Goal: Entertainment & Leisure: Consume media (video, audio)

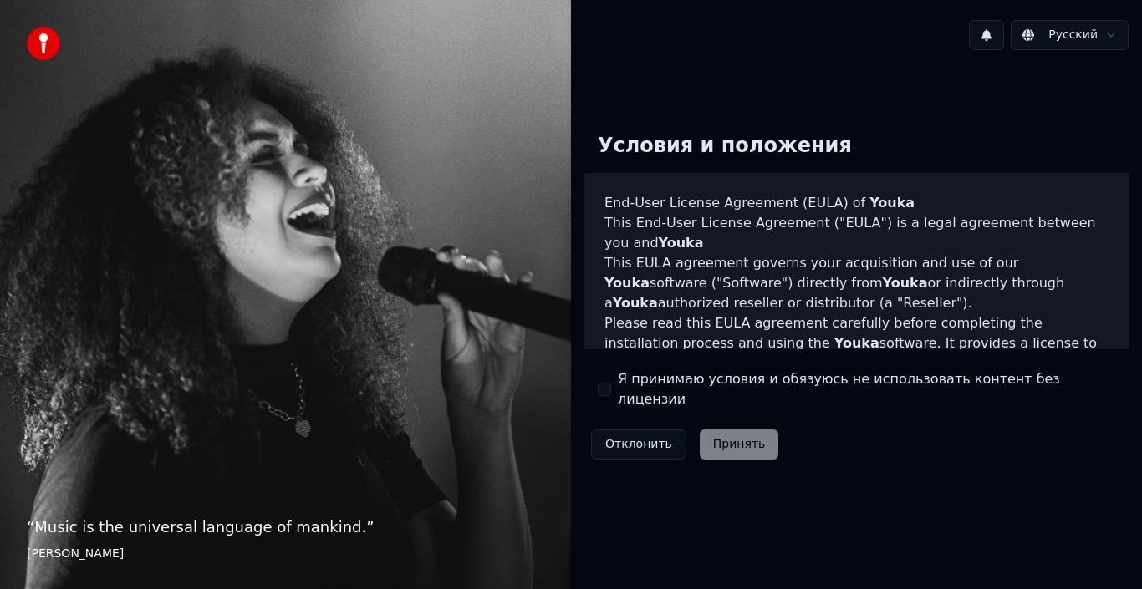
click at [608, 390] on button "Я принимаю условия и обязуюсь не использовать контент без лицензии" at bounding box center [604, 389] width 13 height 13
click at [715, 430] on button "Принять" at bounding box center [739, 445] width 79 height 30
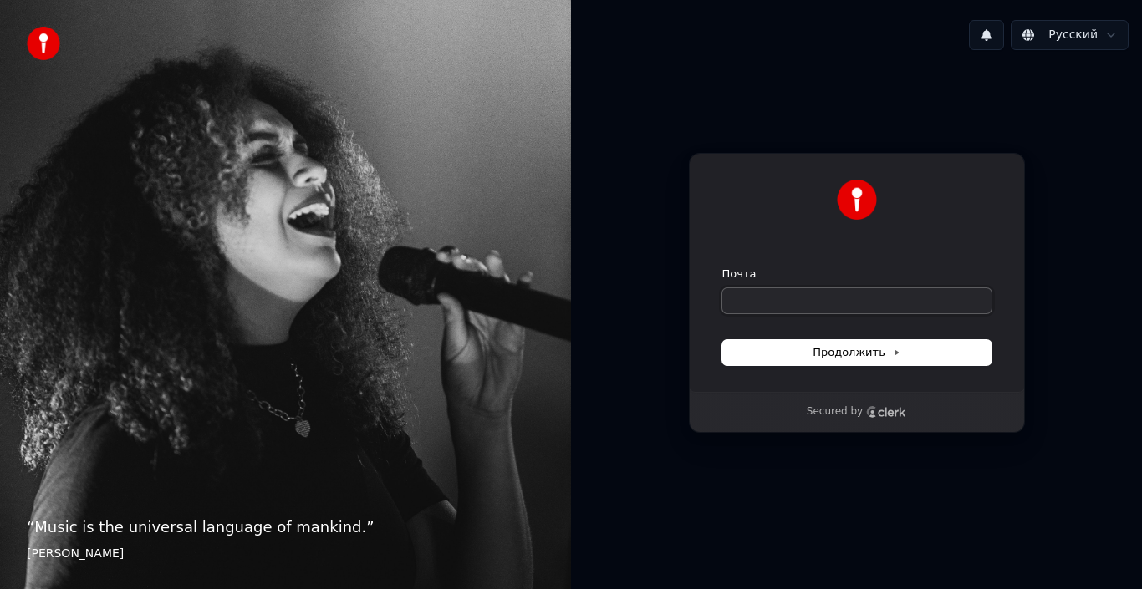
click at [771, 296] on input "Почта" at bounding box center [856, 300] width 269 height 25
click at [848, 344] on button "Продолжить" at bounding box center [856, 352] width 269 height 25
type input "**********"
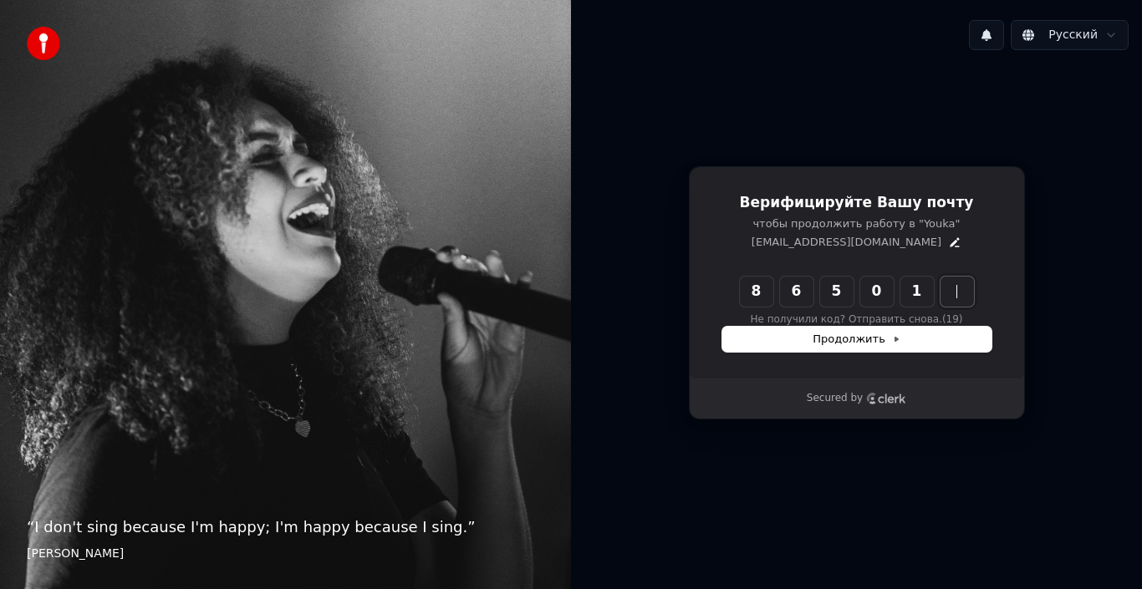
type input "******"
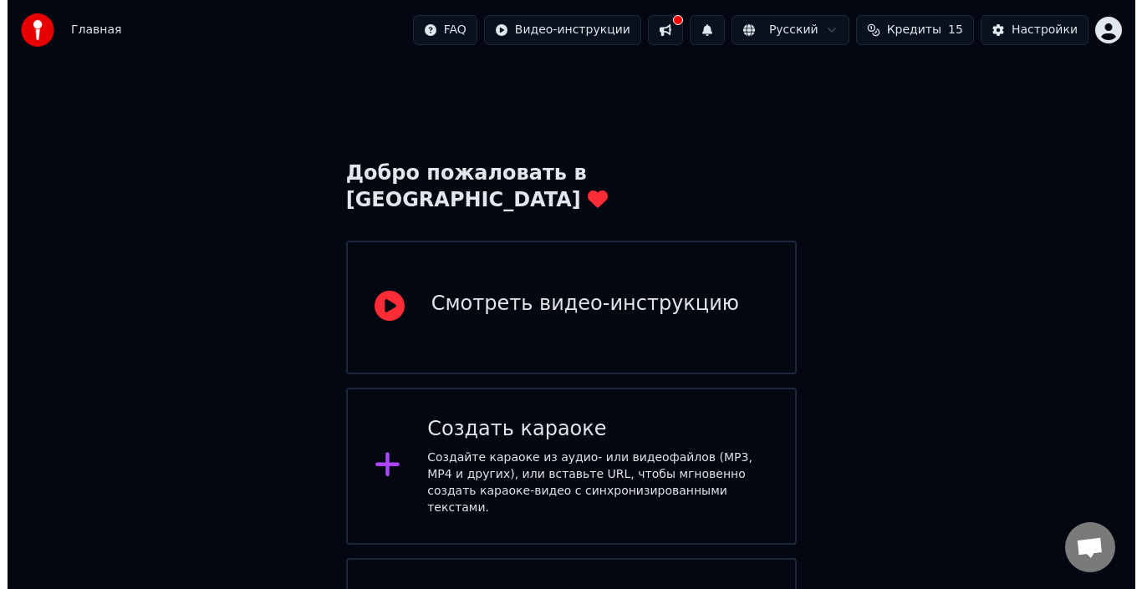
scroll to position [76, 0]
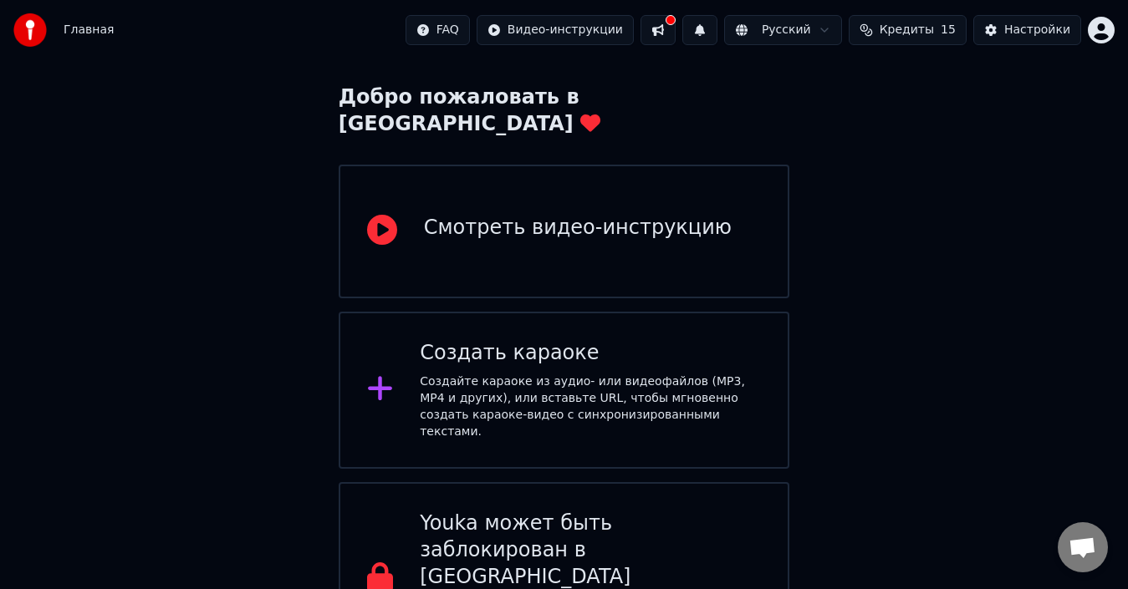
click at [637, 374] on div "Создайте караоке из аудио- или видеофайлов (MP3, MP4 и других), или вставьте UR…" at bounding box center [590, 407] width 341 height 67
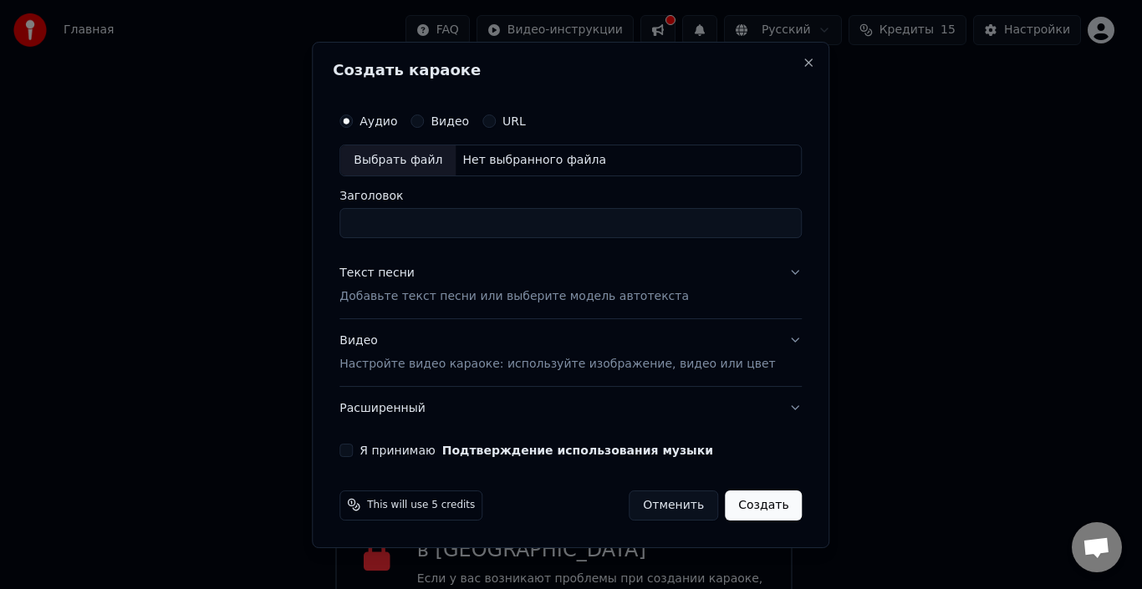
click at [424, 122] on button "Видео" at bounding box center [416, 121] width 13 height 13
click at [406, 169] on div "Выбрать файл" at bounding box center [397, 160] width 115 height 30
click at [381, 120] on div "Аудио" at bounding box center [368, 121] width 58 height 13
click at [367, 115] on div "Аудио" at bounding box center [368, 121] width 58 height 13
click at [353, 116] on button "Аудио" at bounding box center [345, 121] width 13 height 13
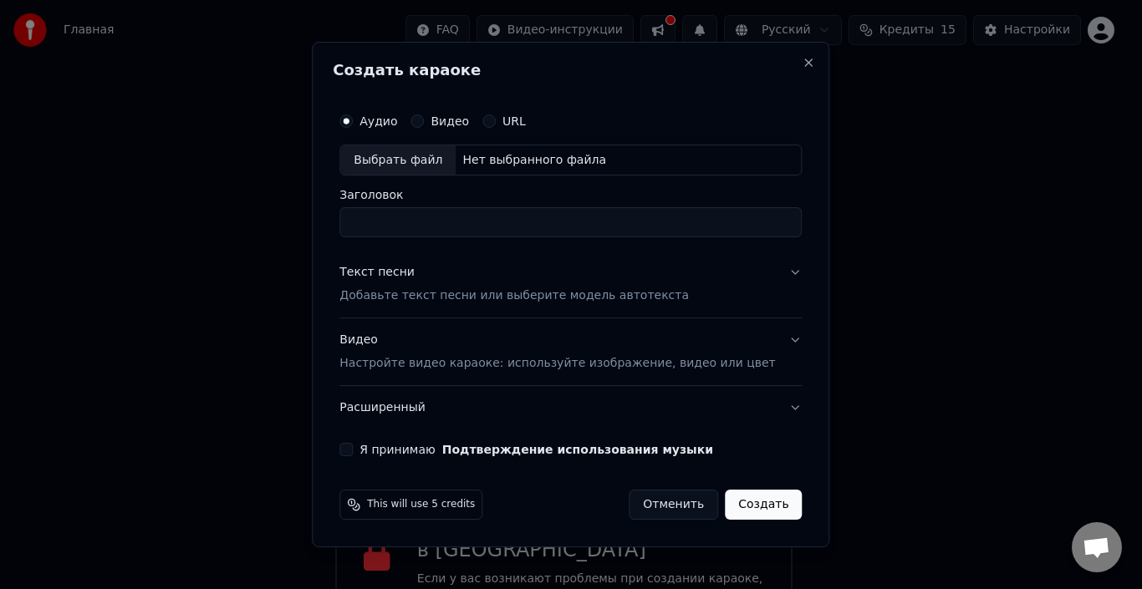
click at [429, 165] on div "Выбрать файл" at bounding box center [397, 160] width 115 height 30
type input "**********"
click at [769, 272] on button "Текст песни Добавьте текст песни или выберите модель автотекста" at bounding box center [570, 285] width 462 height 67
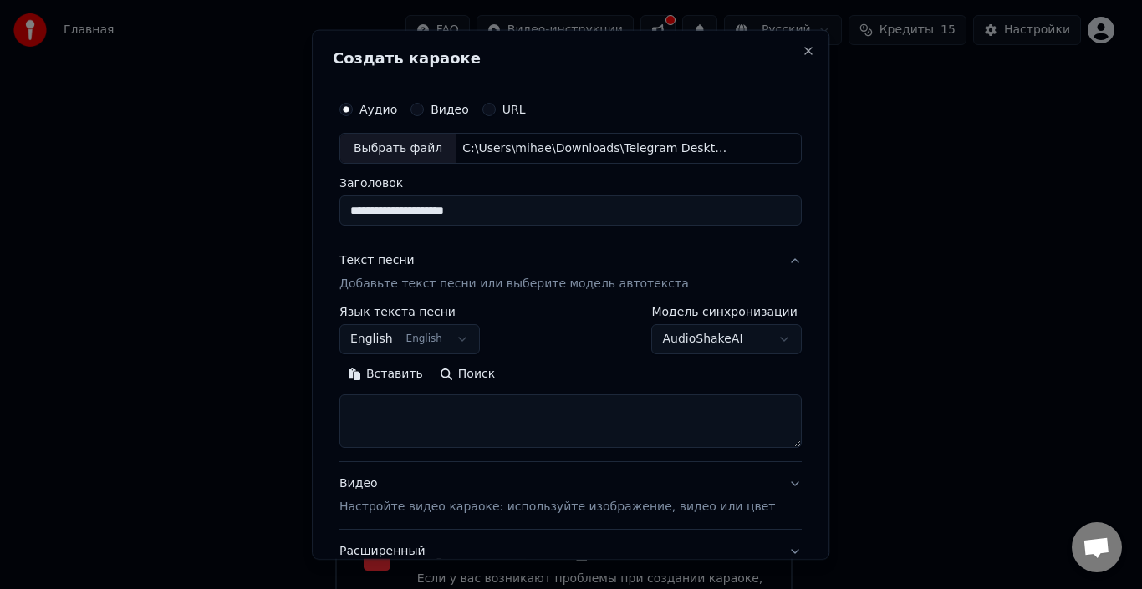
click at [682, 343] on body "**********" at bounding box center [564, 278] width 1128 height 709
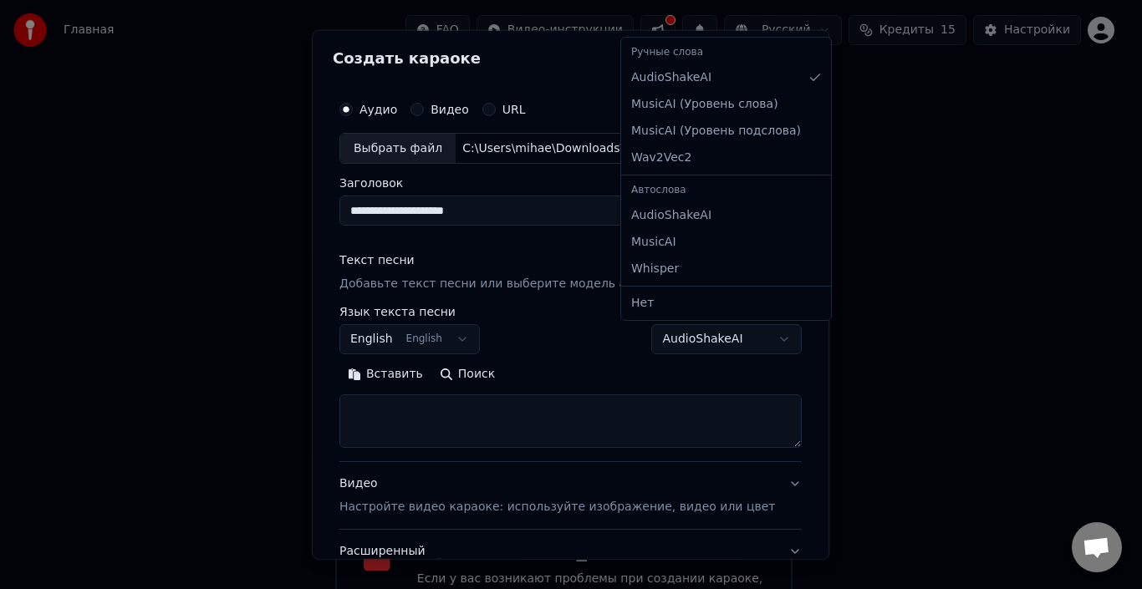
click at [562, 321] on body "**********" at bounding box center [564, 278] width 1128 height 709
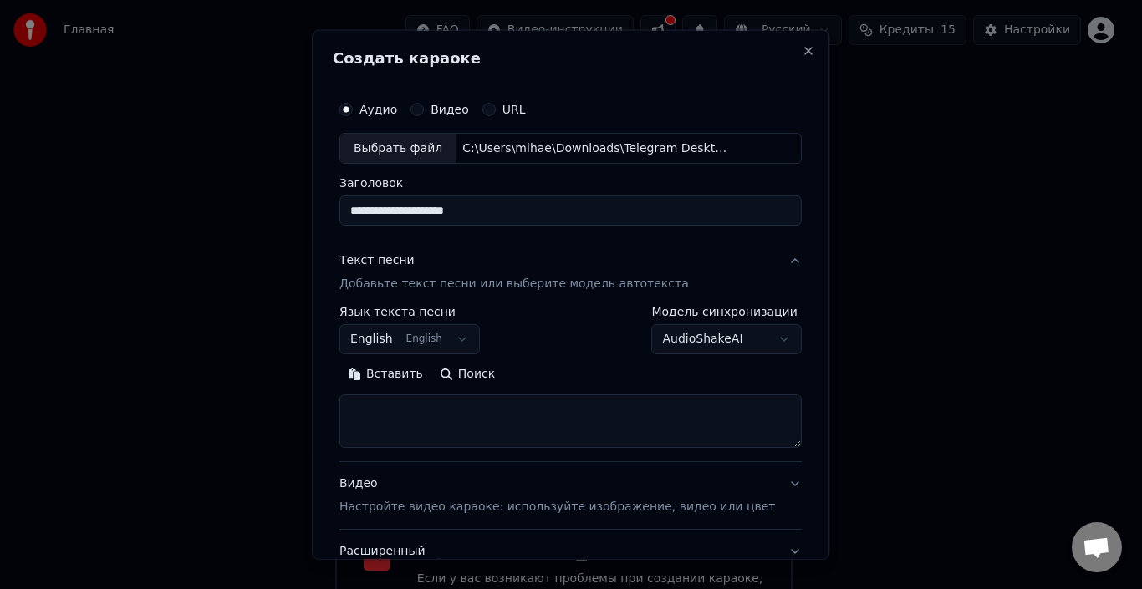
scroll to position [131, 0]
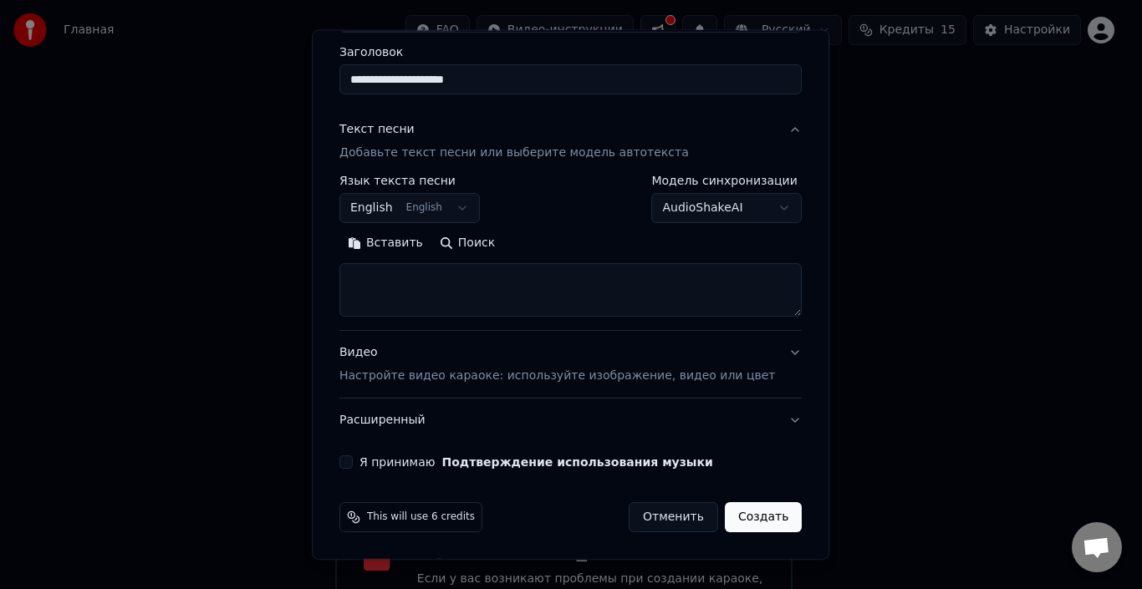
click at [353, 460] on button "Я принимаю Подтверждение использования музыки" at bounding box center [345, 462] width 13 height 13
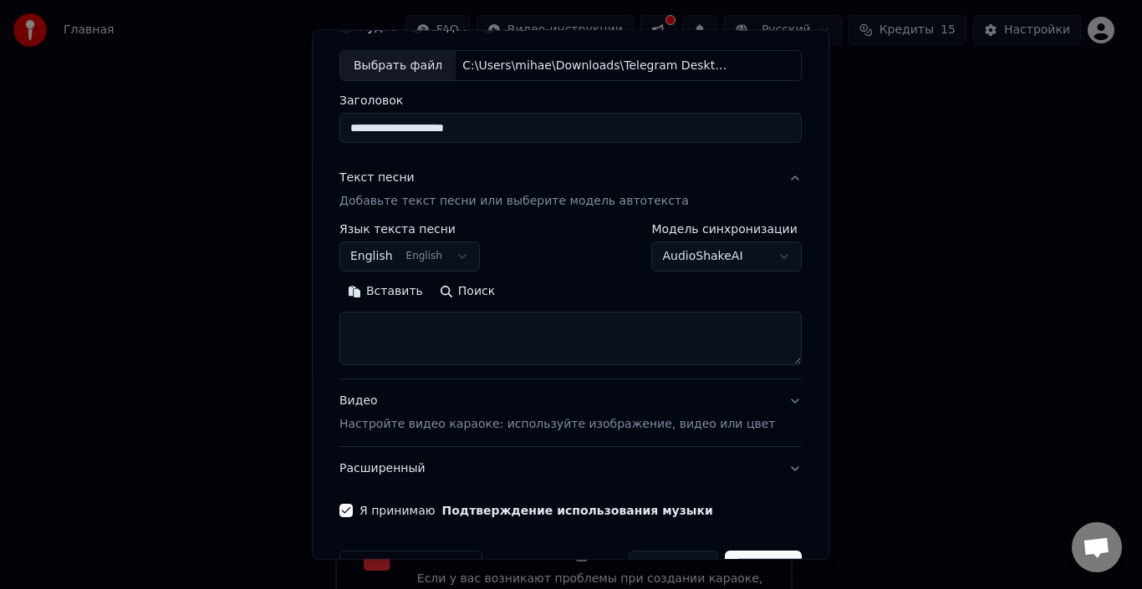
scroll to position [0, 0]
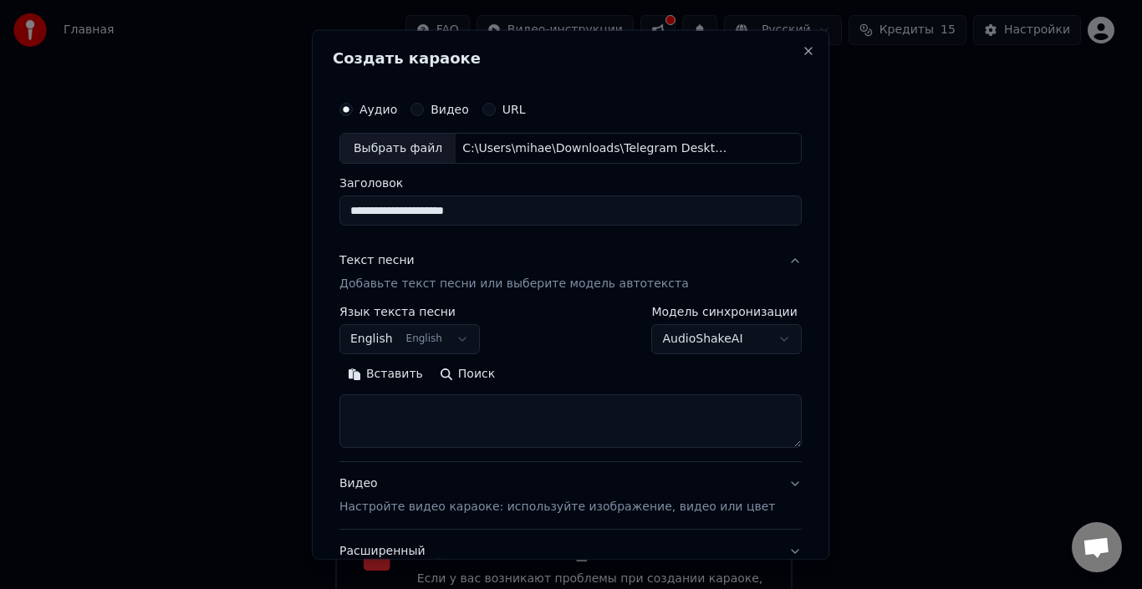
click at [480, 338] on button "English English" at bounding box center [409, 339] width 140 height 30
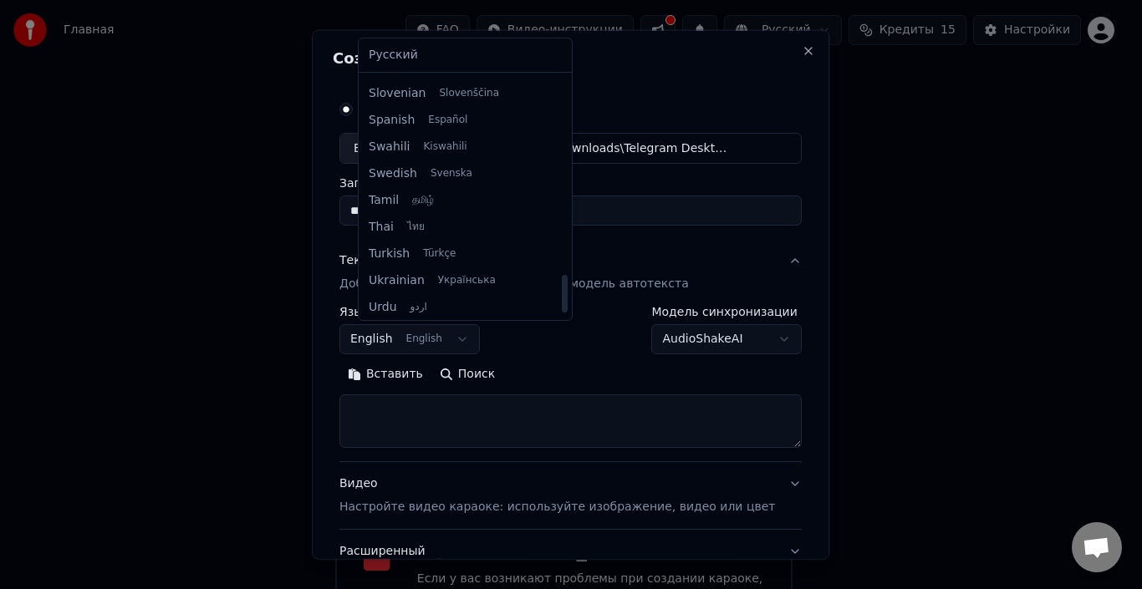
scroll to position [1204, 0]
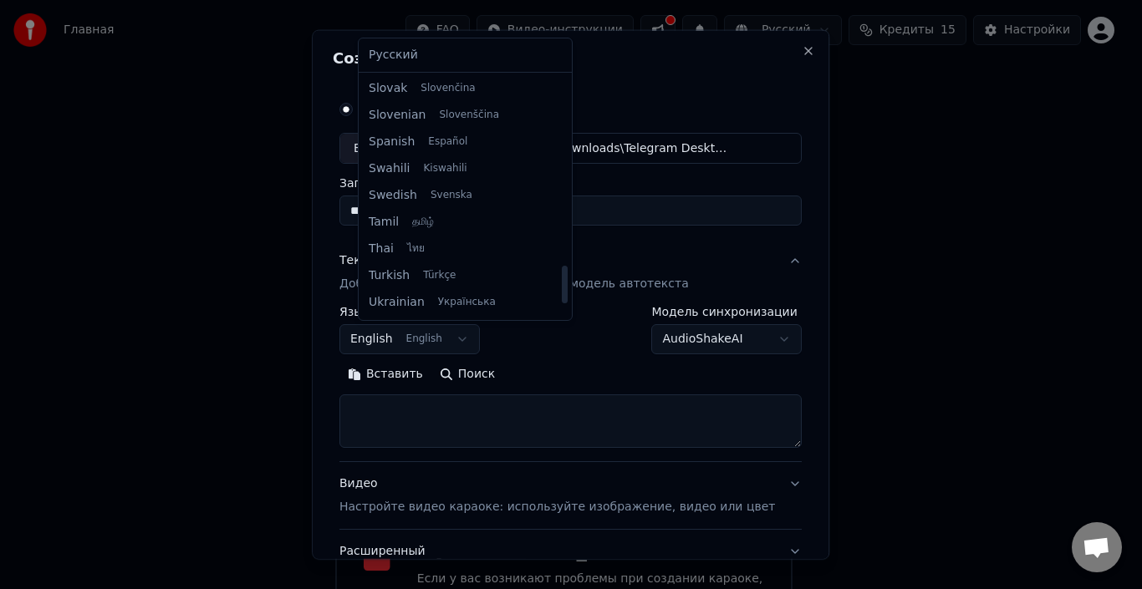
drag, startPoint x: 543, startPoint y: 140, endPoint x: 537, endPoint y: 290, distance: 149.7
click at [562, 290] on div at bounding box center [565, 285] width 6 height 38
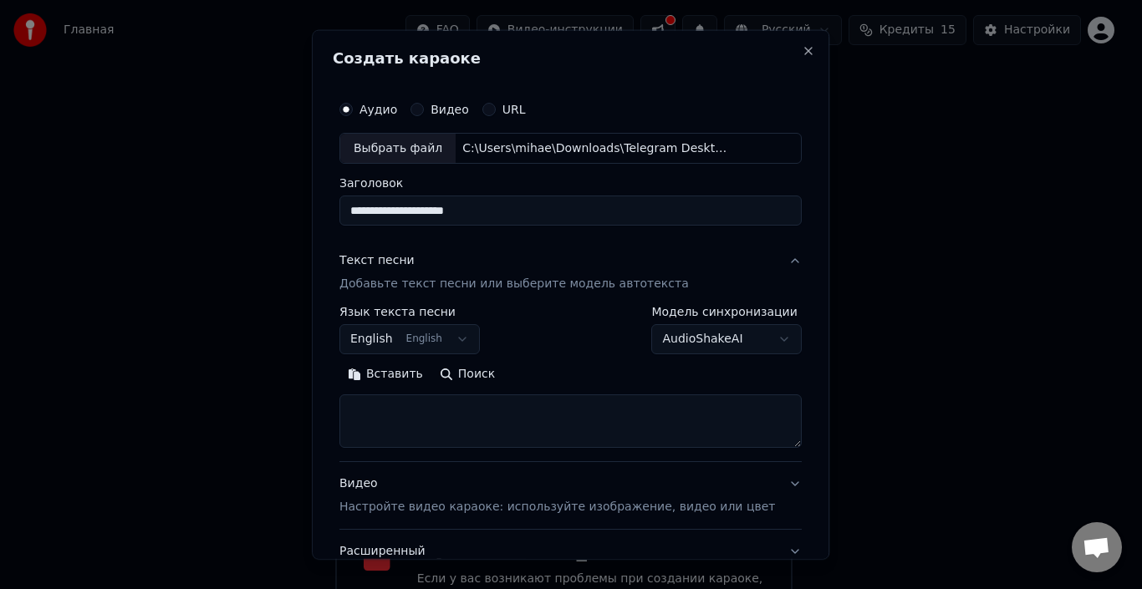
click at [653, 367] on body "**********" at bounding box center [564, 278] width 1128 height 709
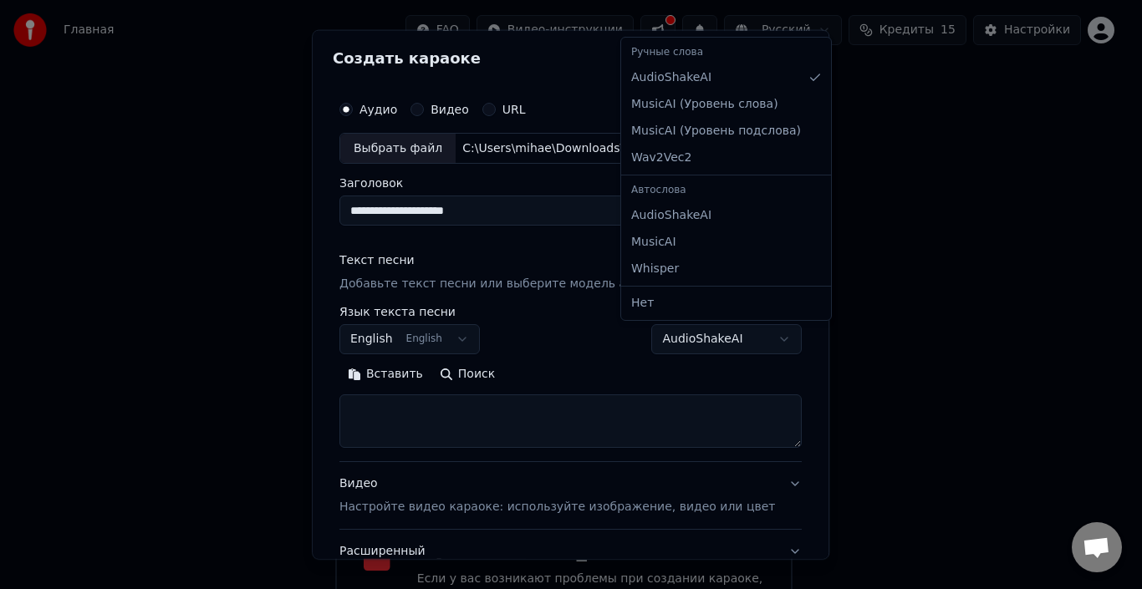
click at [751, 339] on body "**********" at bounding box center [564, 278] width 1128 height 709
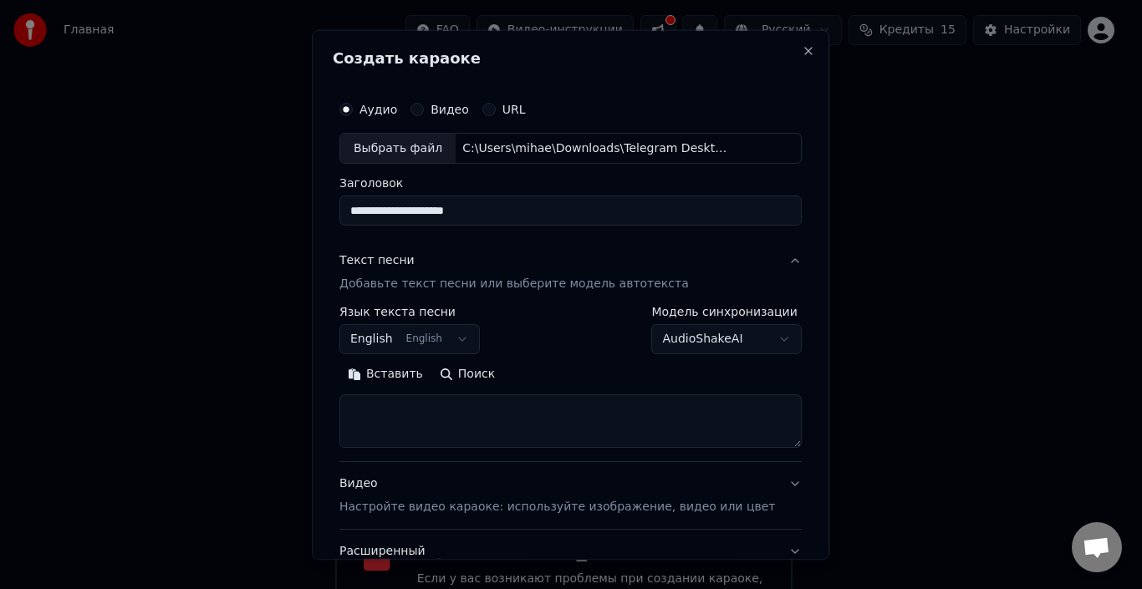
click at [472, 333] on body "**********" at bounding box center [564, 278] width 1128 height 709
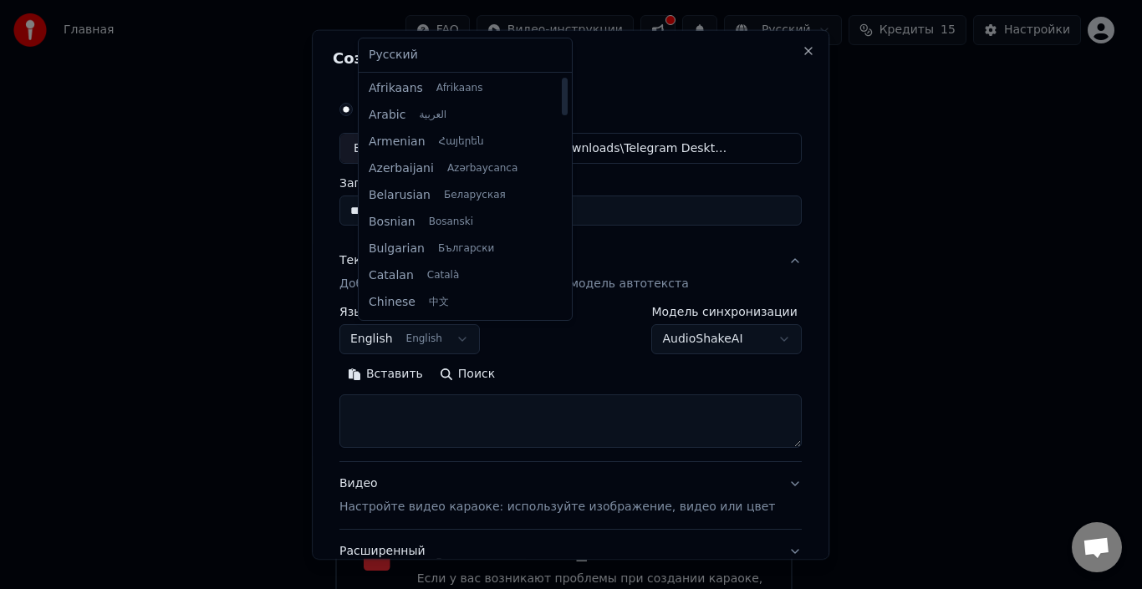
scroll to position [0, 0]
drag, startPoint x: 544, startPoint y: 201, endPoint x: 559, endPoint y: 83, distance: 119.6
click at [562, 84] on div at bounding box center [565, 96] width 6 height 38
click at [664, 228] on body "**********" at bounding box center [564, 278] width 1128 height 709
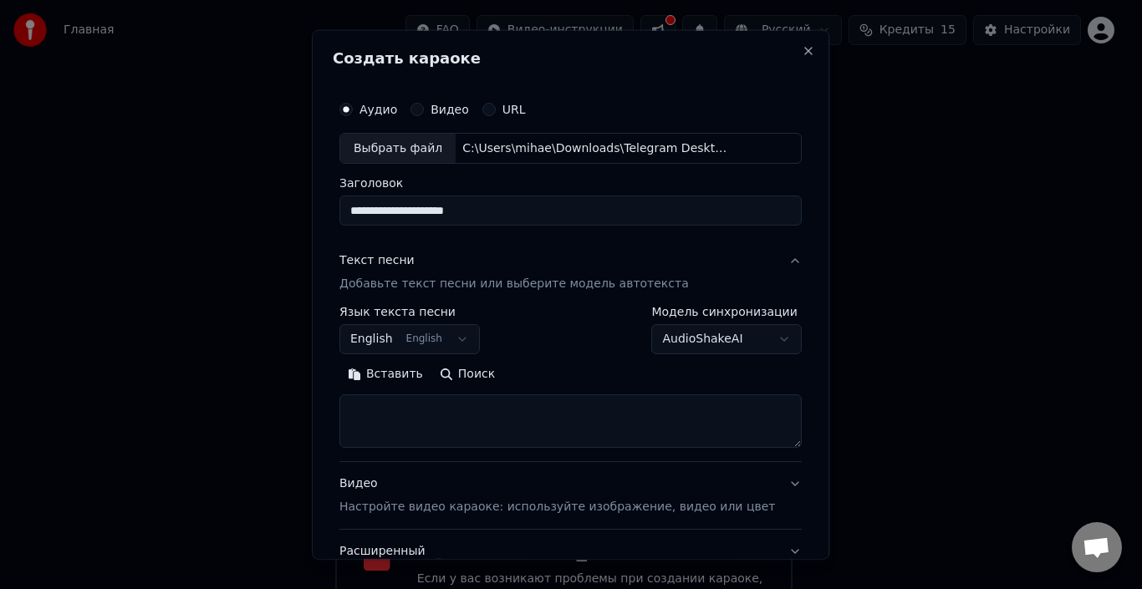
click at [748, 258] on button "Текст песни Добавьте текст песни или выберите модель автотекста" at bounding box center [570, 272] width 462 height 67
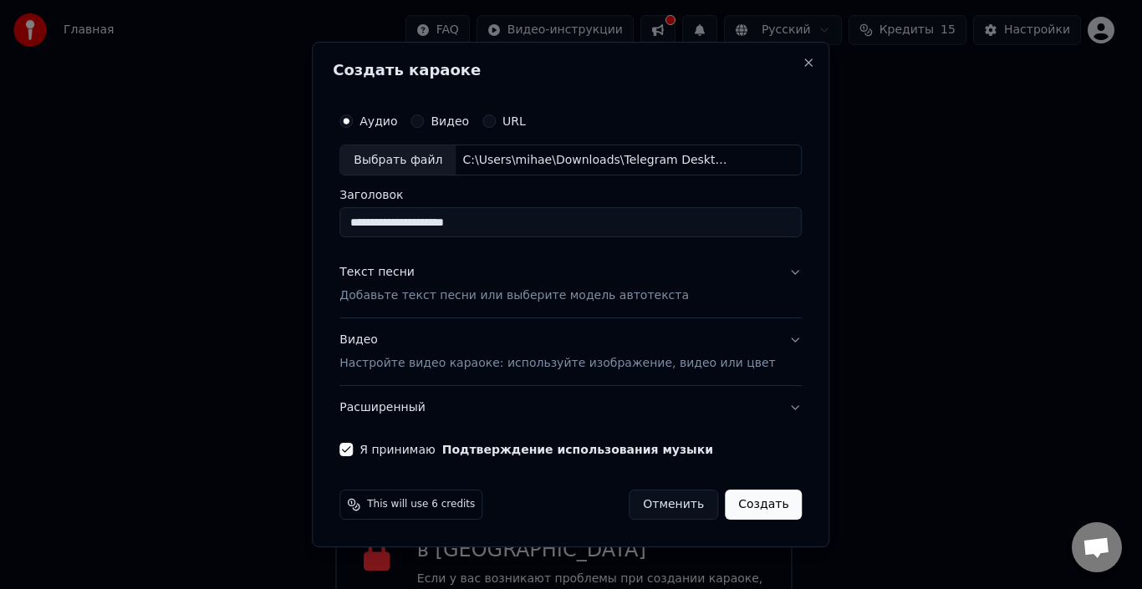
click at [769, 268] on button "Текст песни Добавьте текст песни или выберите модель автотекста" at bounding box center [570, 285] width 462 height 67
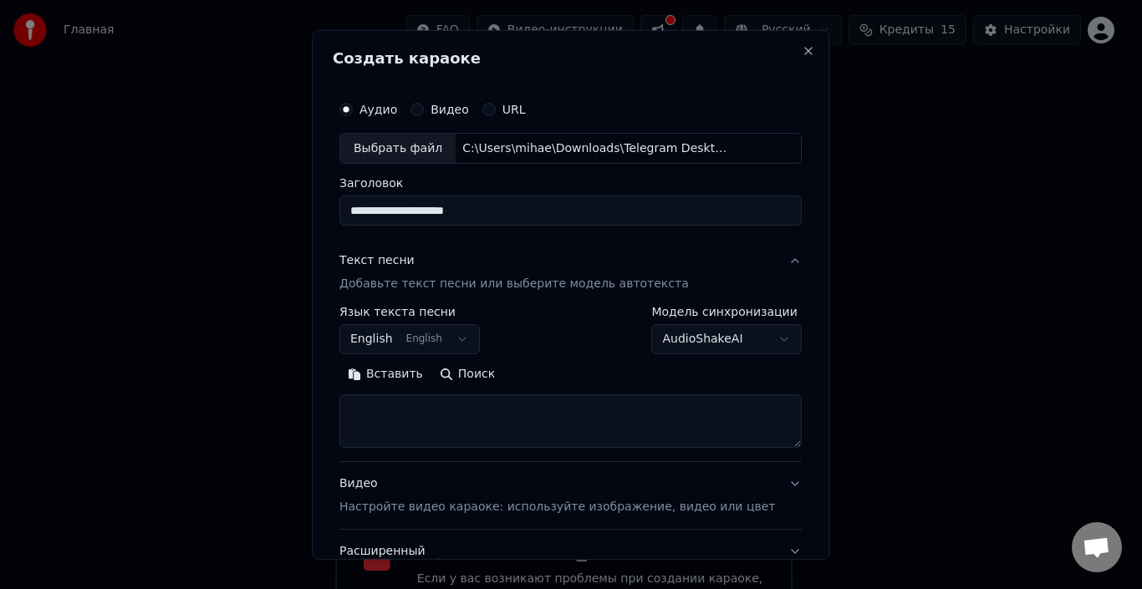
click at [760, 260] on button "Текст песни Добавьте текст песни или выберите модель автотекста" at bounding box center [570, 272] width 462 height 67
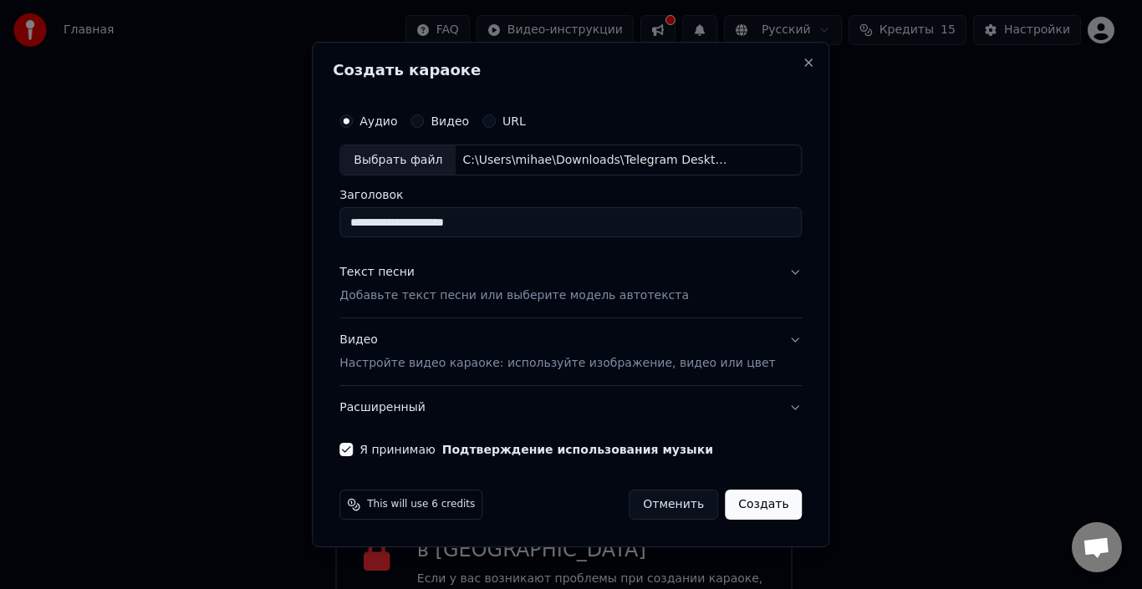
click at [762, 277] on button "Текст песни Добавьте текст песни или выберите модель автотекста" at bounding box center [570, 285] width 462 height 67
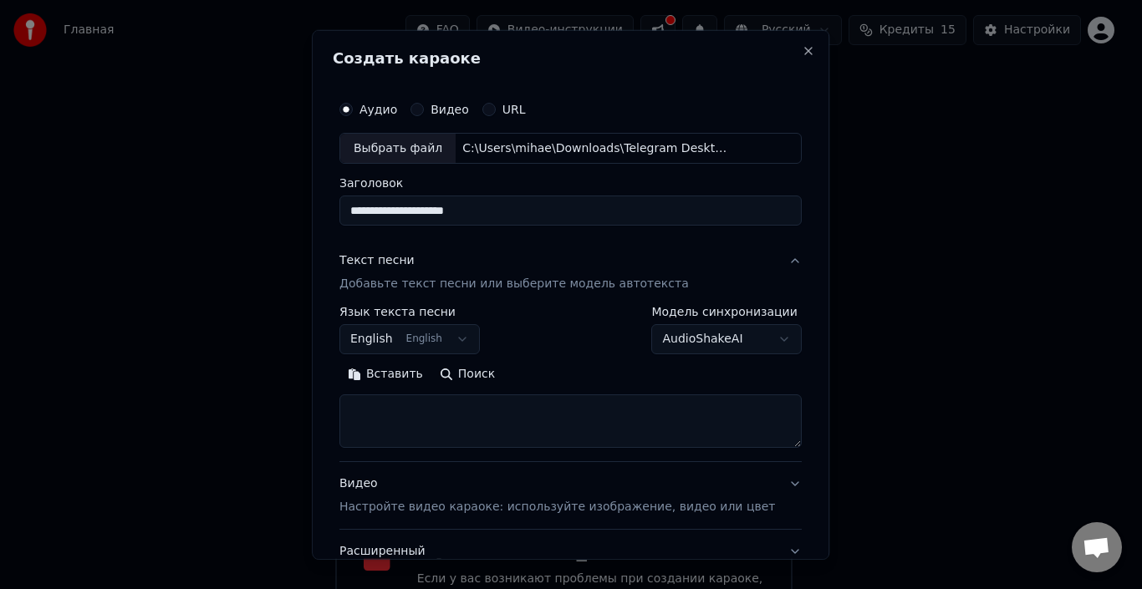
click at [761, 261] on button "Текст песни Добавьте текст песни или выберите модель автотекста" at bounding box center [570, 272] width 462 height 67
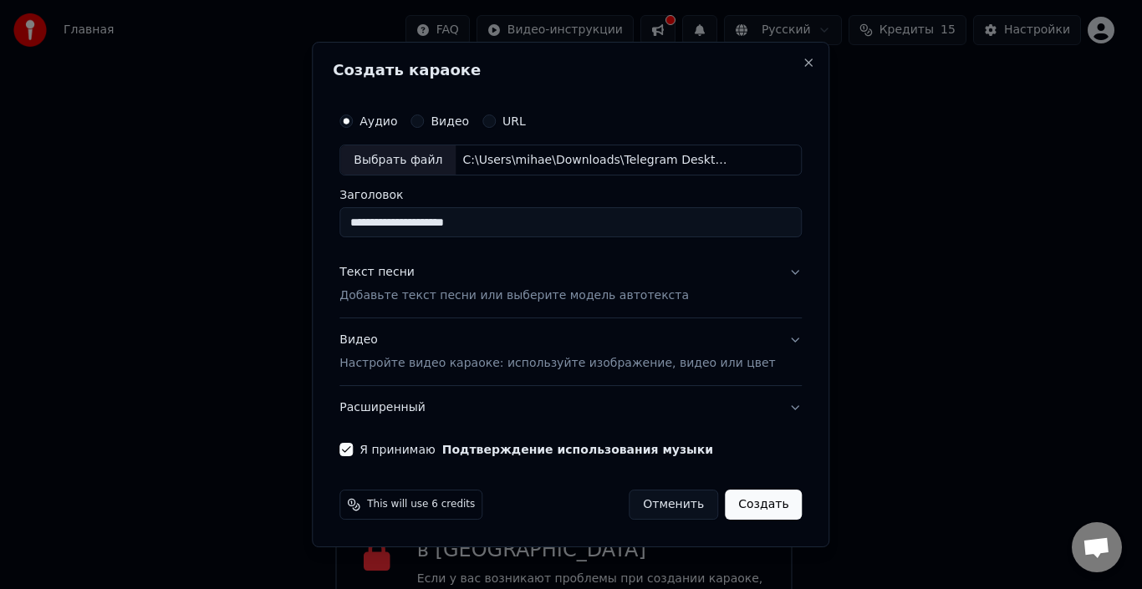
click at [761, 344] on button "Видео Настройте видео караоке: используйте изображение, видео или цвет" at bounding box center [570, 352] width 462 height 67
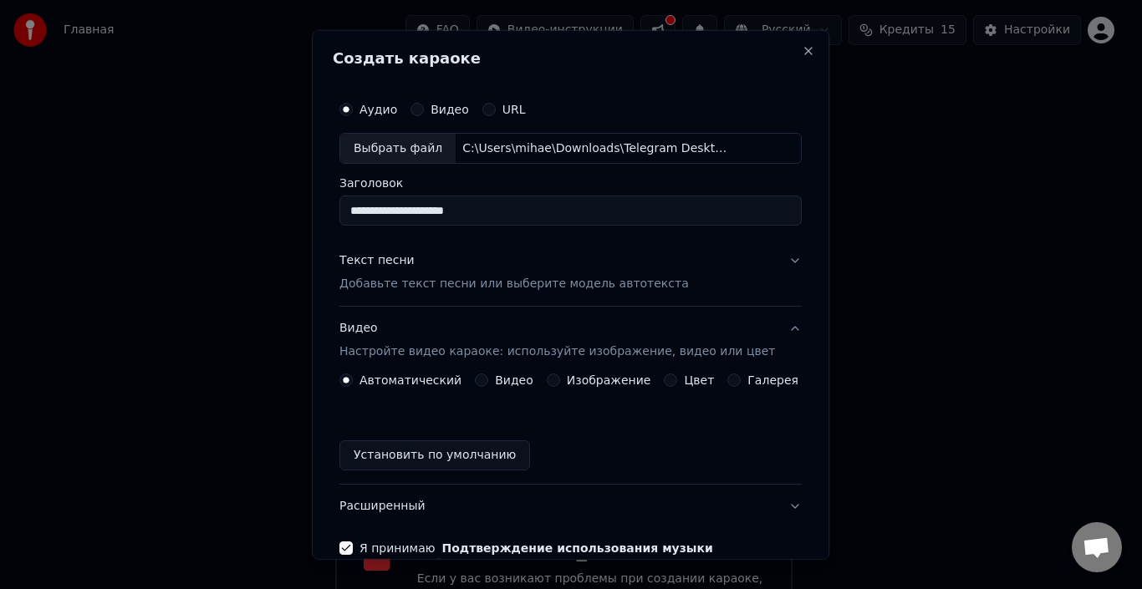
click at [472, 381] on div "Автоматический Видео Изображение Цвет Галерея" at bounding box center [568, 380] width 459 height 13
click at [481, 379] on button "Видео" at bounding box center [481, 380] width 13 height 13
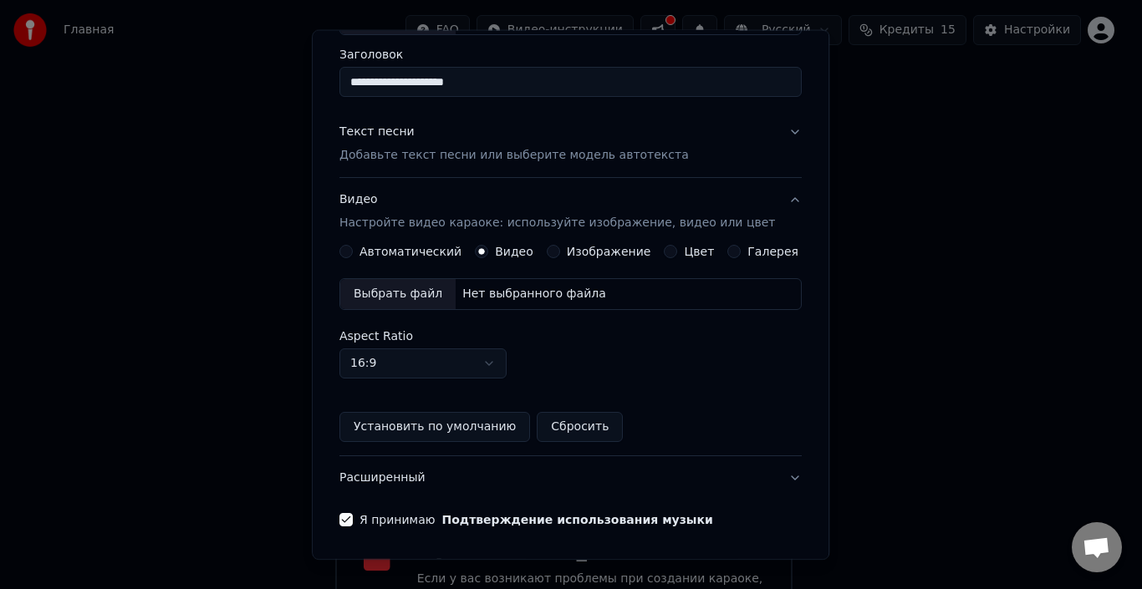
scroll to position [167, 0]
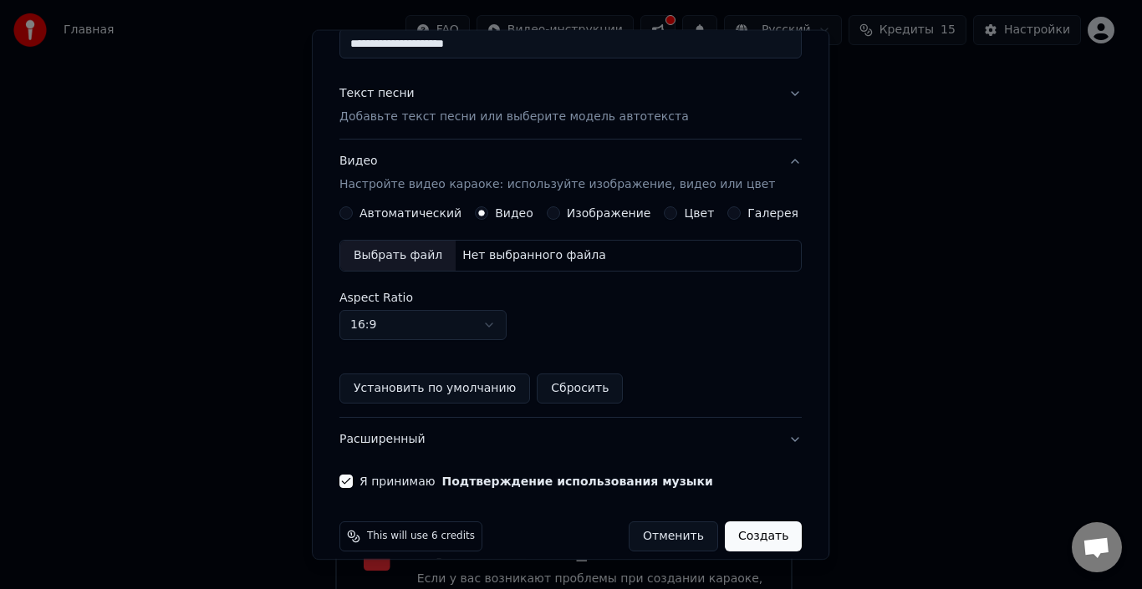
click at [415, 260] on div "Выбрать файл" at bounding box center [397, 256] width 115 height 30
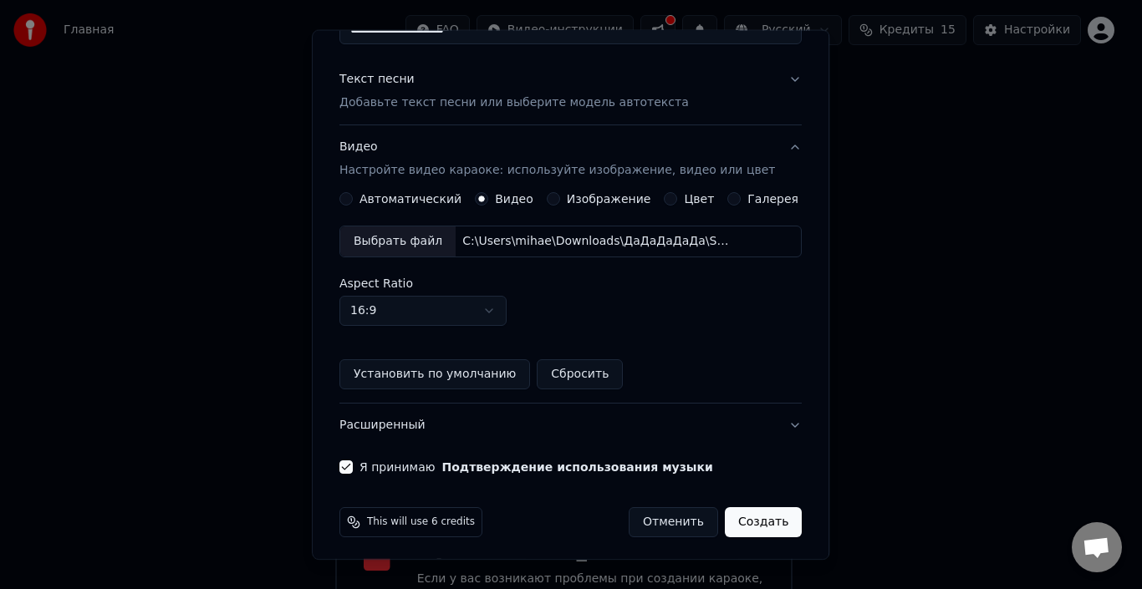
scroll to position [186, 0]
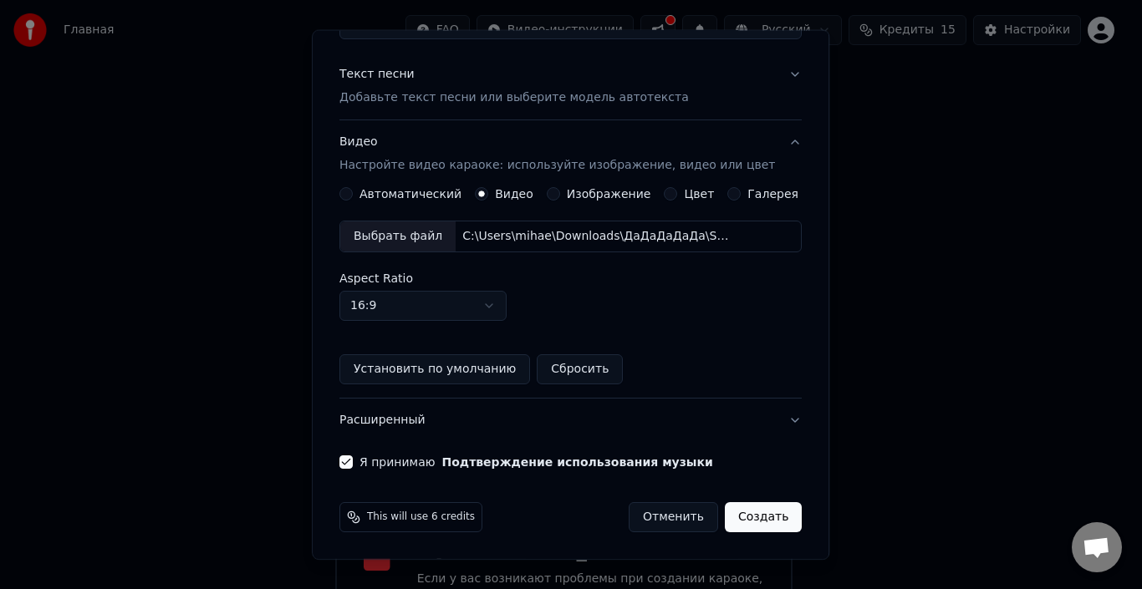
click at [736, 514] on button "Создать" at bounding box center [763, 517] width 77 height 30
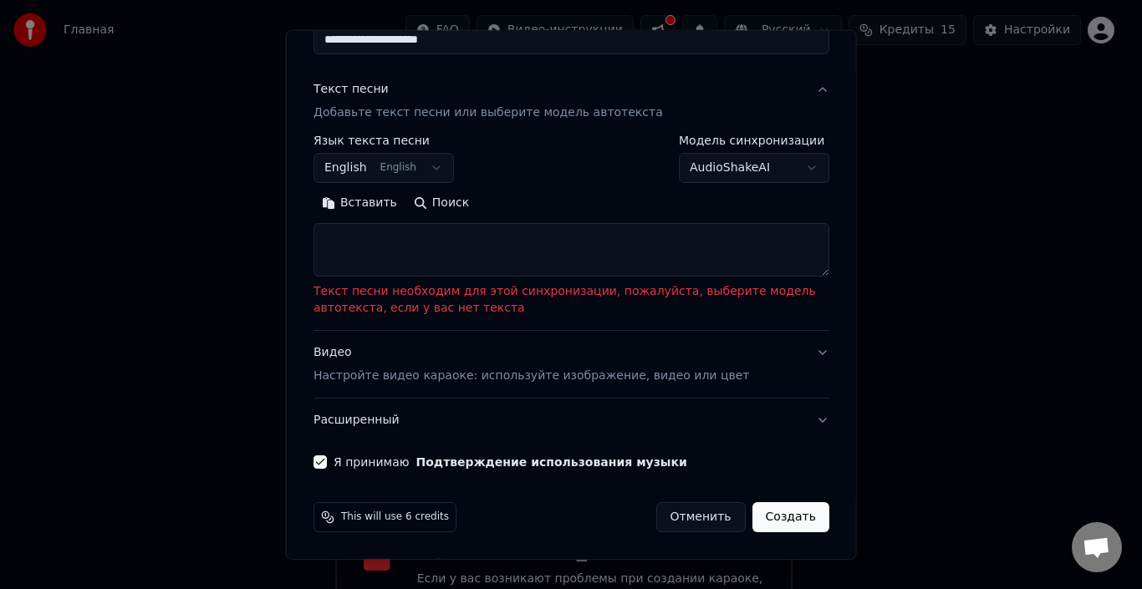
scroll to position [171, 0]
click at [436, 252] on textarea at bounding box center [571, 249] width 516 height 53
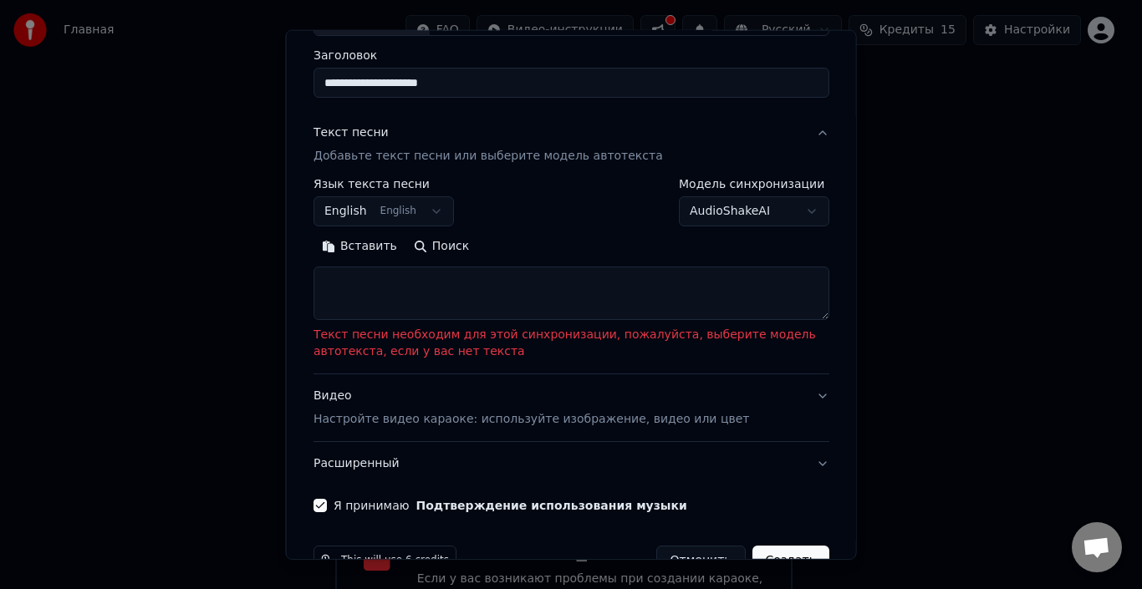
scroll to position [88, 0]
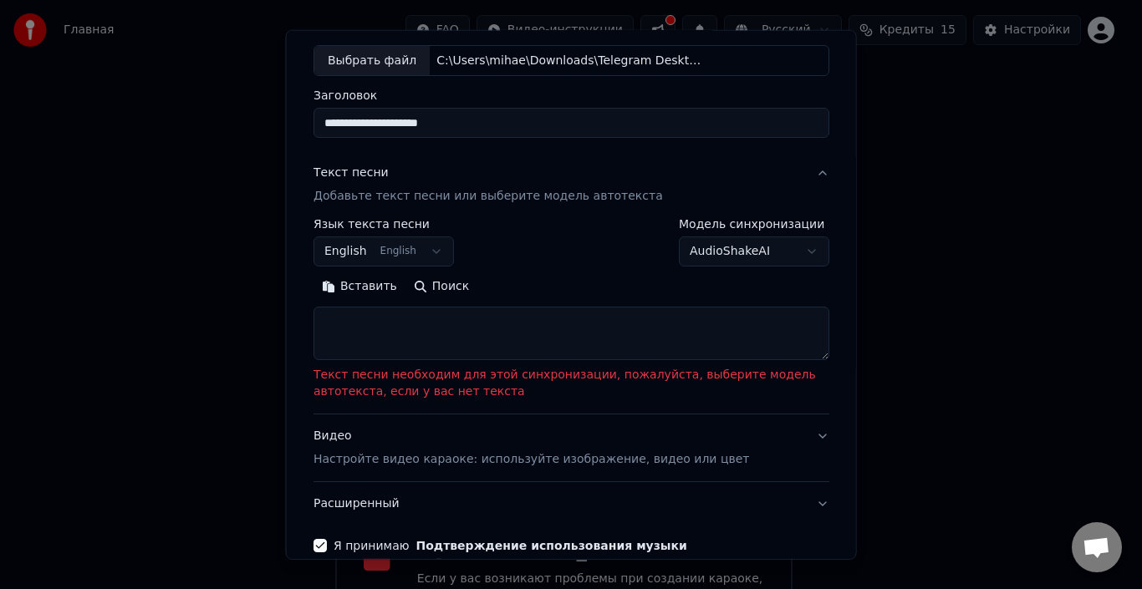
click at [536, 196] on p "Добавьте текст песни или выберите модель автотекста" at bounding box center [487, 196] width 349 height 17
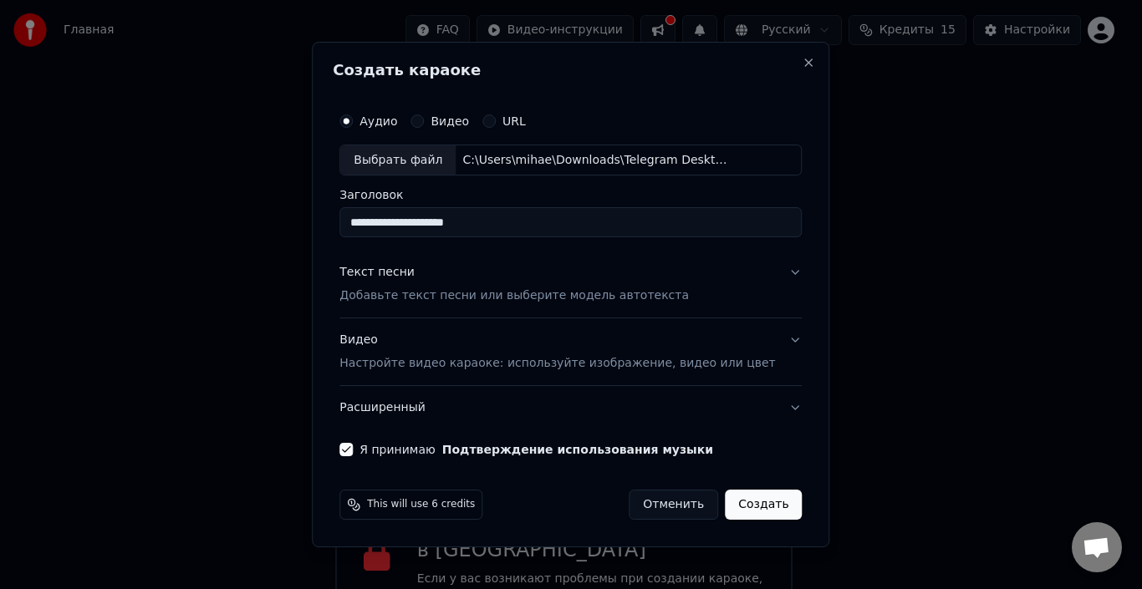
click at [546, 293] on p "Добавьте текст песни или выберите модель автотекста" at bounding box center [513, 296] width 349 height 17
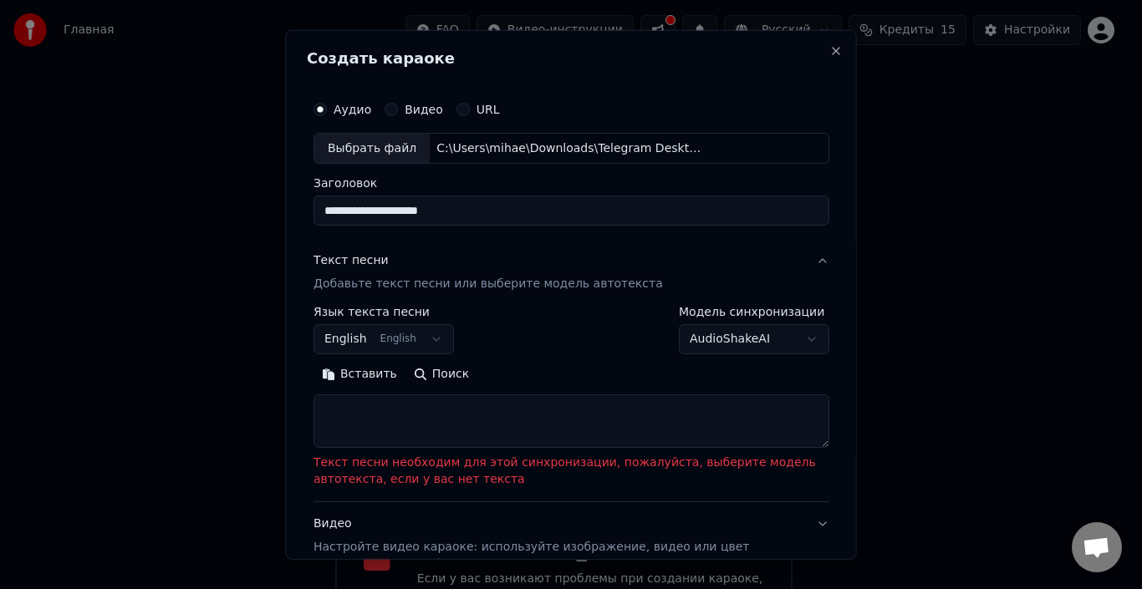
click at [713, 345] on body "**********" at bounding box center [564, 278] width 1128 height 709
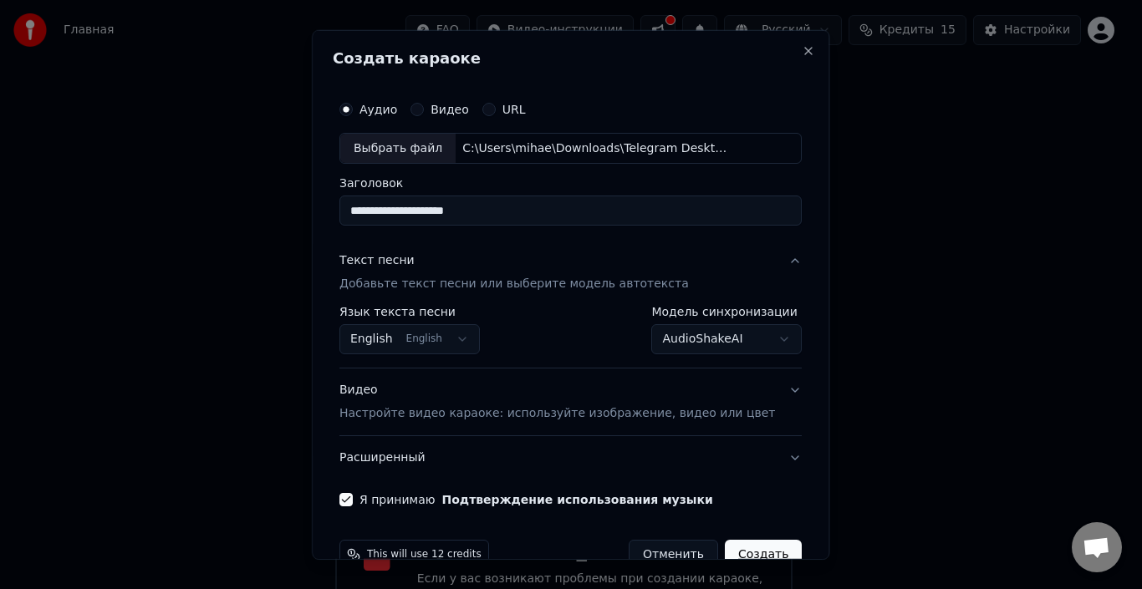
click at [475, 338] on body "**********" at bounding box center [564, 278] width 1128 height 709
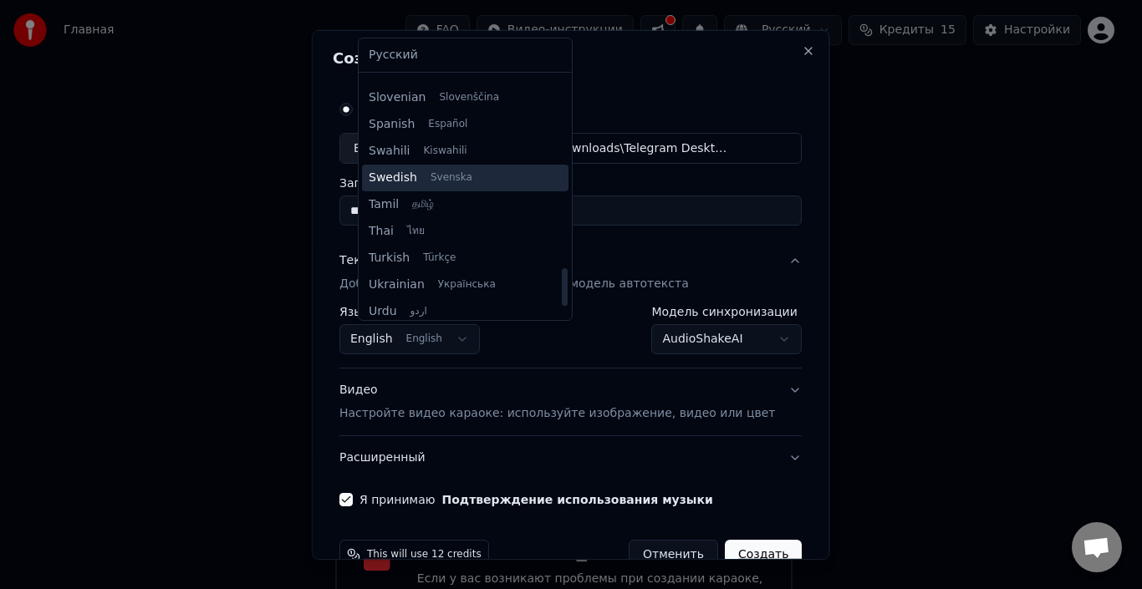
scroll to position [1283, 0]
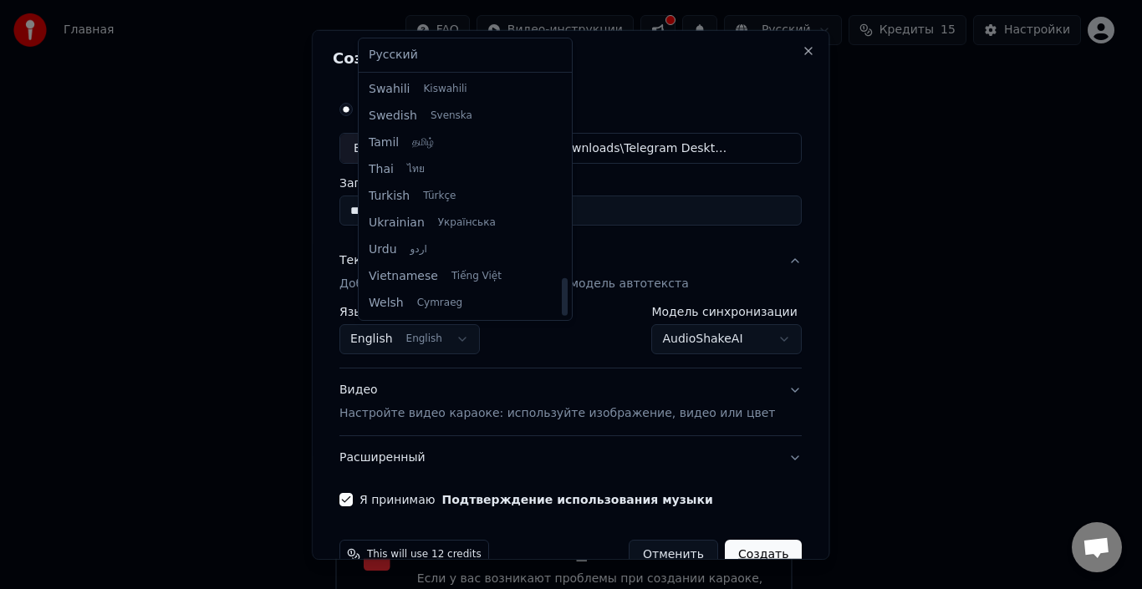
click at [579, 349] on body "**********" at bounding box center [564, 278] width 1128 height 709
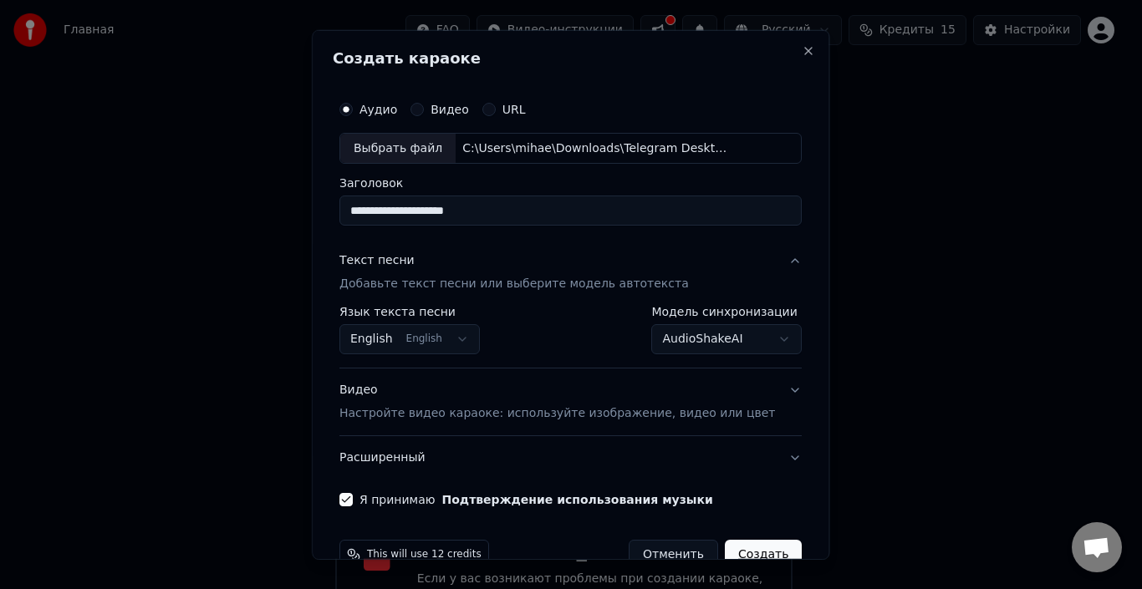
click at [712, 345] on body "**********" at bounding box center [564, 278] width 1128 height 709
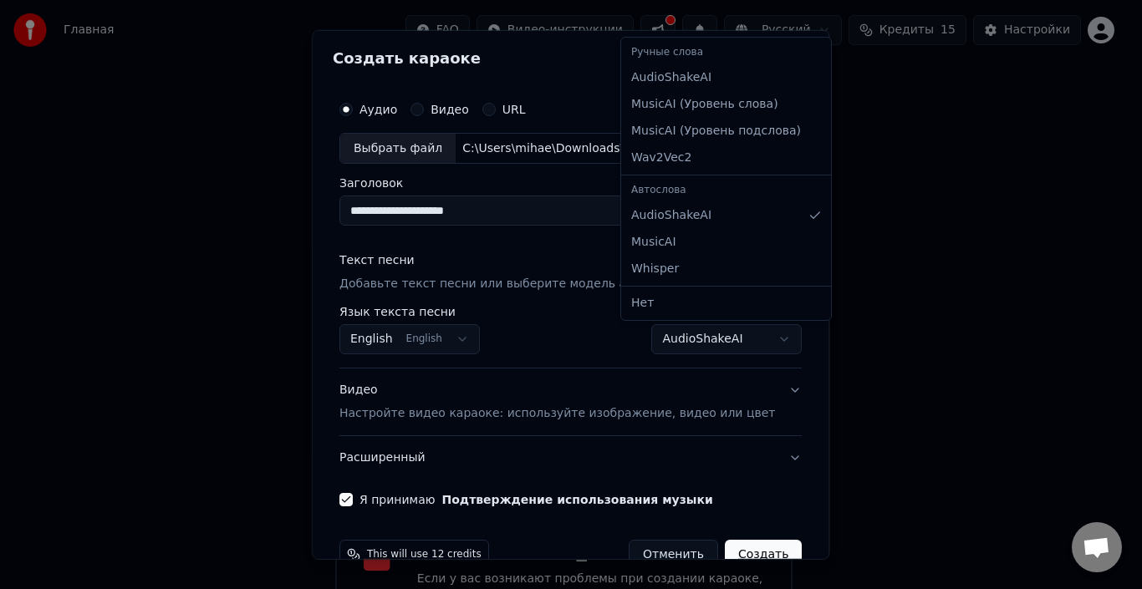
click at [589, 338] on body "**********" at bounding box center [564, 278] width 1128 height 709
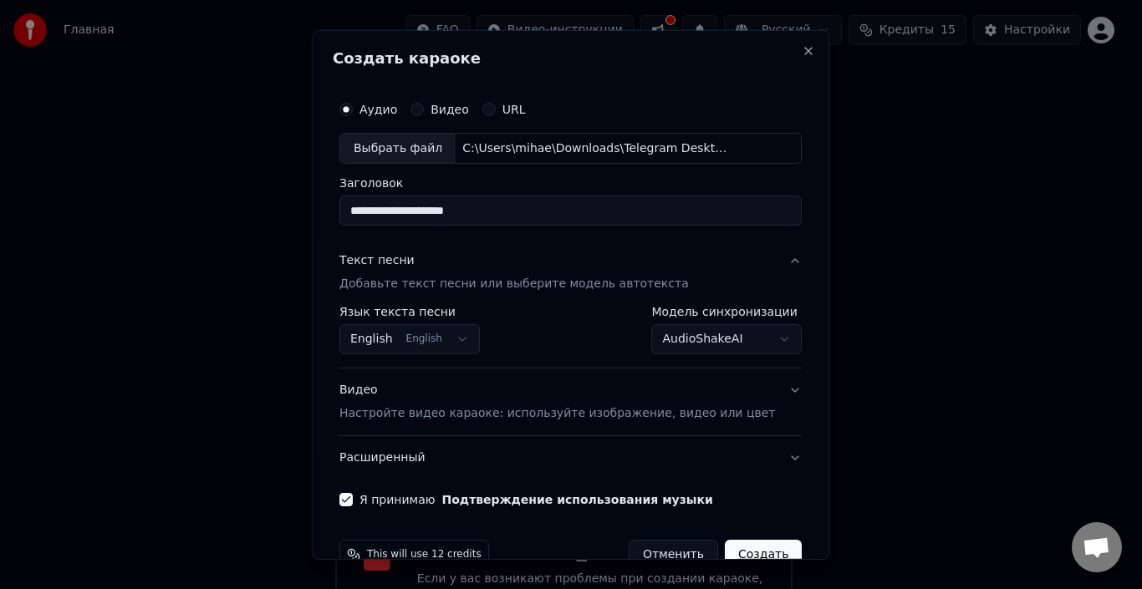
scroll to position [38, 0]
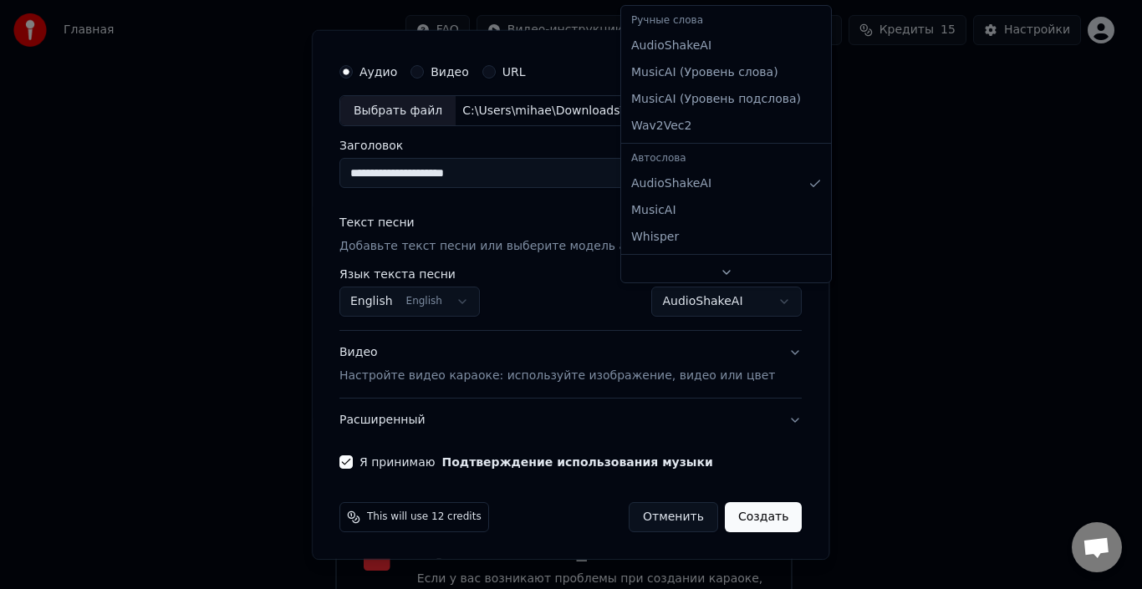
click at [651, 303] on body "**********" at bounding box center [564, 278] width 1128 height 709
click at [670, 308] on body "**********" at bounding box center [564, 278] width 1128 height 709
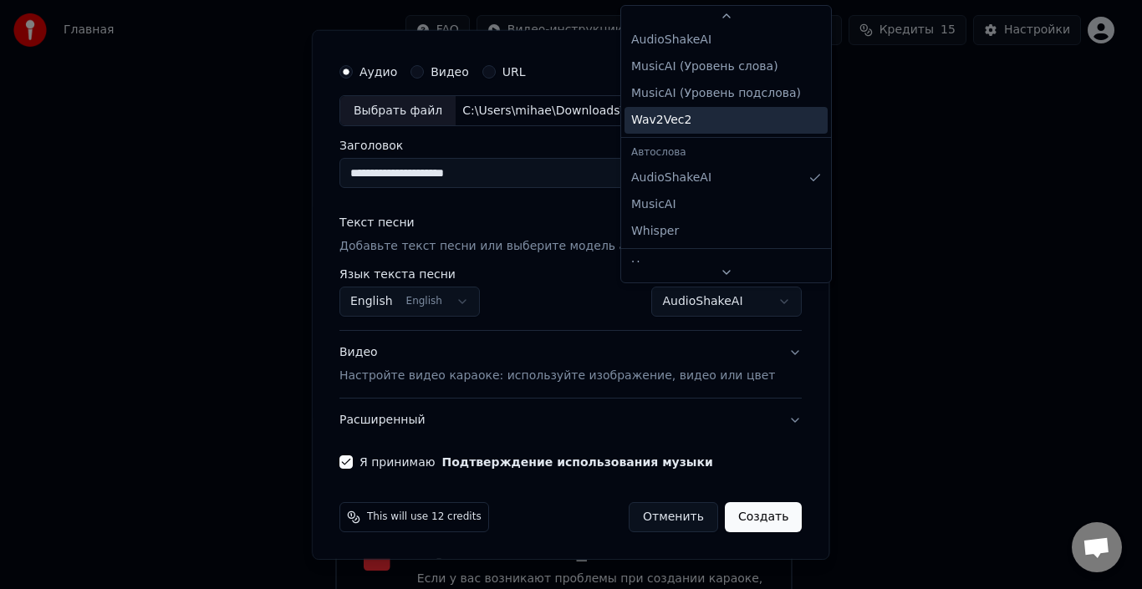
scroll to position [0, 0]
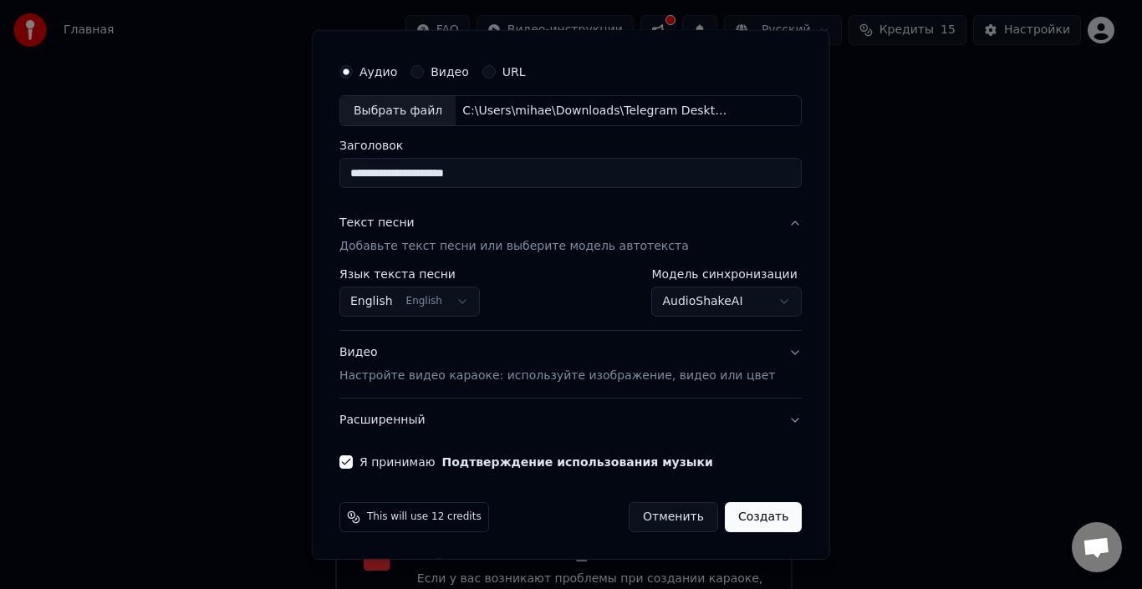
click at [684, 301] on body "**********" at bounding box center [564, 278] width 1128 height 709
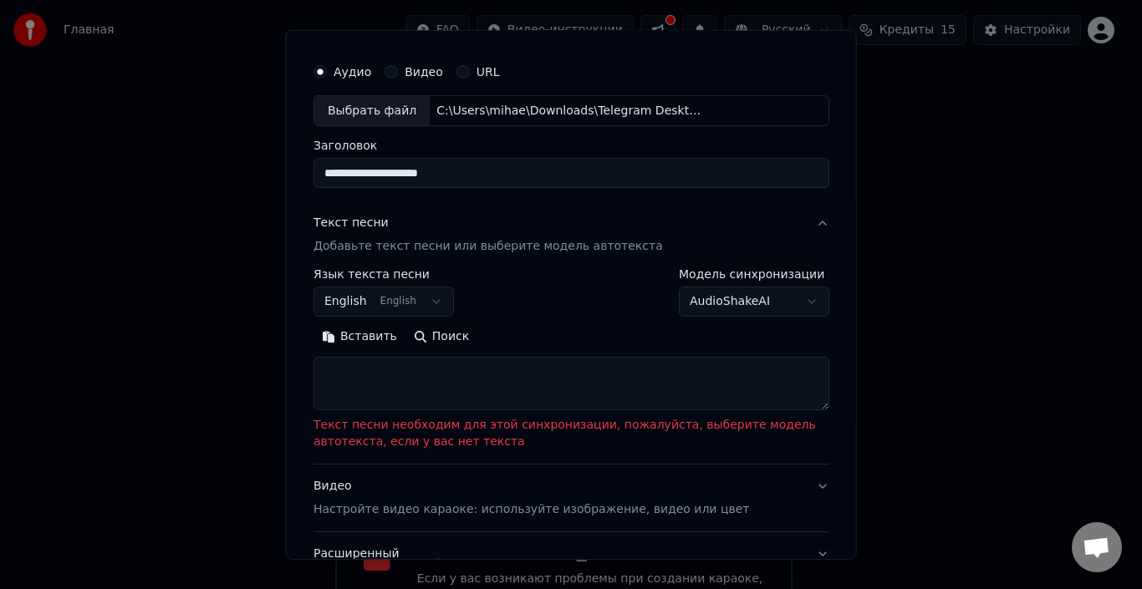
click at [754, 305] on body "**********" at bounding box center [564, 278] width 1128 height 709
click at [721, 296] on body "**********" at bounding box center [564, 278] width 1128 height 709
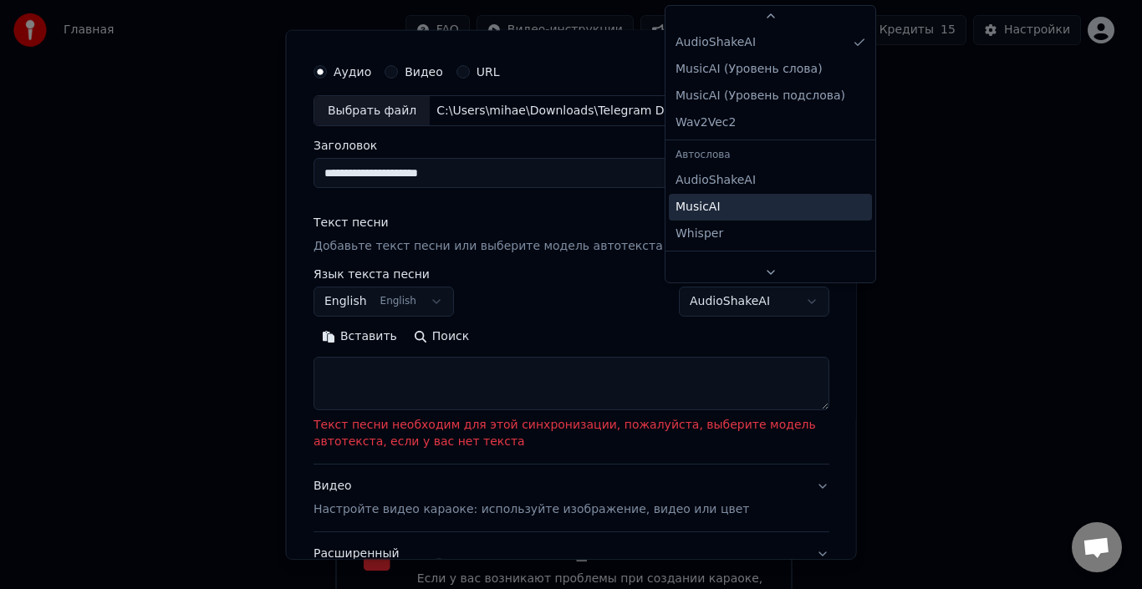
scroll to position [26, 0]
select select "****"
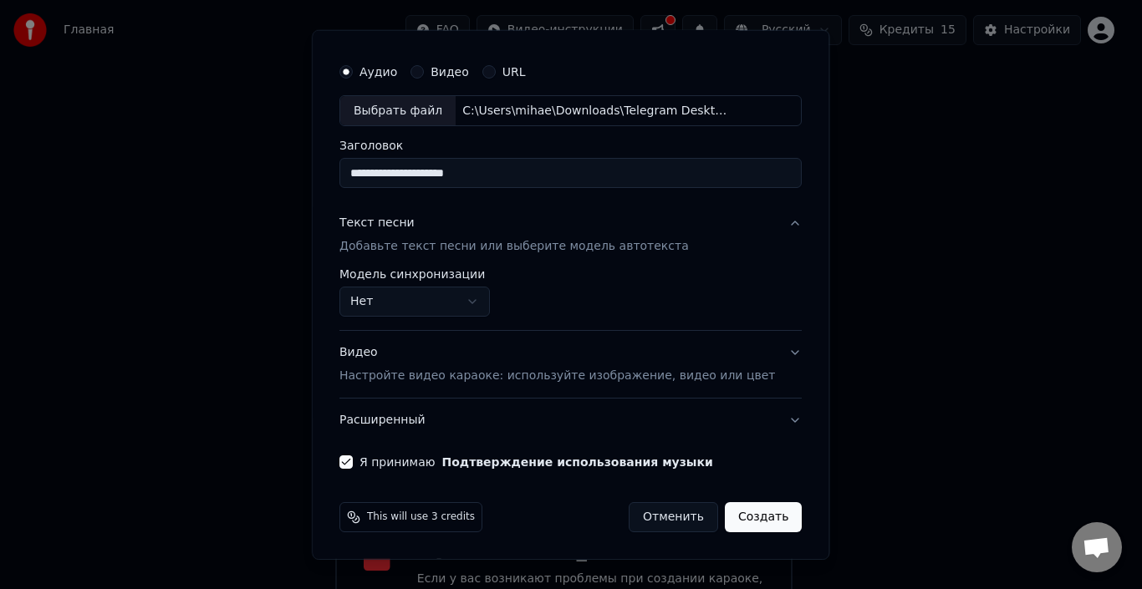
click at [748, 522] on button "Создать" at bounding box center [763, 517] width 77 height 30
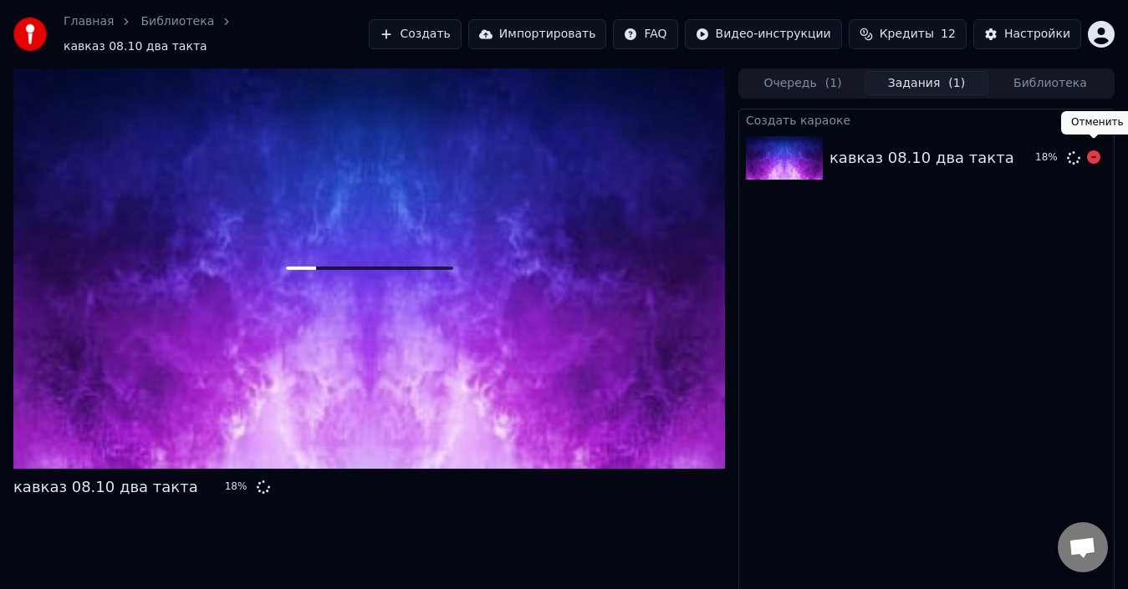
click at [1097, 152] on icon at bounding box center [1093, 156] width 13 height 13
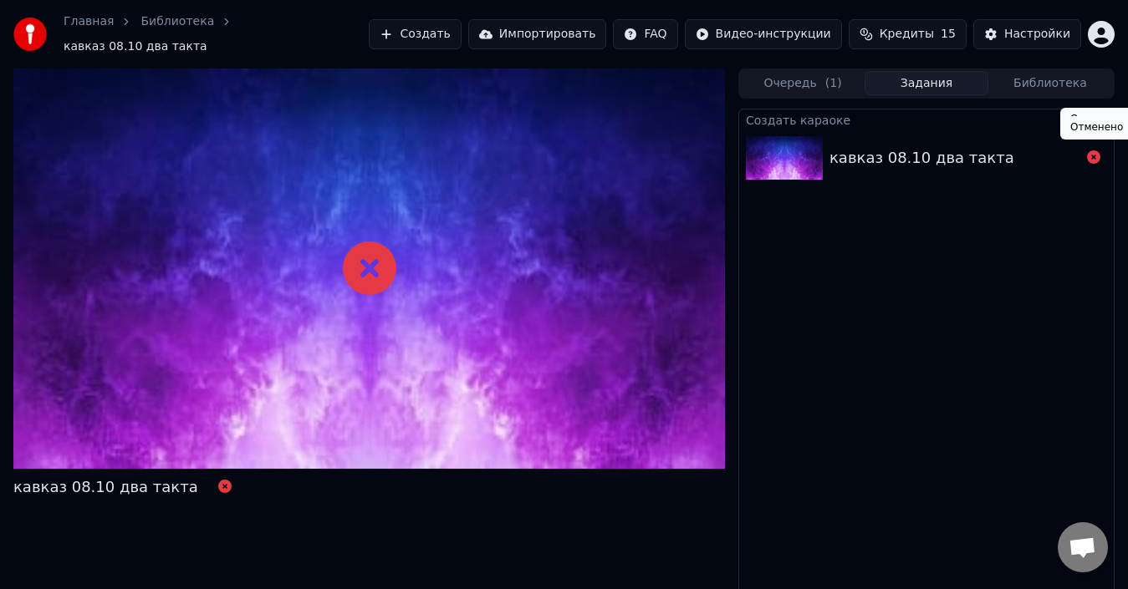
click at [1092, 150] on icon at bounding box center [1093, 156] width 13 height 13
click at [461, 39] on button "Создать" at bounding box center [415, 34] width 92 height 30
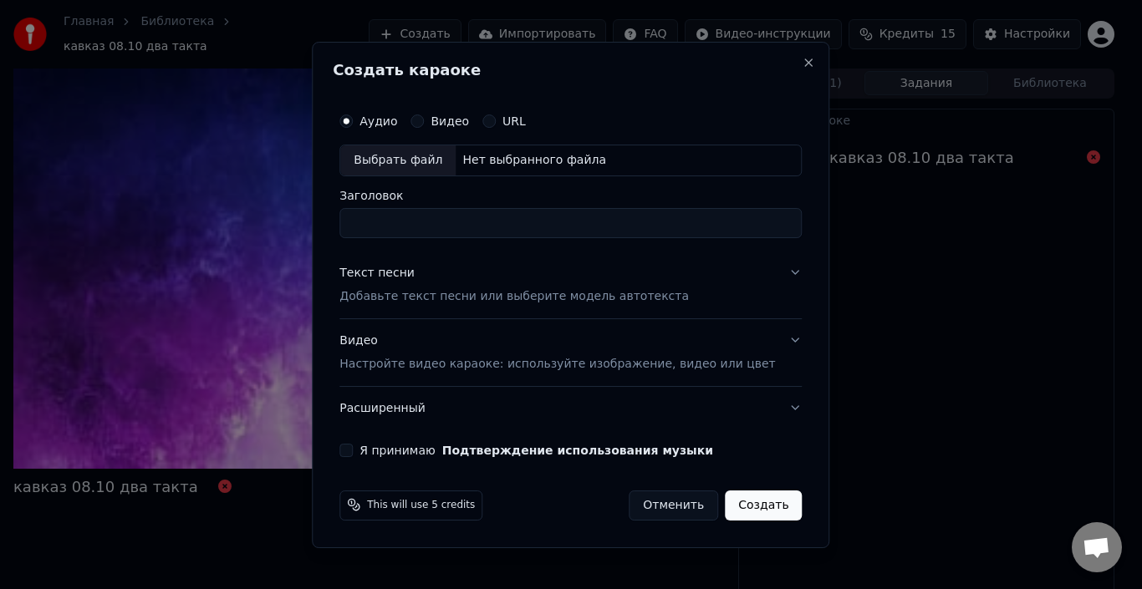
click at [435, 162] on div "Выбрать файл" at bounding box center [397, 160] width 115 height 30
type input "**********"
click at [772, 272] on button "Текст песни Добавьте текст песни или выберите модель автотекста" at bounding box center [570, 285] width 462 height 67
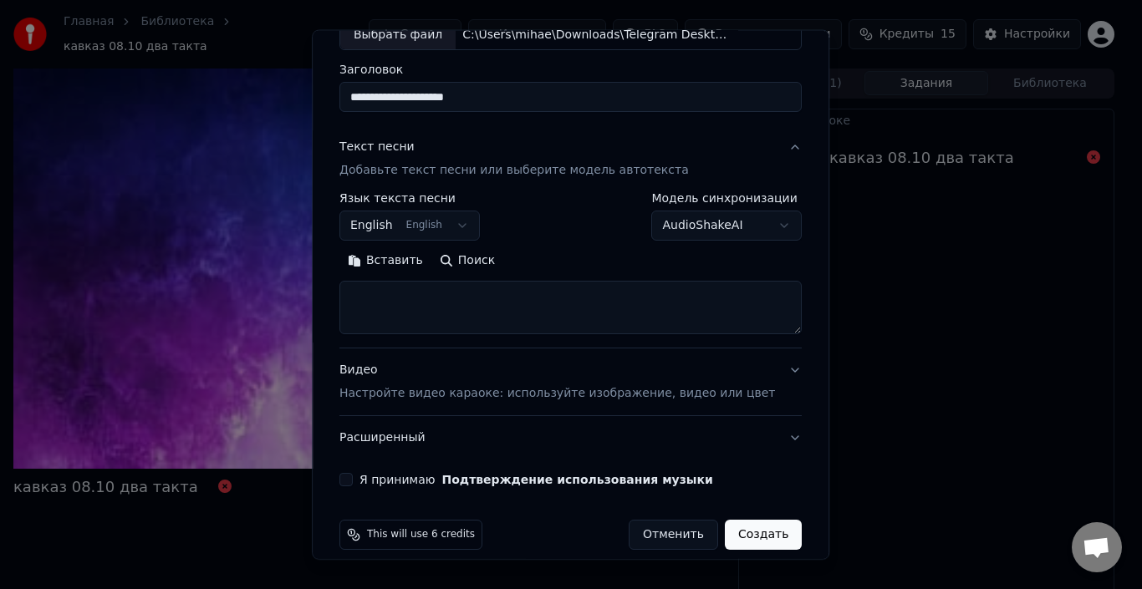
scroll to position [131, 0]
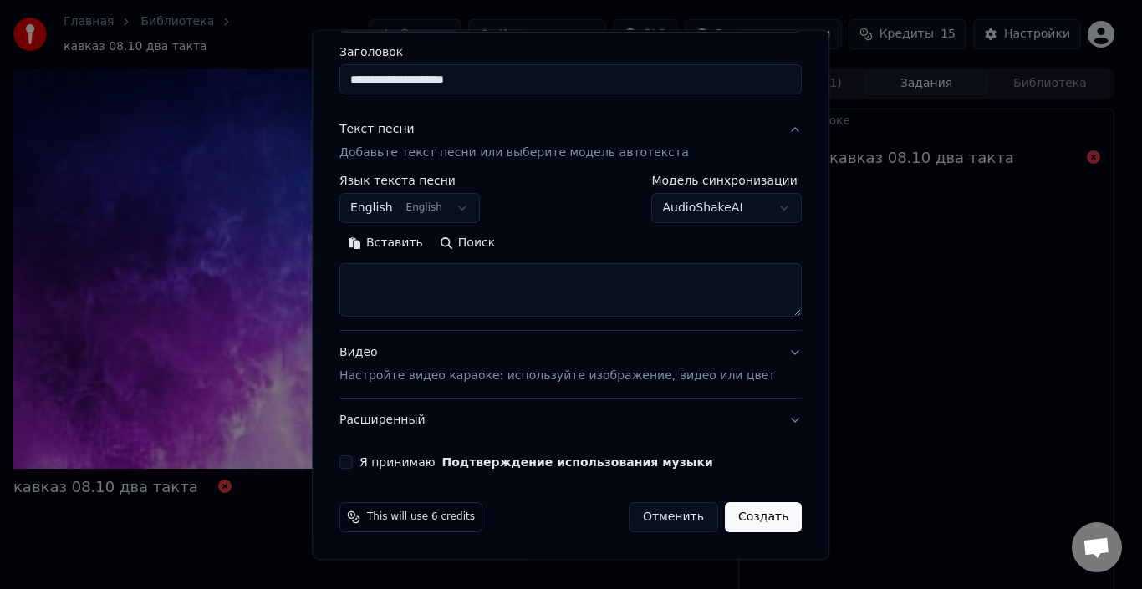
click at [432, 283] on textarea at bounding box center [570, 289] width 462 height 53
paste textarea "**********"
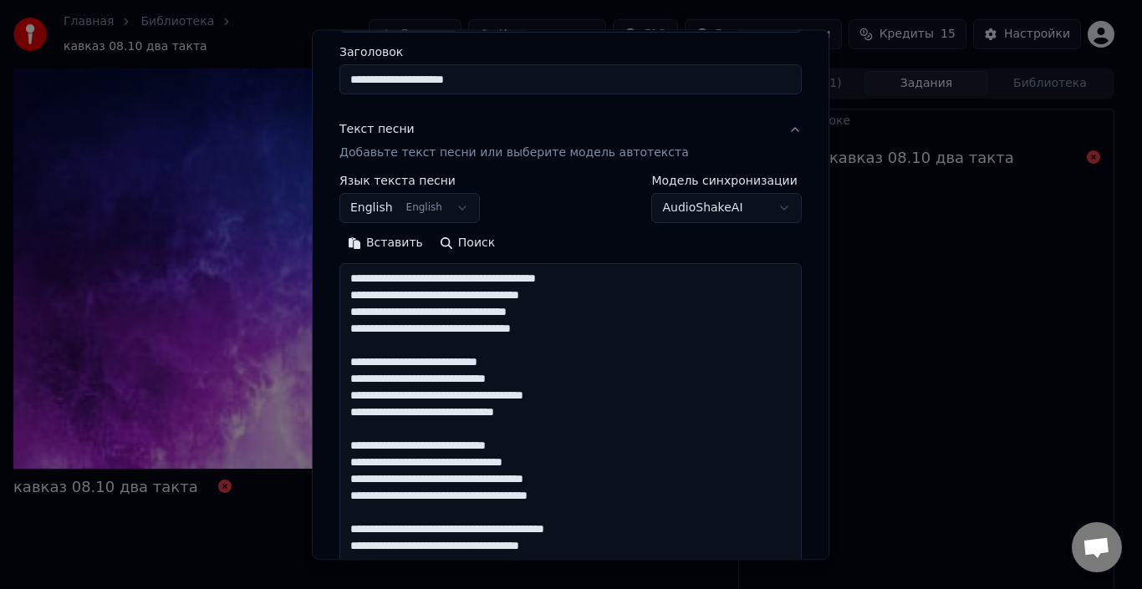
scroll to position [1191, 0]
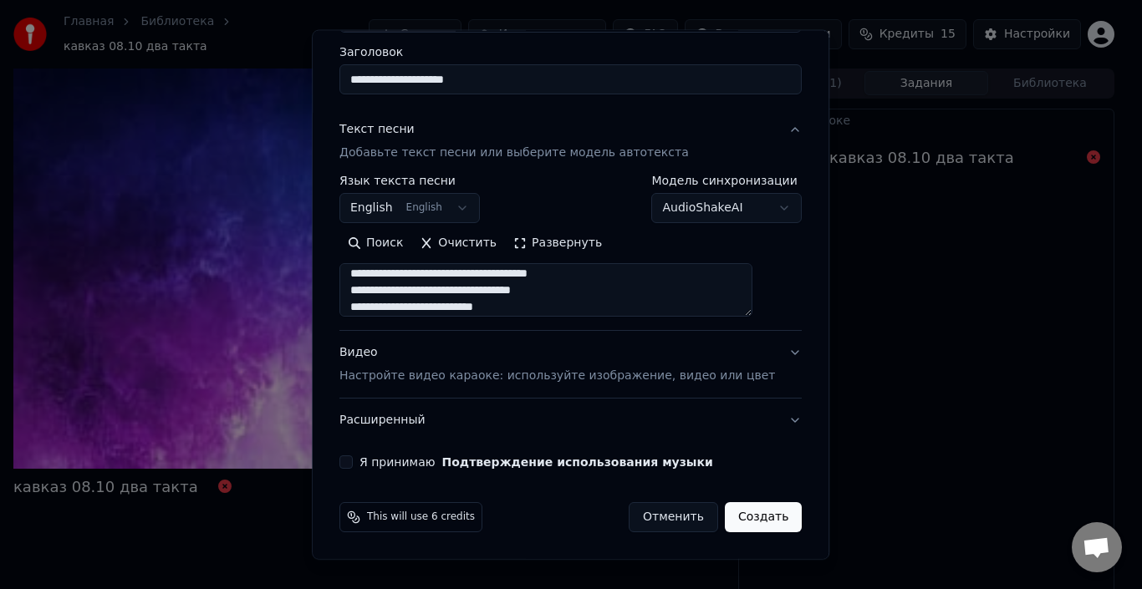
type textarea "**********"
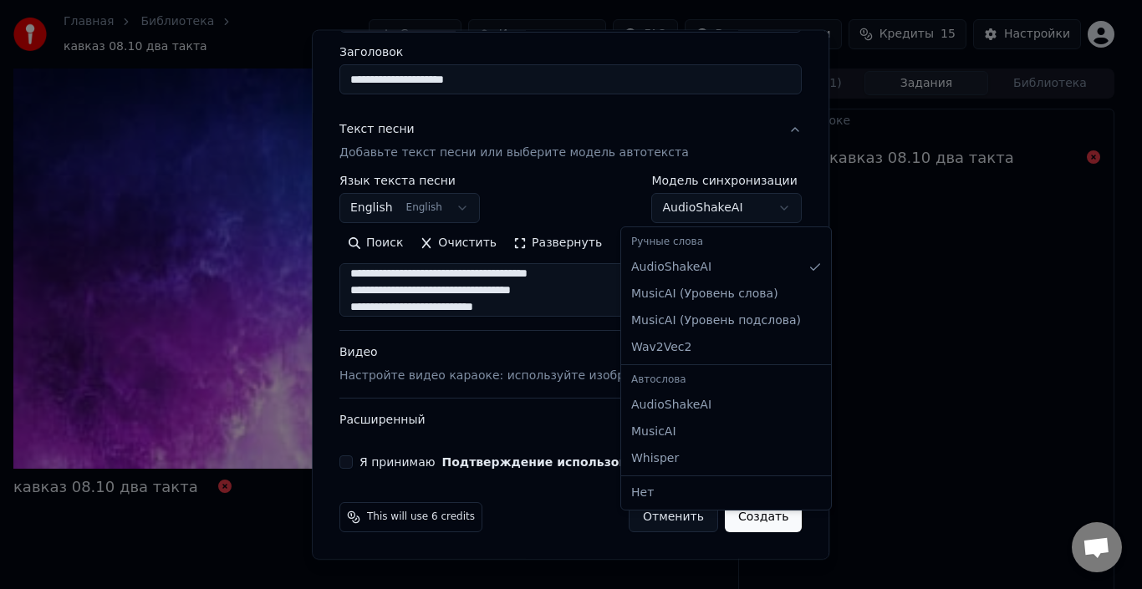
click at [751, 206] on body "**********" at bounding box center [564, 294] width 1128 height 589
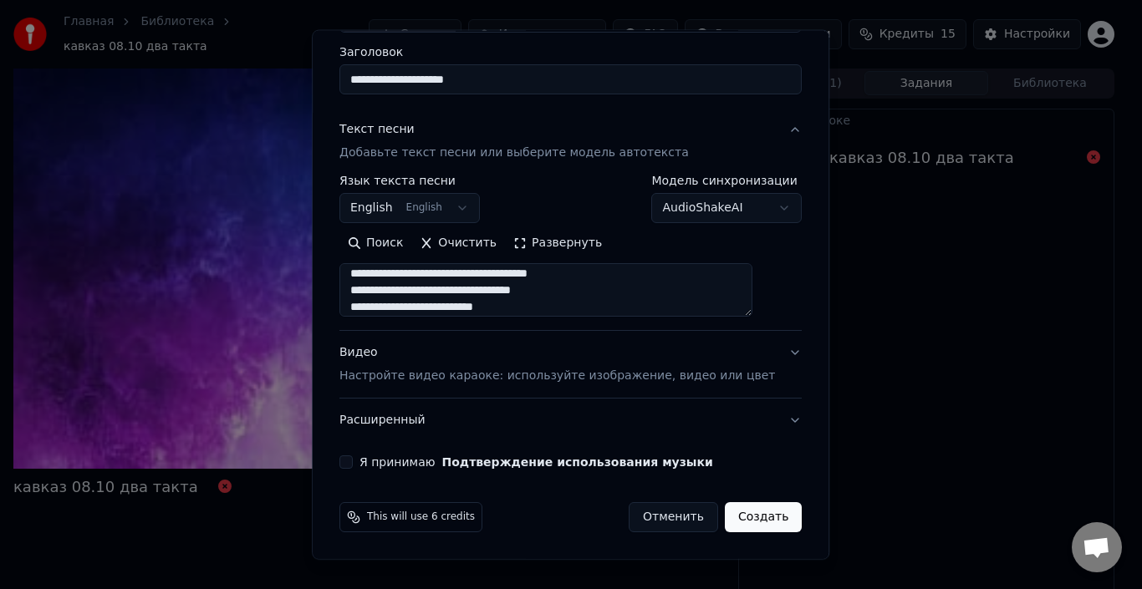
click at [477, 211] on body "**********" at bounding box center [564, 294] width 1128 height 589
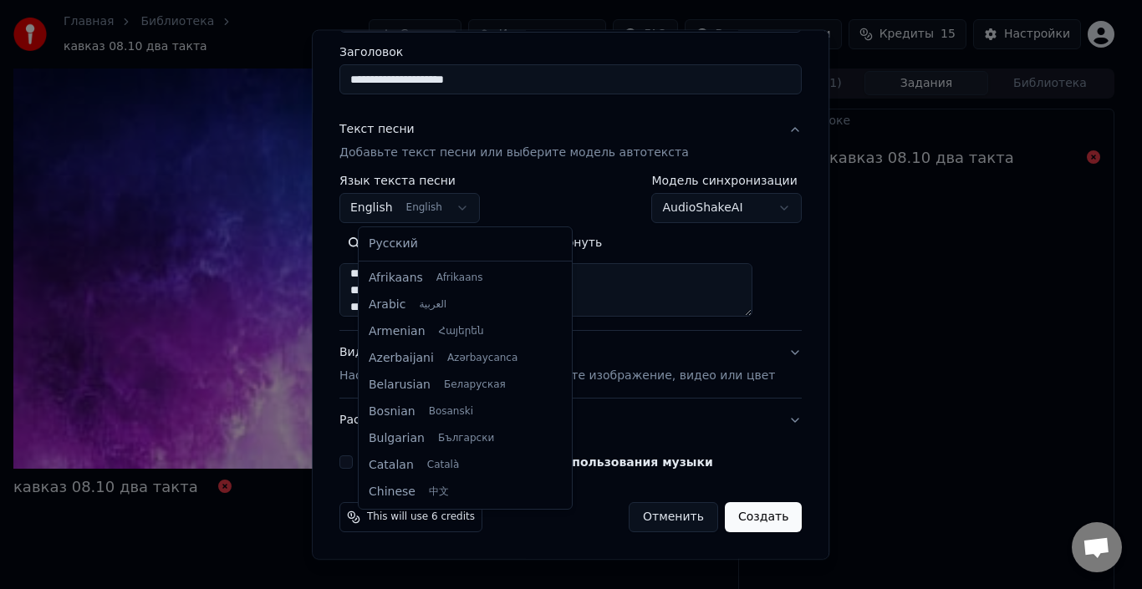
scroll to position [134, 0]
select select "**"
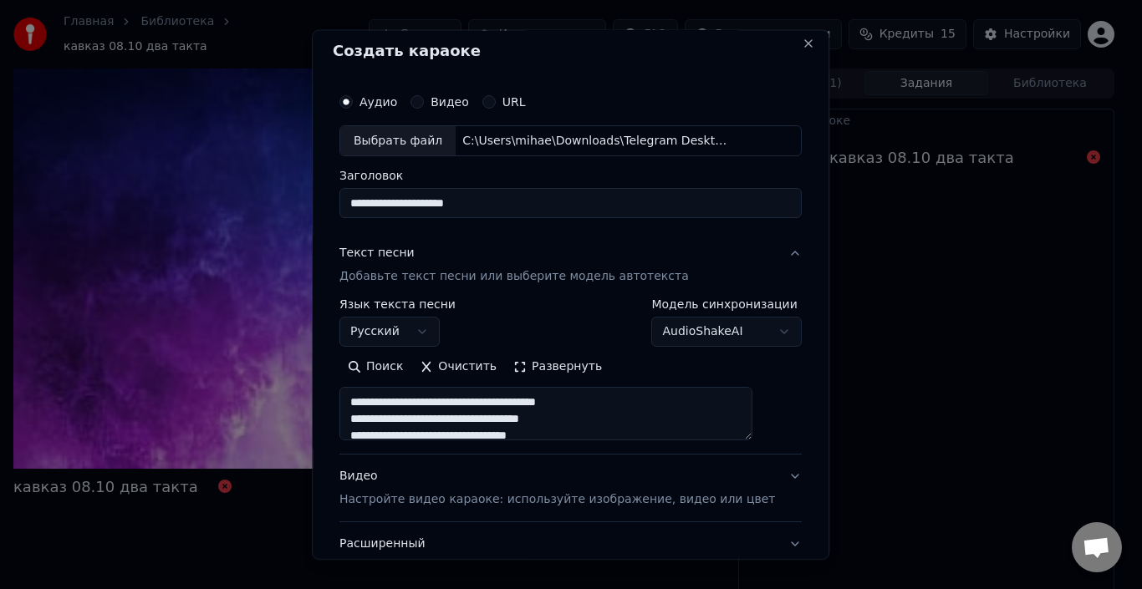
scroll to position [0, 0]
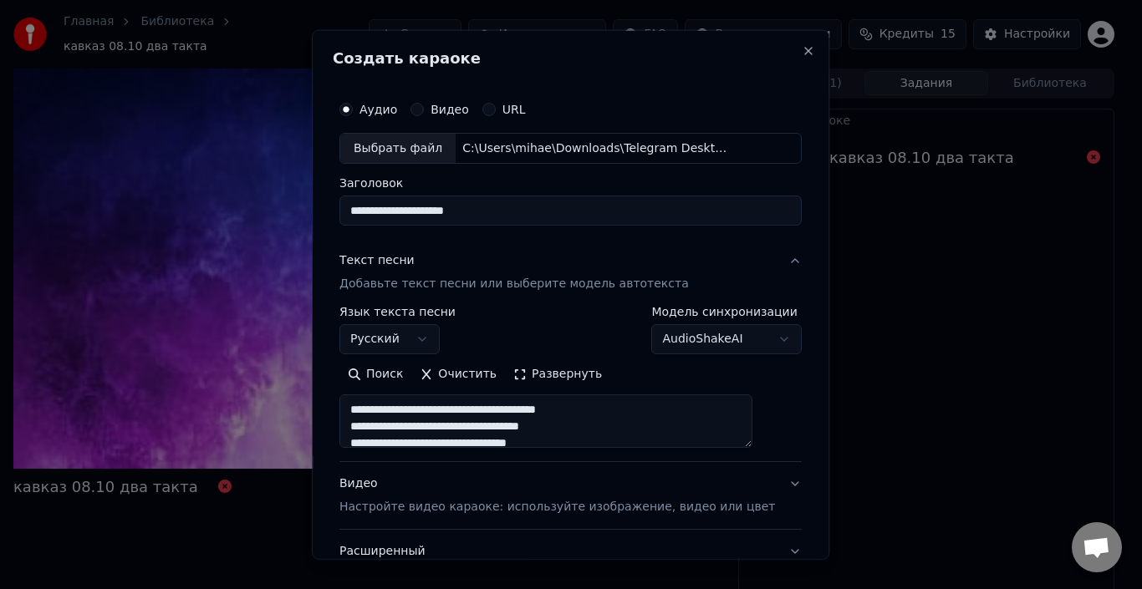
click at [424, 110] on button "Видео" at bounding box center [416, 108] width 13 height 13
click at [414, 155] on div "Выбрать файл" at bounding box center [397, 148] width 115 height 30
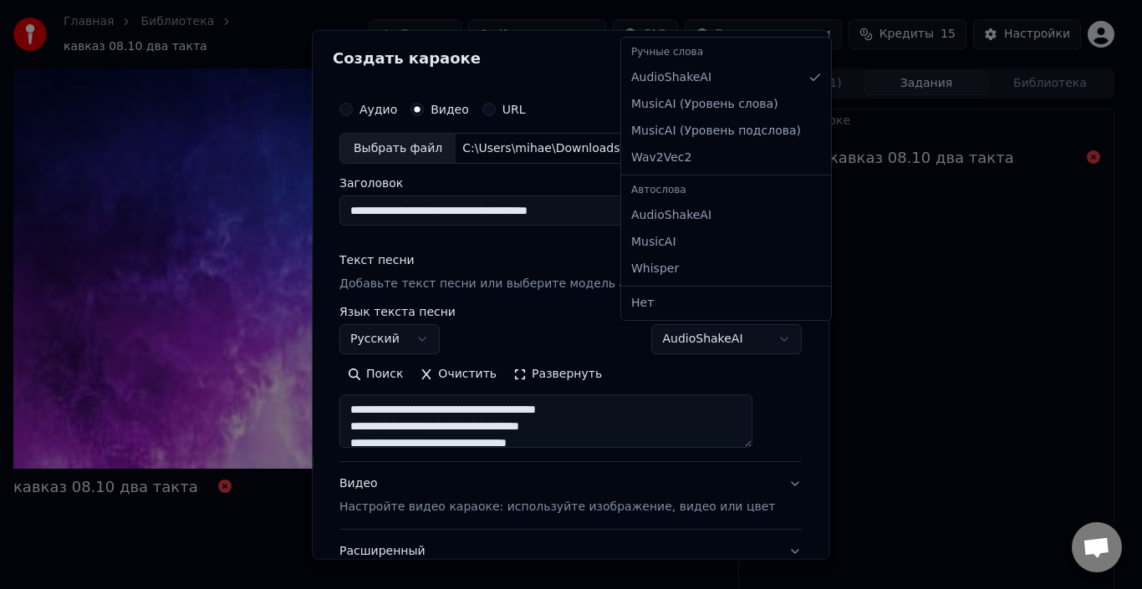
click at [687, 341] on body "**********" at bounding box center [564, 294] width 1128 height 589
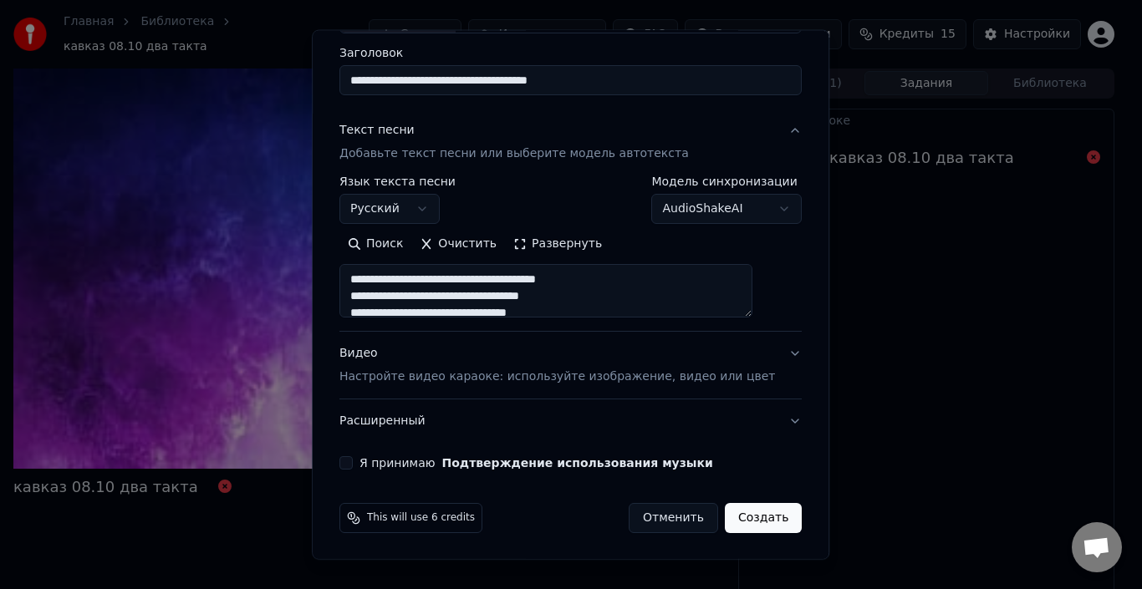
scroll to position [131, 0]
click at [764, 352] on button "Видео Настройте видео караоке: используйте изображение, видео или цвет" at bounding box center [570, 364] width 462 height 67
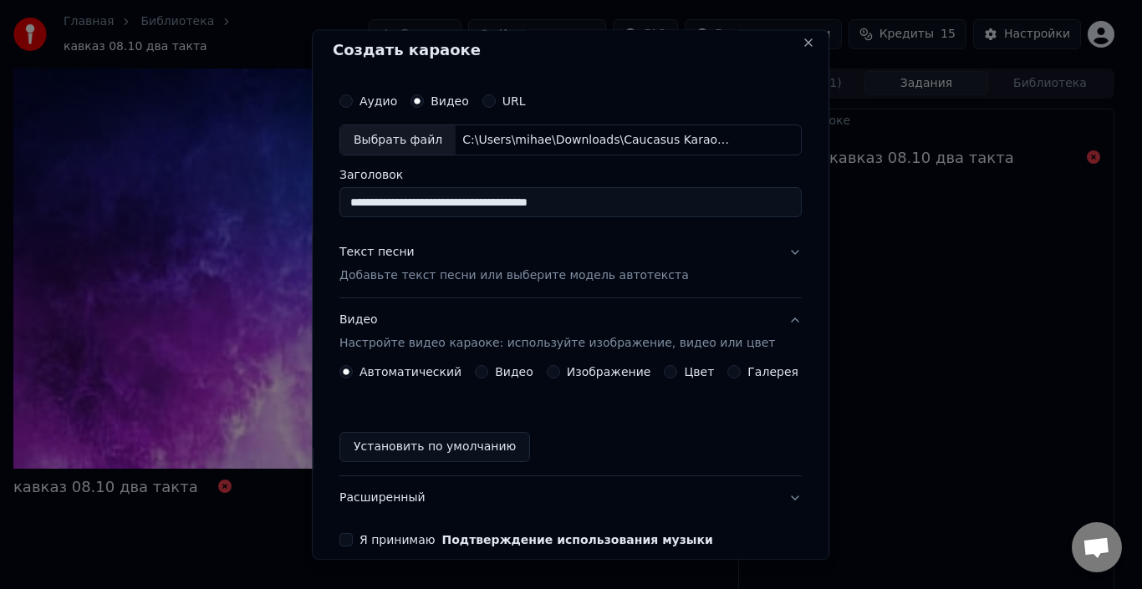
scroll to position [0, 0]
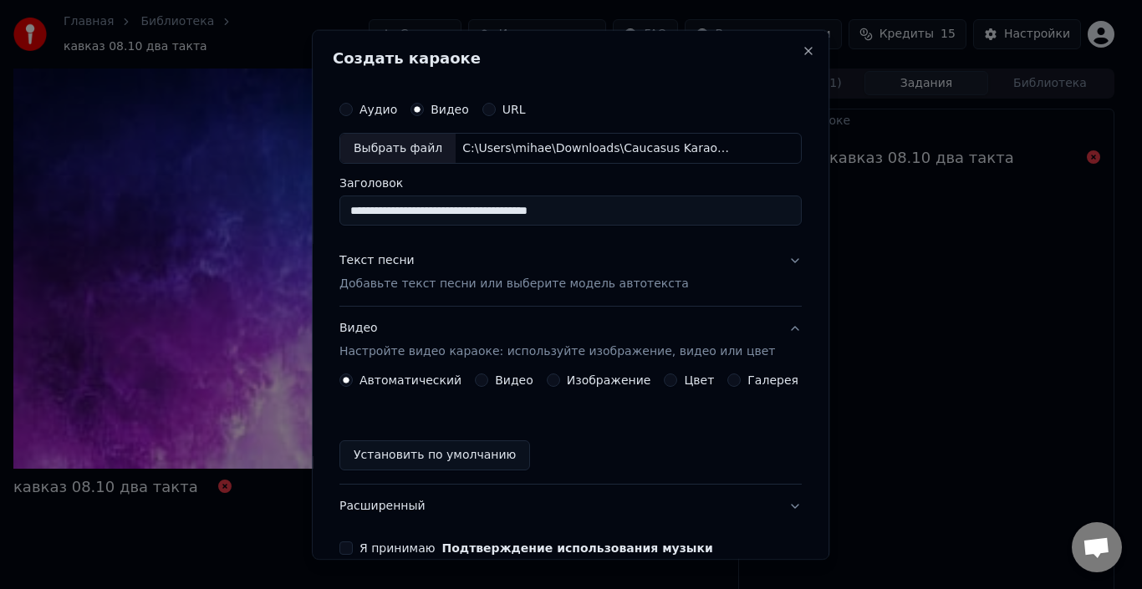
click at [782, 260] on div "**********" at bounding box center [571, 323] width 476 height 476
click at [767, 260] on button "Текст песни Добавьте текст песни или выберите модель автотекста" at bounding box center [570, 272] width 462 height 67
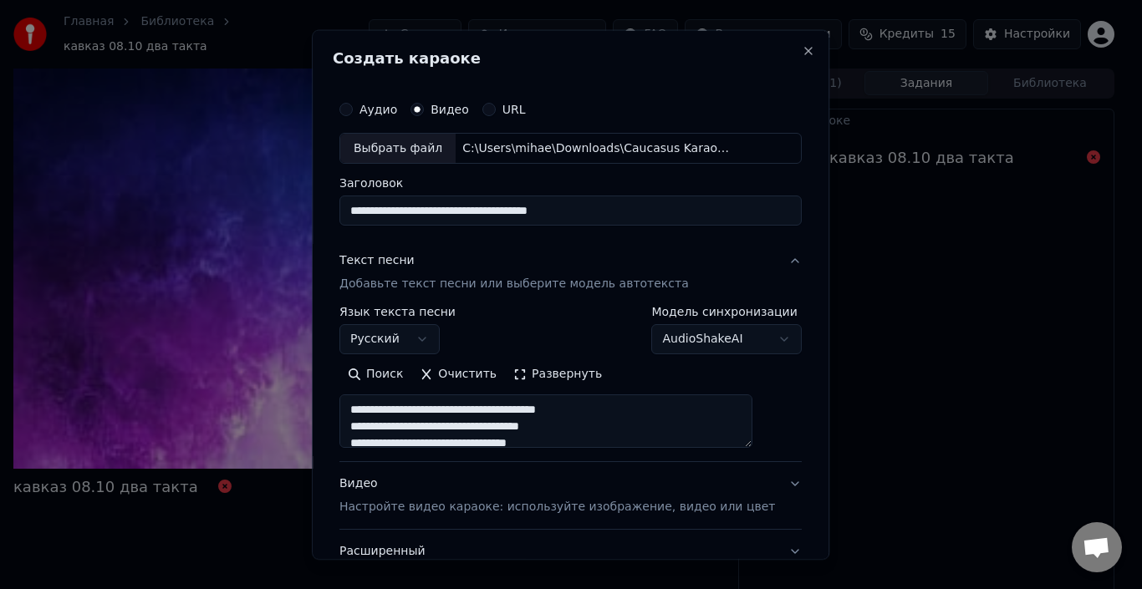
click at [695, 339] on body "**********" at bounding box center [564, 294] width 1128 height 589
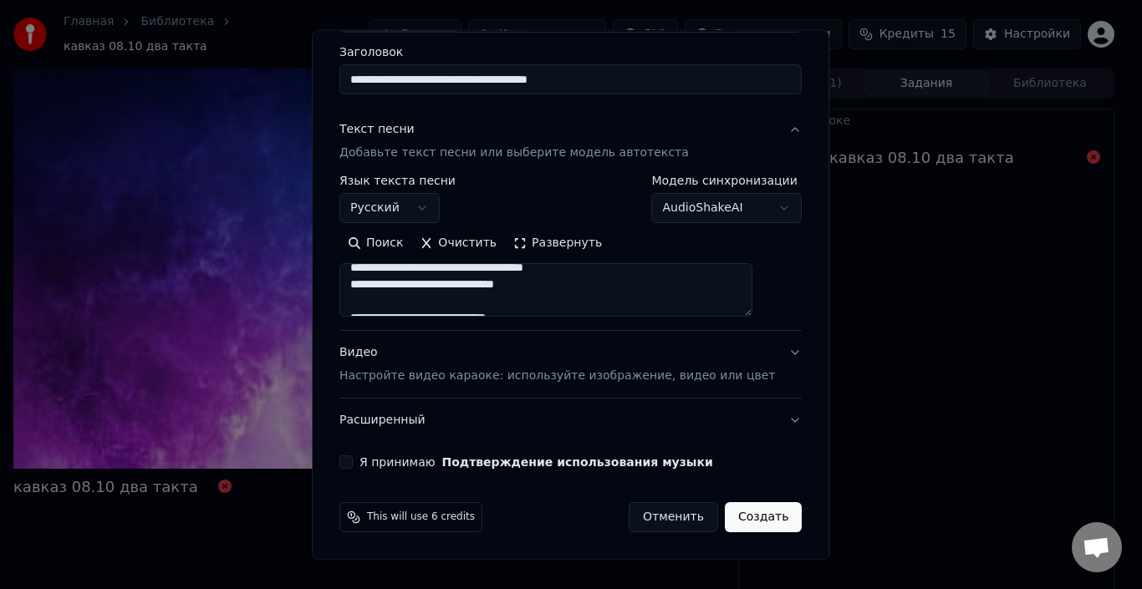
scroll to position [167, 0]
click at [761, 354] on button "Видео Настройте видео караоке: используйте изображение, видео или цвет" at bounding box center [570, 364] width 462 height 67
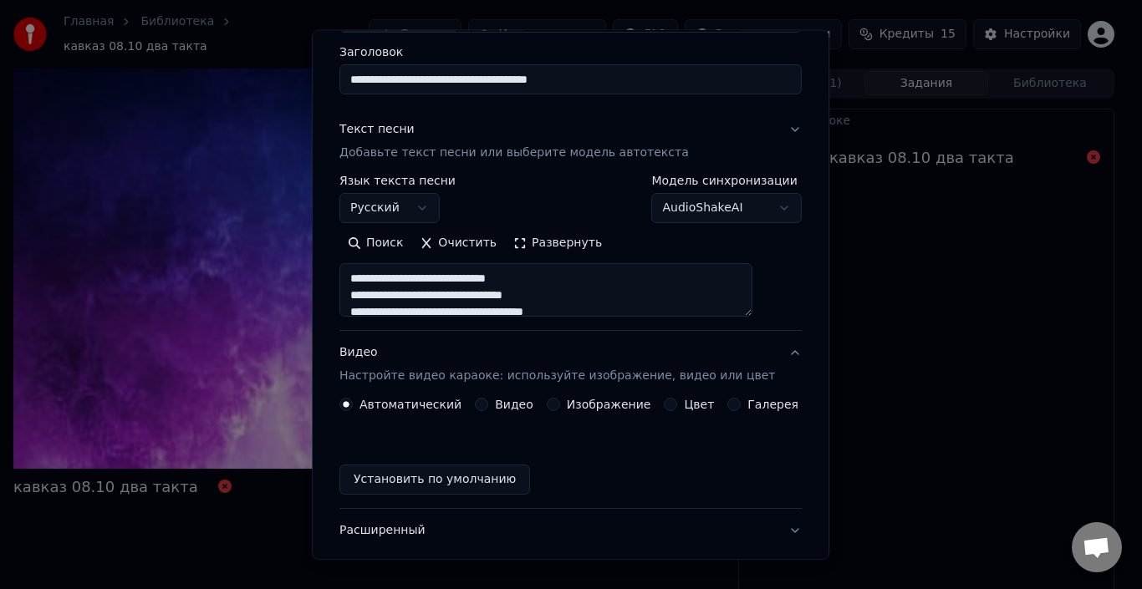
scroll to position [86, 0]
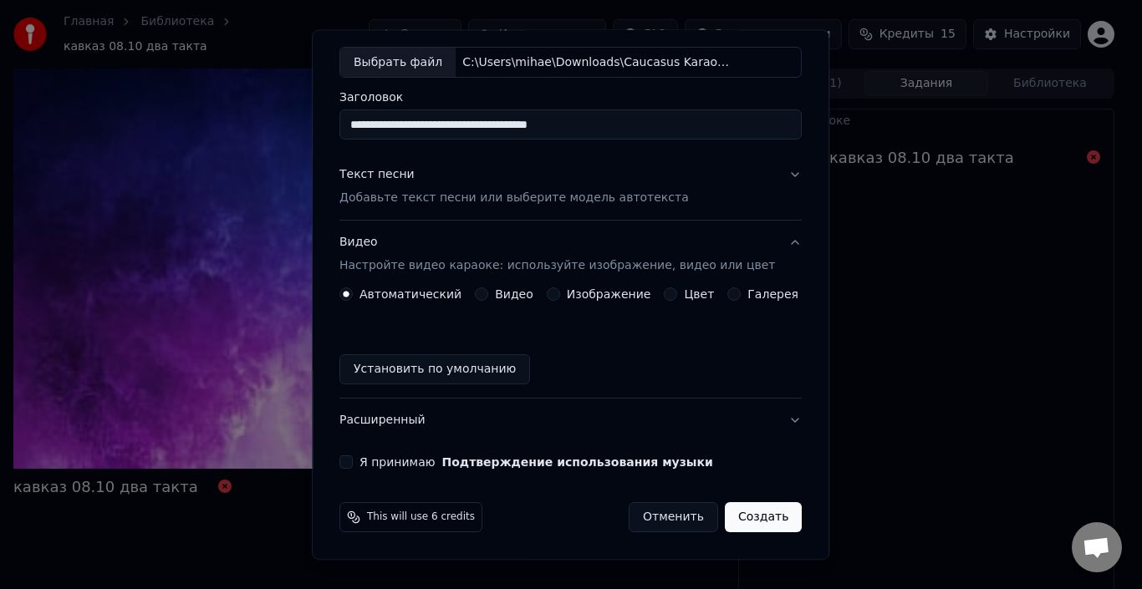
click at [416, 424] on button "Расширенный" at bounding box center [570, 420] width 462 height 43
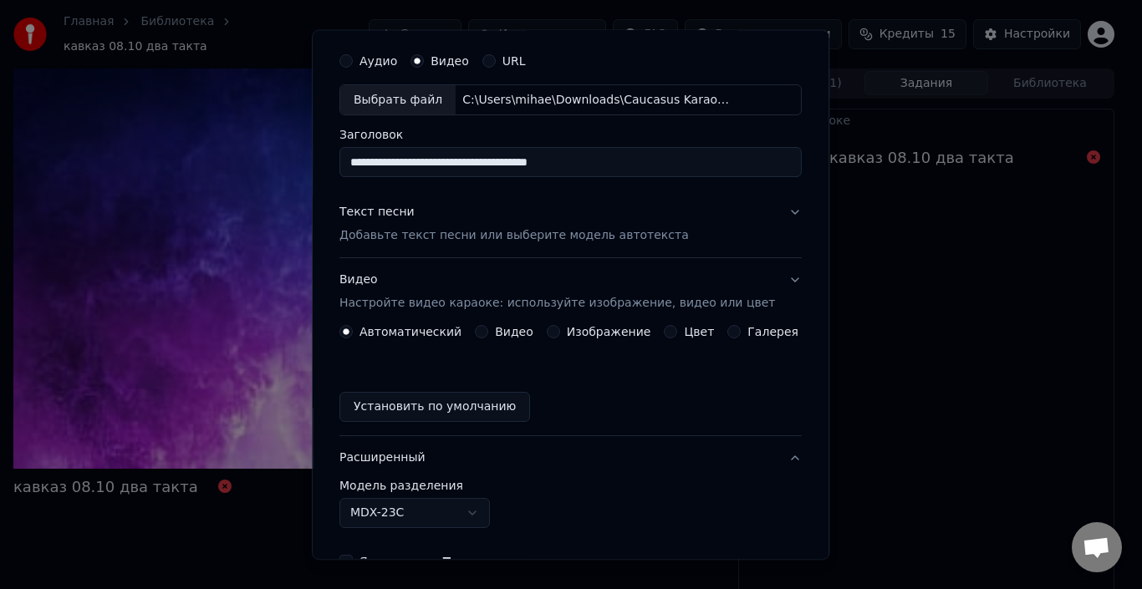
scroll to position [38, 0]
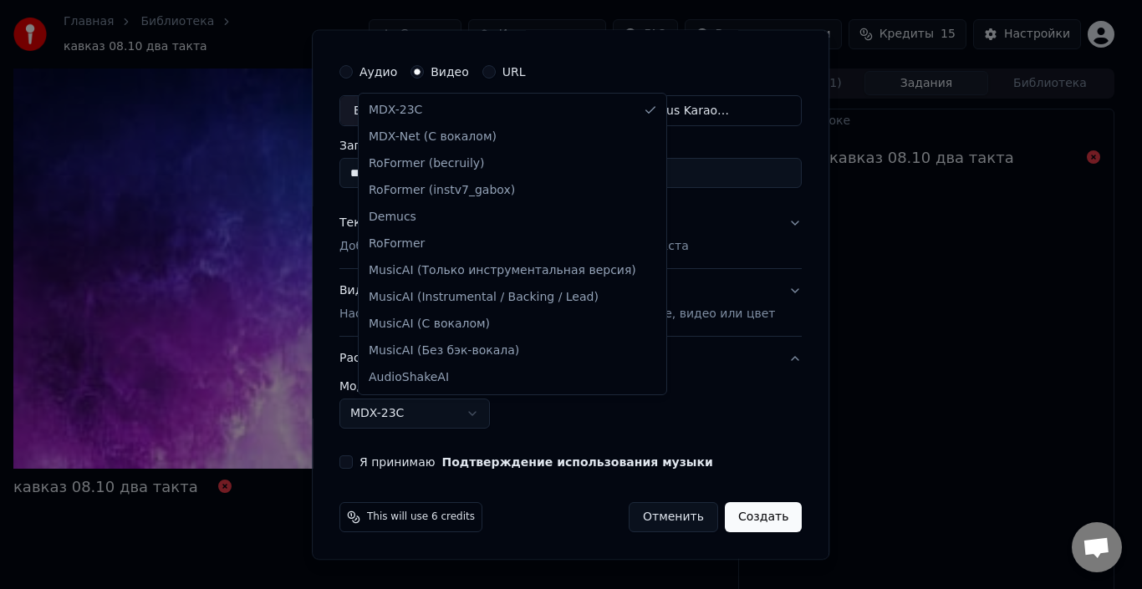
click at [502, 413] on body "**********" at bounding box center [564, 294] width 1128 height 589
click at [690, 403] on body "**********" at bounding box center [564, 294] width 1128 height 589
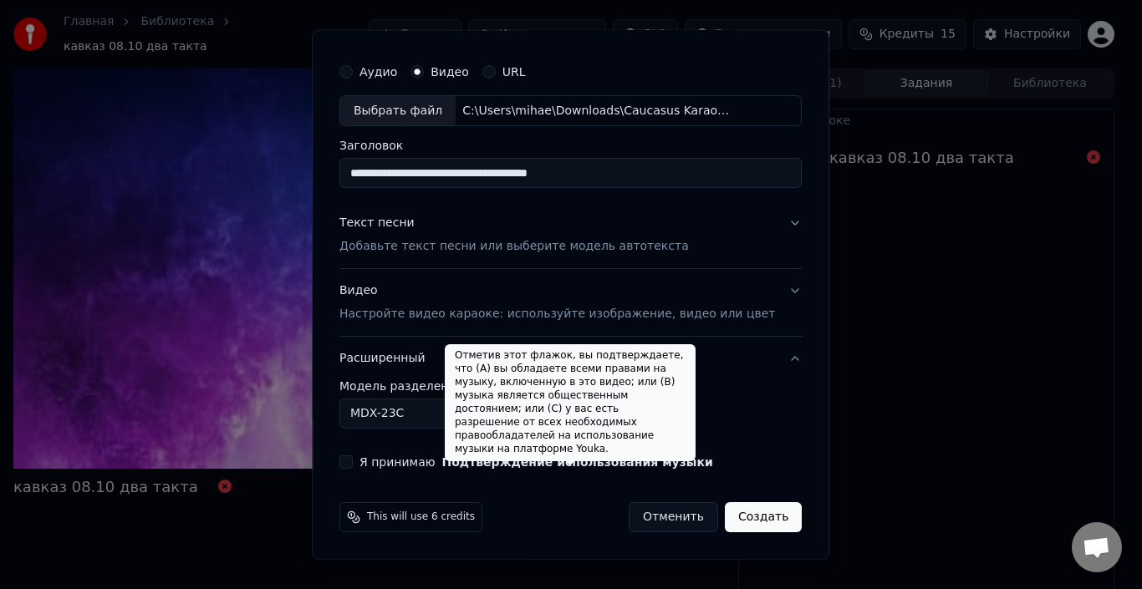
click at [567, 461] on button "Подтверждение использования музыки" at bounding box center [577, 462] width 271 height 12
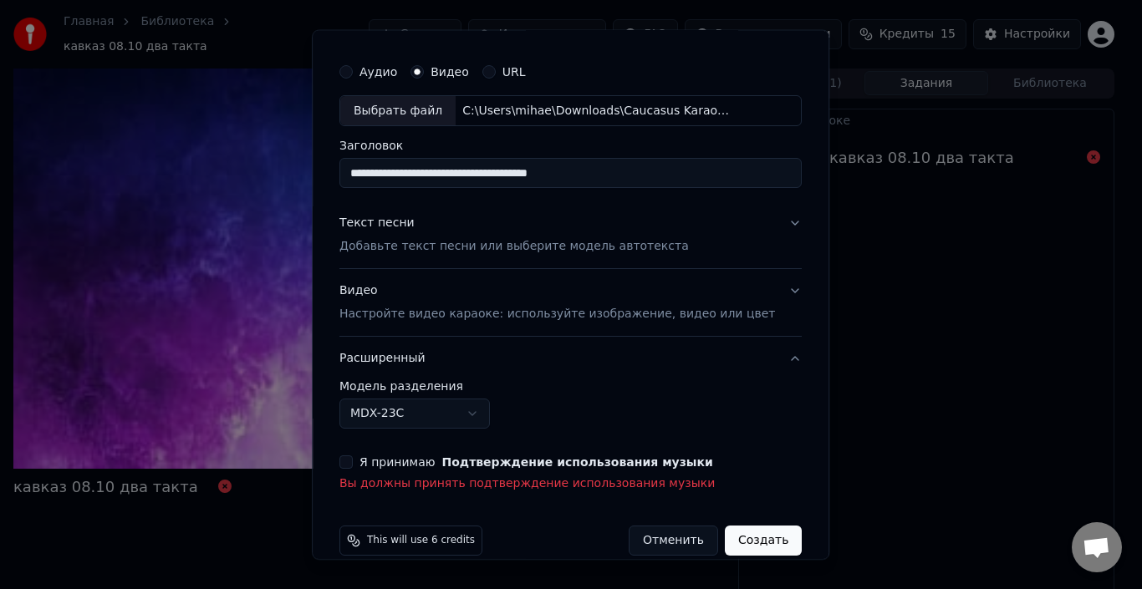
click at [382, 461] on label "Я принимаю Подтверждение использования музыки" at bounding box center [536, 462] width 354 height 12
click at [353, 461] on button "Я принимаю Подтверждение использования музыки" at bounding box center [345, 462] width 13 height 13
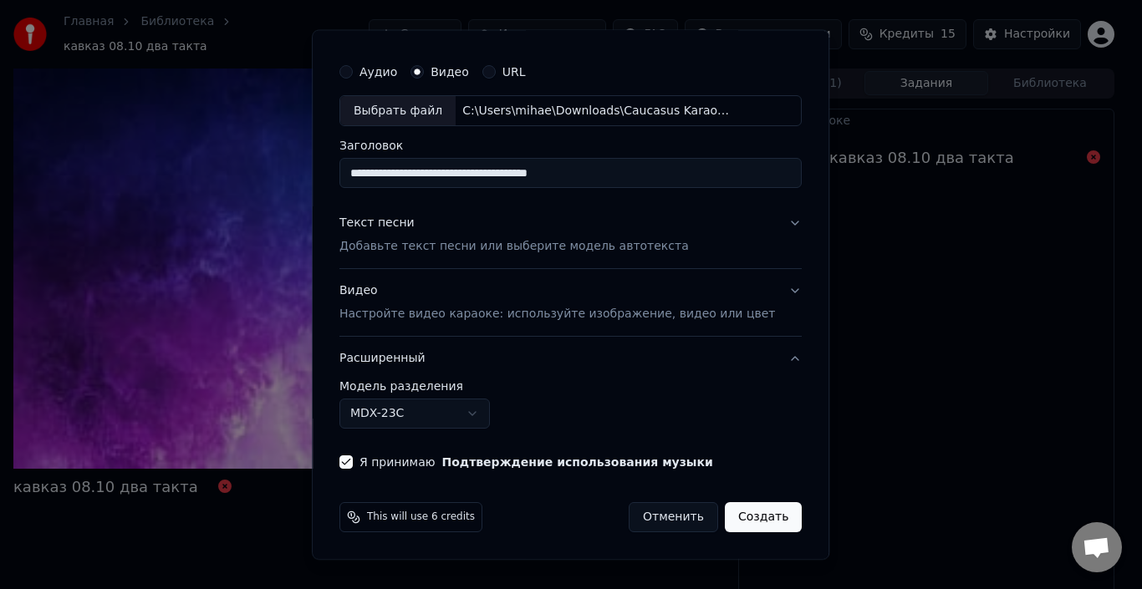
scroll to position [0, 0]
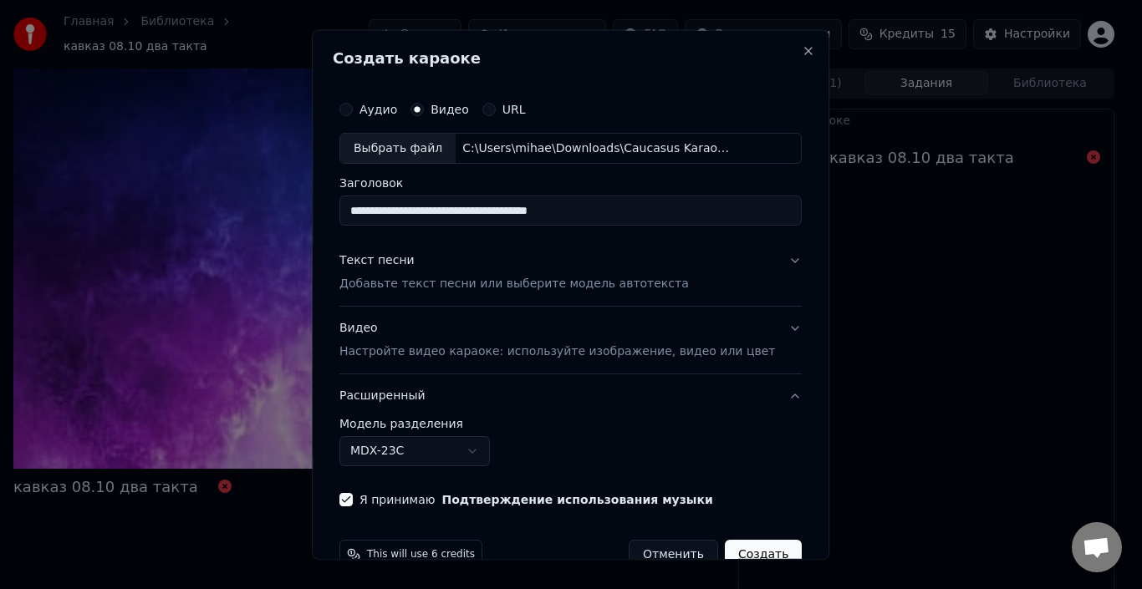
click at [618, 211] on input "**********" at bounding box center [570, 211] width 462 height 30
drag, startPoint x: 622, startPoint y: 212, endPoint x: 364, endPoint y: 206, distance: 257.5
click at [364, 206] on input "**********" at bounding box center [570, 211] width 462 height 30
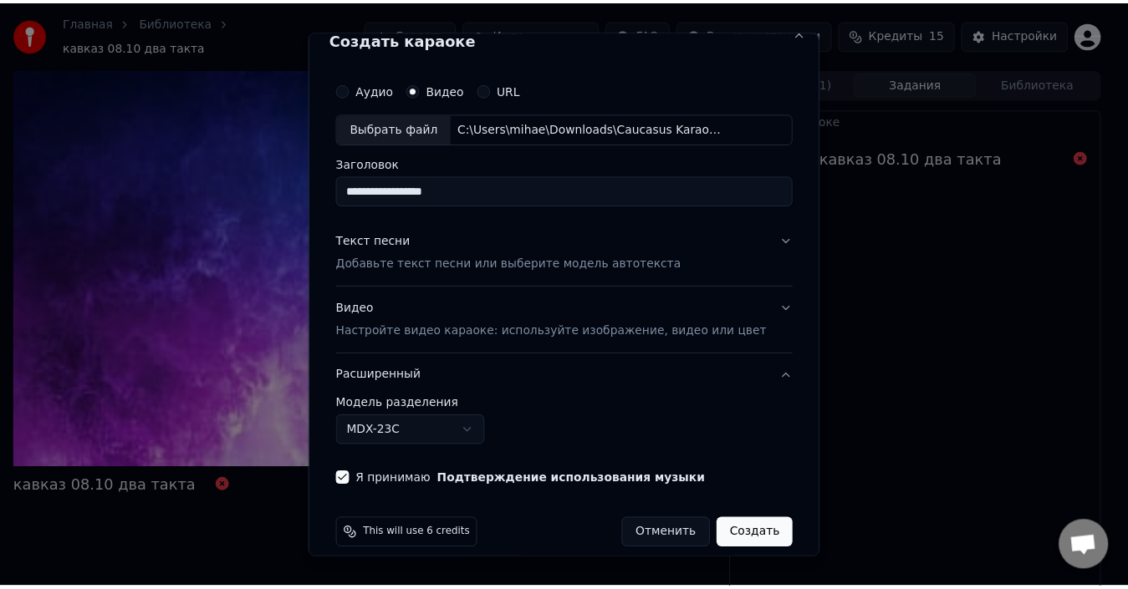
scroll to position [38, 0]
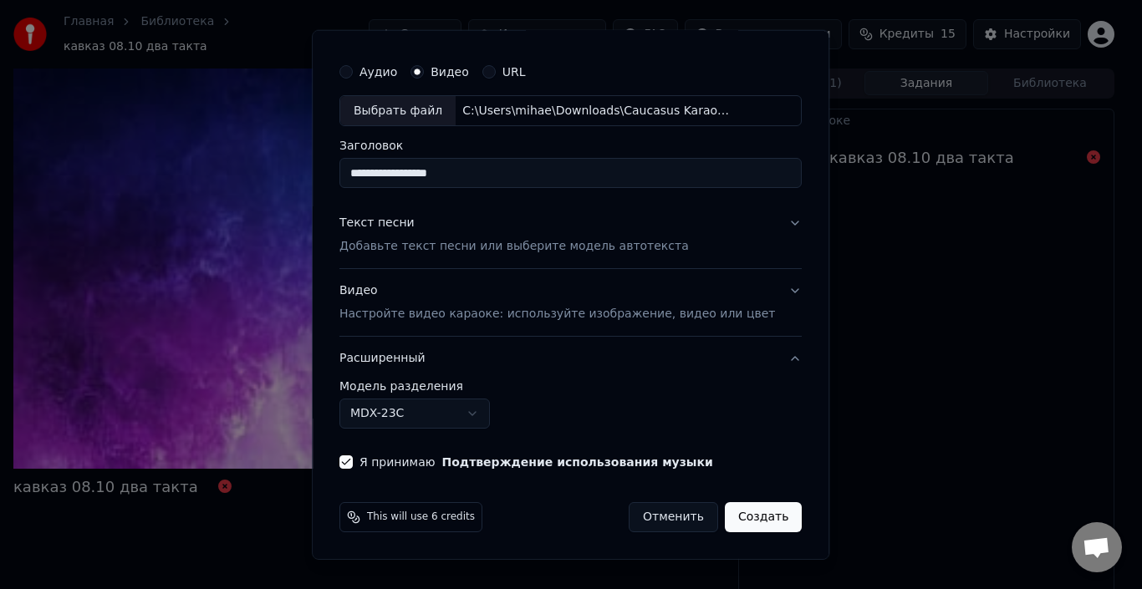
type input "**********"
click at [746, 517] on button "Создать" at bounding box center [763, 517] width 77 height 30
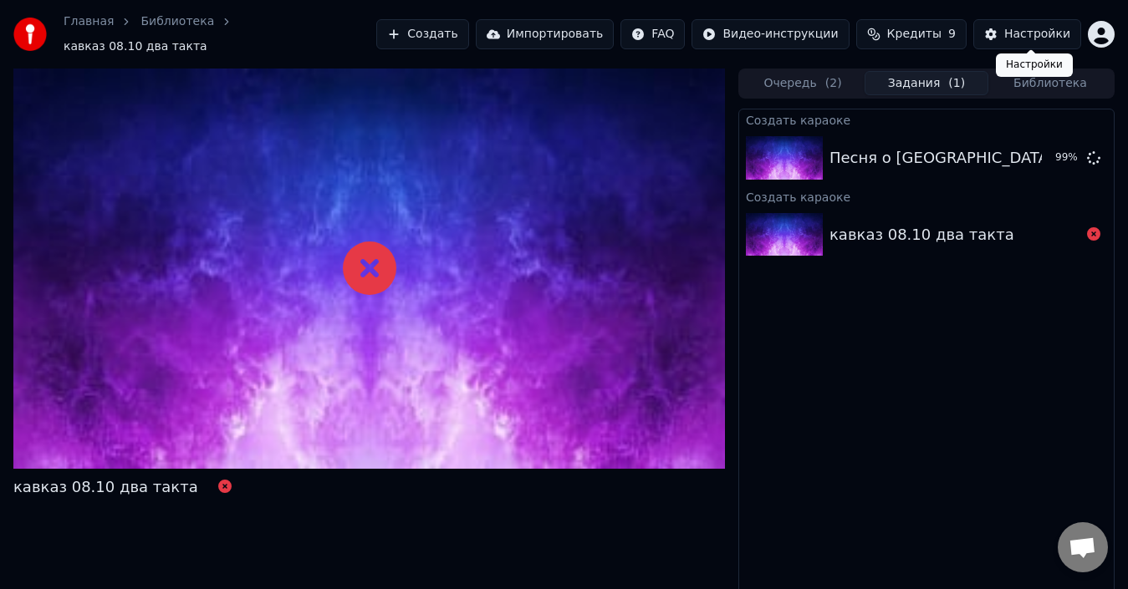
click at [1028, 30] on div "Настройки" at bounding box center [1037, 34] width 66 height 17
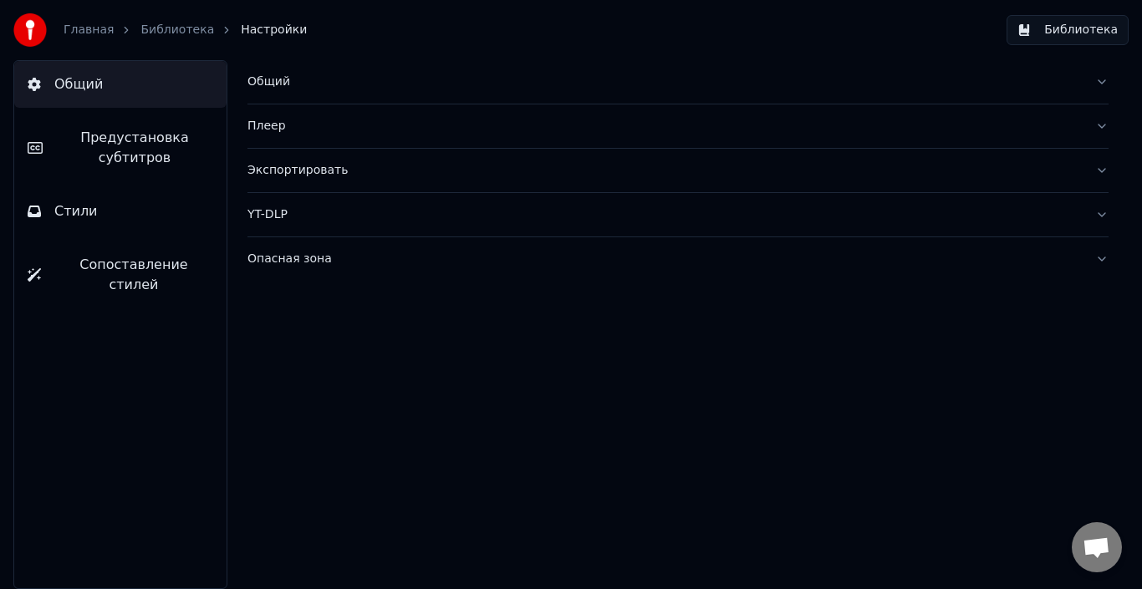
click at [1101, 84] on button "Общий" at bounding box center [677, 81] width 861 height 43
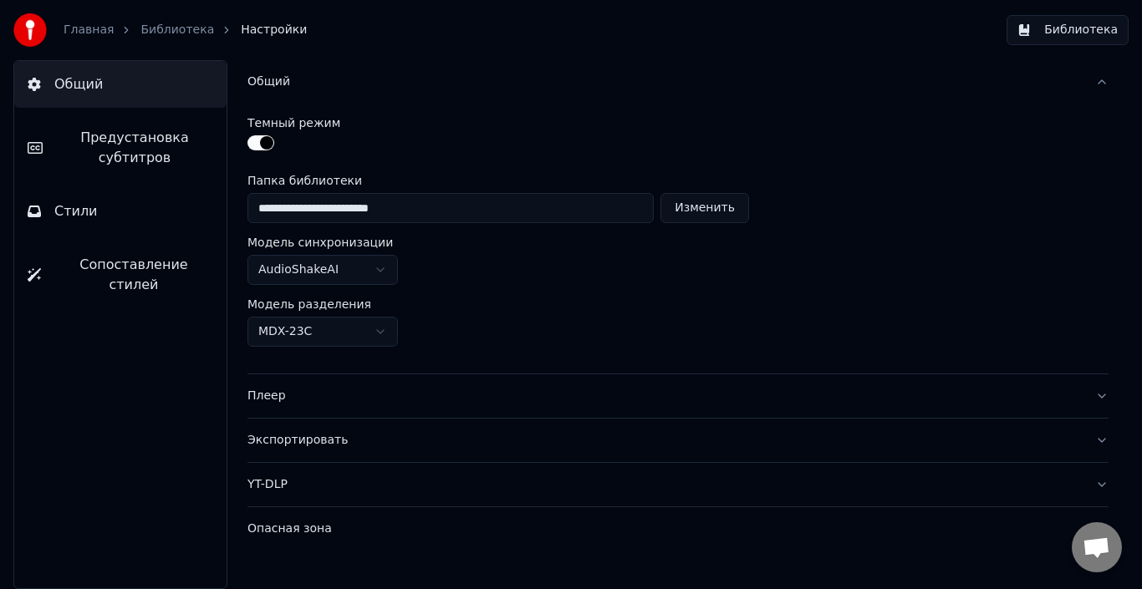
click at [380, 335] on html "**********" at bounding box center [571, 294] width 1142 height 589
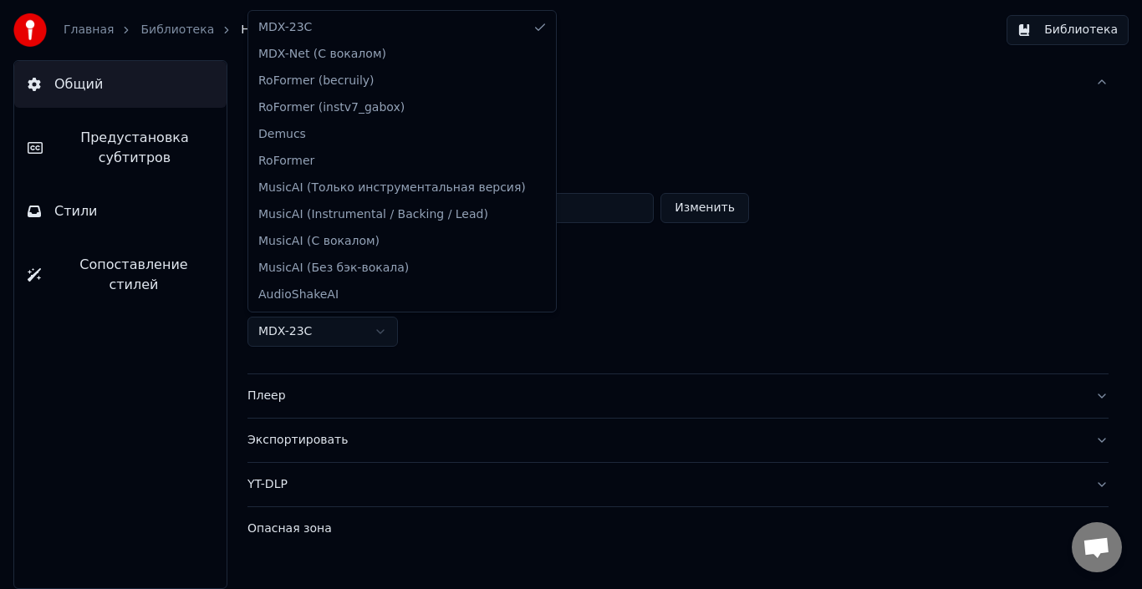
click at [578, 326] on html "**********" at bounding box center [571, 294] width 1142 height 589
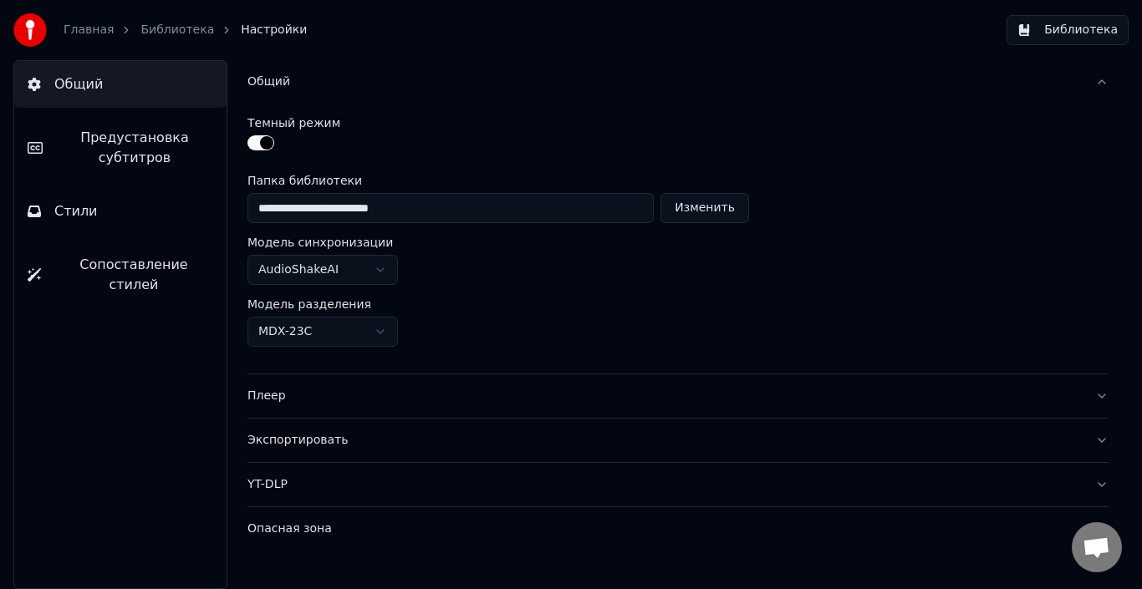
click at [79, 220] on span "Стили" at bounding box center [75, 211] width 43 height 20
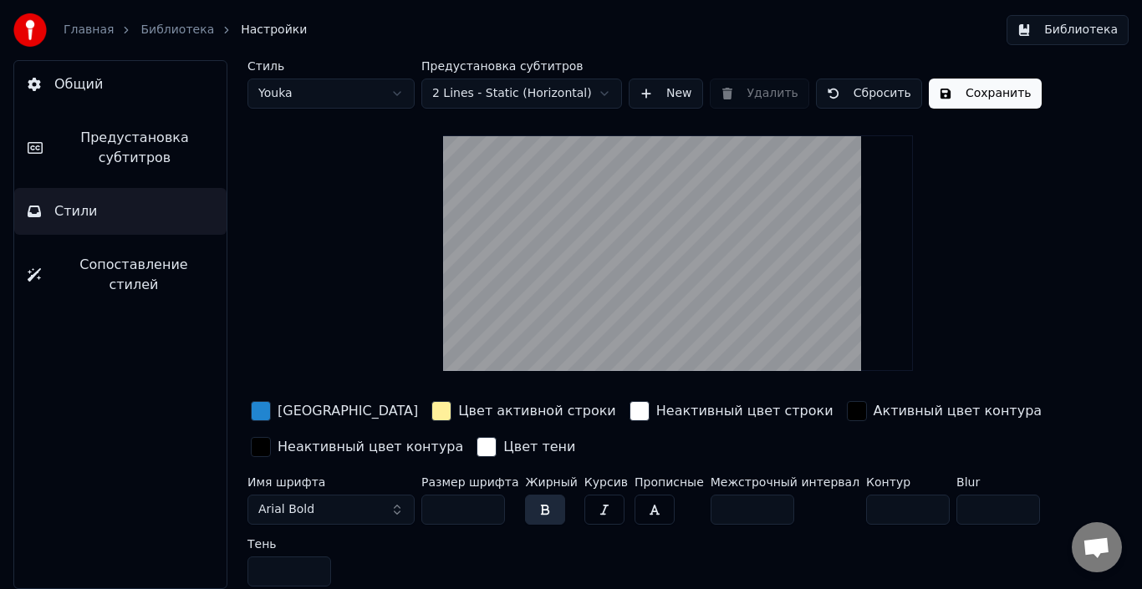
click at [150, 264] on span "Сопоставление стилей" at bounding box center [133, 275] width 159 height 40
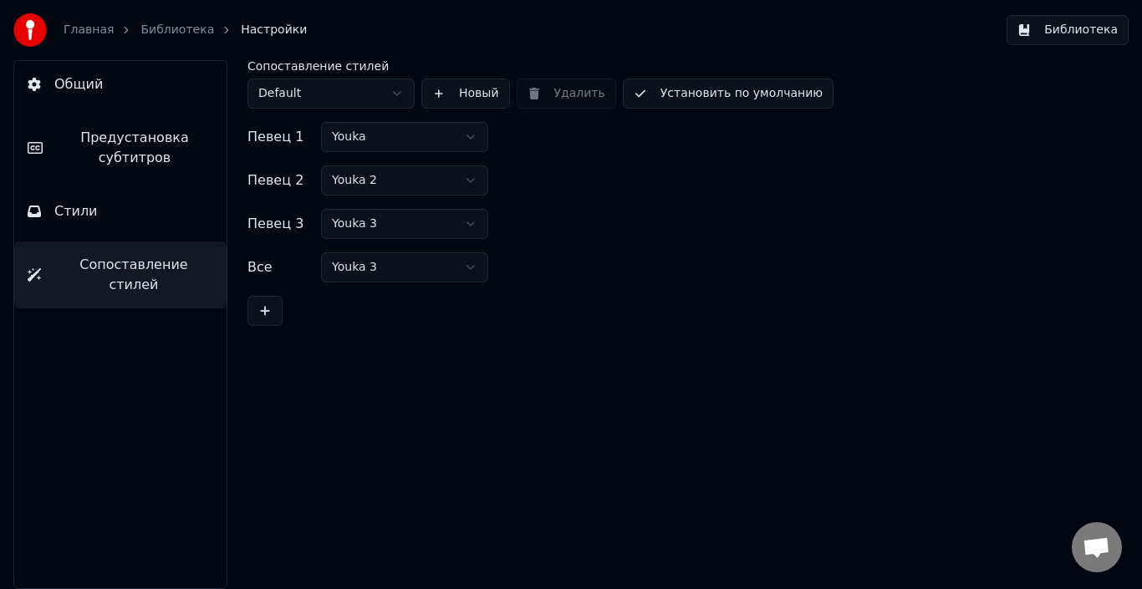
click at [133, 213] on button "Стили" at bounding box center [120, 211] width 212 height 47
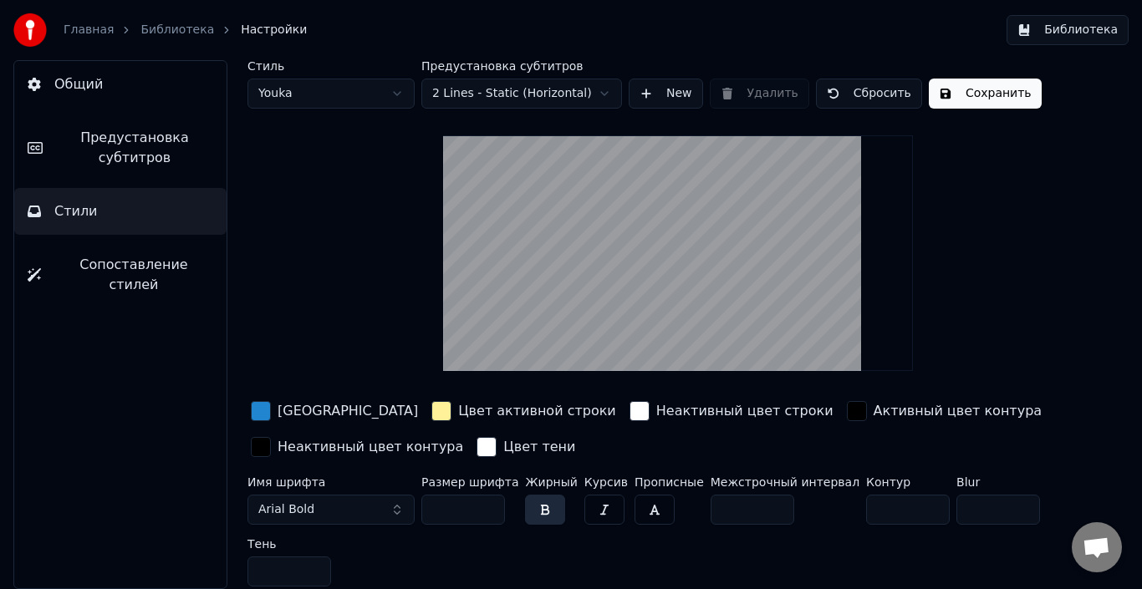
click at [592, 95] on html "Главная Библиотека Настройки Библиотека Общий Предустановка субтитров Стили Соп…" at bounding box center [571, 294] width 1142 height 589
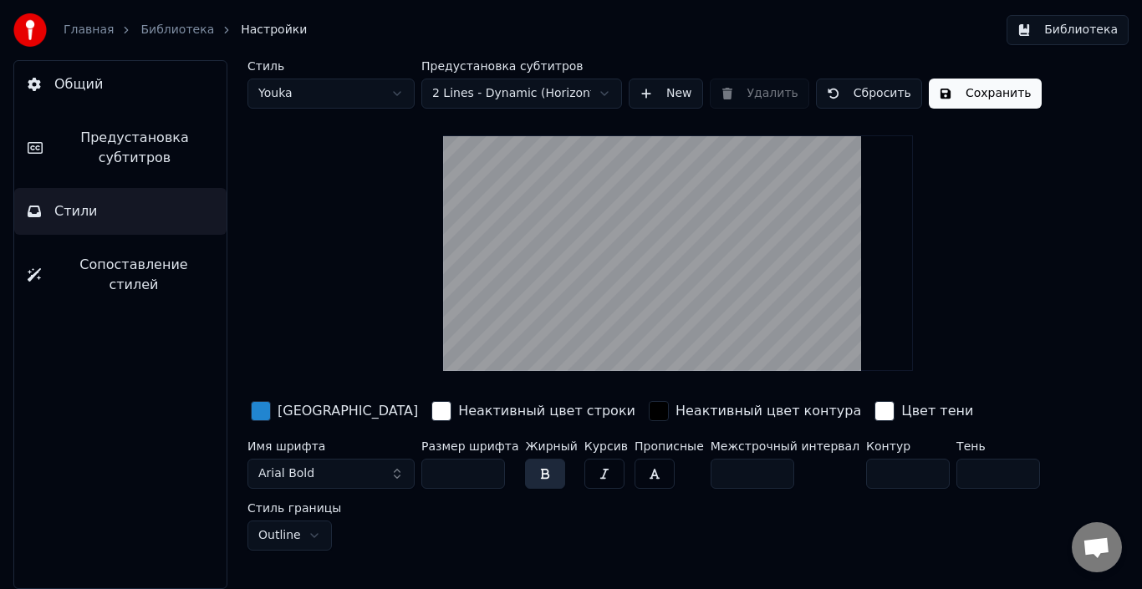
click at [573, 93] on html "Главная Библиотека Настройки Библиотека Общий Предустановка субтитров Стили Соп…" at bounding box center [571, 294] width 1142 height 589
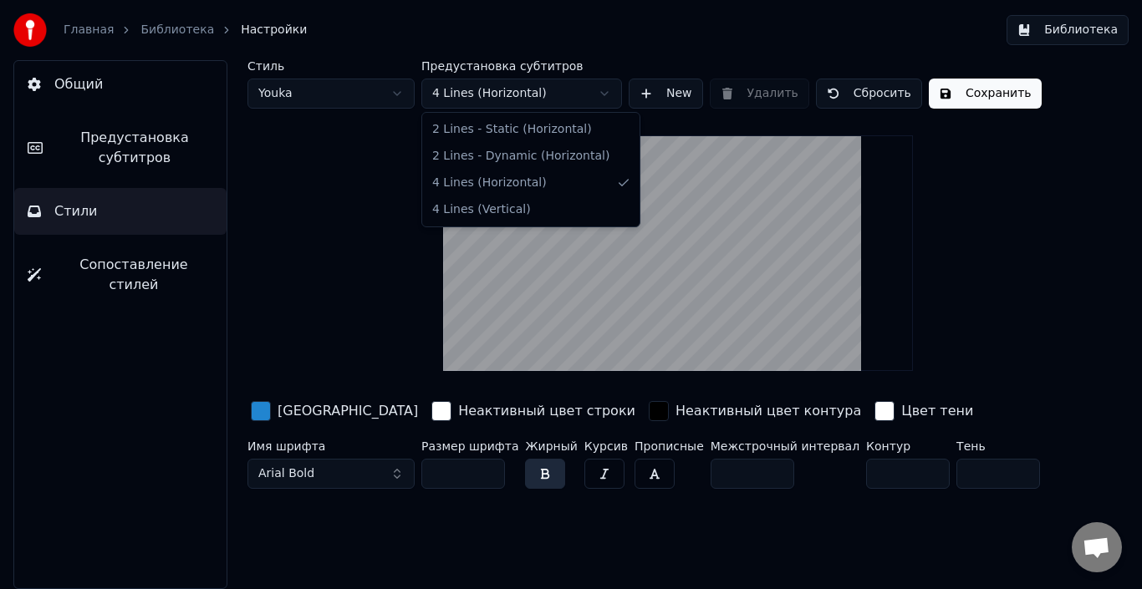
click at [588, 100] on html "Главная Библиотека Настройки Библиотека Общий Предустановка субтитров Стили Соп…" at bounding box center [571, 294] width 1142 height 589
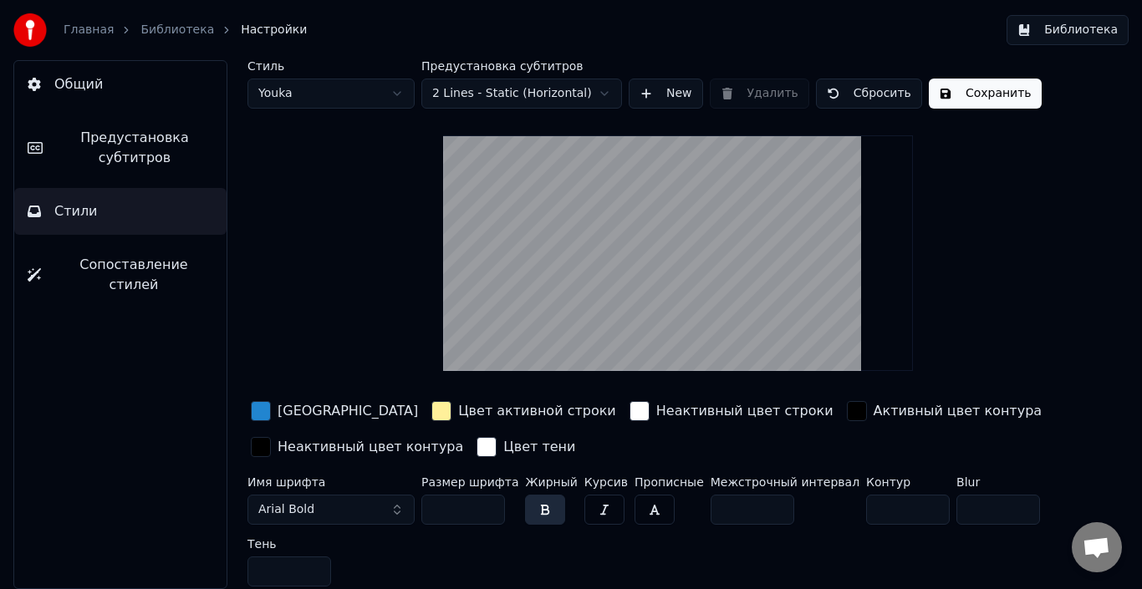
click at [186, 31] on link "Библиотека" at bounding box center [177, 30] width 74 height 17
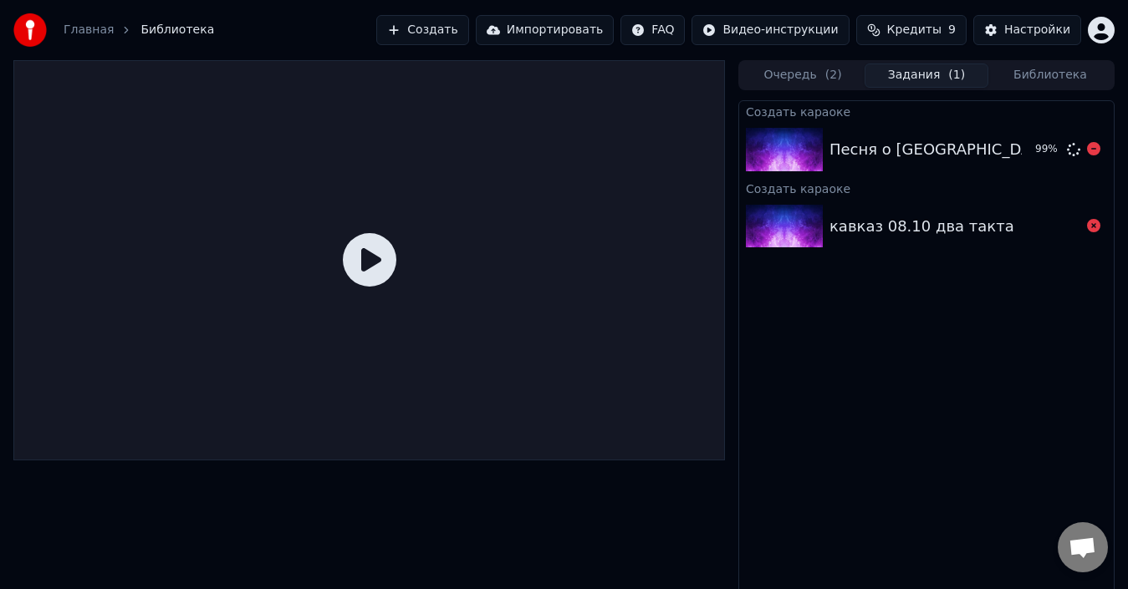
click at [923, 150] on div "Песня о [GEOGRAPHIC_DATA]" at bounding box center [941, 149] width 225 height 23
click at [366, 267] on icon at bounding box center [369, 259] width 53 height 53
click at [1028, 147] on button "Воспроизвести" at bounding box center [1019, 150] width 121 height 30
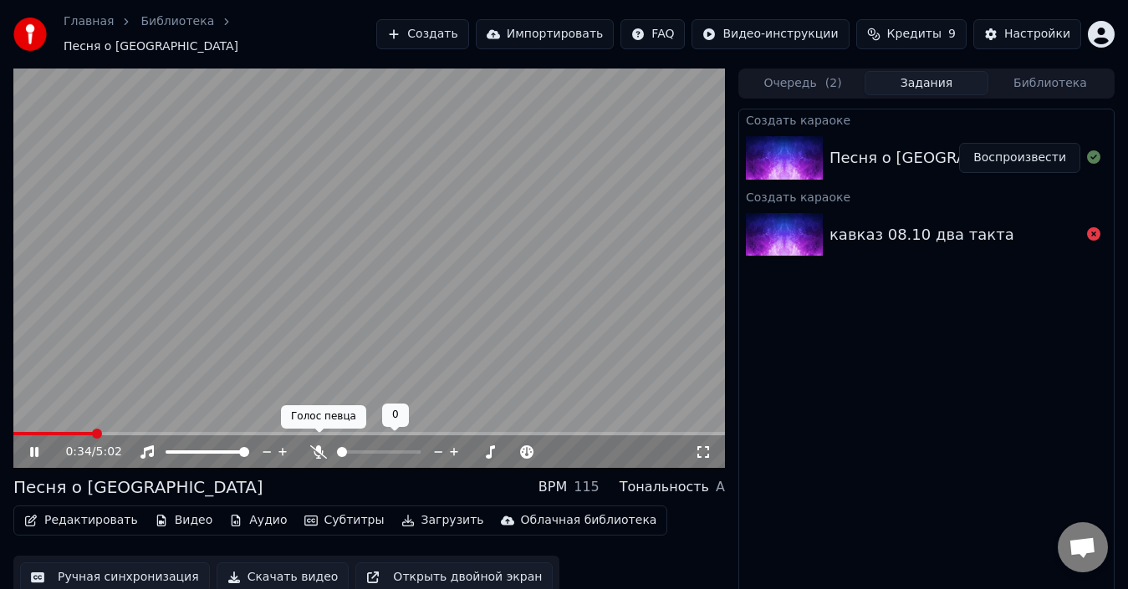
click at [320, 445] on icon at bounding box center [318, 451] width 17 height 13
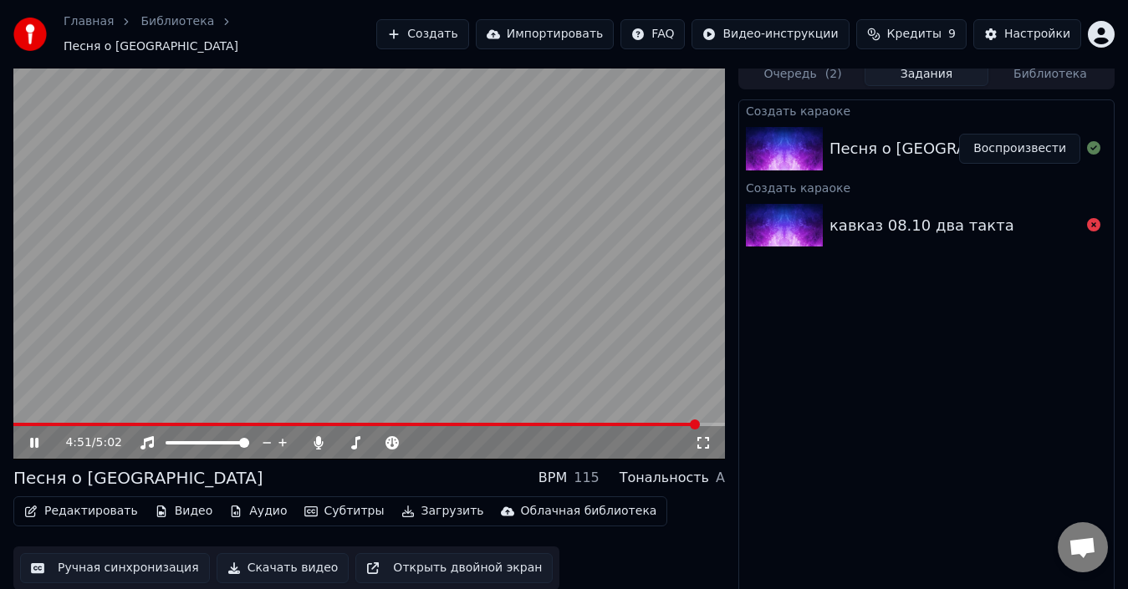
scroll to position [12, 0]
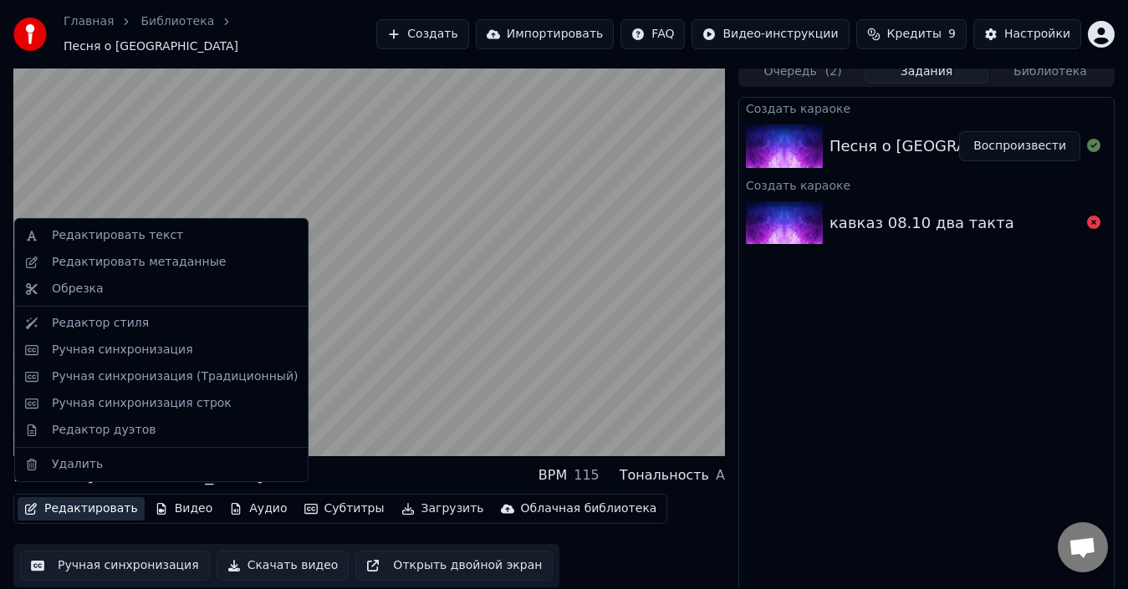
click at [90, 497] on button "Редактировать" at bounding box center [81, 508] width 127 height 23
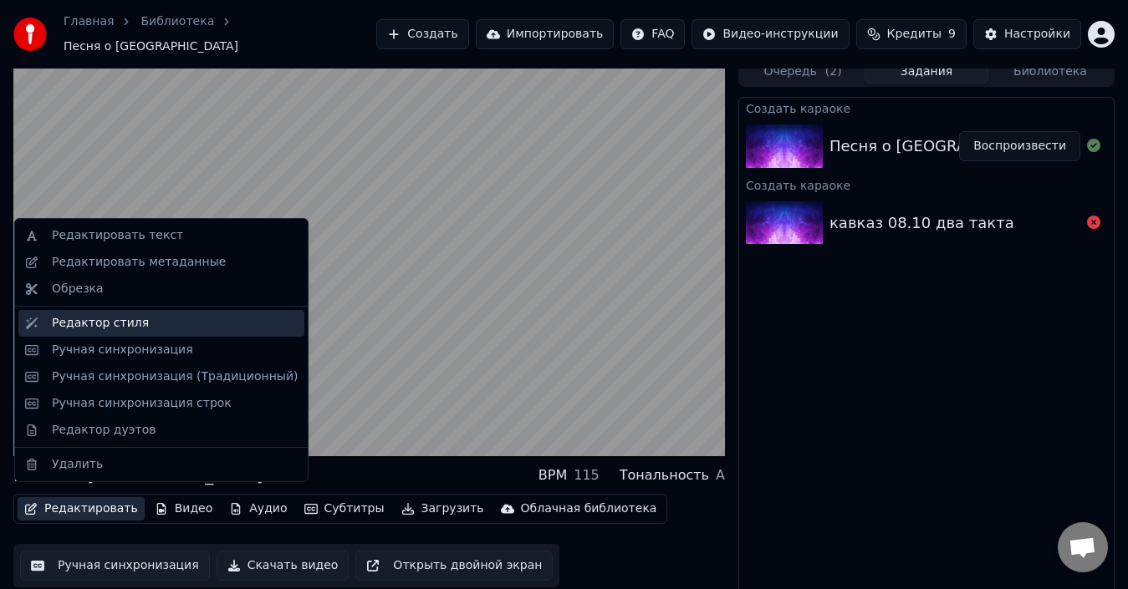
click at [125, 320] on div "Редактор стиля" at bounding box center [100, 323] width 97 height 17
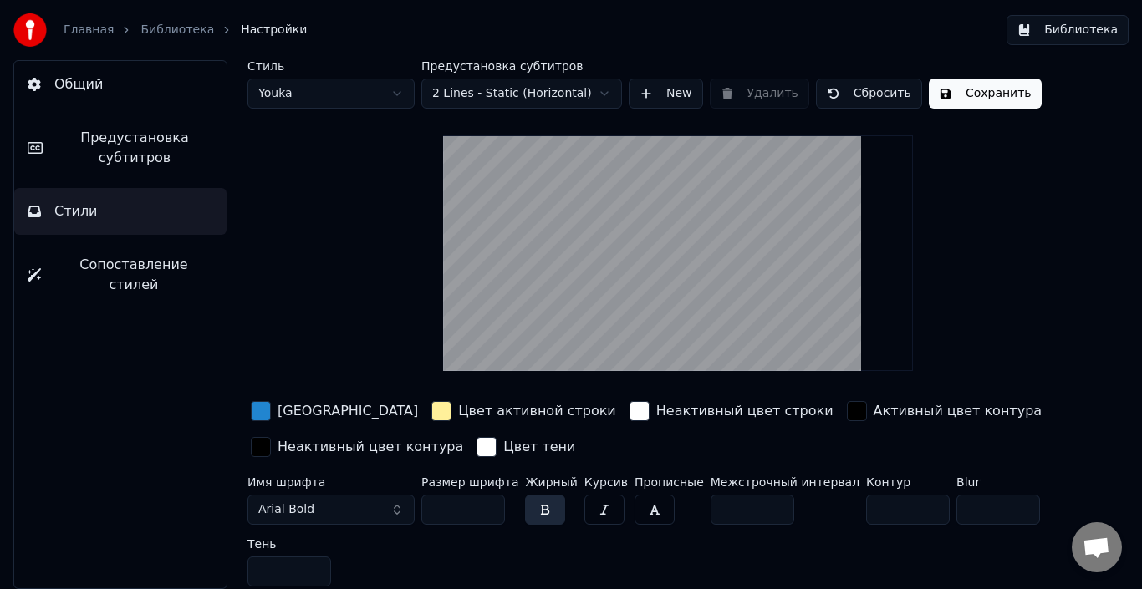
click at [484, 99] on html "Главная Библиотека Настройки Библиотека Общий Предустановка субтитров Стили Соп…" at bounding box center [571, 294] width 1142 height 589
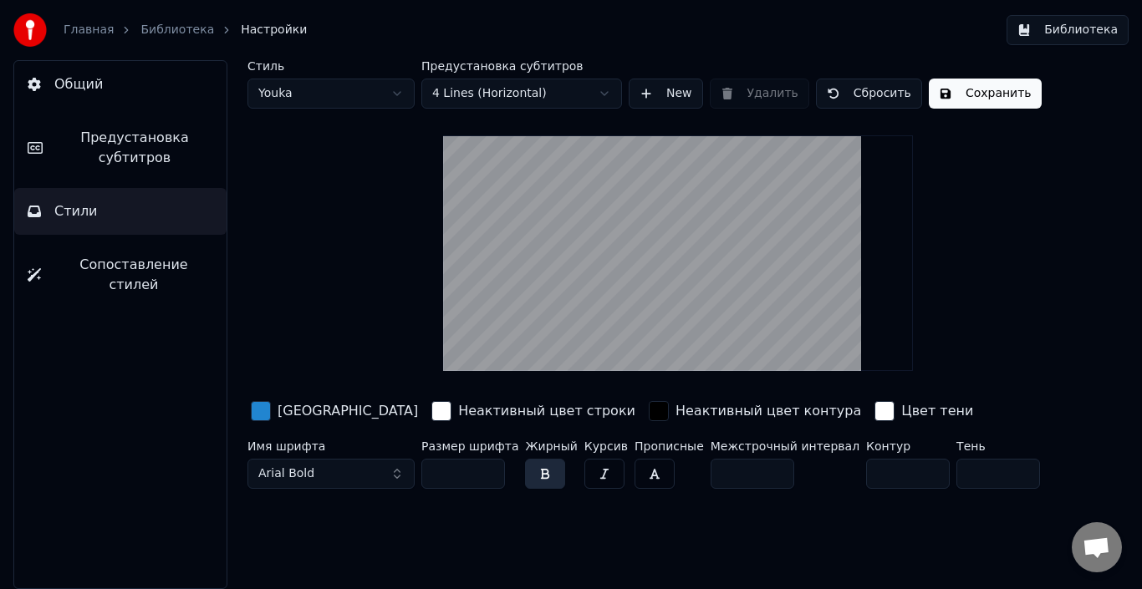
click at [487, 85] on html "Главная Библиотека Настройки Библиотека Общий Предустановка субтитров Стили Соп…" at bounding box center [571, 294] width 1142 height 589
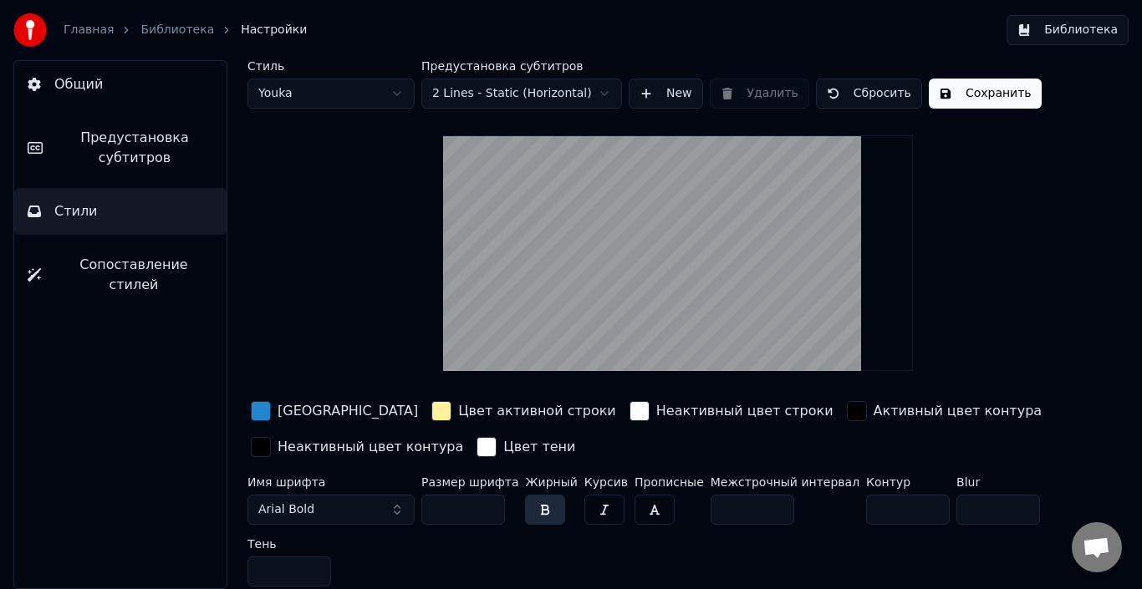
click at [431, 405] on div "button" at bounding box center [441, 411] width 20 height 20
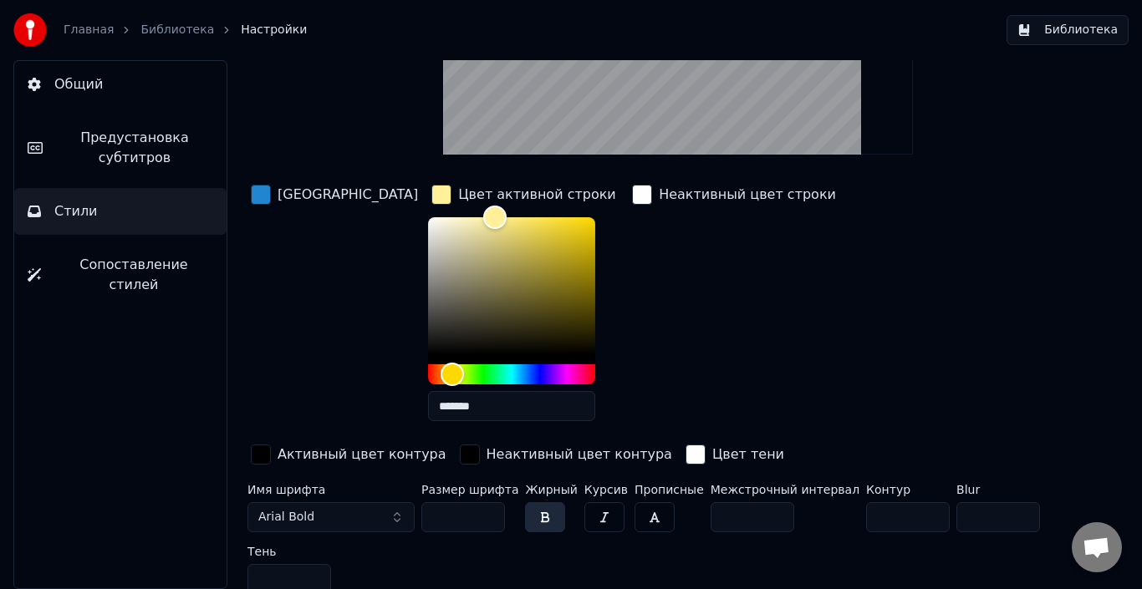
scroll to position [227, 0]
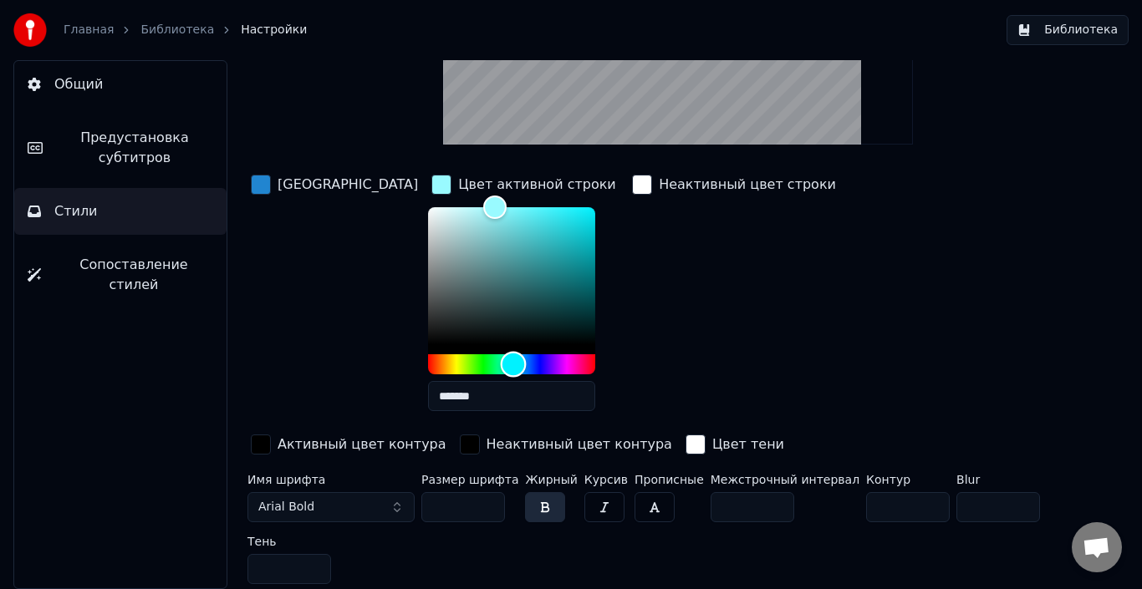
drag, startPoint x: 395, startPoint y: 364, endPoint x: 455, endPoint y: 367, distance: 59.4
click at [500, 367] on div "Hue" at bounding box center [513, 365] width 26 height 26
drag, startPoint x: 429, startPoint y: 206, endPoint x: 419, endPoint y: 204, distance: 10.2
click at [464, 204] on div "Color" at bounding box center [477, 208] width 26 height 26
click at [463, 204] on div "Color" at bounding box center [476, 208] width 26 height 26
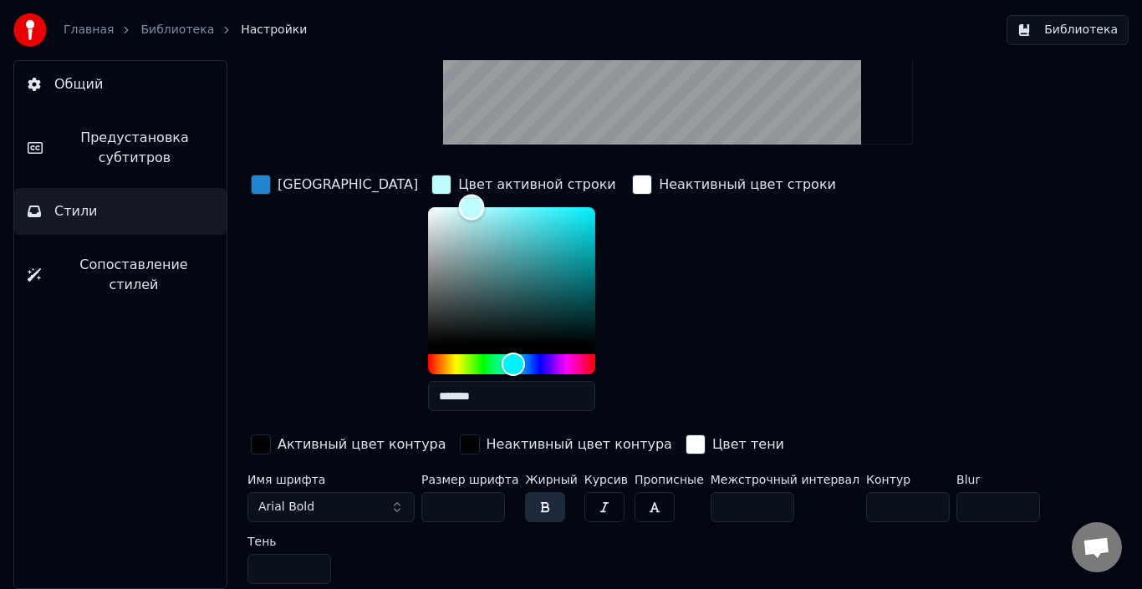
click at [458, 204] on div "Color" at bounding box center [471, 208] width 26 height 26
click at [453, 202] on div "Color" at bounding box center [466, 208] width 26 height 26
type input "*******"
click at [458, 204] on div "Color" at bounding box center [471, 208] width 26 height 26
click at [486, 500] on input "**" at bounding box center [463, 507] width 84 height 30
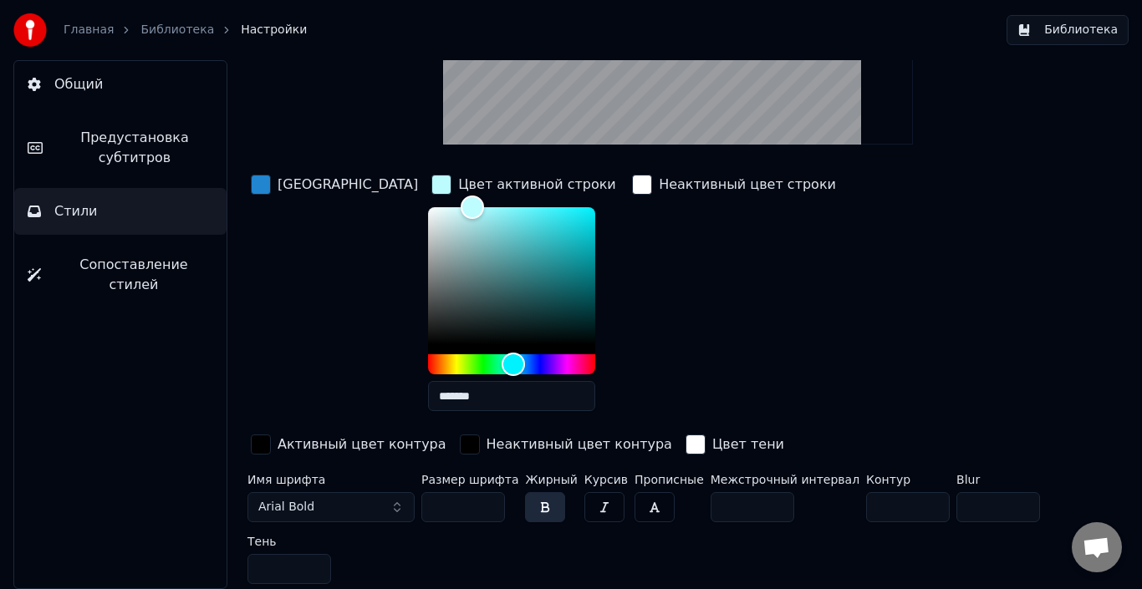
click at [486, 500] on input "**" at bounding box center [463, 507] width 84 height 30
click at [486, 500] on input "***" at bounding box center [463, 507] width 84 height 30
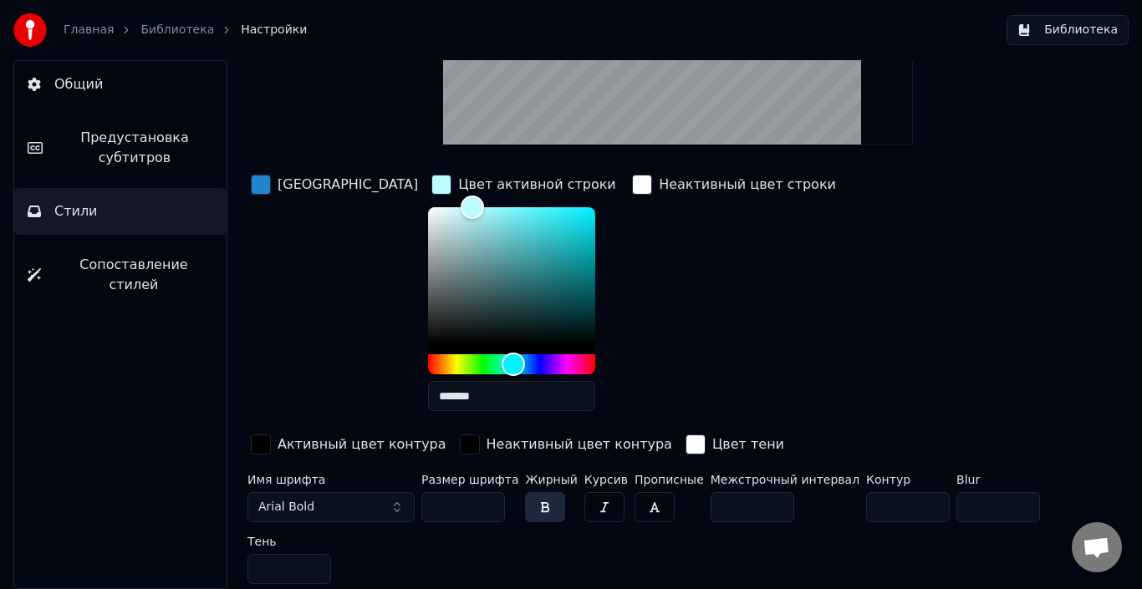
click at [486, 500] on input "***" at bounding box center [463, 507] width 84 height 30
click at [487, 502] on input "***" at bounding box center [463, 507] width 84 height 30
click at [487, 501] on input "***" at bounding box center [463, 507] width 84 height 30
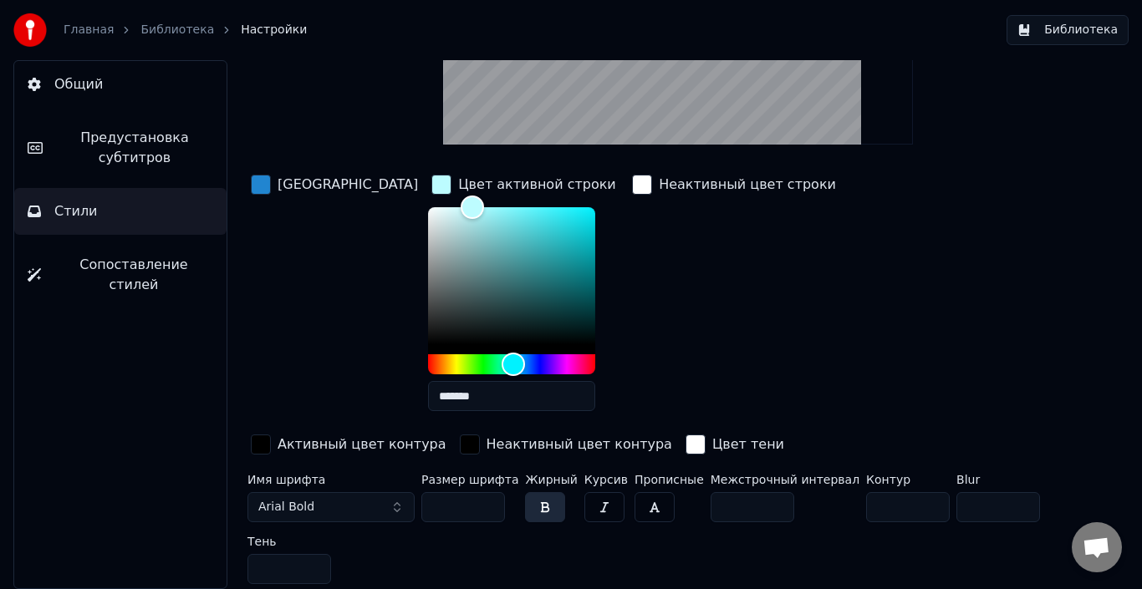
click at [487, 501] on input "***" at bounding box center [463, 507] width 84 height 30
type input "***"
click at [487, 501] on input "***" at bounding box center [463, 507] width 84 height 30
click at [271, 435] on div "button" at bounding box center [261, 445] width 20 height 20
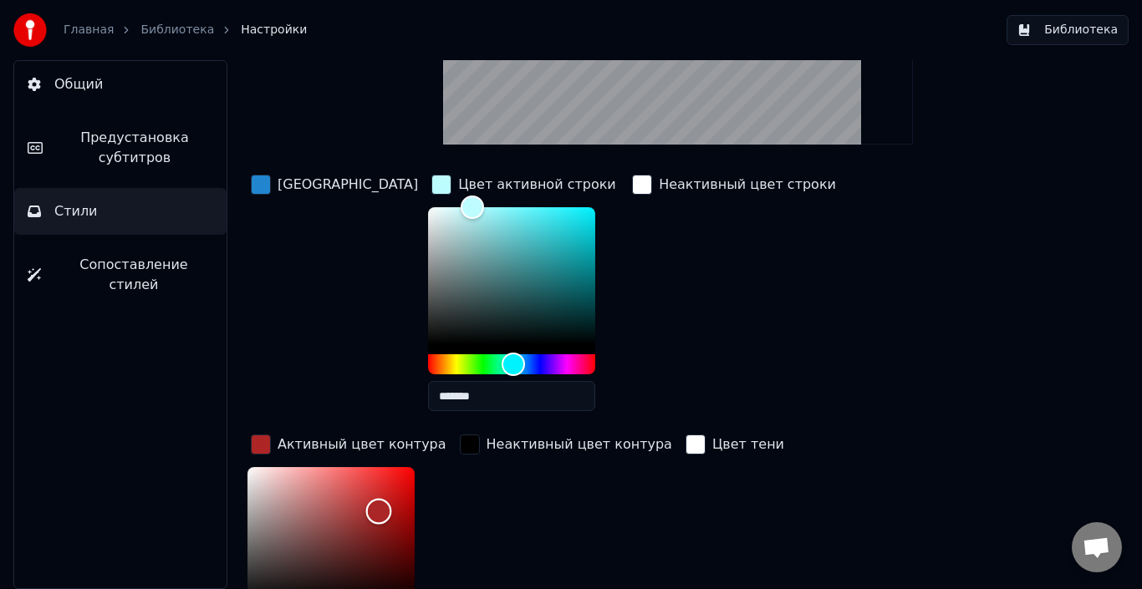
drag, startPoint x: 766, startPoint y: 340, endPoint x: 894, endPoint y: 251, distance: 156.1
click at [391, 499] on div "Color" at bounding box center [378, 512] width 26 height 26
type input "*******"
drag, startPoint x: 890, startPoint y: 247, endPoint x: 753, endPoint y: 349, distance: 170.8
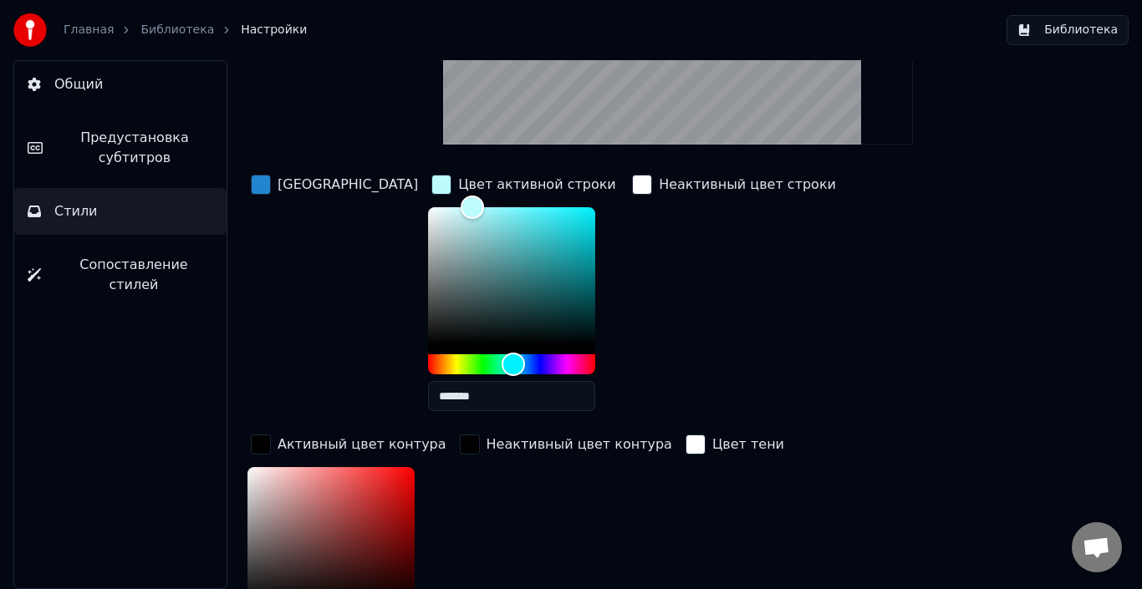
click at [638, 322] on div "Неактивный цвет строки" at bounding box center [734, 297] width 211 height 253
click at [695, 422] on div "Неактивный цвет строки" at bounding box center [734, 297] width 211 height 253
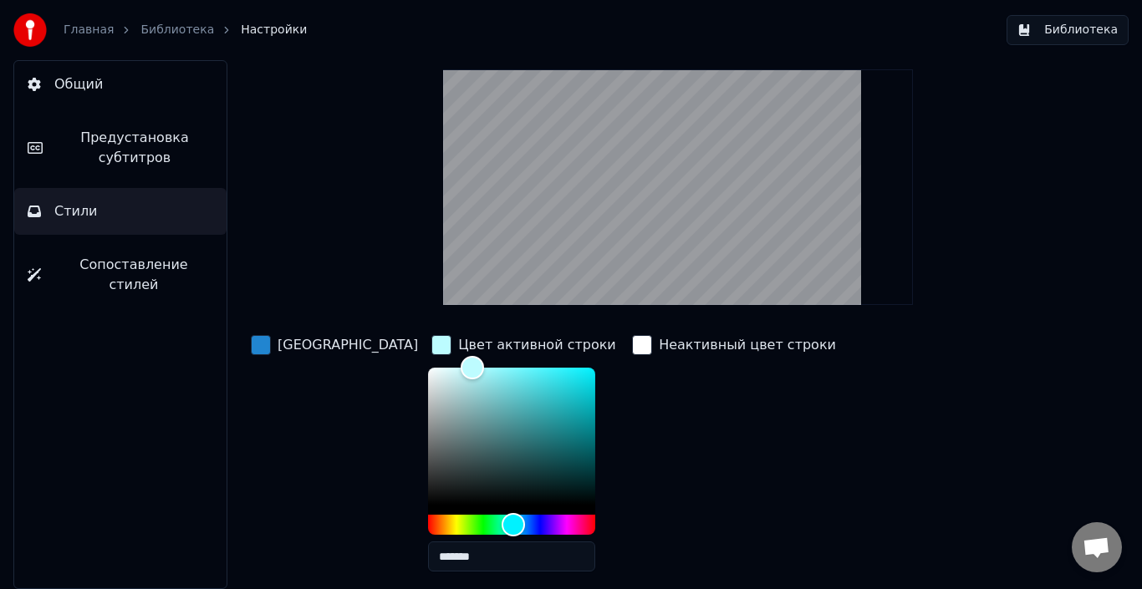
scroll to position [59, 0]
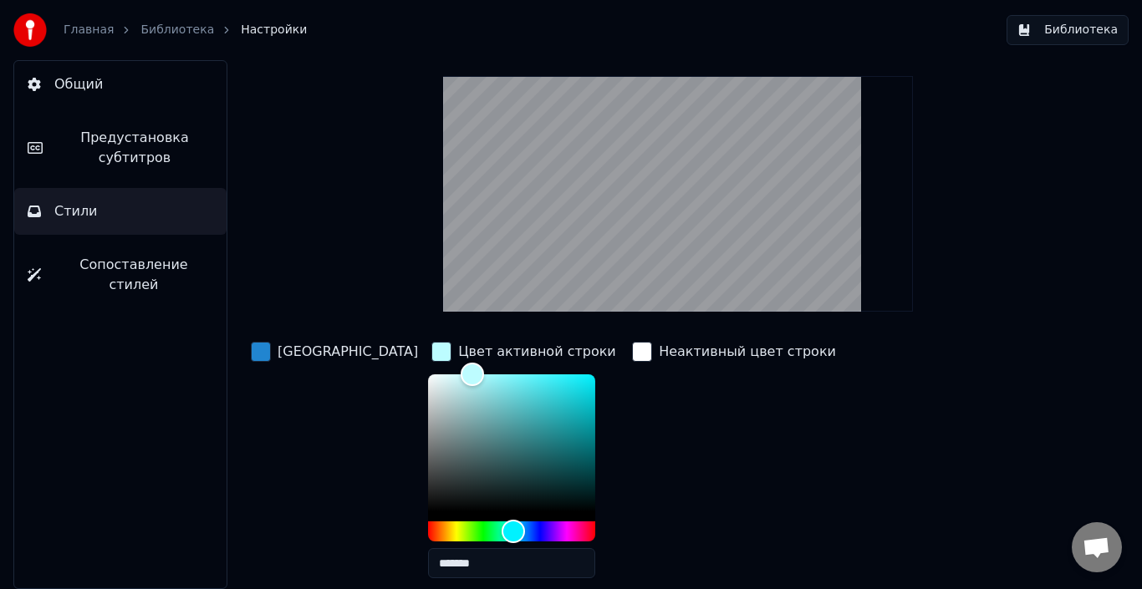
click at [130, 262] on span "Сопоставление стилей" at bounding box center [133, 275] width 159 height 40
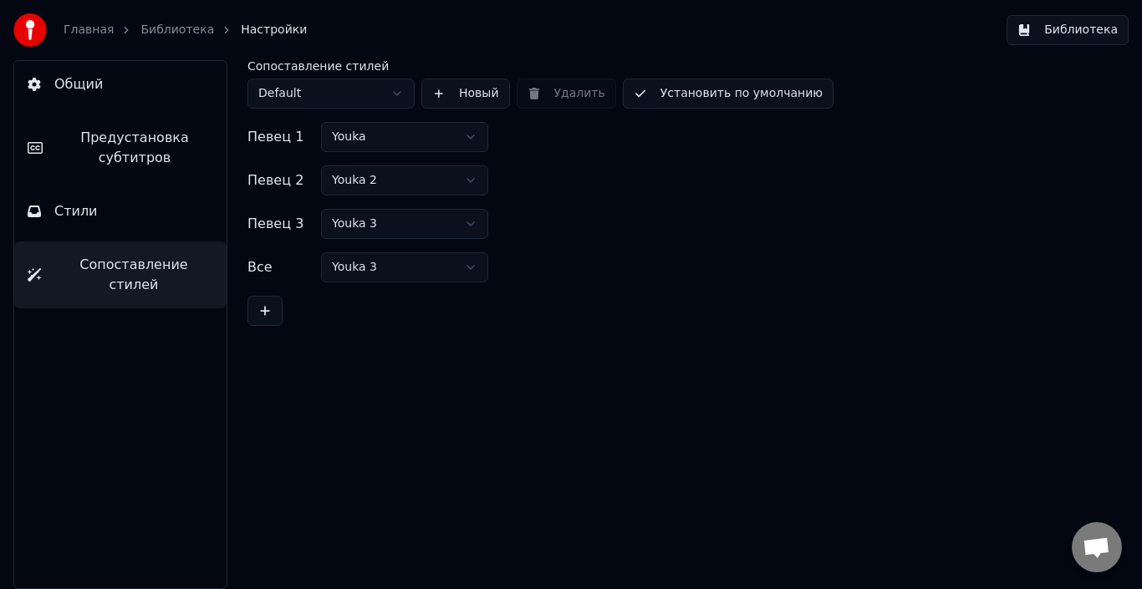
scroll to position [0, 0]
click at [129, 214] on button "Стили" at bounding box center [120, 211] width 212 height 47
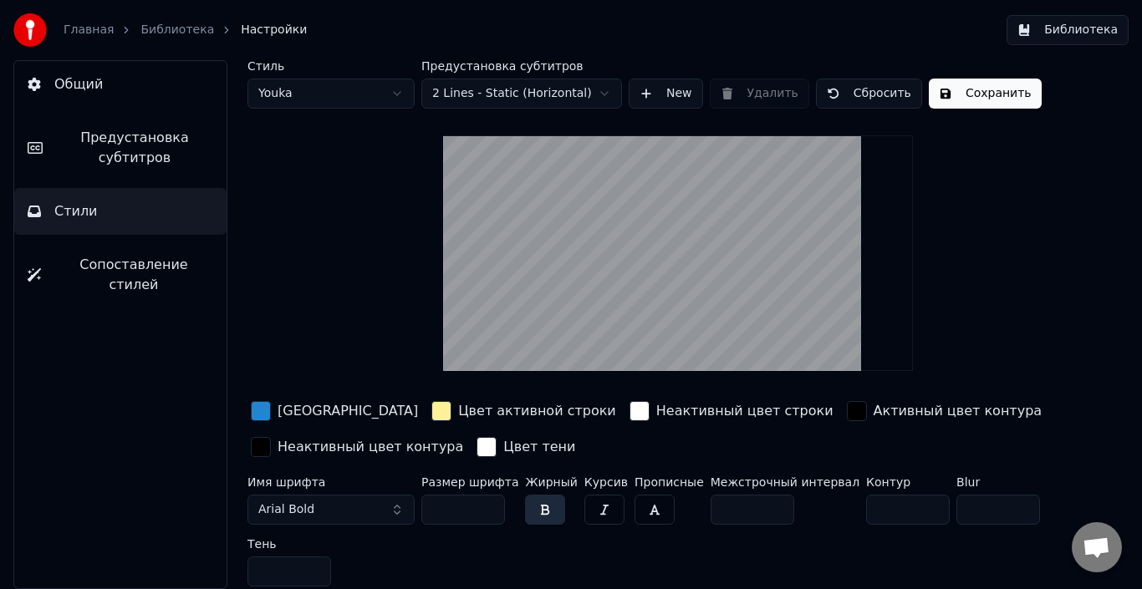
click at [118, 164] on span "Предустановка субтитров" at bounding box center [134, 148] width 157 height 40
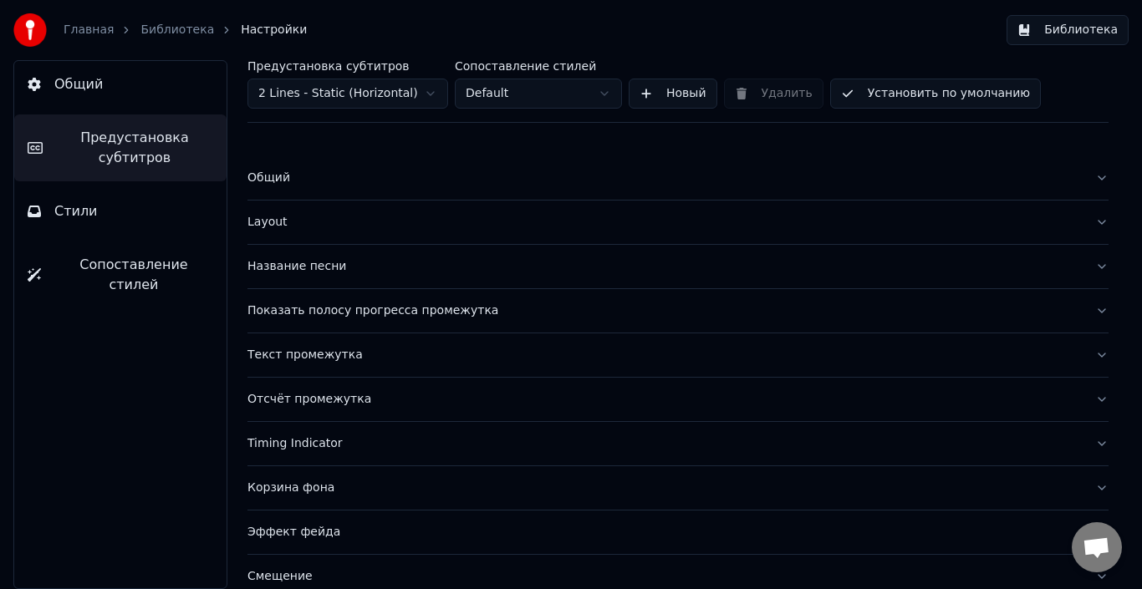
click at [349, 273] on div "Название песни" at bounding box center [664, 266] width 834 height 17
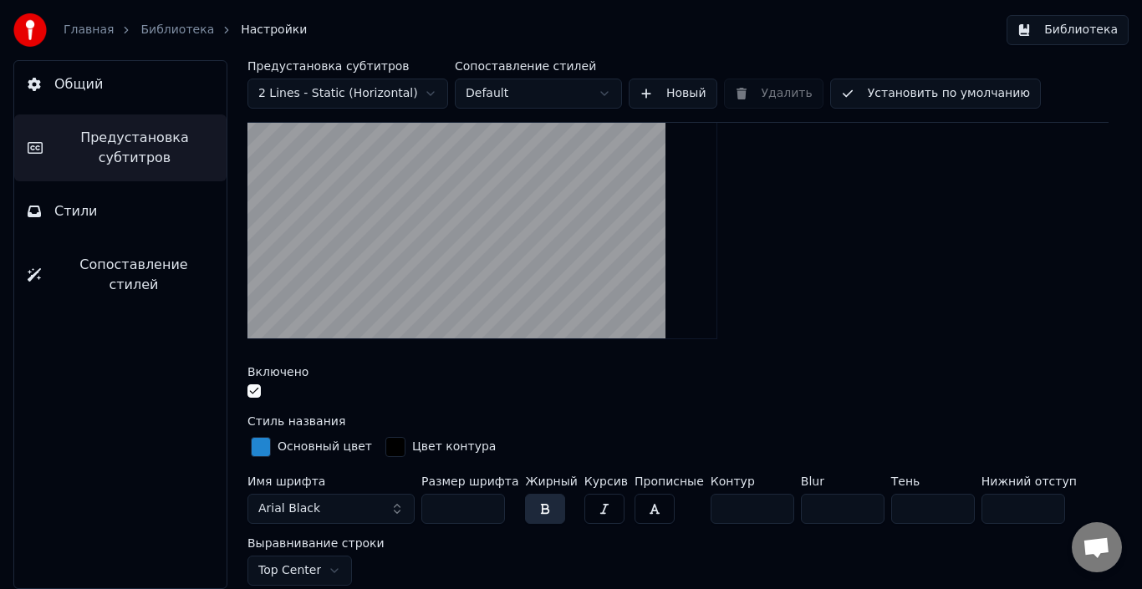
scroll to position [251, 0]
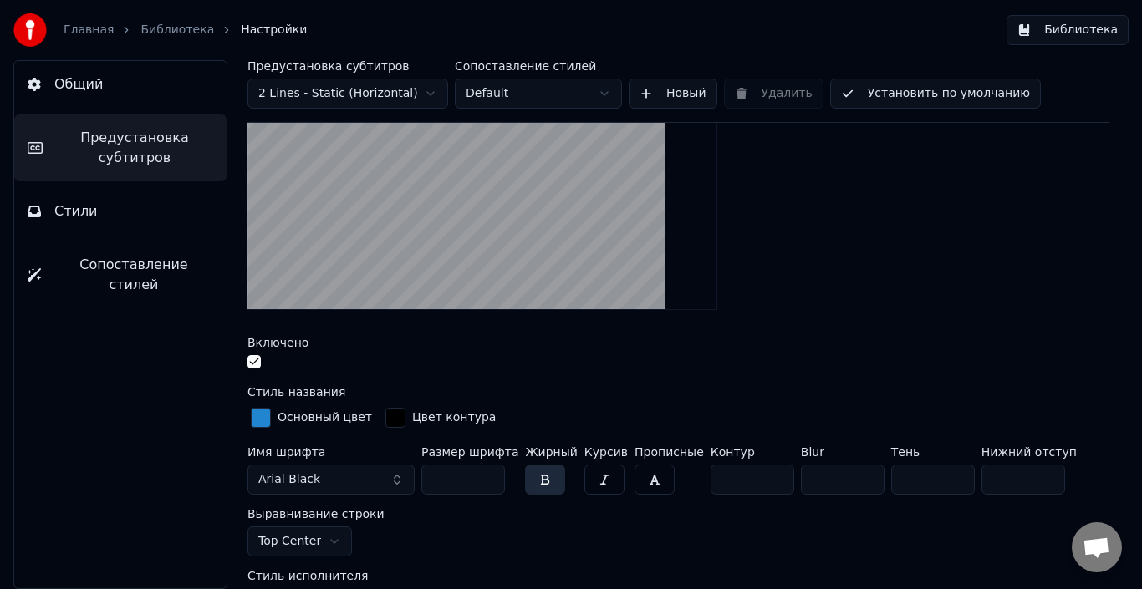
click at [255, 361] on button "button" at bounding box center [253, 361] width 13 height 13
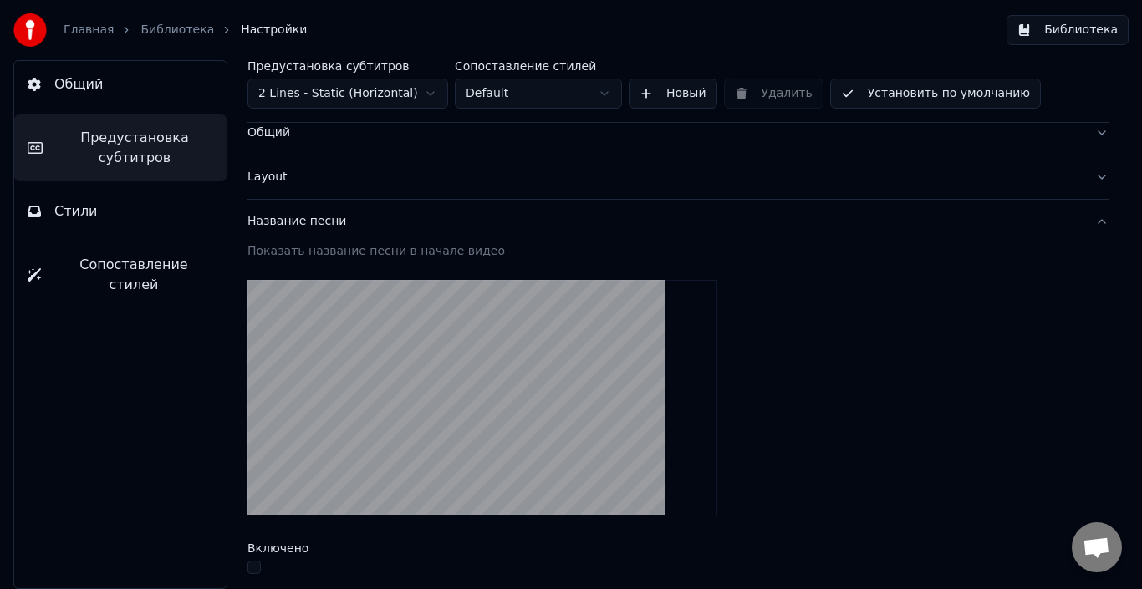
scroll to position [0, 0]
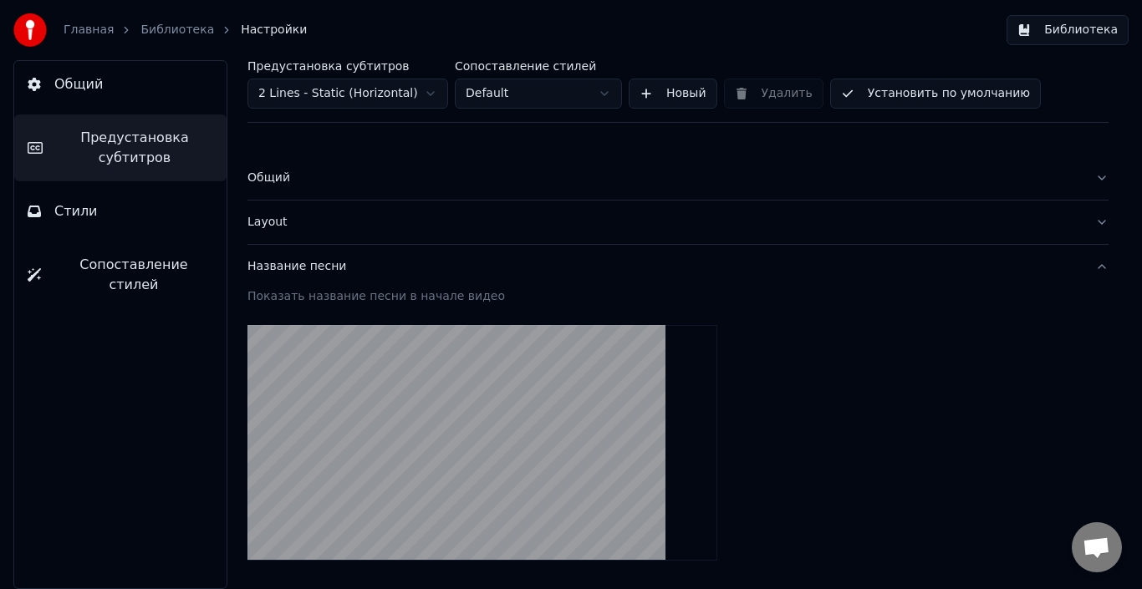
click at [336, 270] on div "Название песни" at bounding box center [664, 266] width 834 height 17
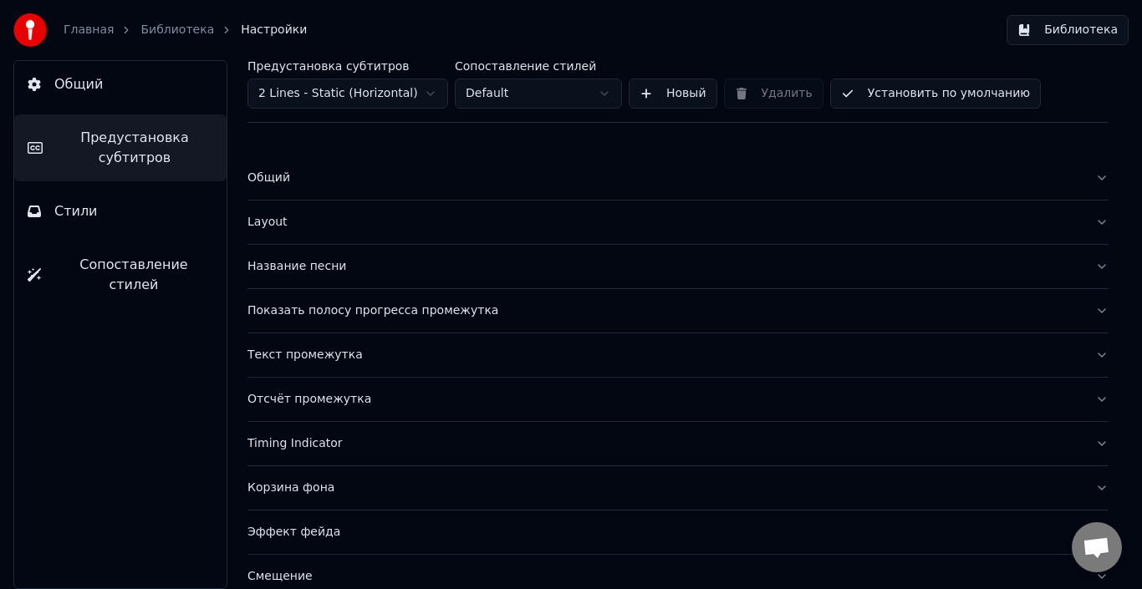
click at [382, 223] on div "Layout" at bounding box center [664, 222] width 834 height 17
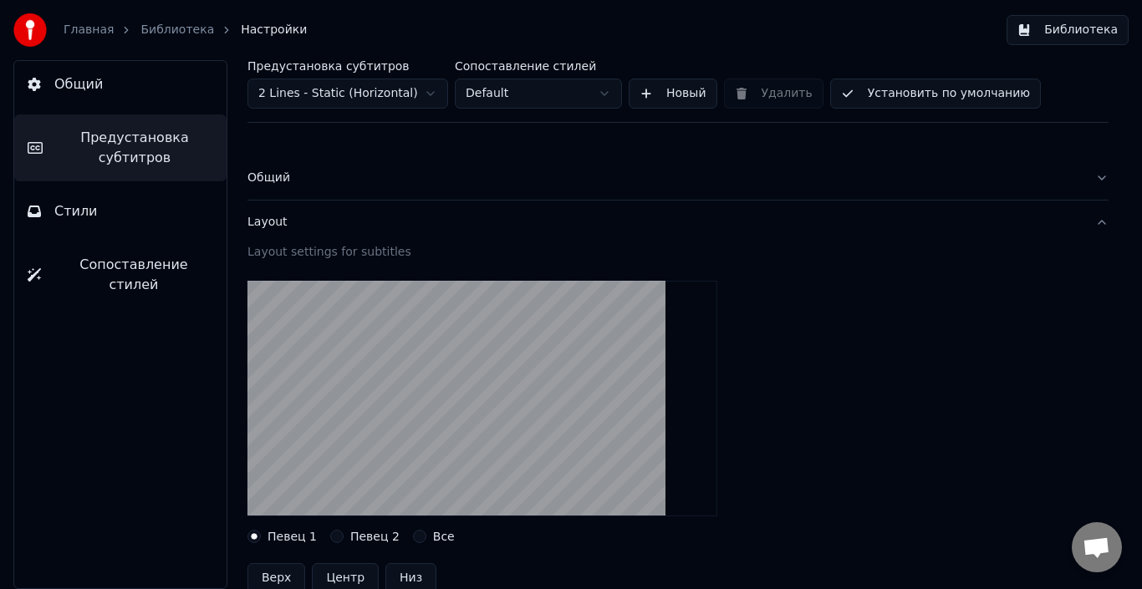
click at [382, 223] on div "Layout" at bounding box center [664, 222] width 834 height 17
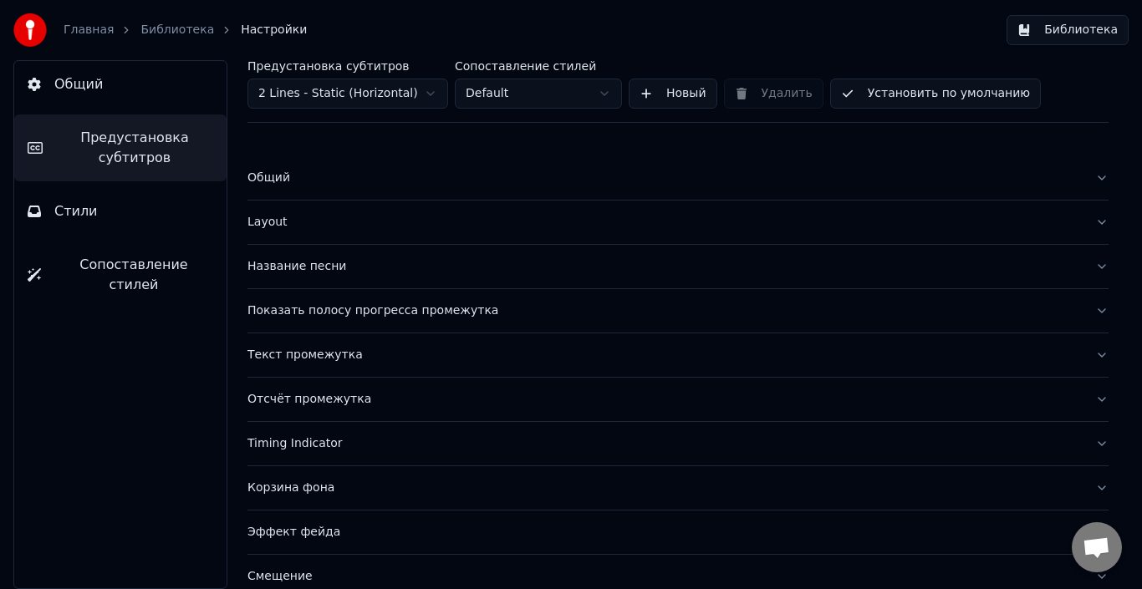
click at [364, 176] on div "Общий" at bounding box center [664, 178] width 834 height 17
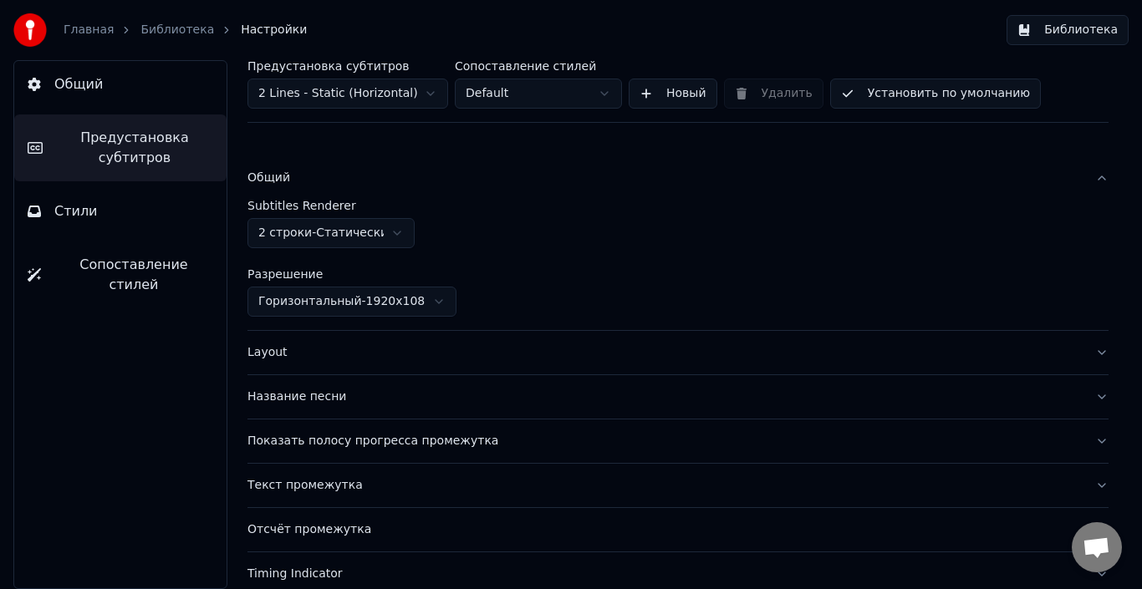
click at [364, 176] on div "Общий" at bounding box center [664, 178] width 834 height 17
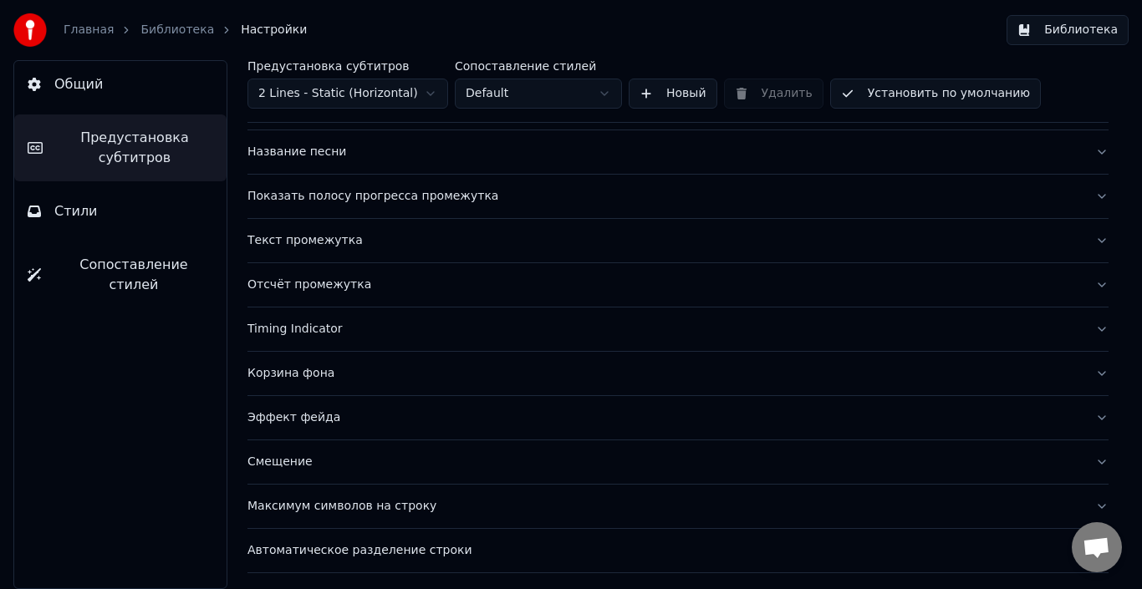
scroll to position [155, 0]
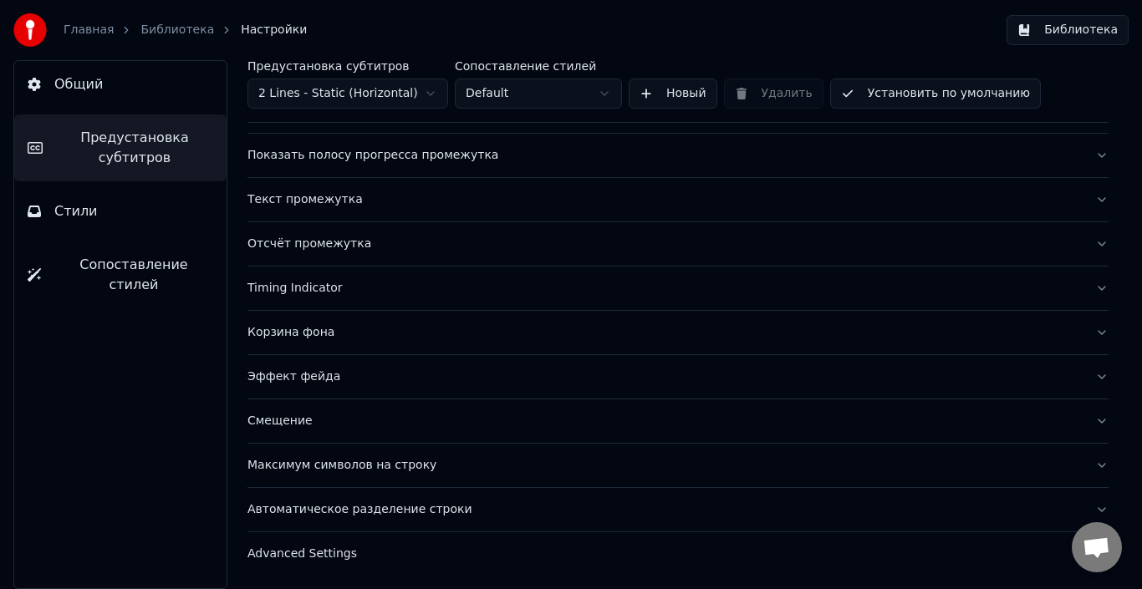
click at [353, 253] on button "Отсчёт промежутка" at bounding box center [677, 243] width 861 height 43
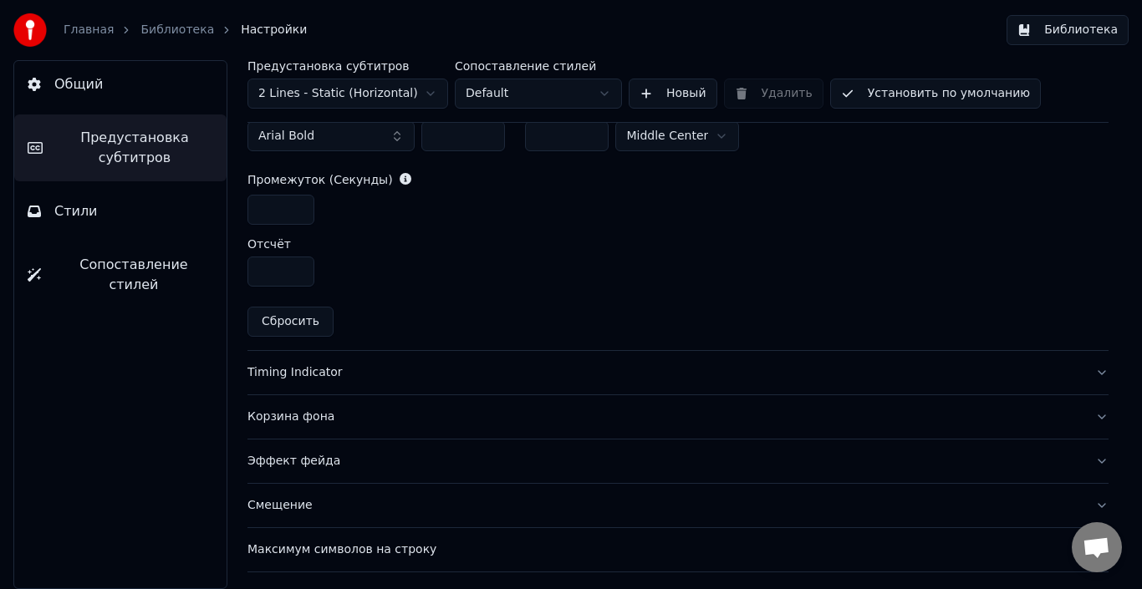
scroll to position [823, 0]
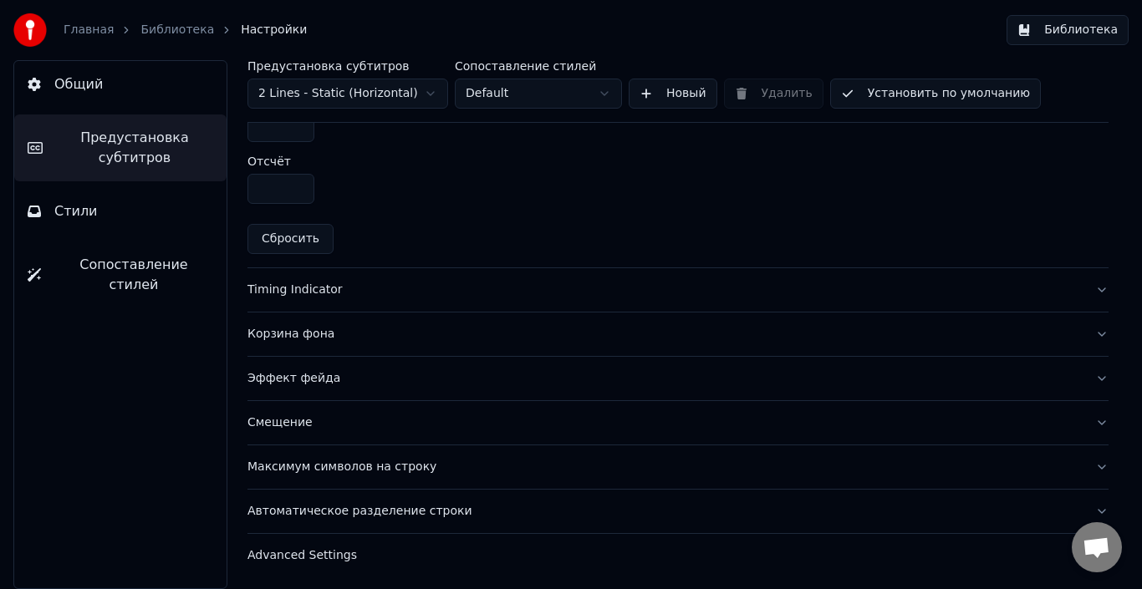
click at [344, 286] on div "Timing Indicator" at bounding box center [664, 290] width 834 height 17
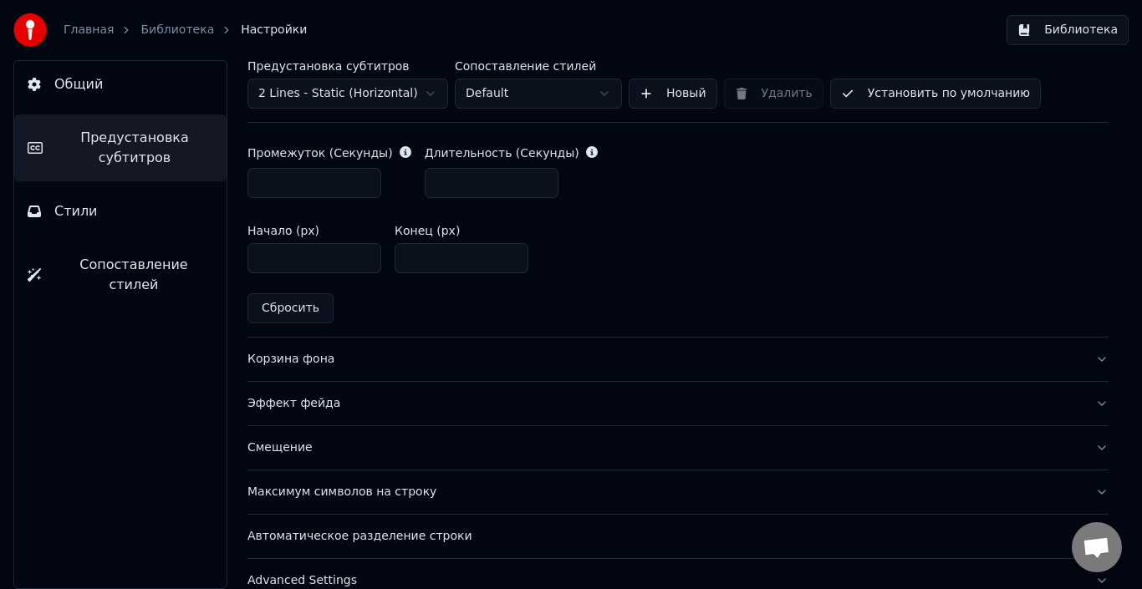
scroll to position [884, 0]
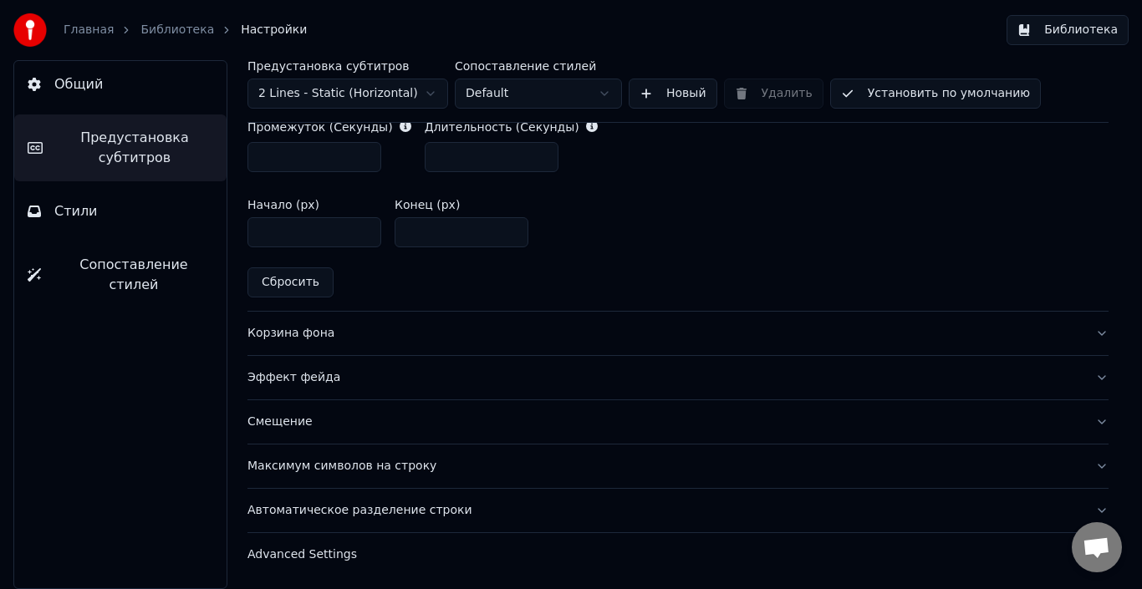
click at [467, 331] on div "Корзина фона" at bounding box center [664, 333] width 834 height 17
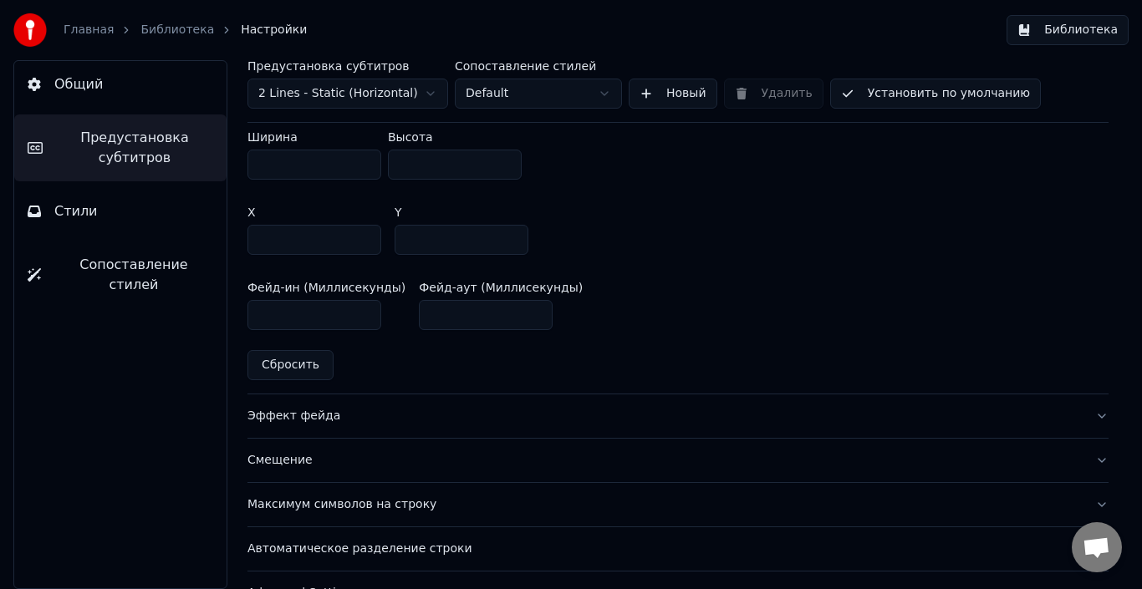
scroll to position [1025, 0]
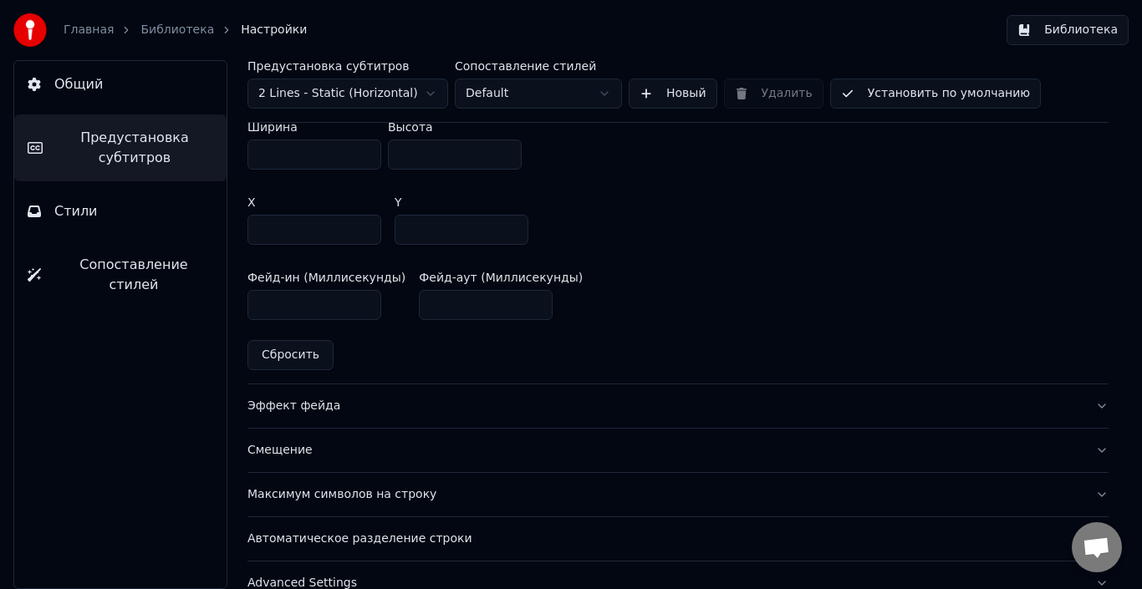
click at [461, 399] on div "Эффект фейда" at bounding box center [664, 406] width 834 height 17
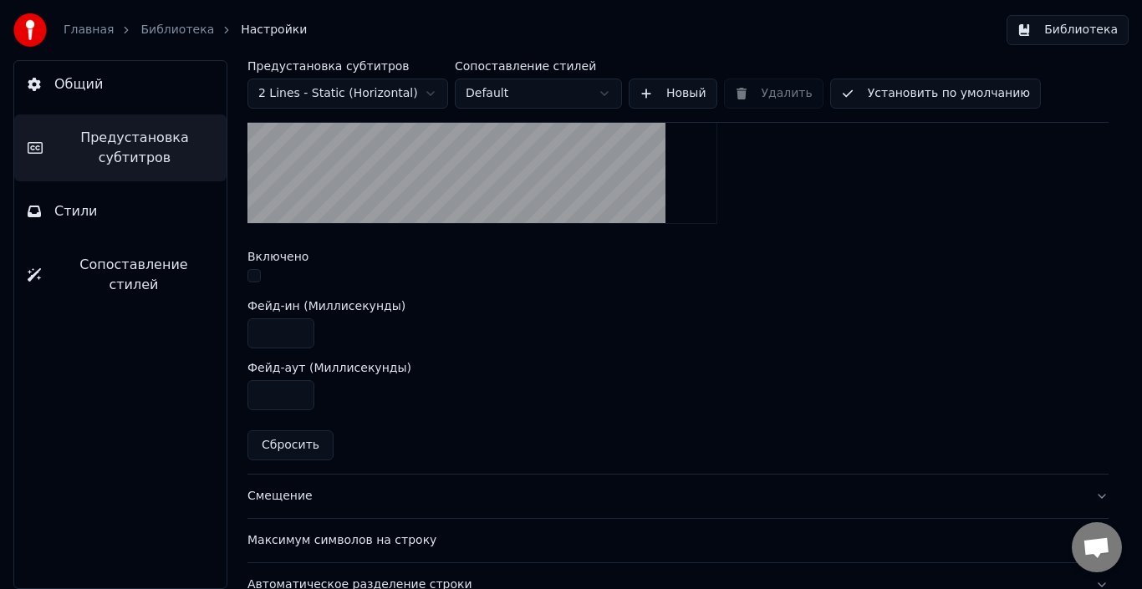
scroll to position [677, 0]
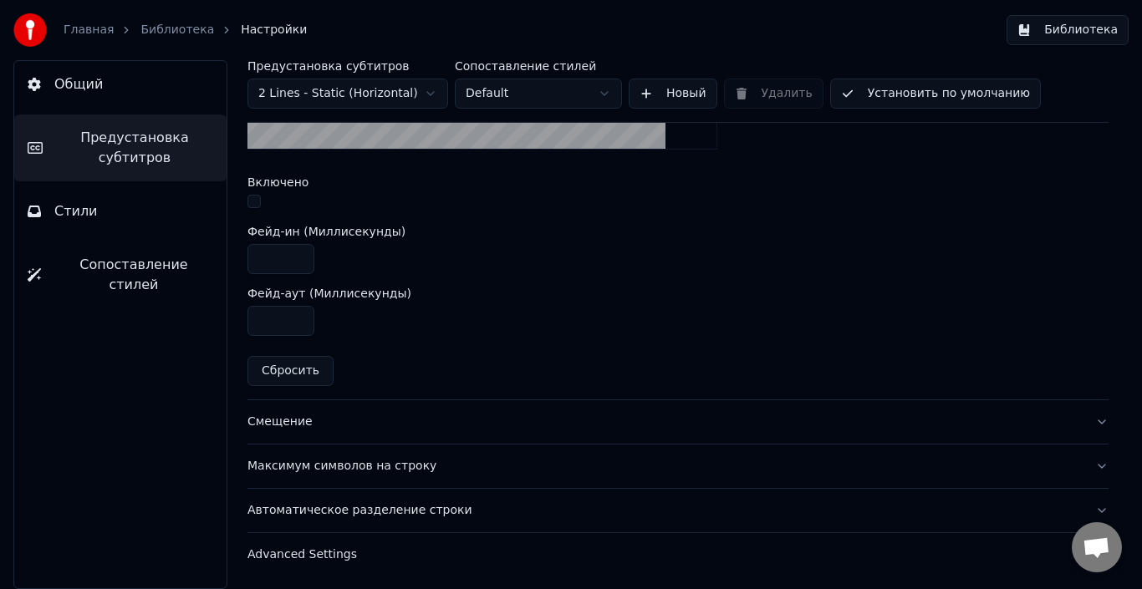
click at [614, 459] on div "Максимум символов на строку" at bounding box center [664, 466] width 834 height 17
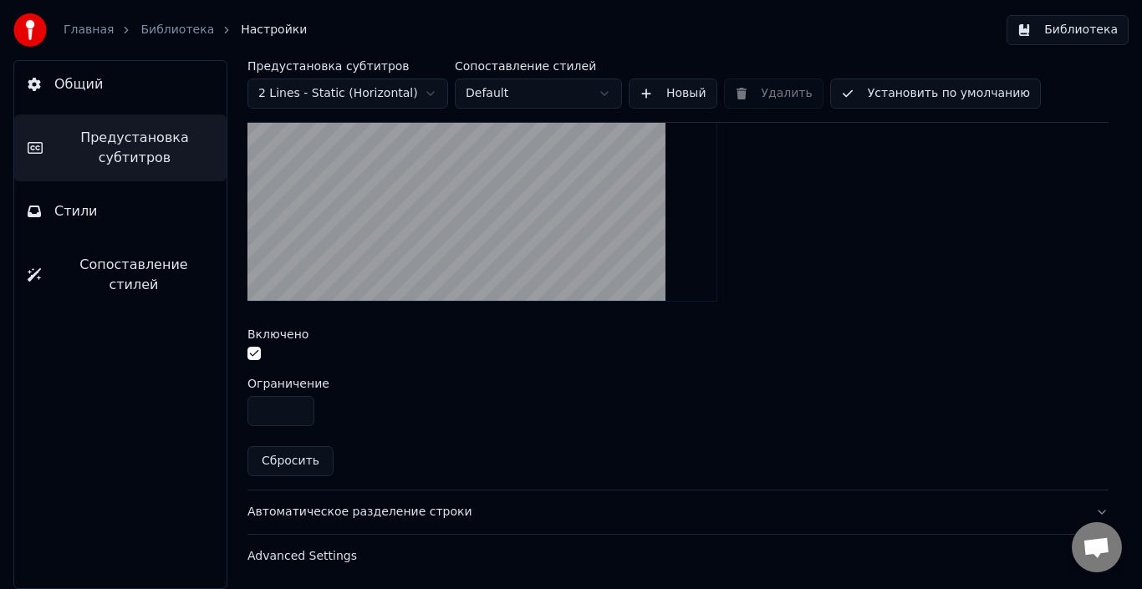
scroll to position [615, 0]
click at [490, 543] on button "Advanced Settings" at bounding box center [677, 554] width 861 height 43
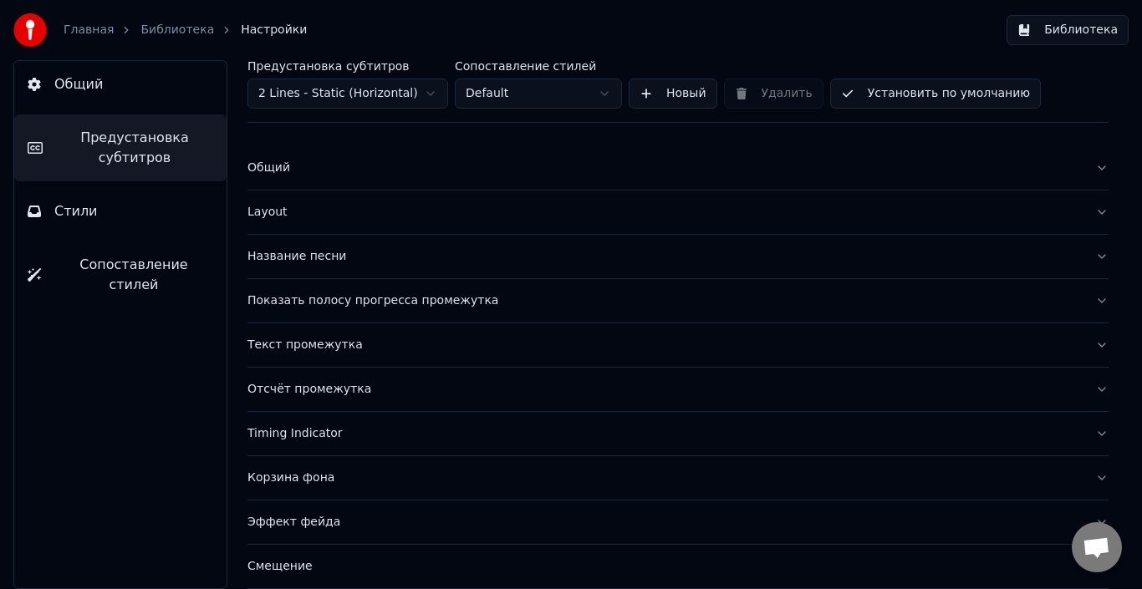
scroll to position [0, 0]
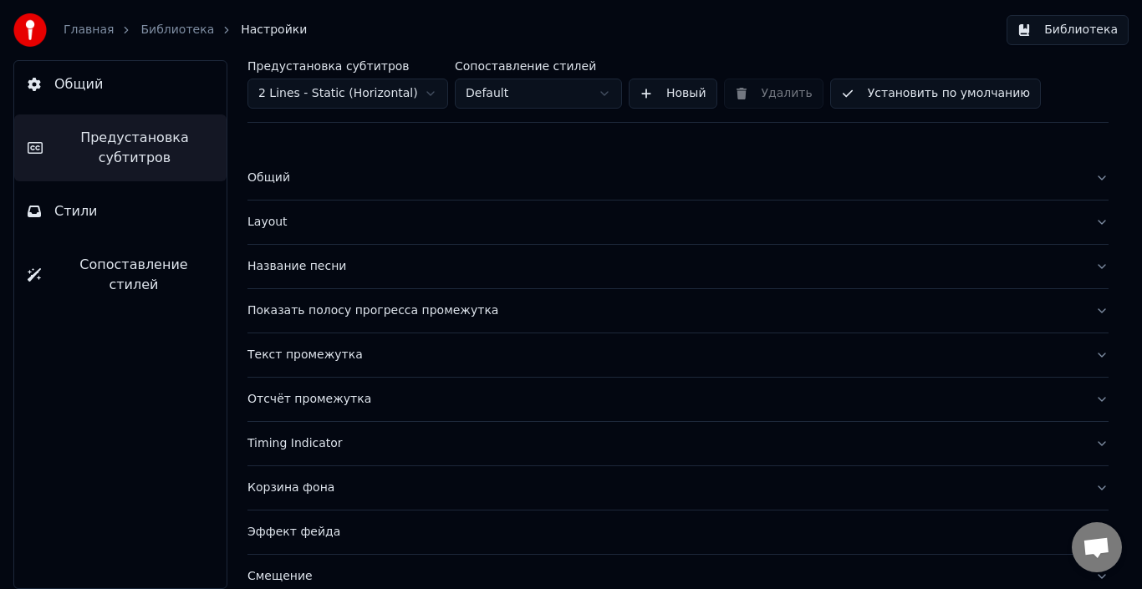
click at [124, 193] on button "Стили" at bounding box center [120, 211] width 212 height 47
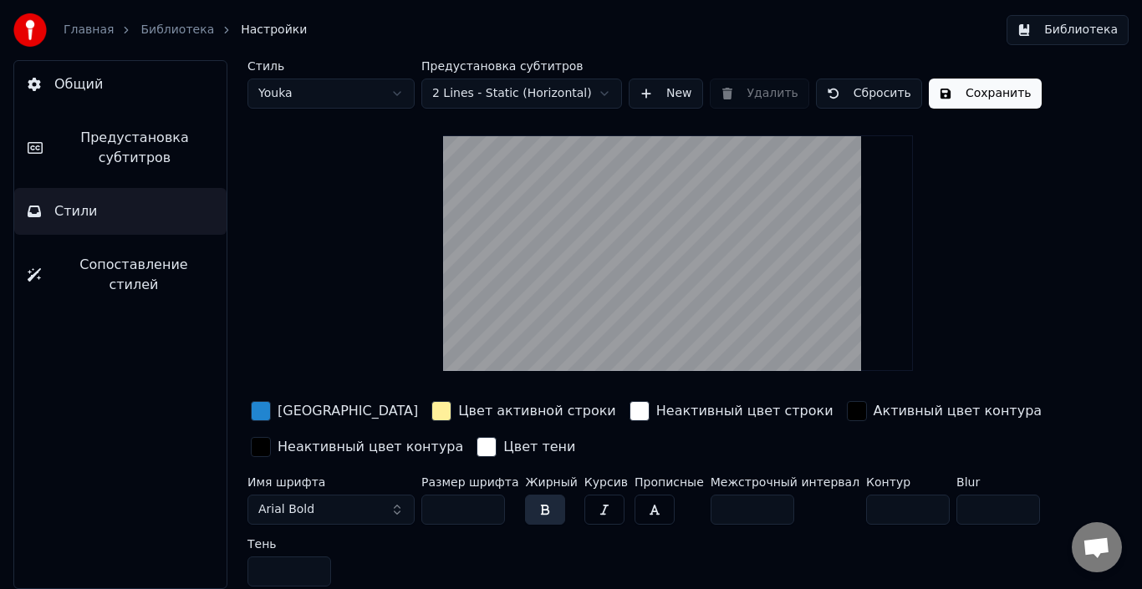
click at [134, 84] on button "Общий" at bounding box center [120, 84] width 212 height 47
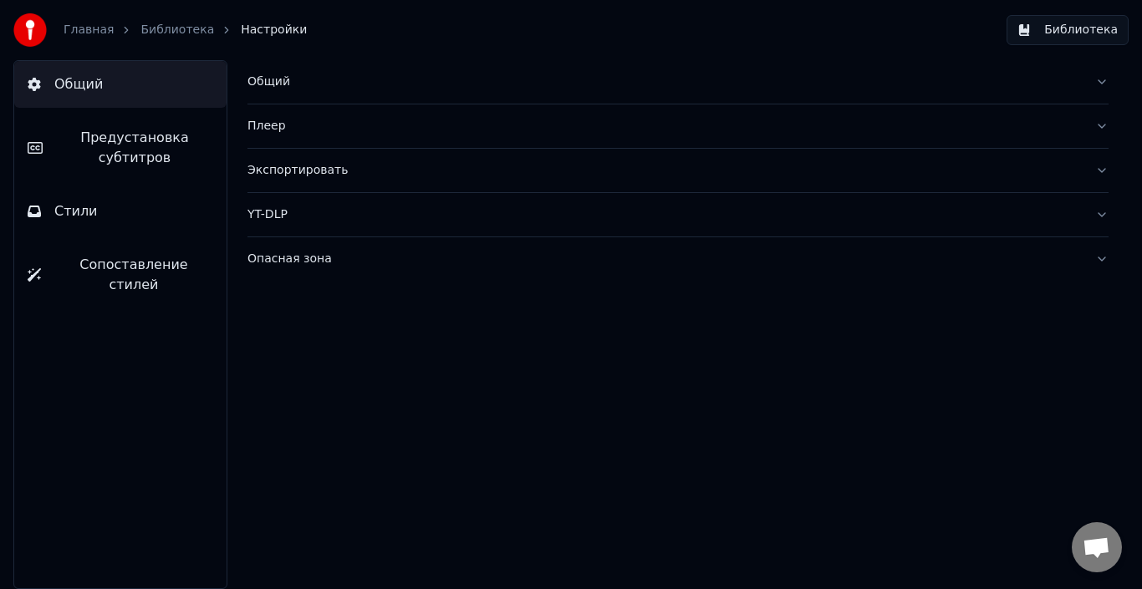
click at [324, 127] on div "Плеер" at bounding box center [664, 126] width 834 height 17
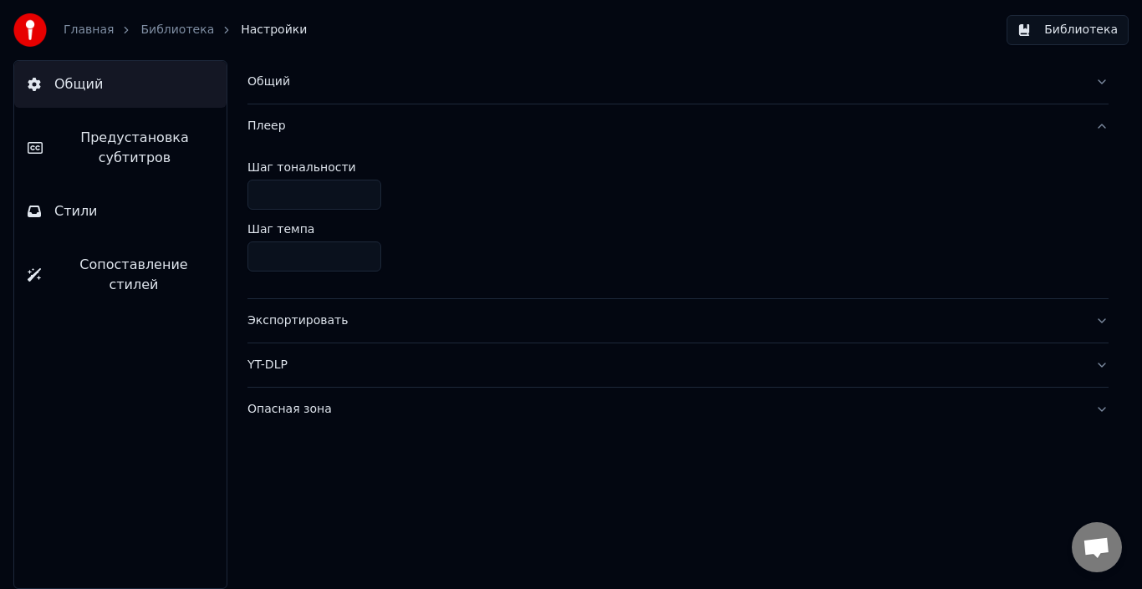
click at [324, 127] on div "Плеер" at bounding box center [664, 126] width 834 height 17
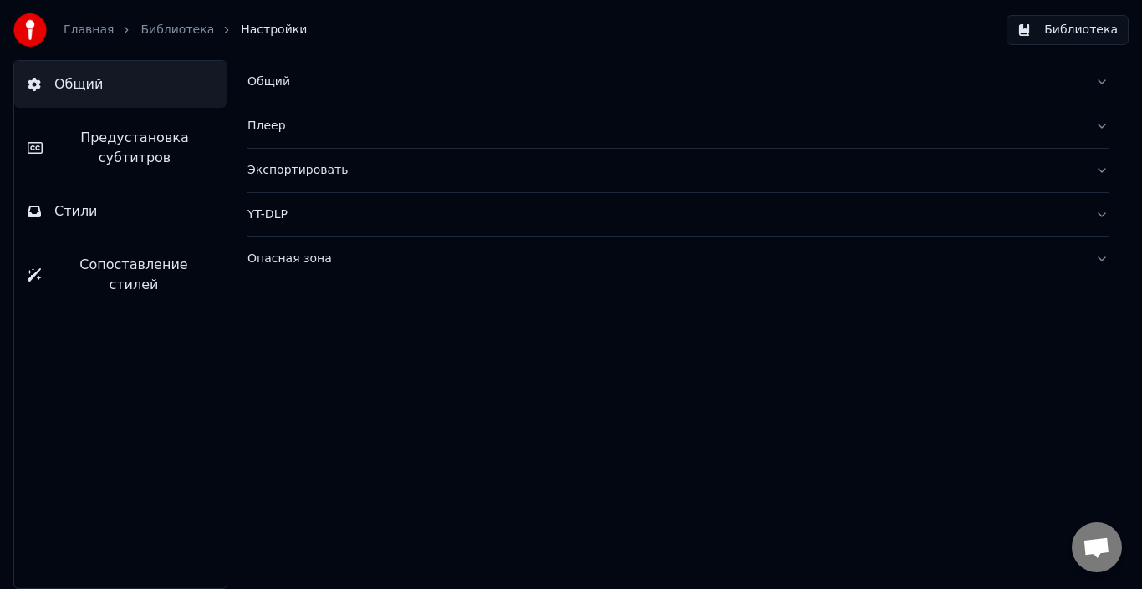
click at [339, 214] on div "YT-DLP" at bounding box center [664, 214] width 834 height 17
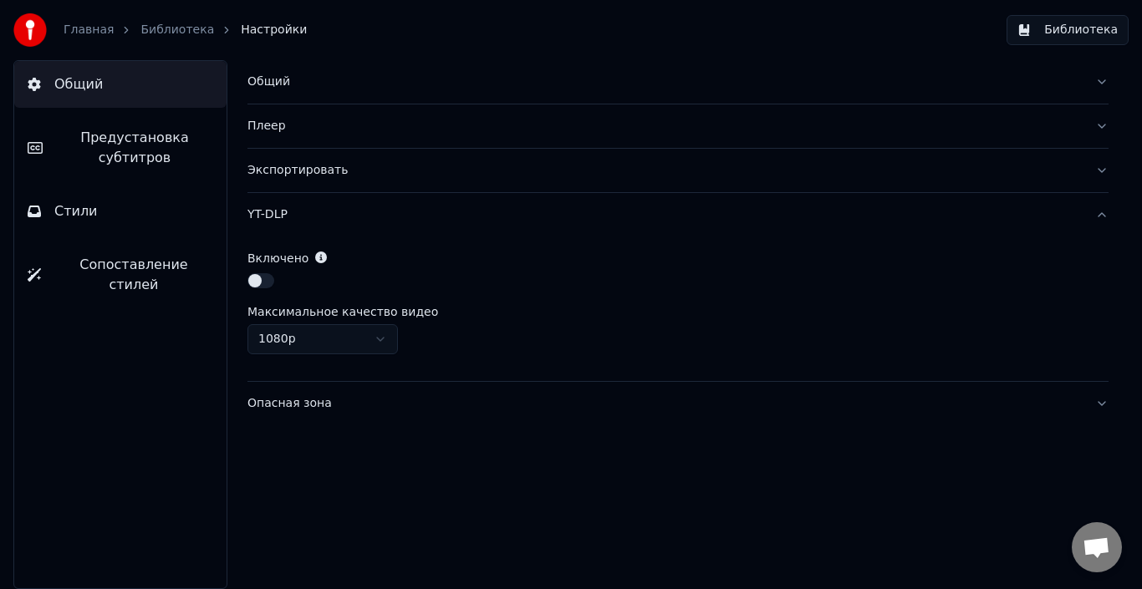
click at [339, 214] on div "YT-DLP" at bounding box center [664, 214] width 834 height 17
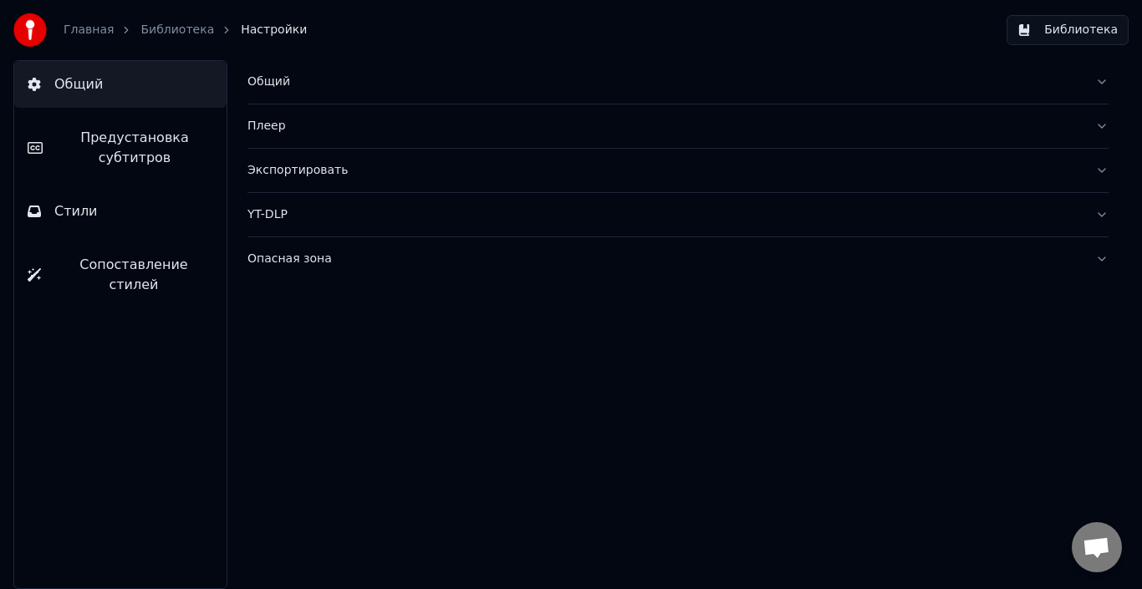
click at [181, 30] on link "Библиотека" at bounding box center [177, 30] width 74 height 17
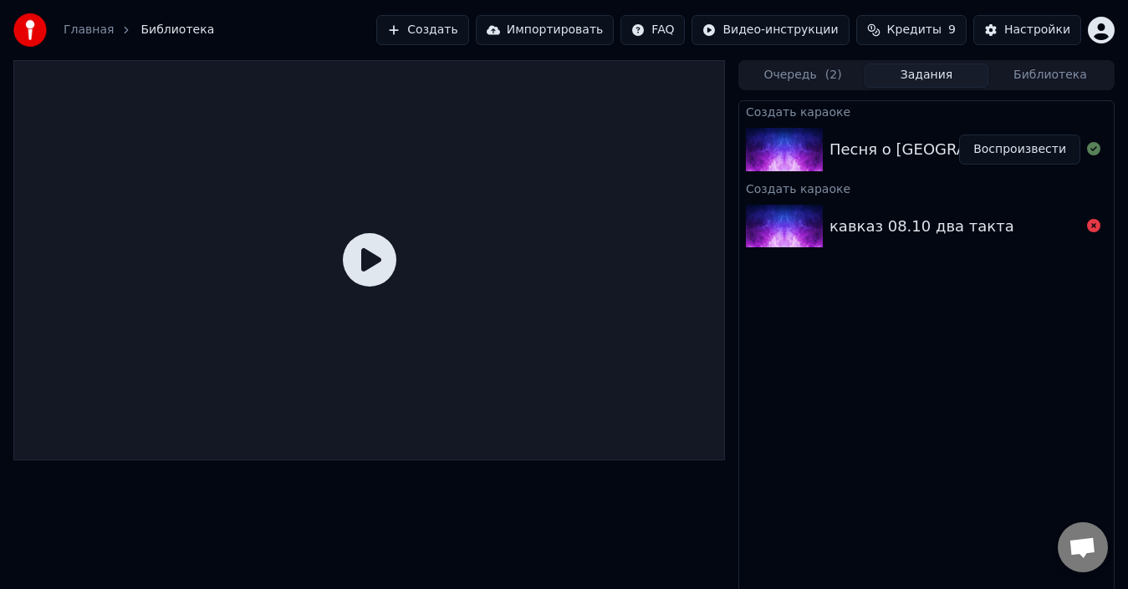
click at [376, 250] on icon at bounding box center [369, 259] width 53 height 53
click at [373, 251] on icon at bounding box center [369, 259] width 53 height 53
click at [1029, 154] on button "Воспроизвести" at bounding box center [1019, 150] width 121 height 30
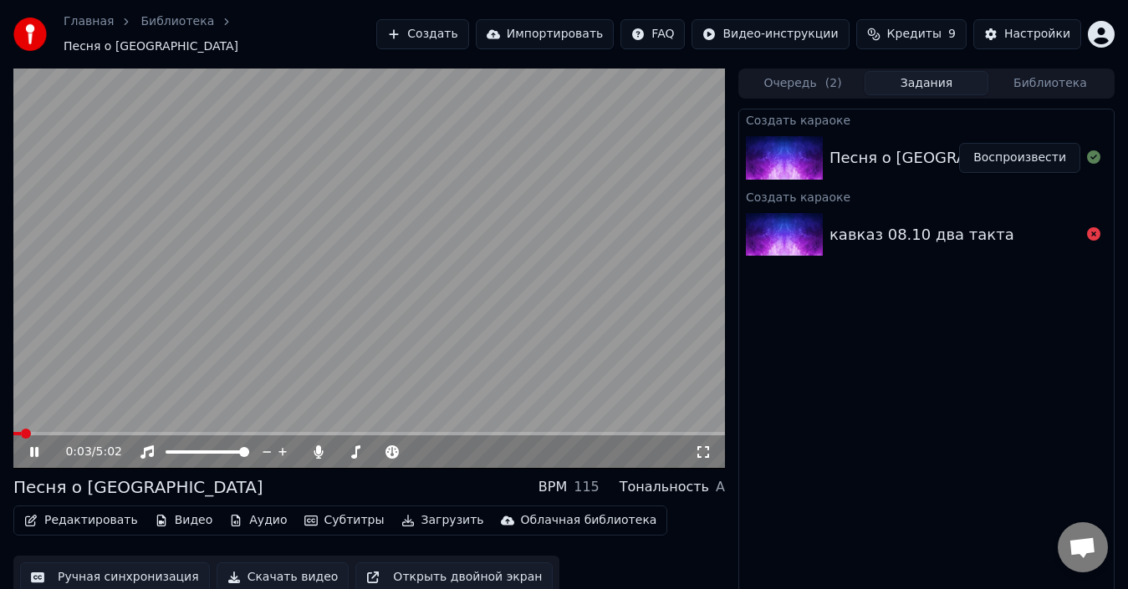
click at [72, 432] on span at bounding box center [368, 433] width 711 height 3
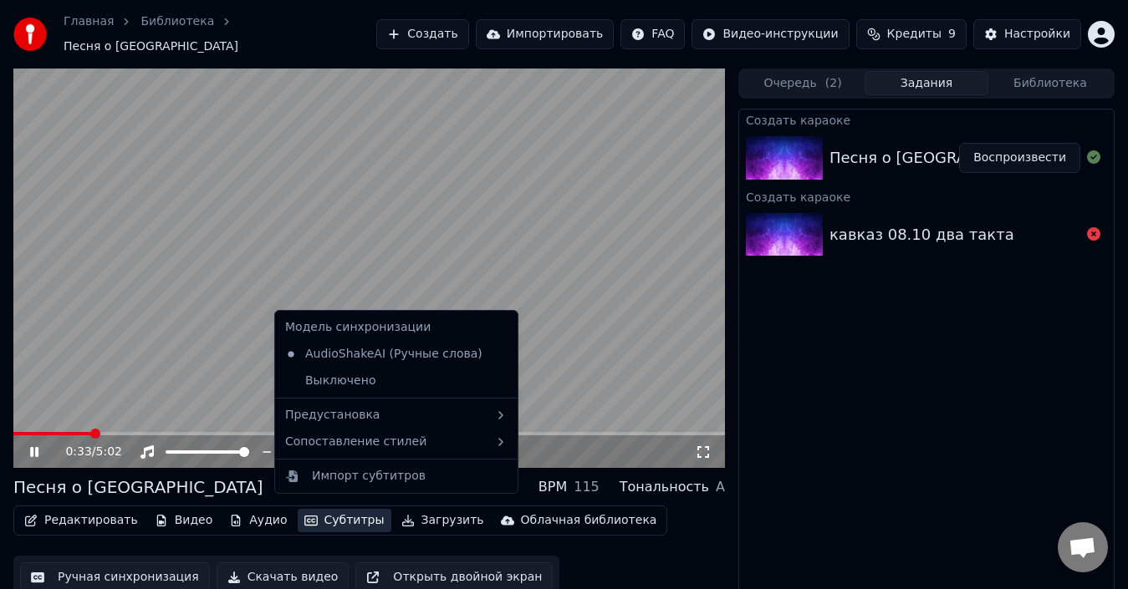
click at [314, 515] on button "Субтитры" at bounding box center [345, 520] width 94 height 23
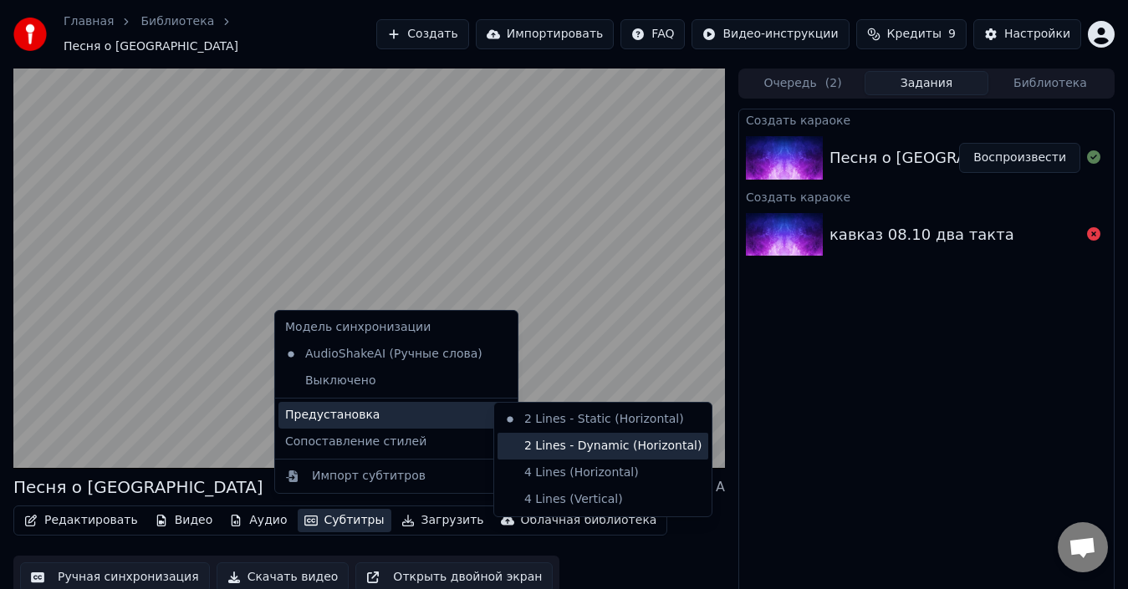
click at [548, 446] on div "2 Lines - Dynamic (Horizontal)" at bounding box center [602, 446] width 211 height 27
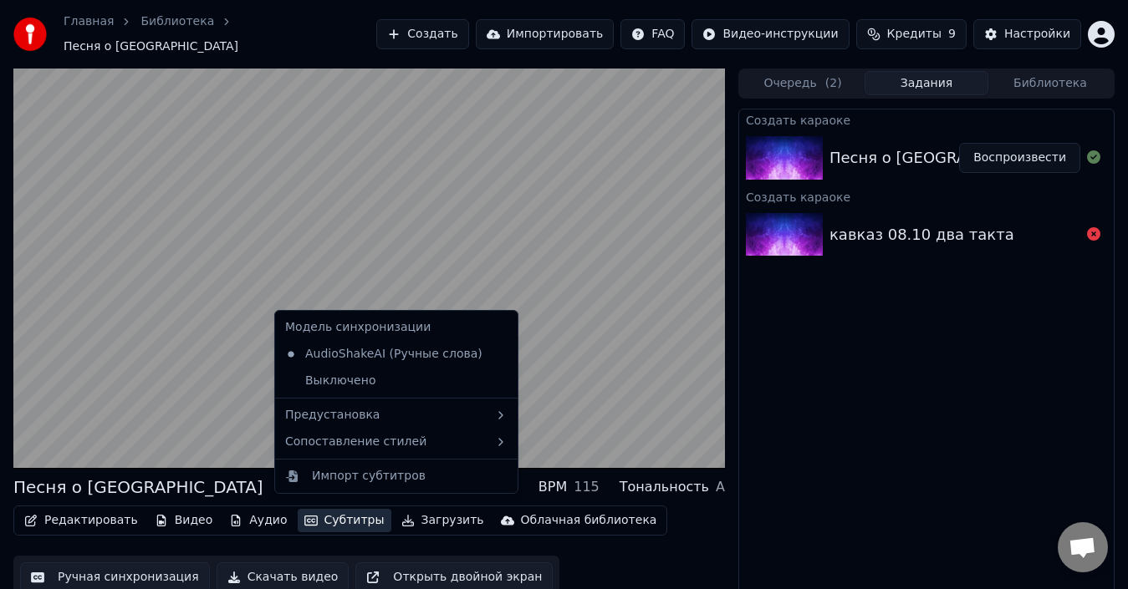
click at [343, 509] on button "Субтитры" at bounding box center [345, 520] width 94 height 23
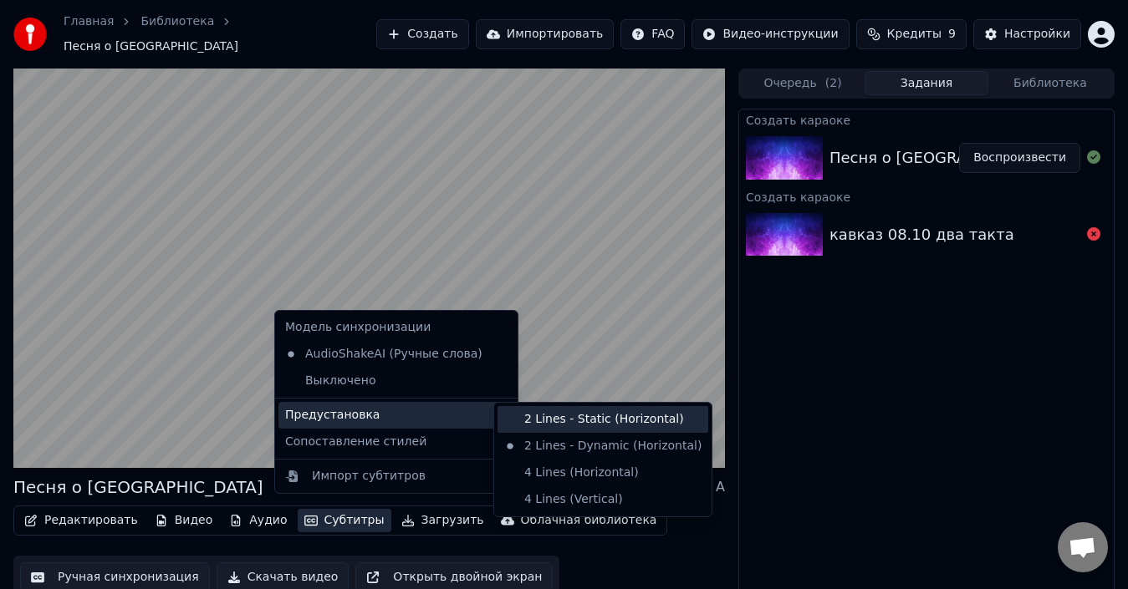
click at [582, 426] on div "2 Lines - Static (Horizontal)" at bounding box center [602, 419] width 211 height 27
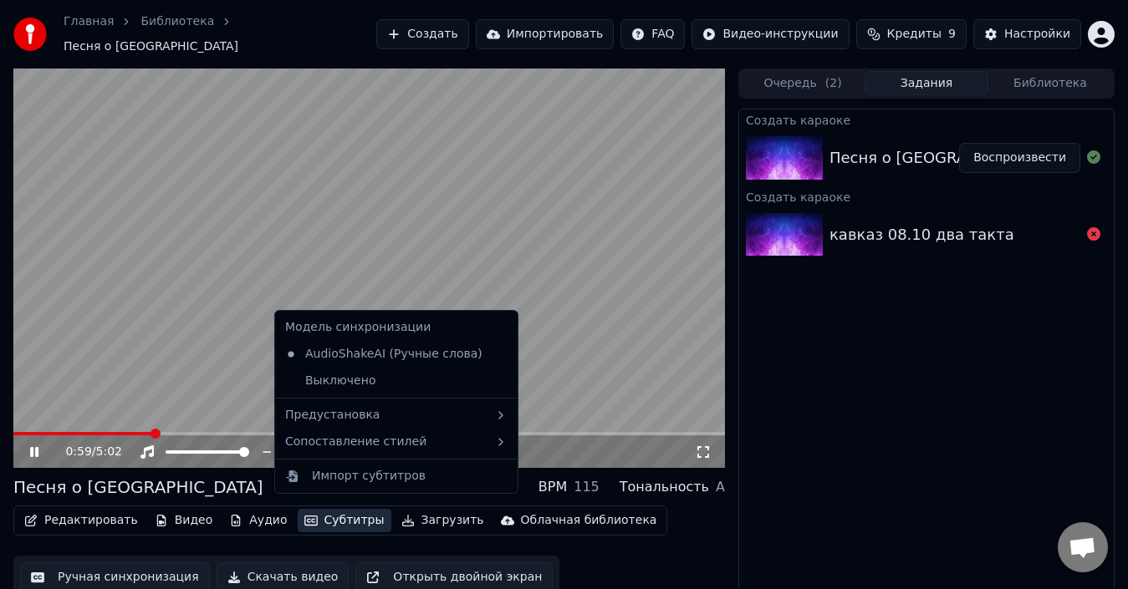
click at [308, 509] on button "Субтитры" at bounding box center [345, 520] width 94 height 23
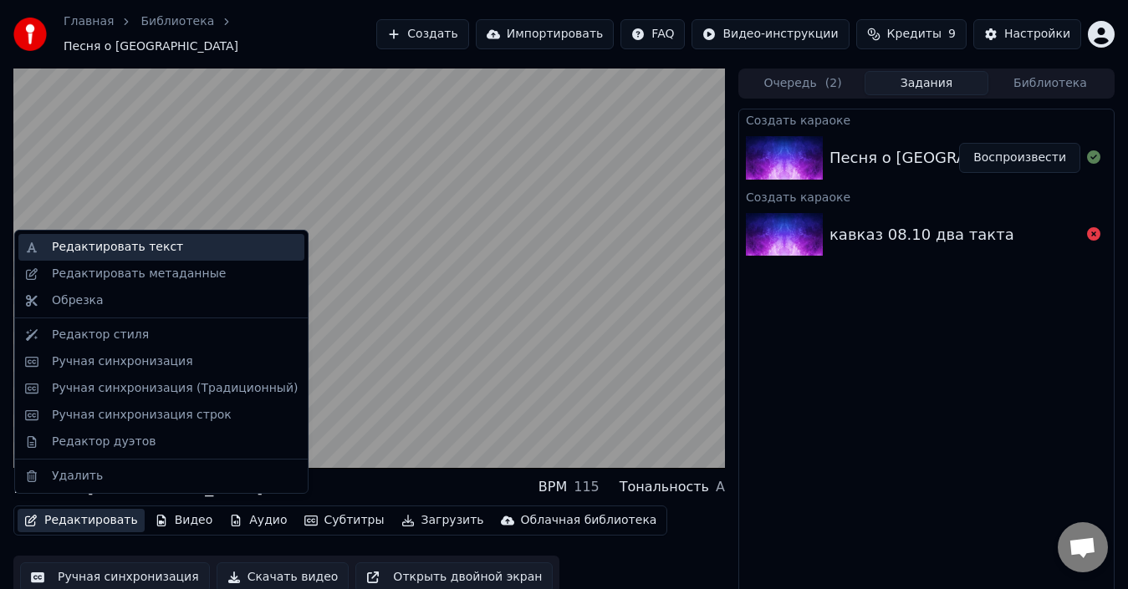
click at [157, 249] on div "Редактировать текст" at bounding box center [117, 247] width 131 height 17
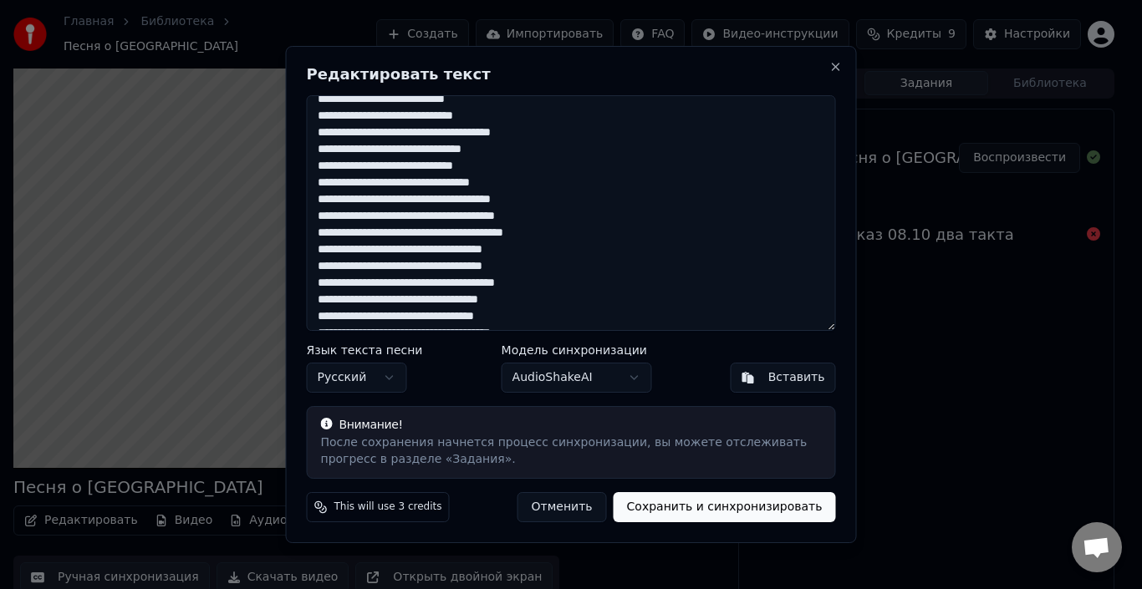
scroll to position [167, 0]
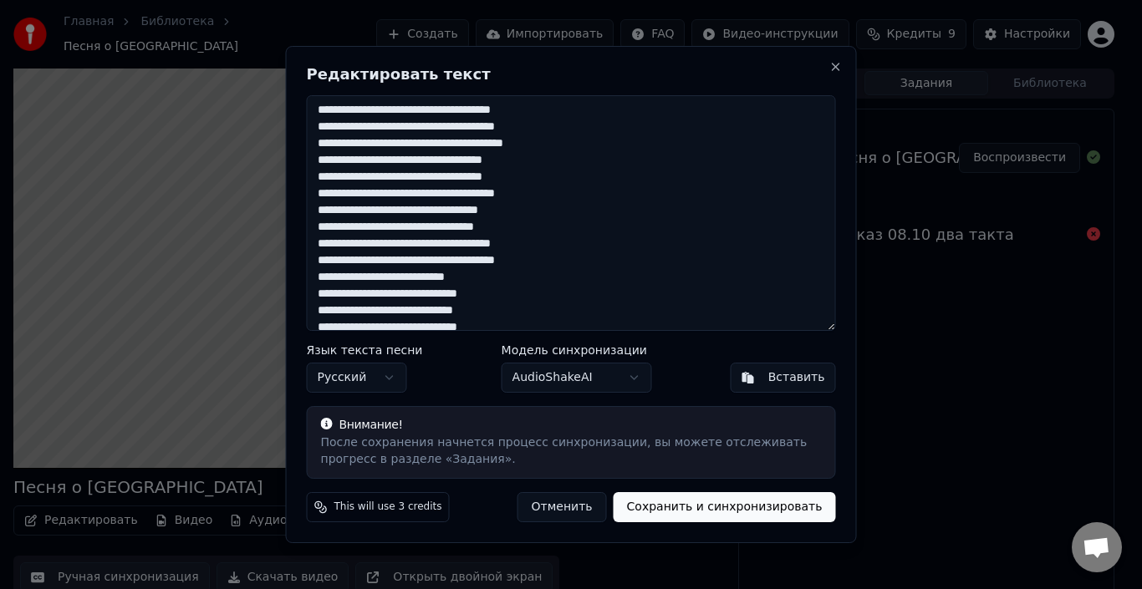
click at [331, 279] on textarea at bounding box center [571, 213] width 529 height 236
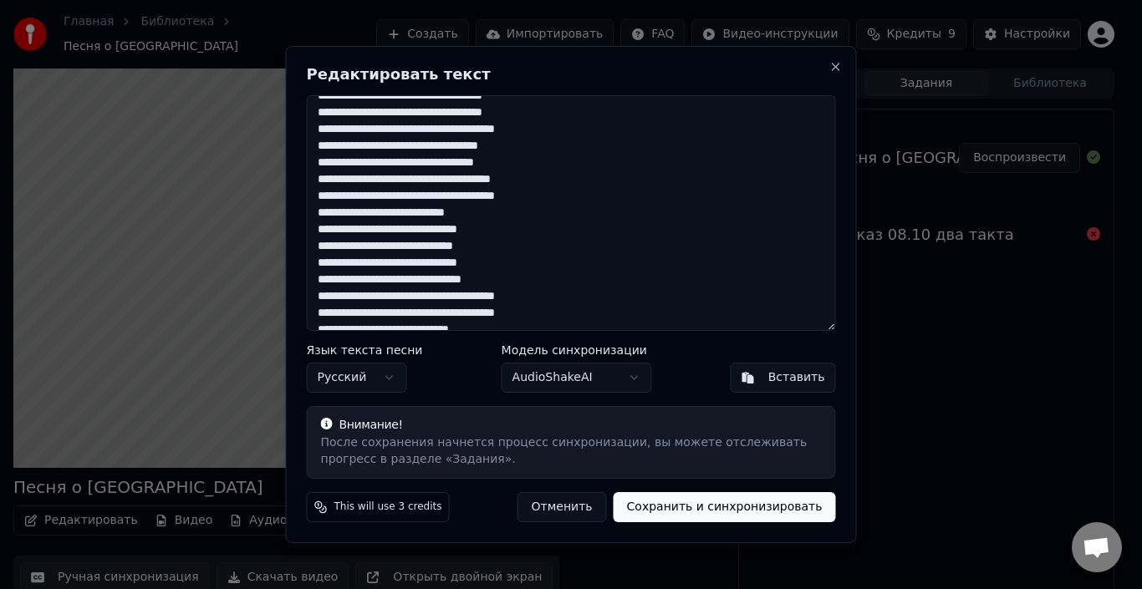
scroll to position [168, 0]
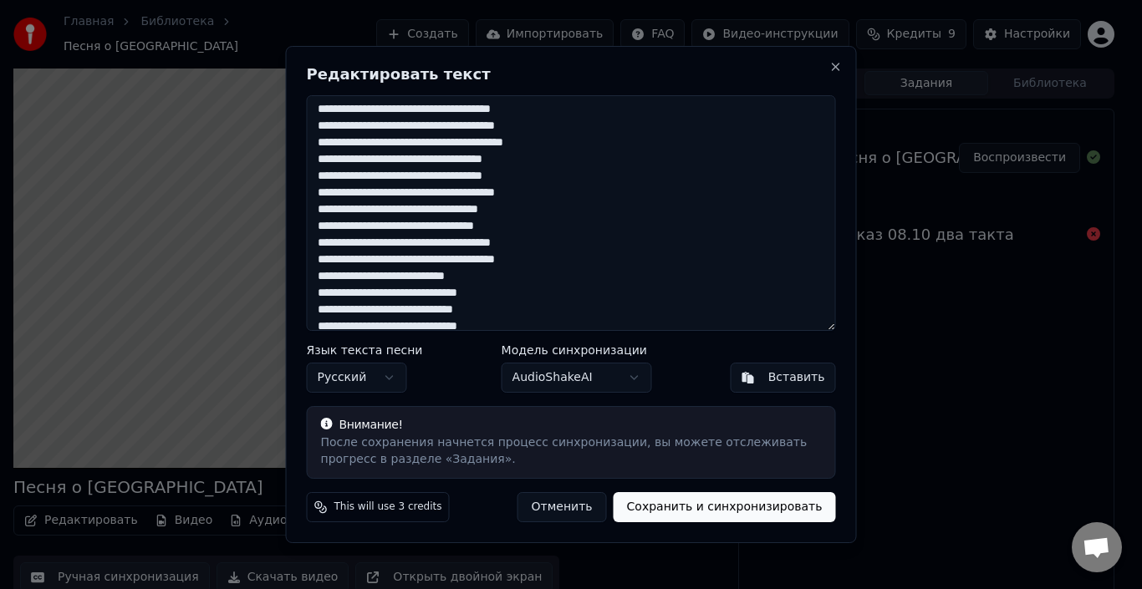
drag, startPoint x: 351, startPoint y: 105, endPoint x: 353, endPoint y: 278, distance: 173.0
click at [353, 278] on textarea at bounding box center [571, 213] width 529 height 236
click at [369, 280] on textarea at bounding box center [571, 213] width 529 height 236
click at [386, 277] on textarea at bounding box center [571, 213] width 529 height 236
click at [332, 296] on textarea at bounding box center [571, 213] width 529 height 236
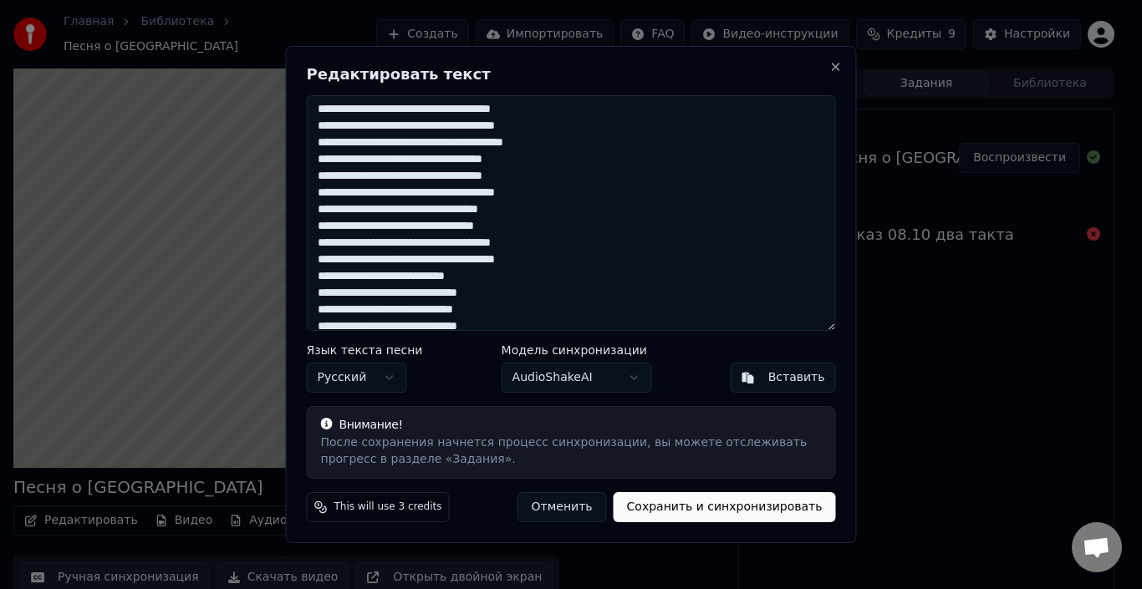
click at [349, 295] on textarea at bounding box center [571, 213] width 529 height 236
click at [369, 293] on textarea at bounding box center [571, 213] width 529 height 236
click at [389, 293] on textarea at bounding box center [571, 213] width 529 height 236
click at [333, 310] on textarea at bounding box center [571, 213] width 529 height 236
click at [353, 311] on textarea at bounding box center [571, 213] width 529 height 236
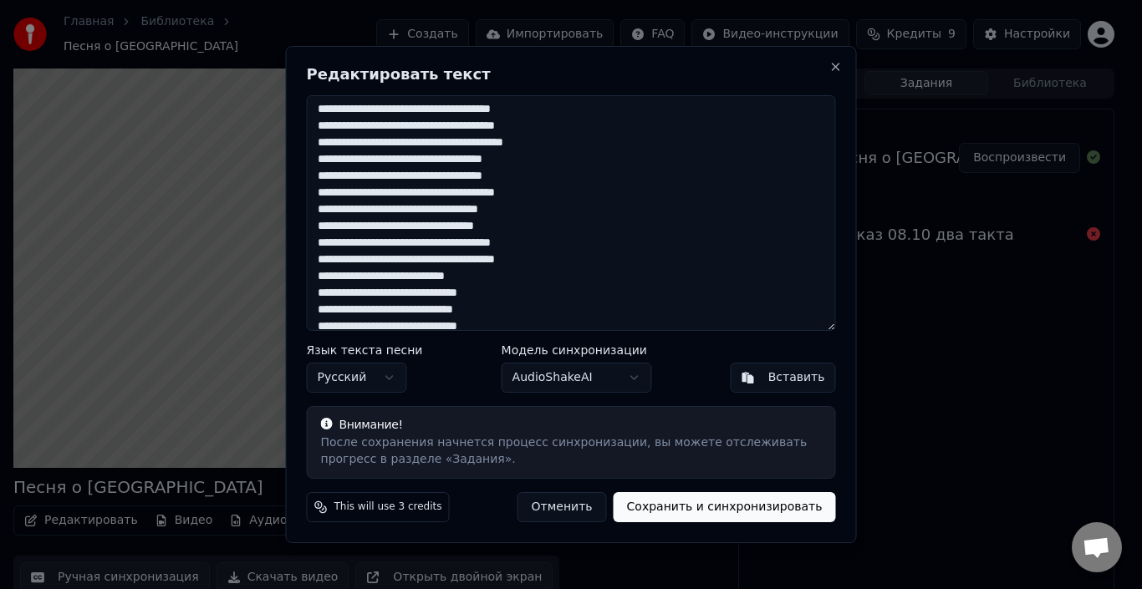
click at [356, 311] on textarea at bounding box center [571, 213] width 529 height 236
click at [354, 311] on textarea at bounding box center [571, 213] width 529 height 236
click at [372, 311] on textarea at bounding box center [571, 213] width 529 height 236
click at [391, 311] on textarea at bounding box center [571, 213] width 529 height 236
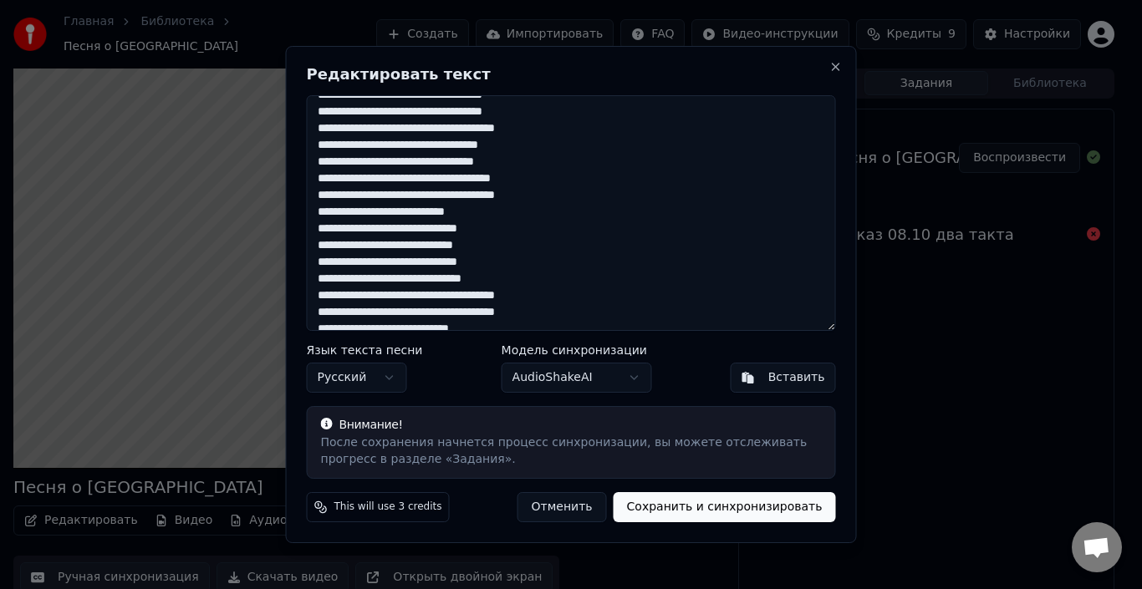
scroll to position [252, 0]
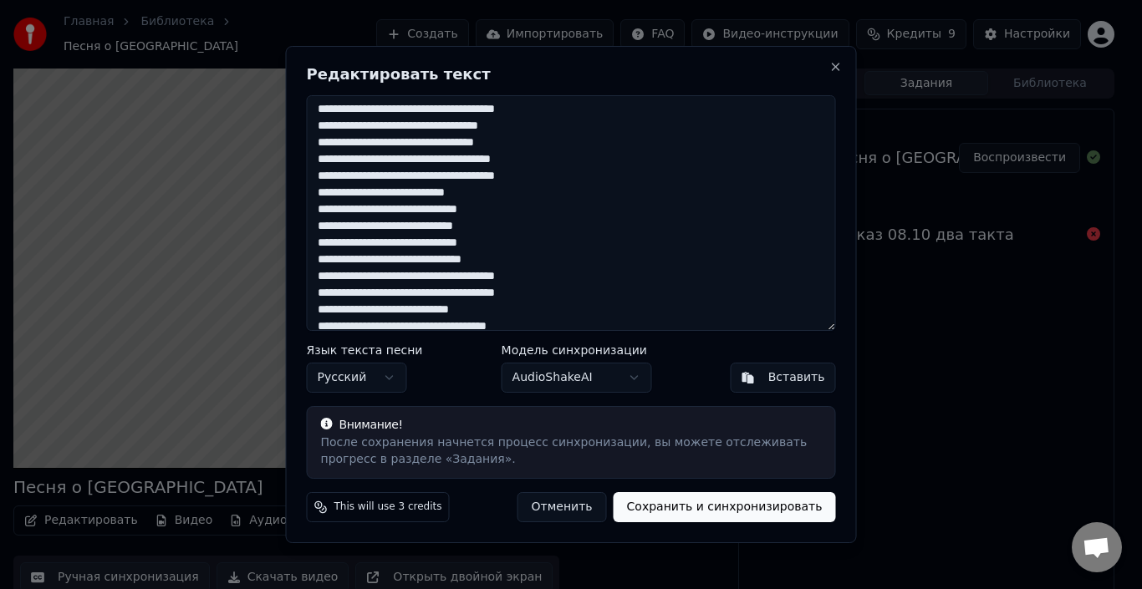
drag, startPoint x: 415, startPoint y: 229, endPoint x: 317, endPoint y: 232, distance: 97.8
click at [317, 232] on textarea at bounding box center [571, 213] width 529 height 236
drag, startPoint x: 425, startPoint y: 245, endPoint x: 318, endPoint y: 245, distance: 106.2
click at [318, 245] on textarea at bounding box center [571, 213] width 529 height 236
drag, startPoint x: 405, startPoint y: 209, endPoint x: 319, endPoint y: 213, distance: 85.4
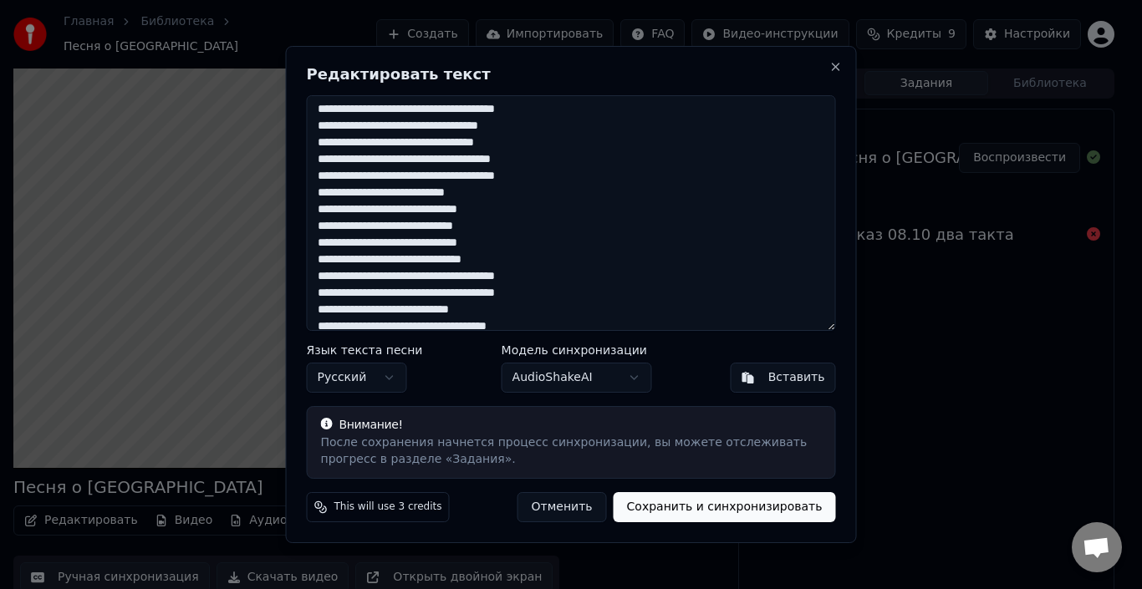
click at [319, 213] on textarea at bounding box center [571, 213] width 529 height 236
drag, startPoint x: 318, startPoint y: 261, endPoint x: 412, endPoint y: 260, distance: 93.6
click at [412, 260] on textarea at bounding box center [571, 213] width 529 height 236
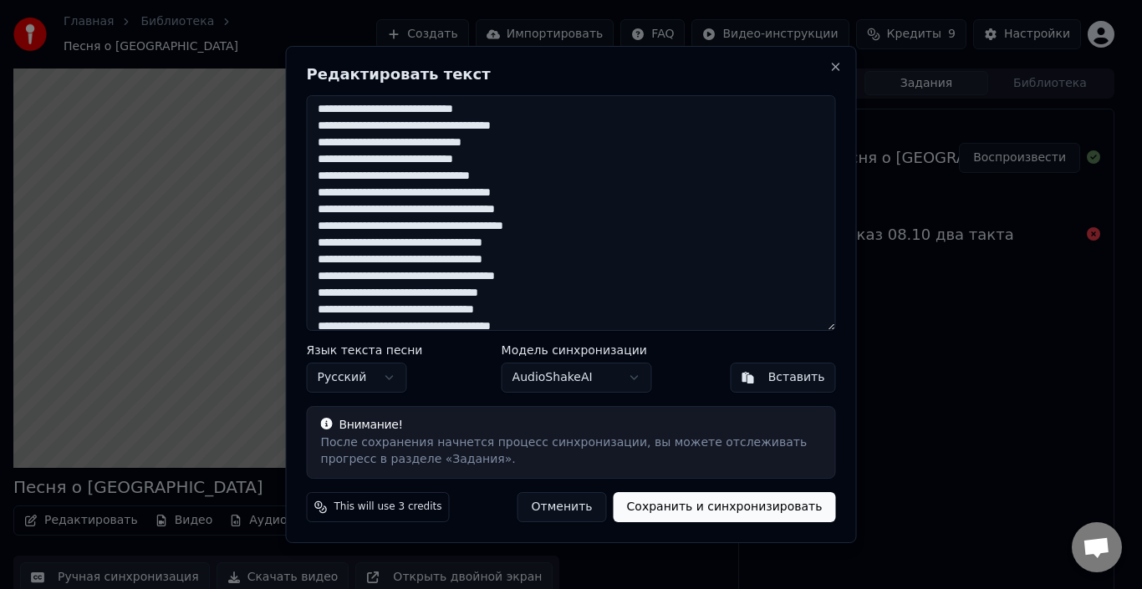
drag, startPoint x: 318, startPoint y: 193, endPoint x: 435, endPoint y: 195, distance: 117.0
click at [435, 195] on textarea at bounding box center [571, 213] width 529 height 236
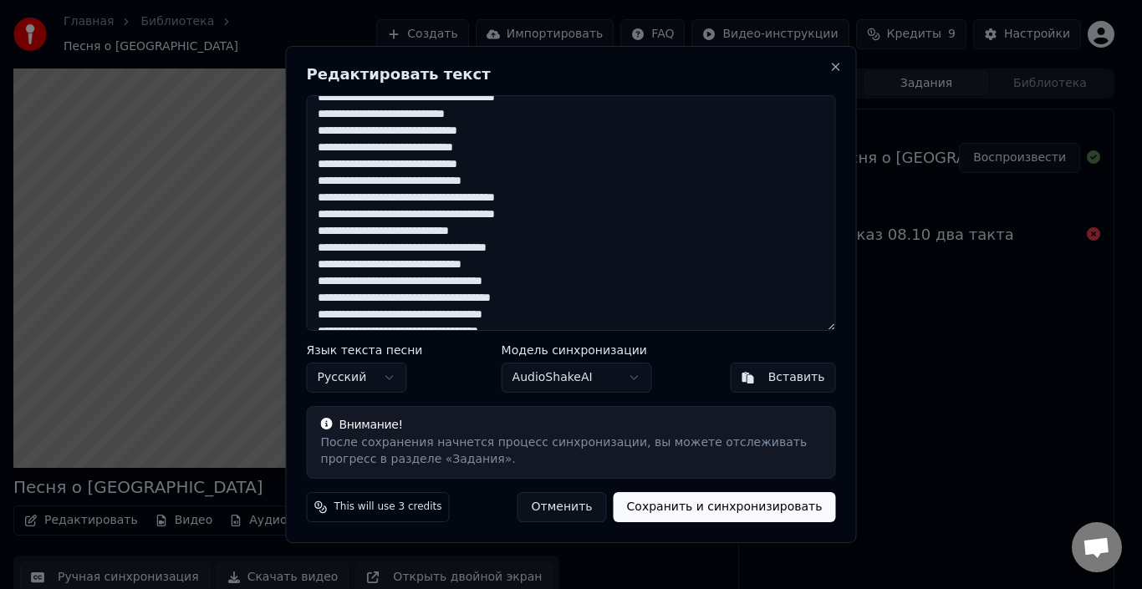
scroll to position [335, 0]
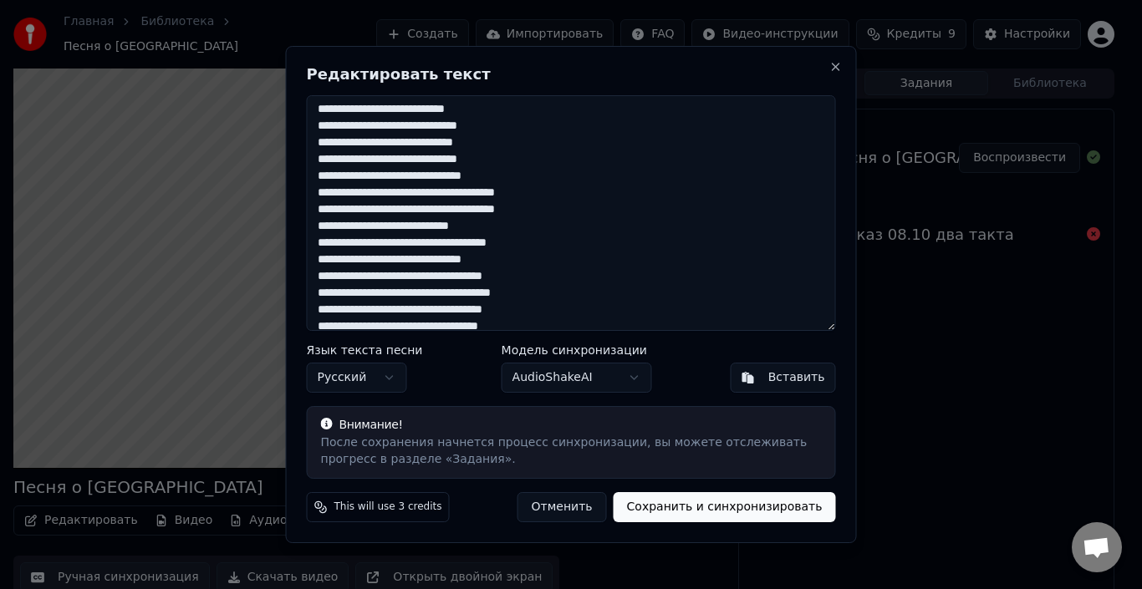
drag, startPoint x: 441, startPoint y: 210, endPoint x: 313, endPoint y: 214, distance: 128.0
click at [313, 214] on textarea at bounding box center [571, 213] width 529 height 236
drag, startPoint x: 388, startPoint y: 225, endPoint x: 323, endPoint y: 225, distance: 65.2
click at [323, 225] on textarea at bounding box center [571, 213] width 529 height 236
drag, startPoint x: 398, startPoint y: 227, endPoint x: 441, endPoint y: 227, distance: 43.5
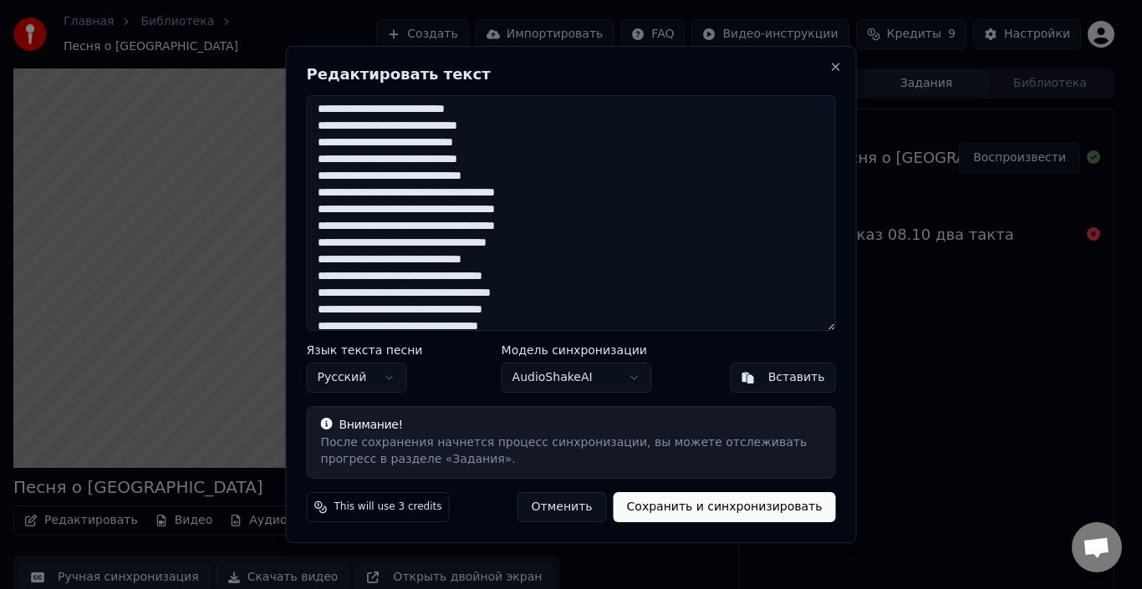
click at [441, 227] on textarea at bounding box center [571, 213] width 529 height 236
click at [331, 227] on textarea at bounding box center [571, 213] width 529 height 236
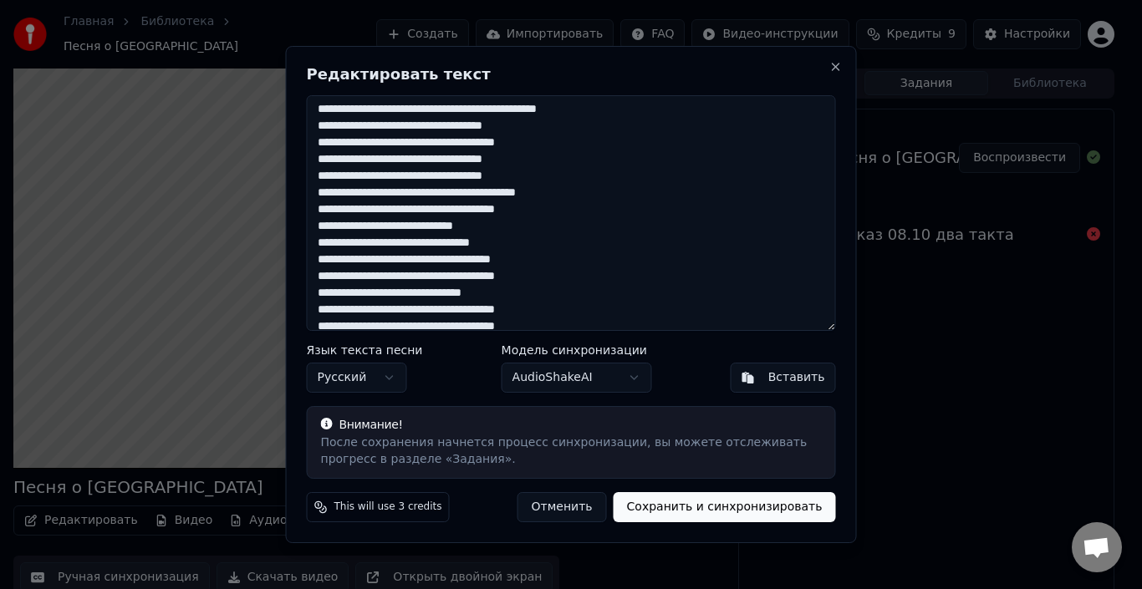
scroll to position [782, 0]
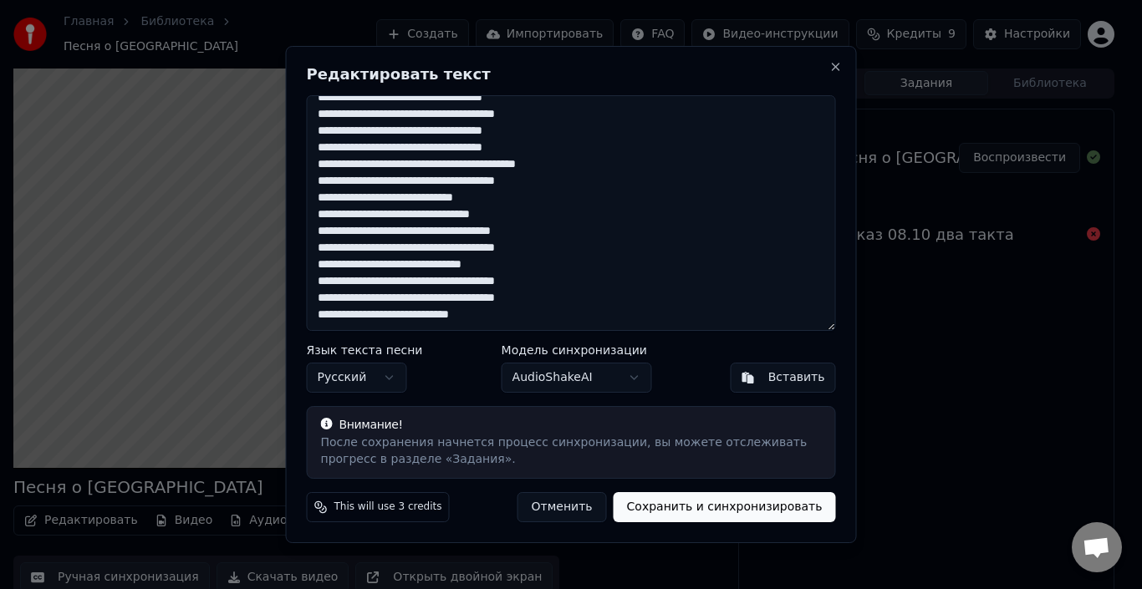
click at [572, 501] on button "Отменить" at bounding box center [561, 507] width 89 height 30
type textarea "**********"
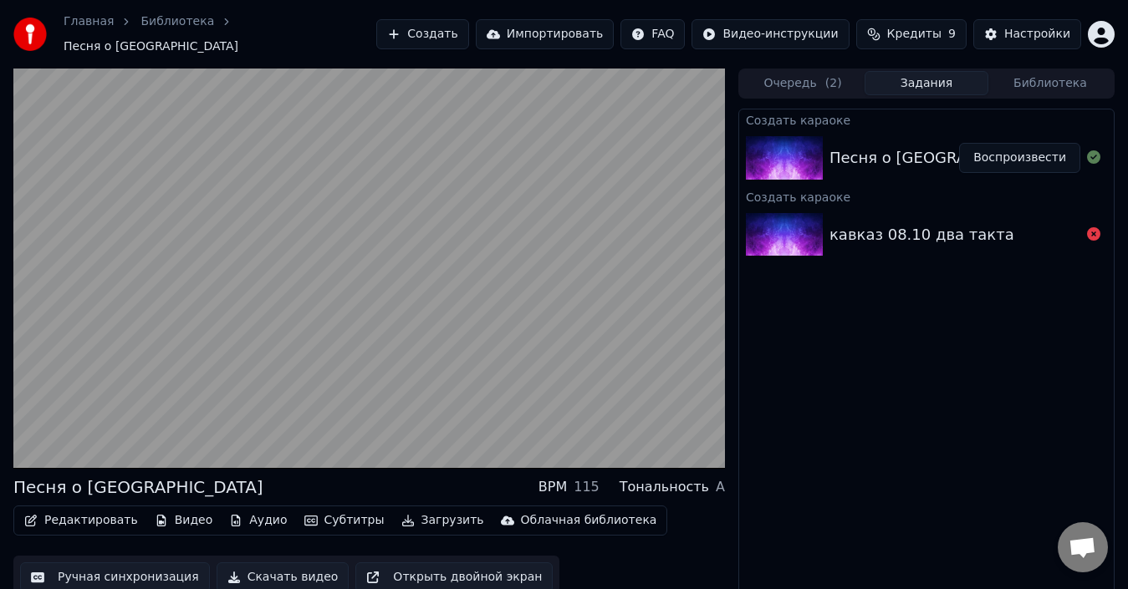
click at [171, 513] on button "Видео" at bounding box center [184, 520] width 72 height 23
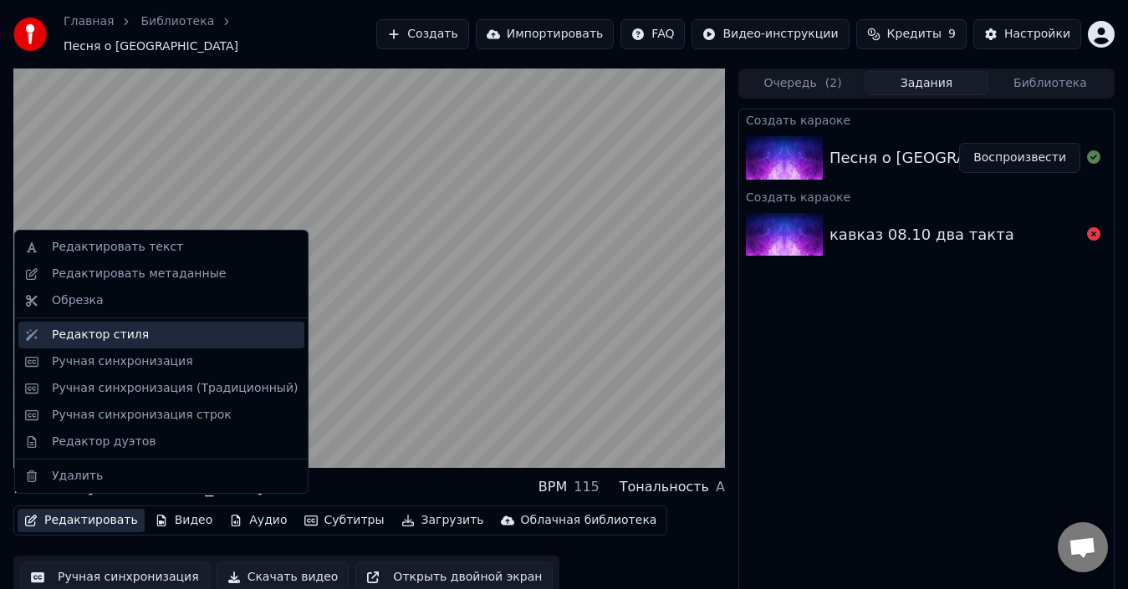
click at [120, 339] on div "Редактор стиля" at bounding box center [100, 335] width 97 height 17
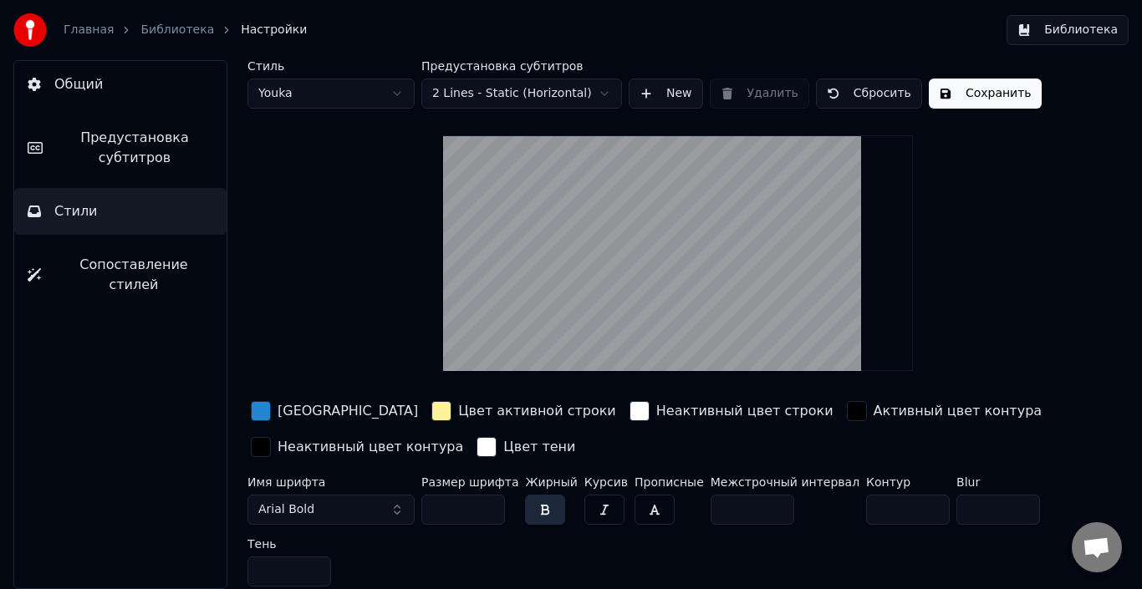
click at [431, 411] on div "button" at bounding box center [441, 411] width 20 height 20
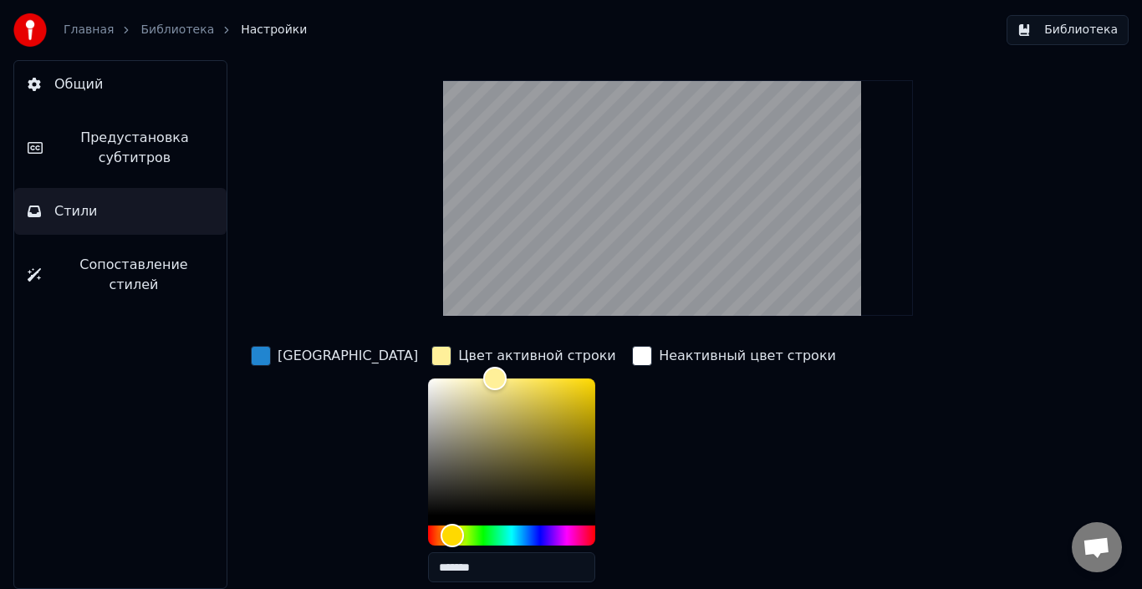
scroll to position [167, 0]
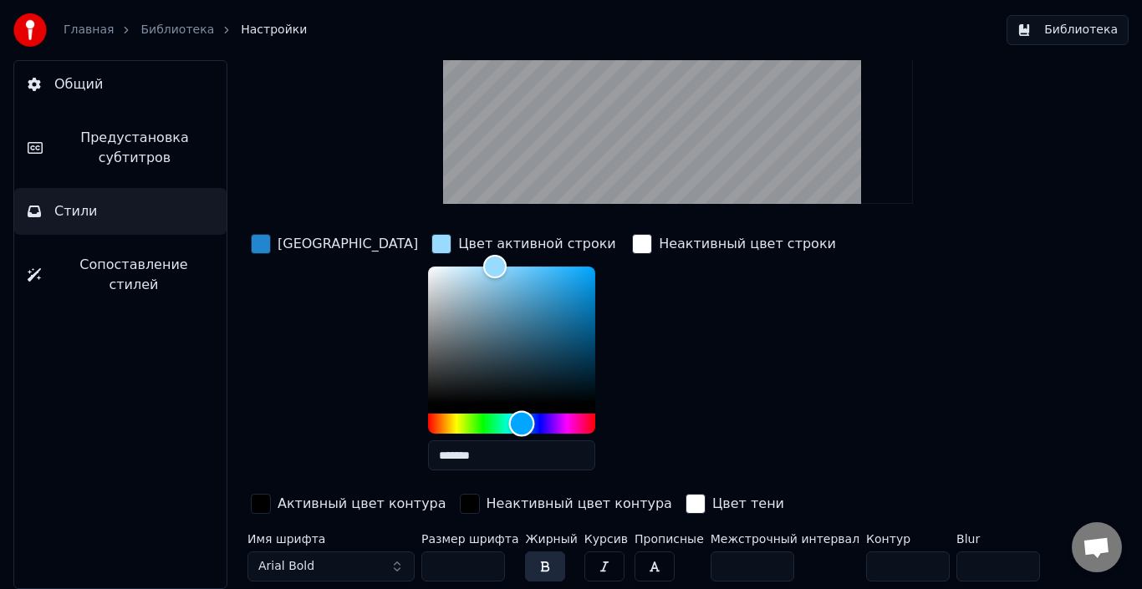
drag, startPoint x: 395, startPoint y: 424, endPoint x: 462, endPoint y: 424, distance: 66.9
click at [508, 424] on div "Hue" at bounding box center [521, 424] width 26 height 26
type input "*******"
drag, startPoint x: 435, startPoint y: 264, endPoint x: 426, endPoint y: 264, distance: 9.2
click at [471, 264] on div "Color" at bounding box center [484, 267] width 26 height 26
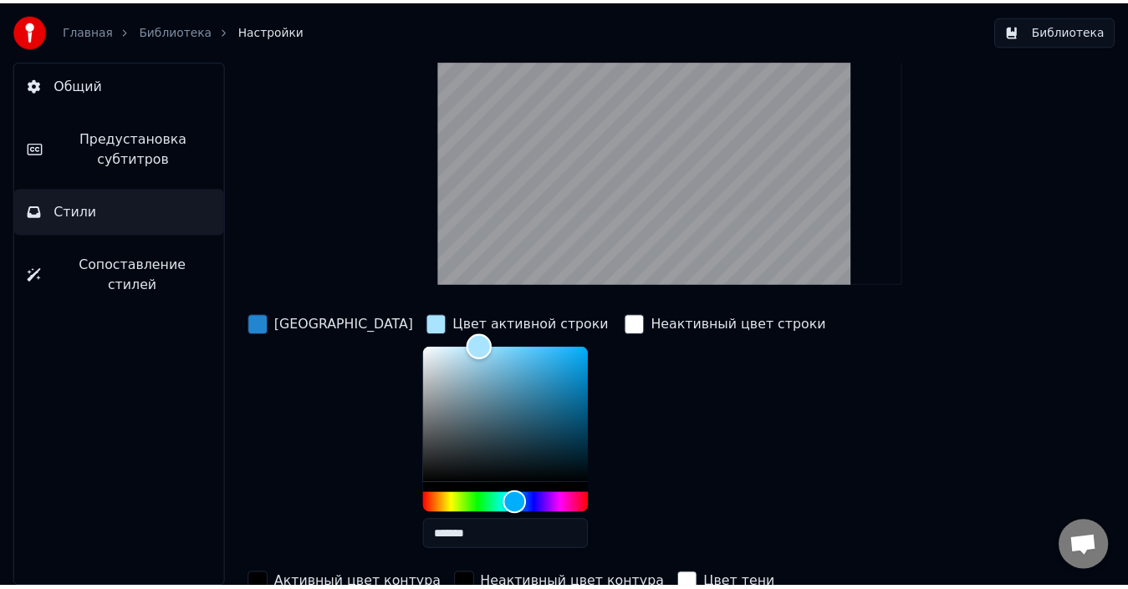
scroll to position [0, 0]
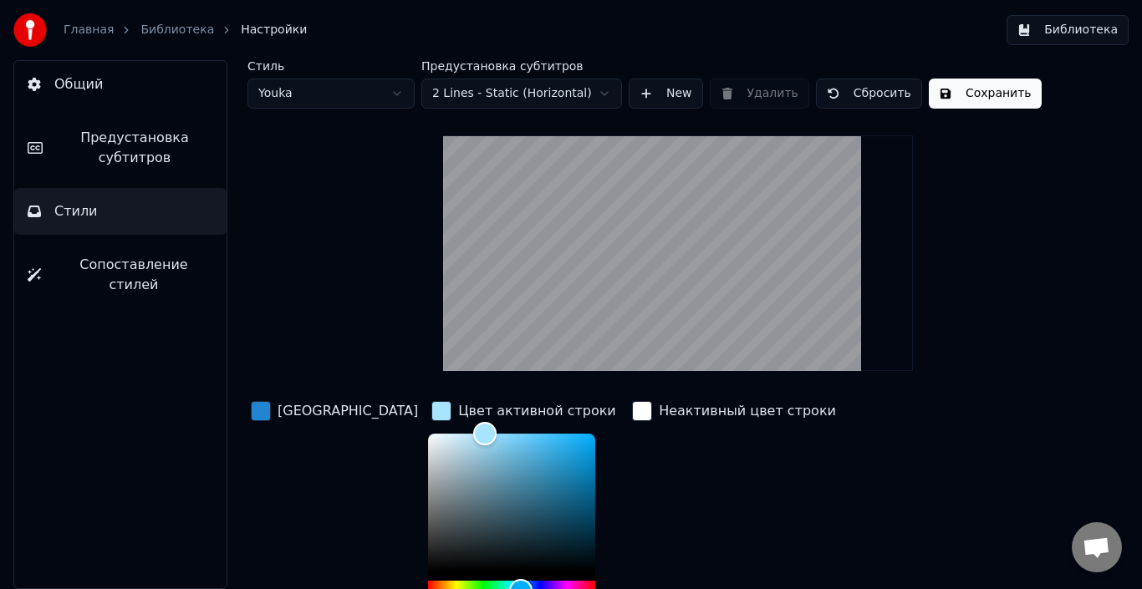
click at [954, 104] on button "Сохранить" at bounding box center [985, 94] width 113 height 30
click at [165, 28] on link "Библиотека" at bounding box center [177, 30] width 74 height 17
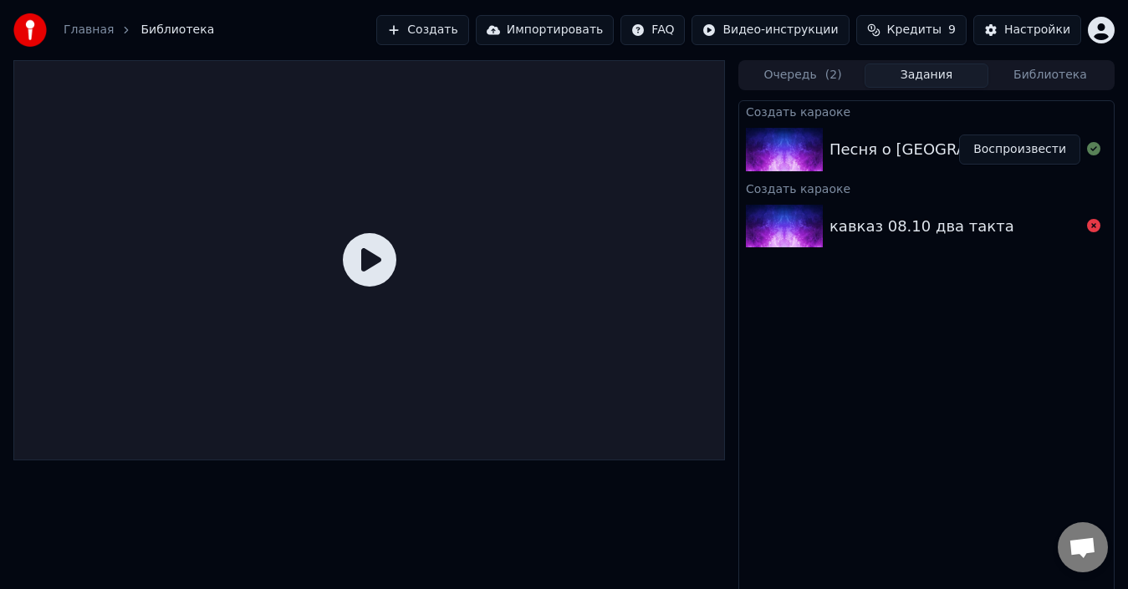
click at [374, 257] on icon at bounding box center [369, 259] width 53 height 53
click at [1041, 150] on button "Воспроизвести" at bounding box center [1019, 150] width 121 height 30
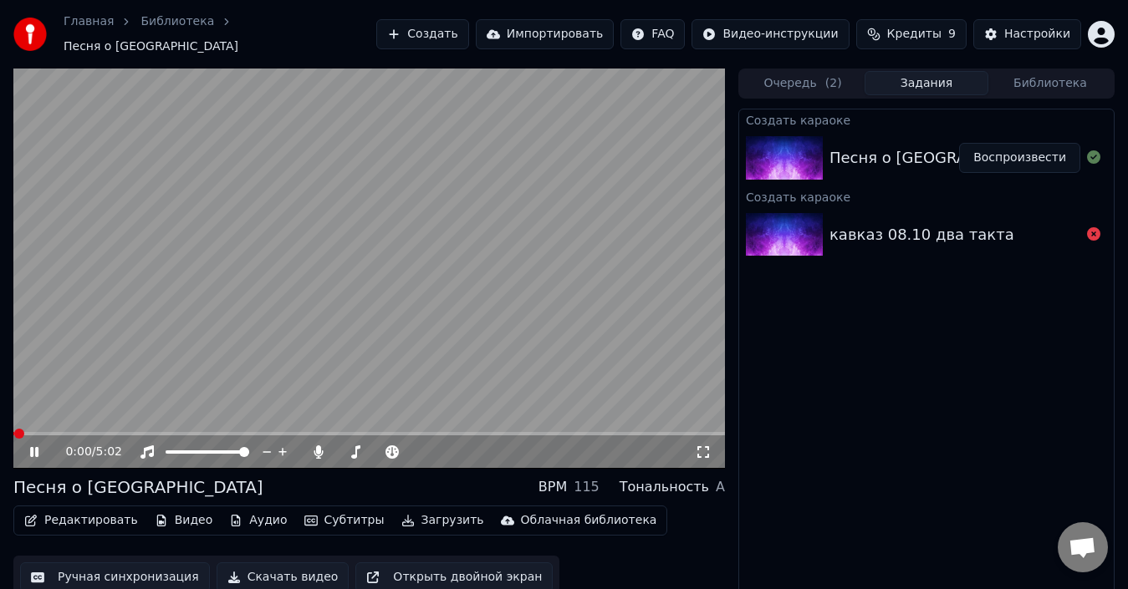
click at [54, 435] on div "0:00 / 5:02" at bounding box center [368, 451] width 711 height 33
click at [60, 432] on span at bounding box center [368, 433] width 711 height 3
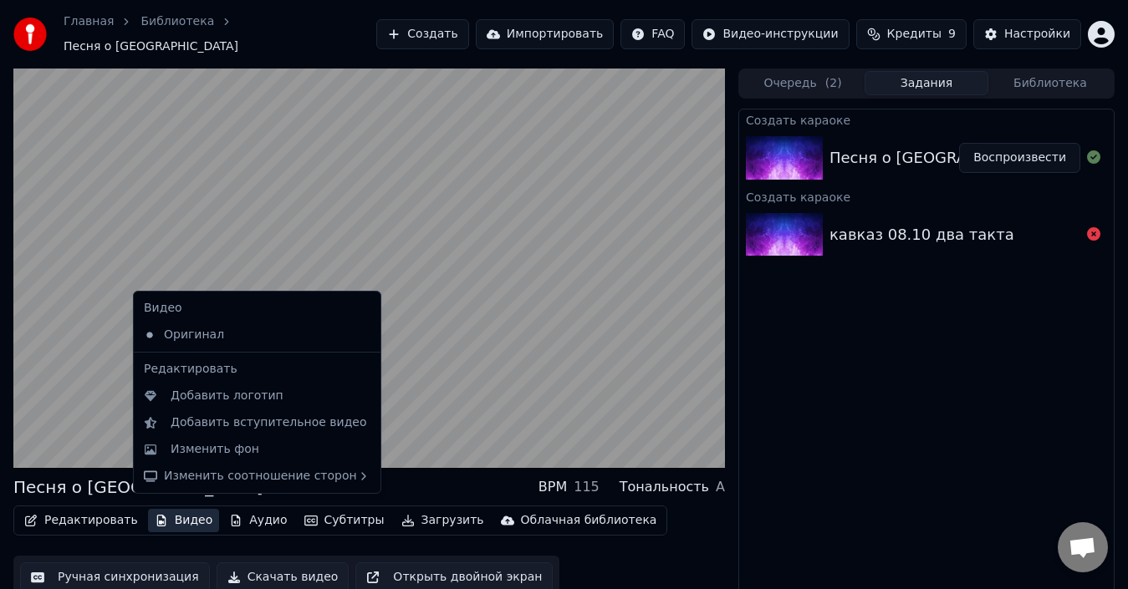
click at [183, 511] on button "Видео" at bounding box center [184, 520] width 72 height 23
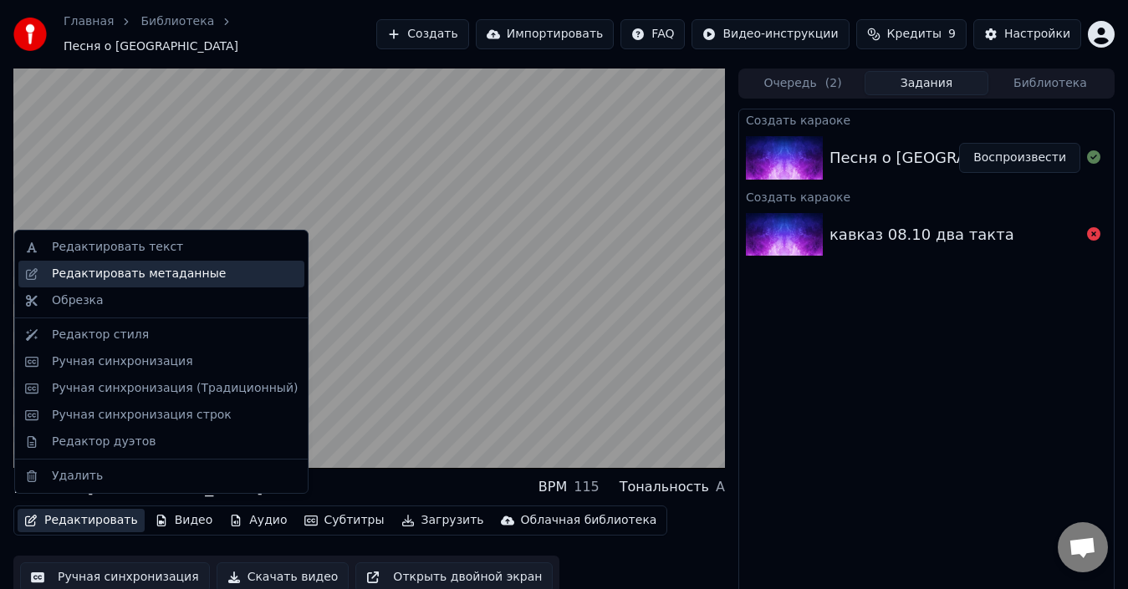
click at [162, 274] on div "Редактировать метаданные" at bounding box center [139, 274] width 174 height 17
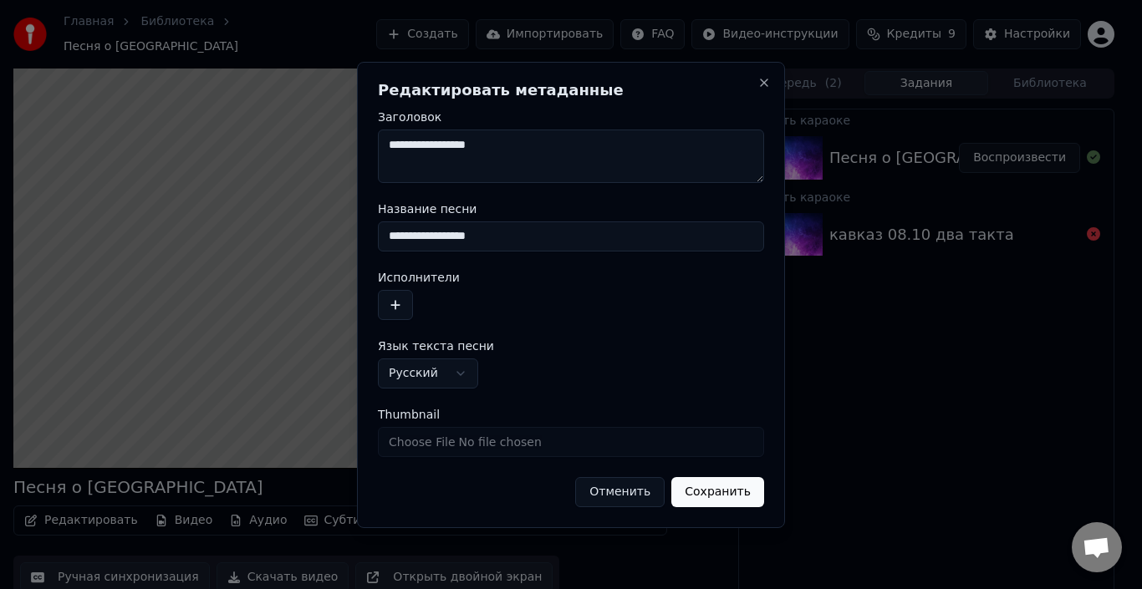
click at [630, 490] on button "Отменить" at bounding box center [619, 492] width 89 height 30
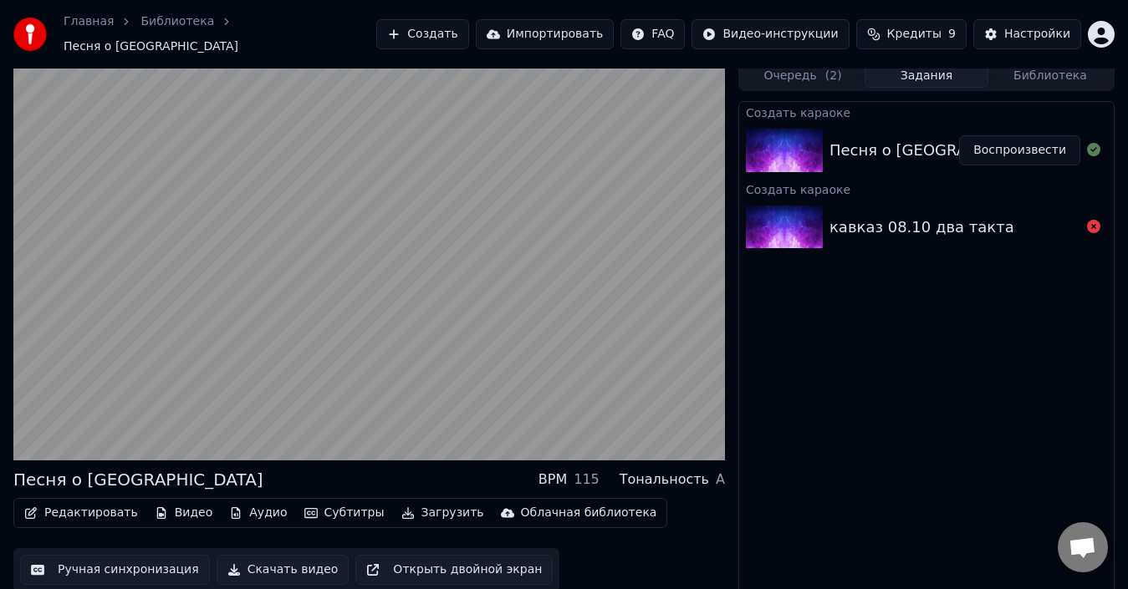
scroll to position [12, 0]
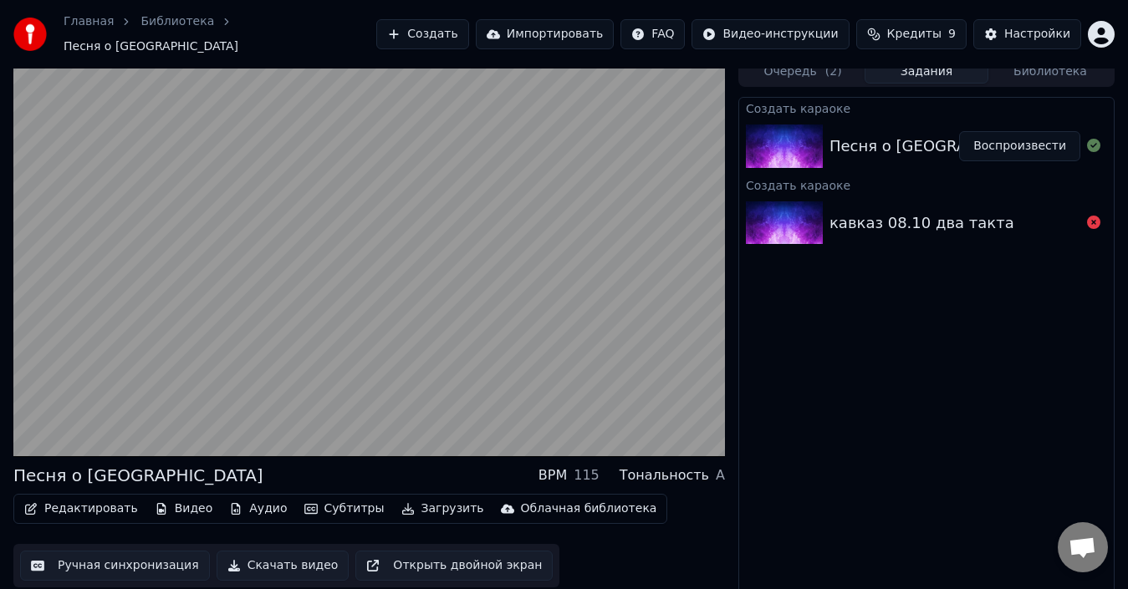
click at [320, 497] on button "Субтитры" at bounding box center [345, 508] width 94 height 23
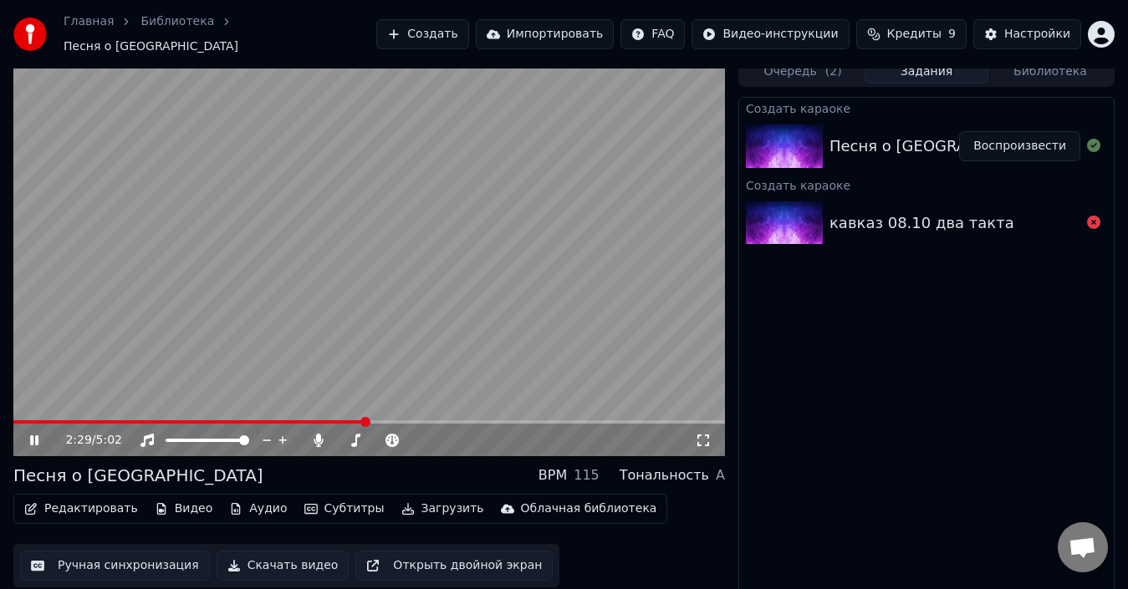
click at [84, 424] on div "2:29 / 5:02" at bounding box center [368, 440] width 711 height 33
click at [79, 420] on span at bounding box center [189, 421] width 353 height 3
click at [48, 420] on span at bounding box center [47, 421] width 68 height 3
click at [90, 500] on button "Редактировать" at bounding box center [81, 508] width 127 height 23
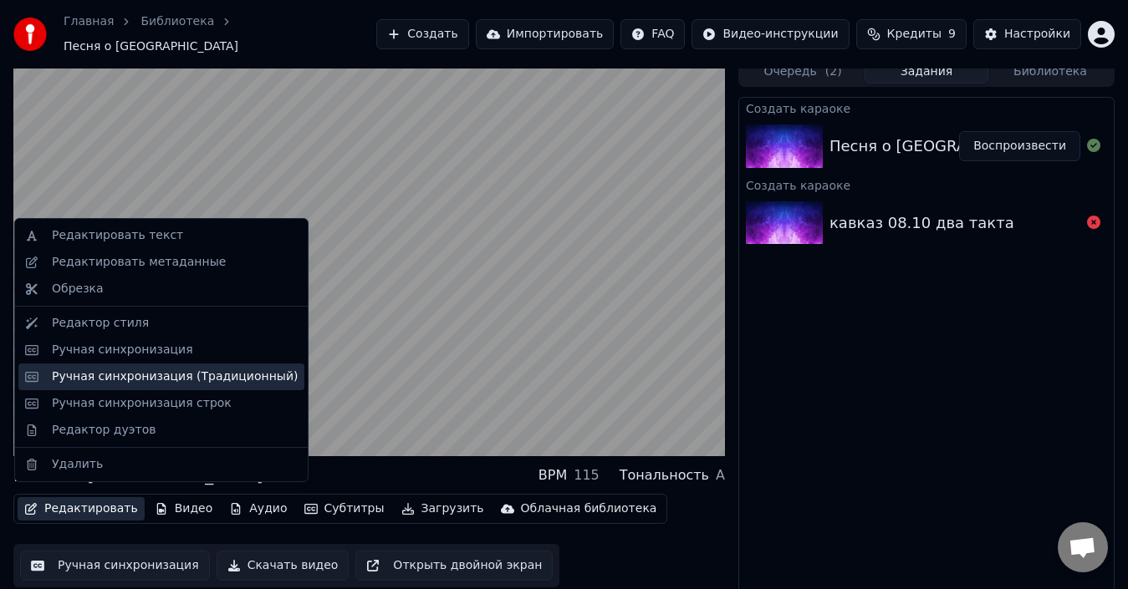
click at [164, 369] on div "Ручная синхронизация (Традиционный)" at bounding box center [175, 377] width 246 height 17
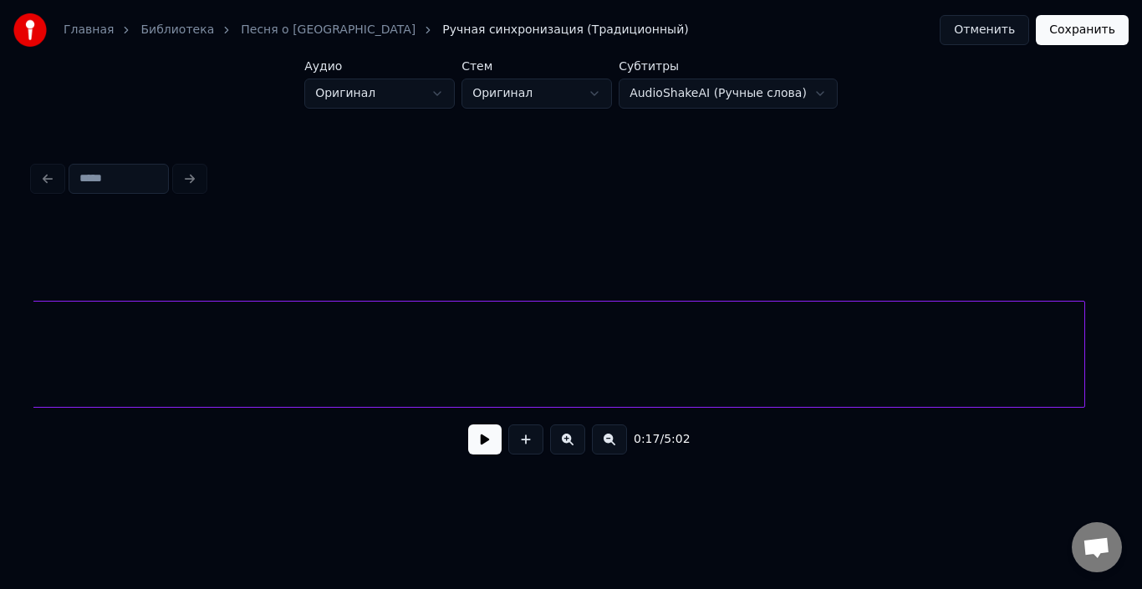
scroll to position [0, 49512]
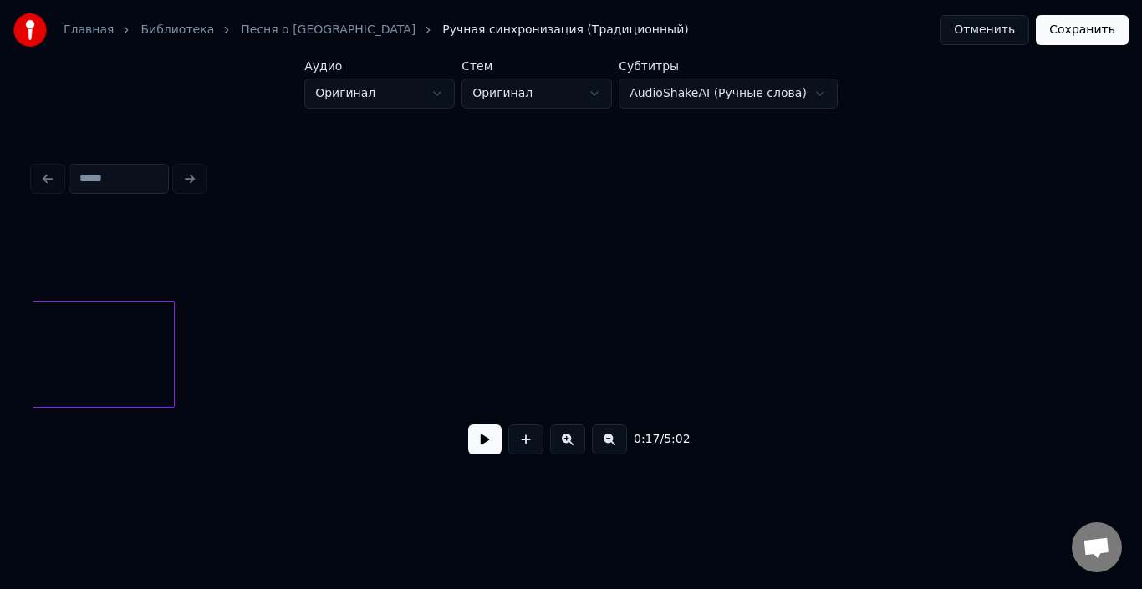
click at [169, 352] on div at bounding box center [171, 354] width 5 height 105
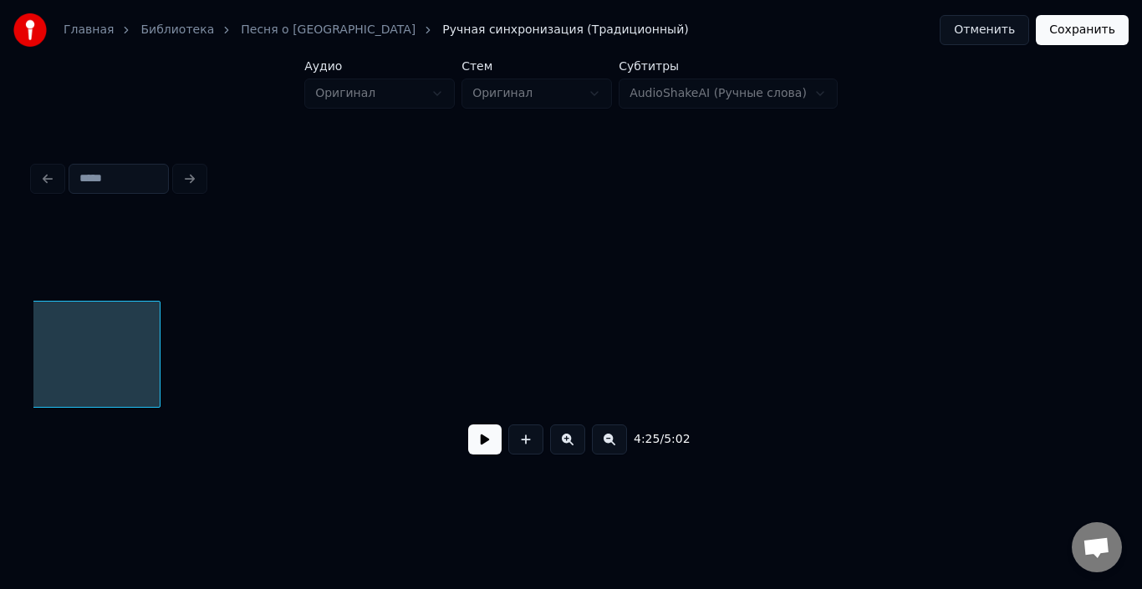
scroll to position [0, 44332]
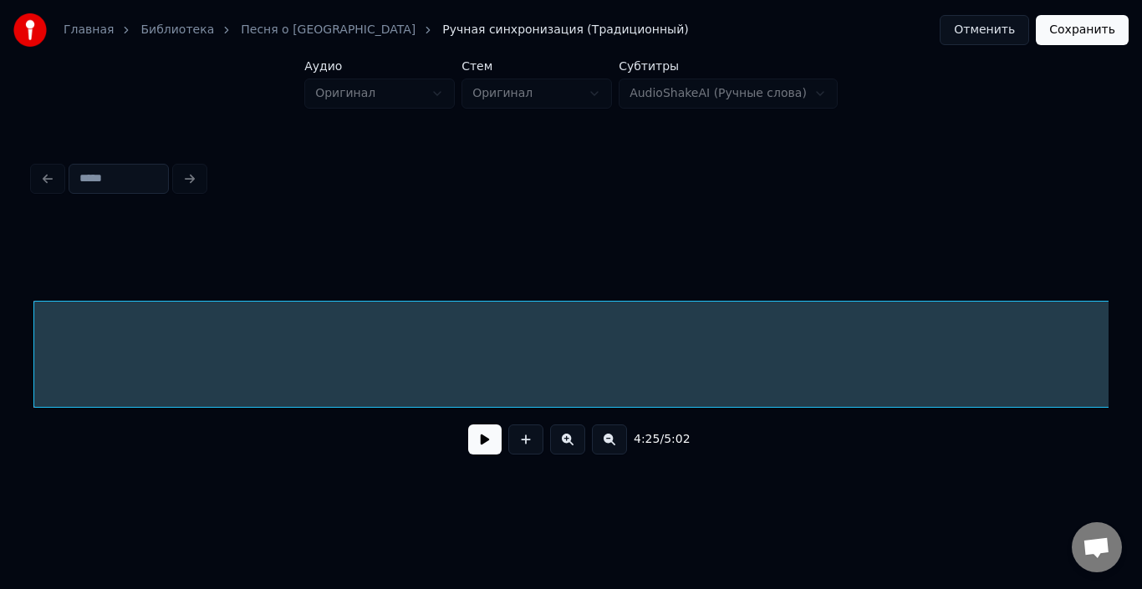
click at [604, 451] on button at bounding box center [609, 440] width 35 height 30
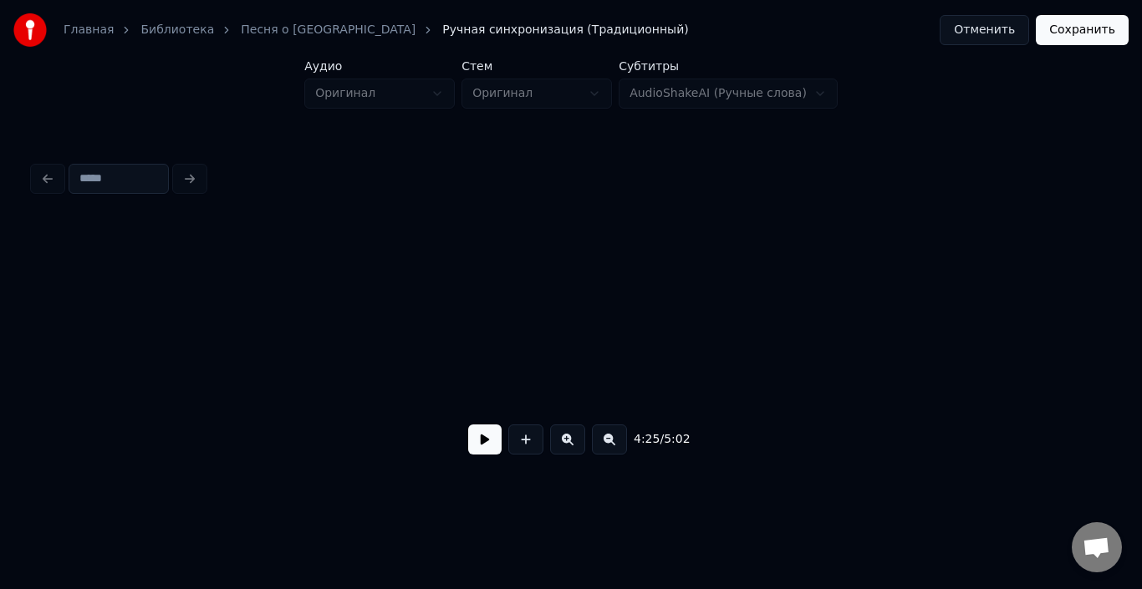
click at [604, 451] on button at bounding box center [609, 440] width 35 height 30
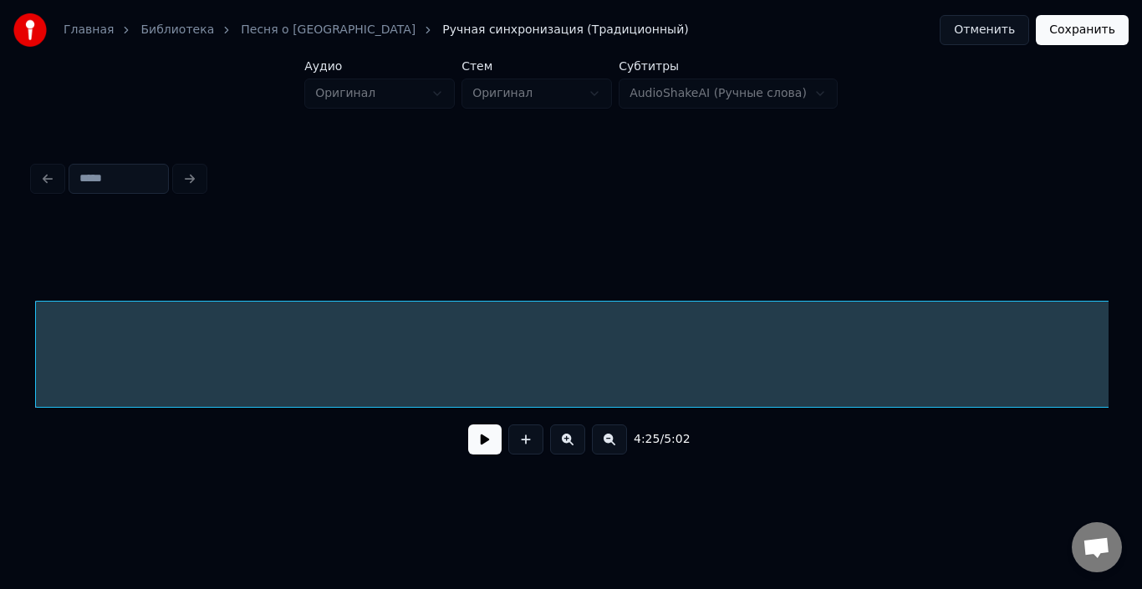
click at [609, 449] on button at bounding box center [609, 440] width 35 height 30
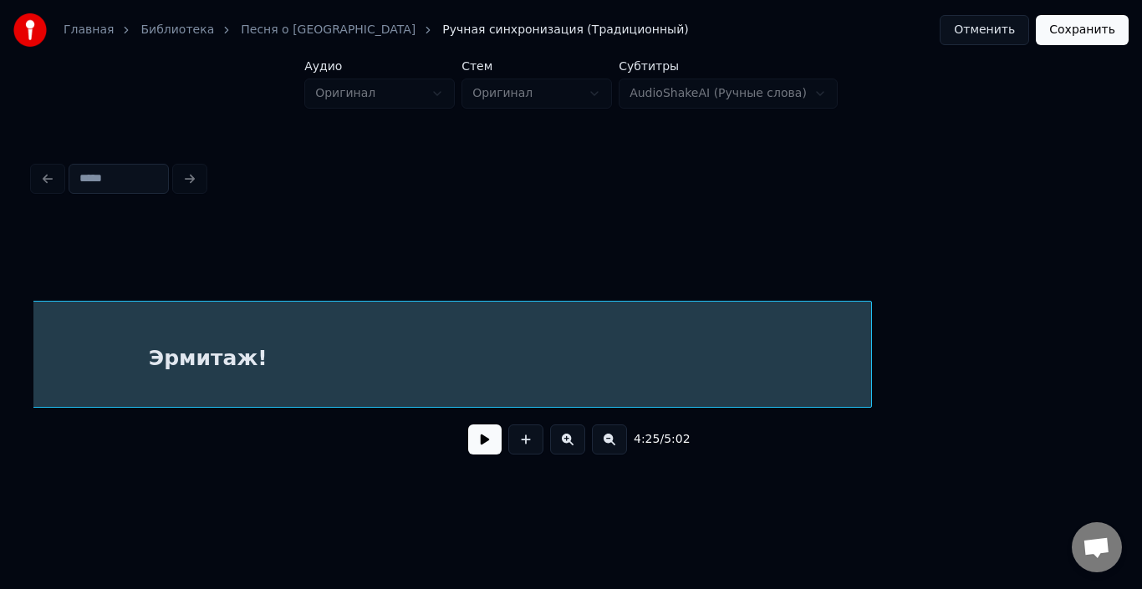
scroll to position [0, 11081]
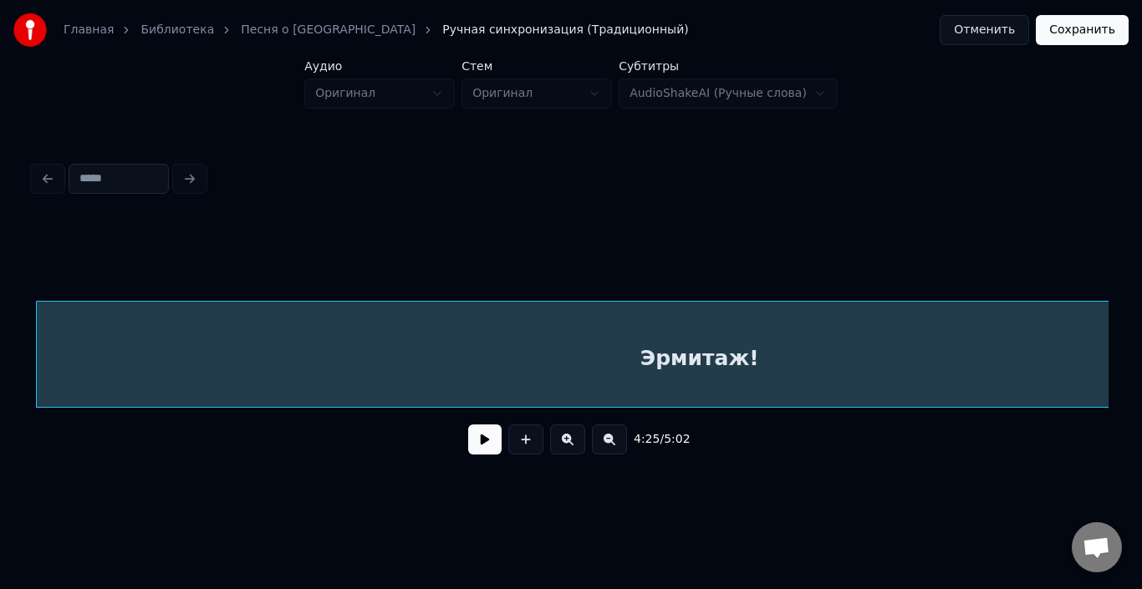
click at [609, 449] on button at bounding box center [609, 440] width 35 height 30
click at [609, 449] on div "4:25 / 5:02" at bounding box center [571, 439] width 1048 height 37
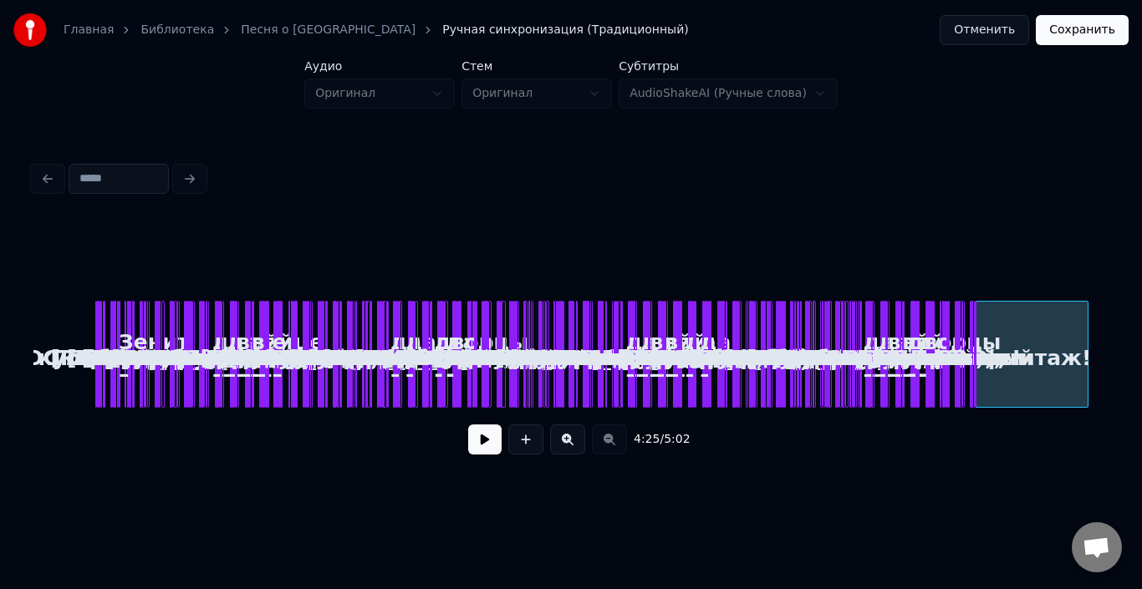
scroll to position [0, 0]
click at [609, 449] on div "4:25 / 5:02" at bounding box center [571, 439] width 1048 height 37
click at [570, 438] on button at bounding box center [567, 440] width 35 height 30
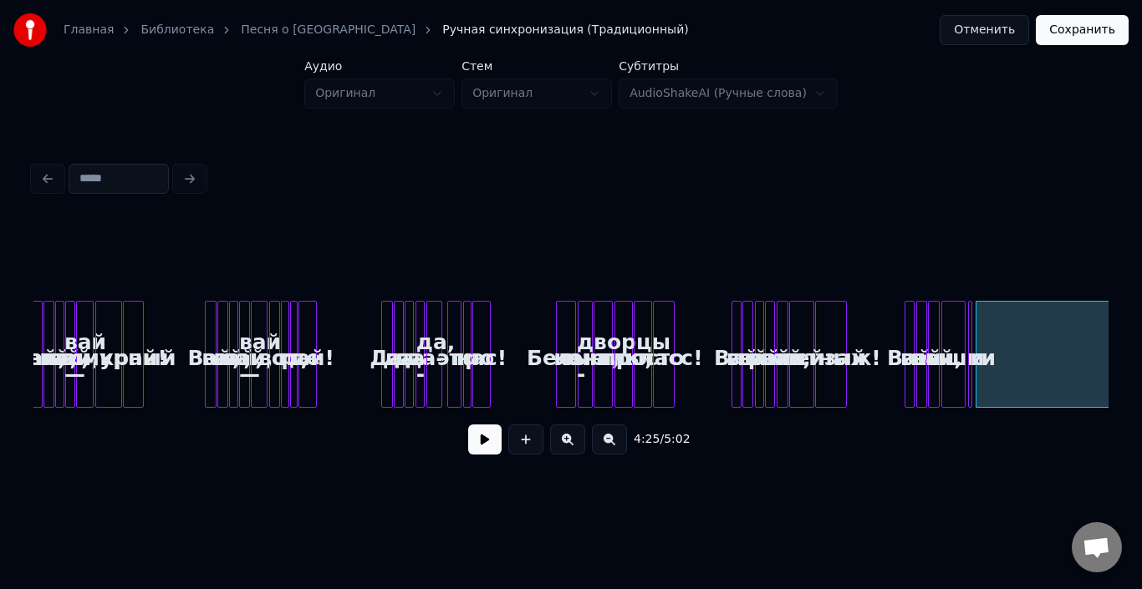
click at [568, 438] on button at bounding box center [567, 440] width 35 height 30
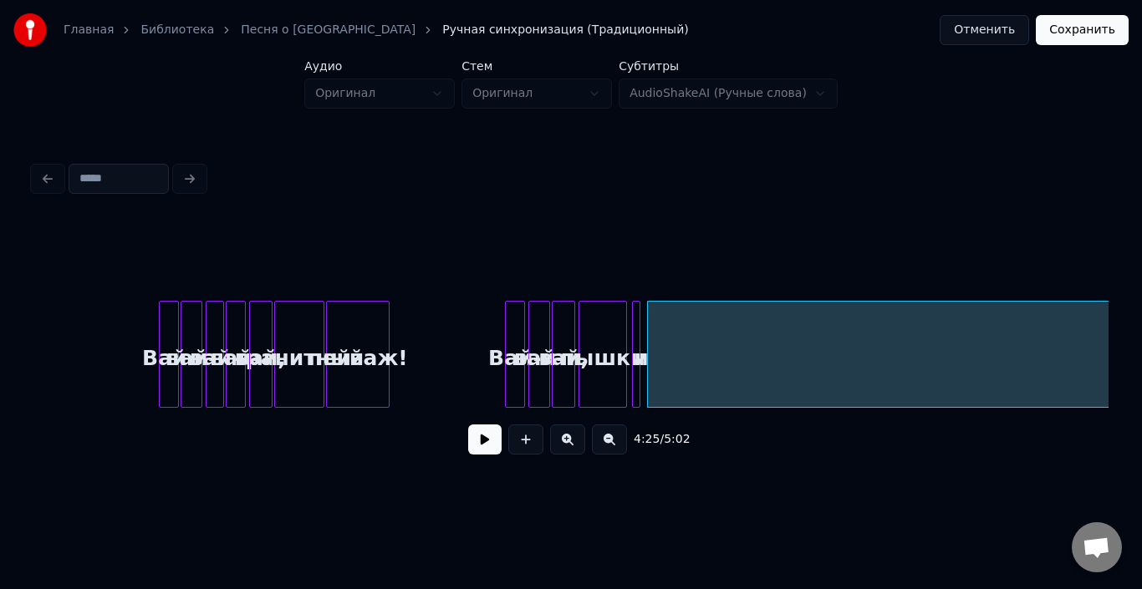
scroll to position [0, 21594]
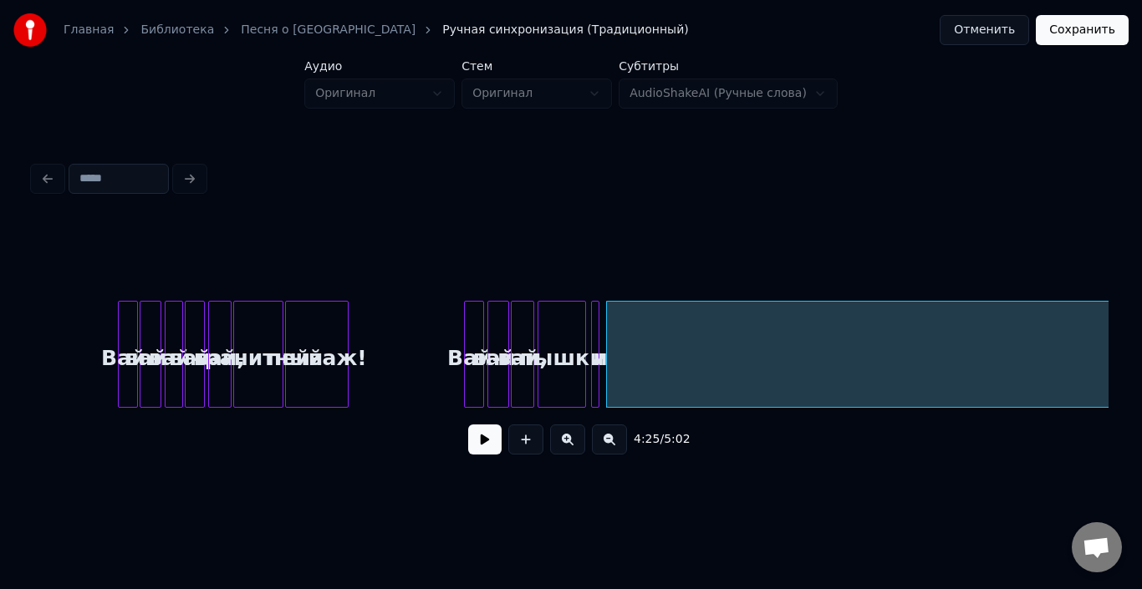
click at [613, 442] on button at bounding box center [609, 440] width 35 height 30
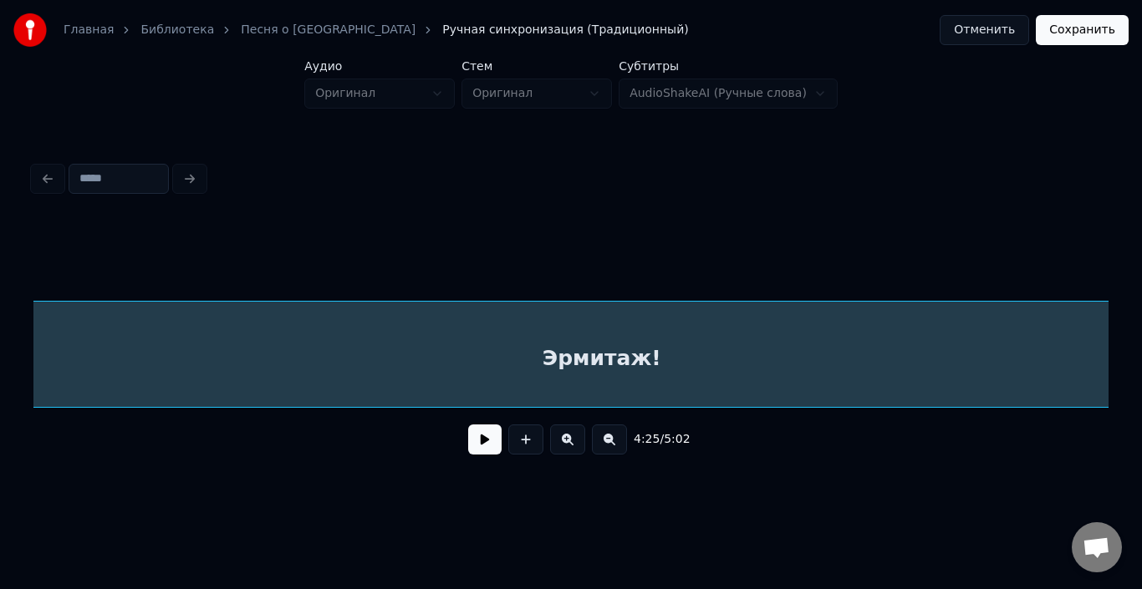
scroll to position [0, 11572]
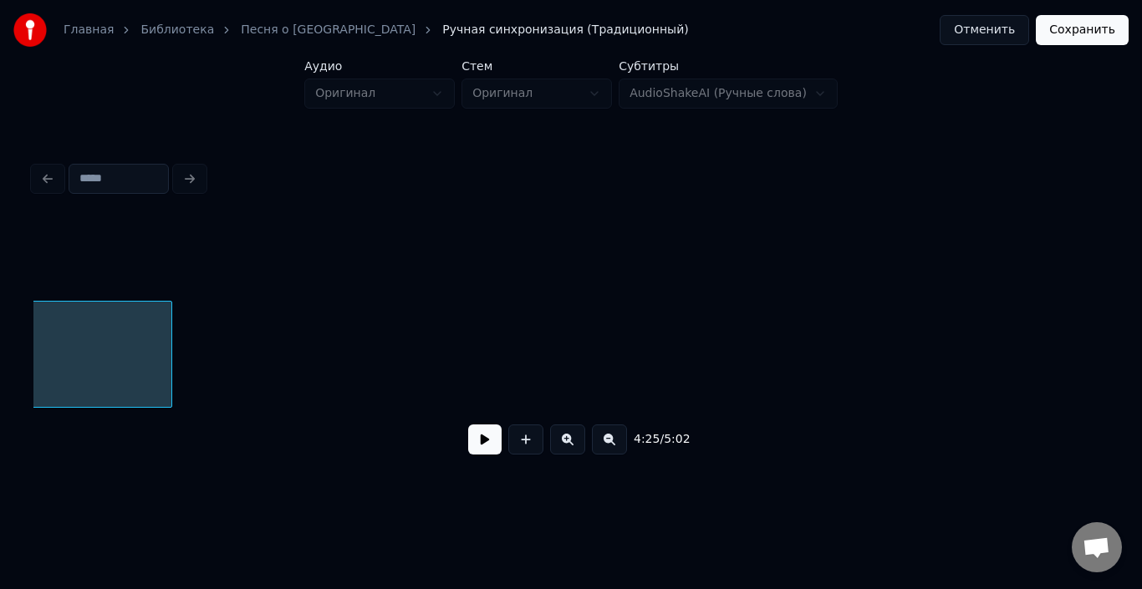
click at [168, 348] on div at bounding box center [168, 354] width 5 height 105
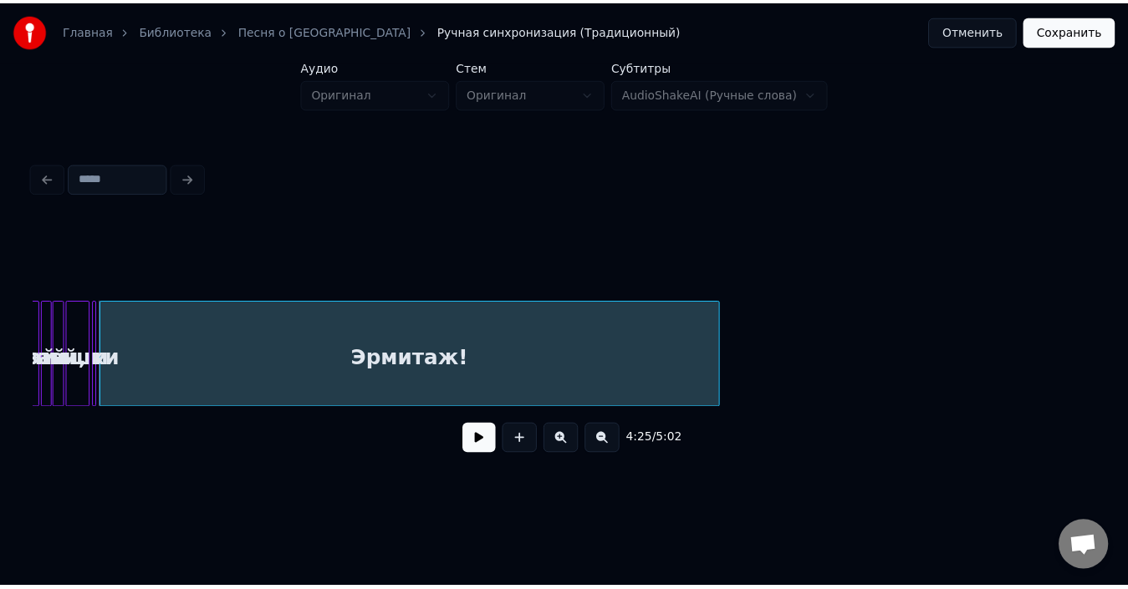
scroll to position [0, 10983]
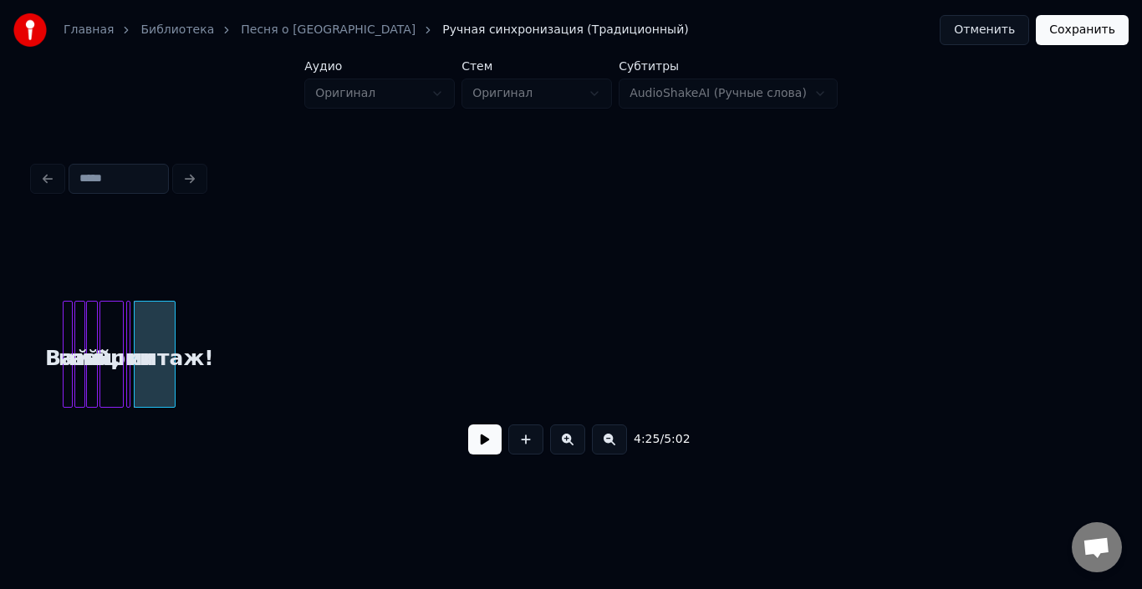
click at [174, 343] on div at bounding box center [172, 354] width 5 height 105
click at [187, 369] on div "Эрмитаж!" at bounding box center [167, 354] width 42 height 107
click at [1075, 31] on button "Сохранить" at bounding box center [1082, 30] width 93 height 30
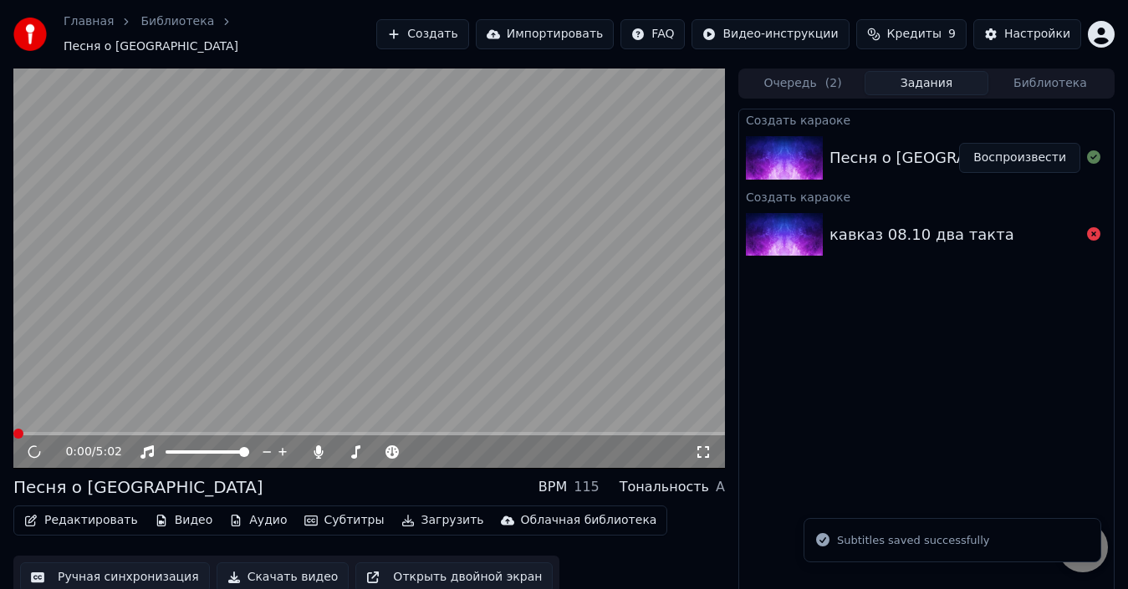
click at [608, 432] on div "0:00 / 5:02" at bounding box center [368, 450] width 711 height 37
click at [611, 421] on video at bounding box center [368, 269] width 711 height 400
click at [610, 432] on span at bounding box center [368, 433] width 711 height 3
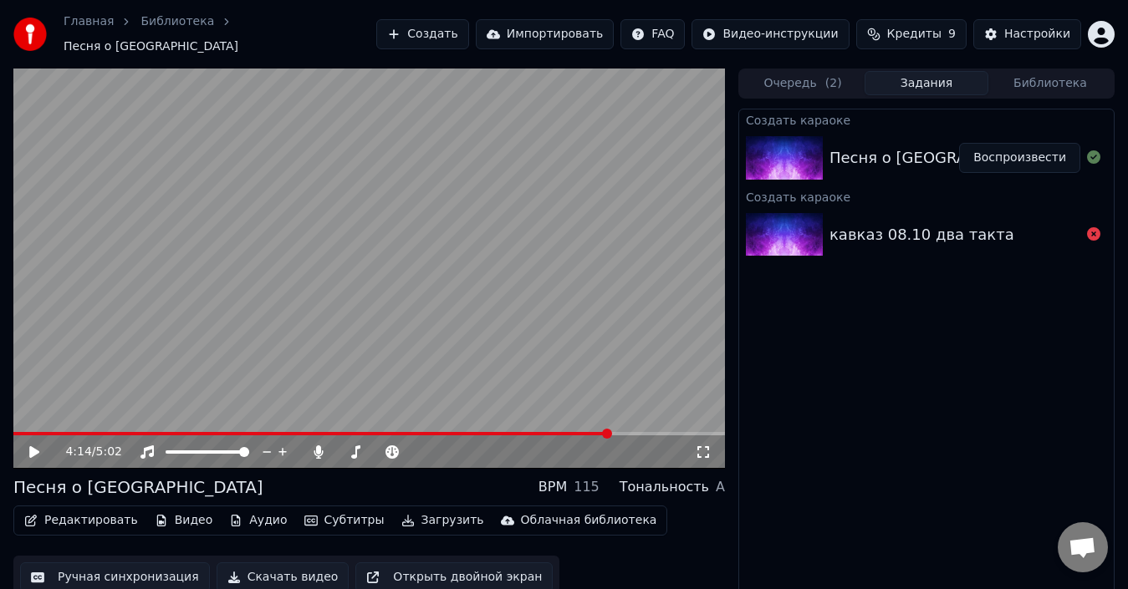
click at [43, 445] on icon at bounding box center [46, 451] width 38 height 13
click at [646, 432] on span at bounding box center [368, 433] width 711 height 3
click at [615, 432] on span at bounding box center [314, 433] width 602 height 3
click at [30, 432] on span at bounding box center [358, 433] width 690 height 3
click at [28, 445] on icon at bounding box center [46, 451] width 38 height 13
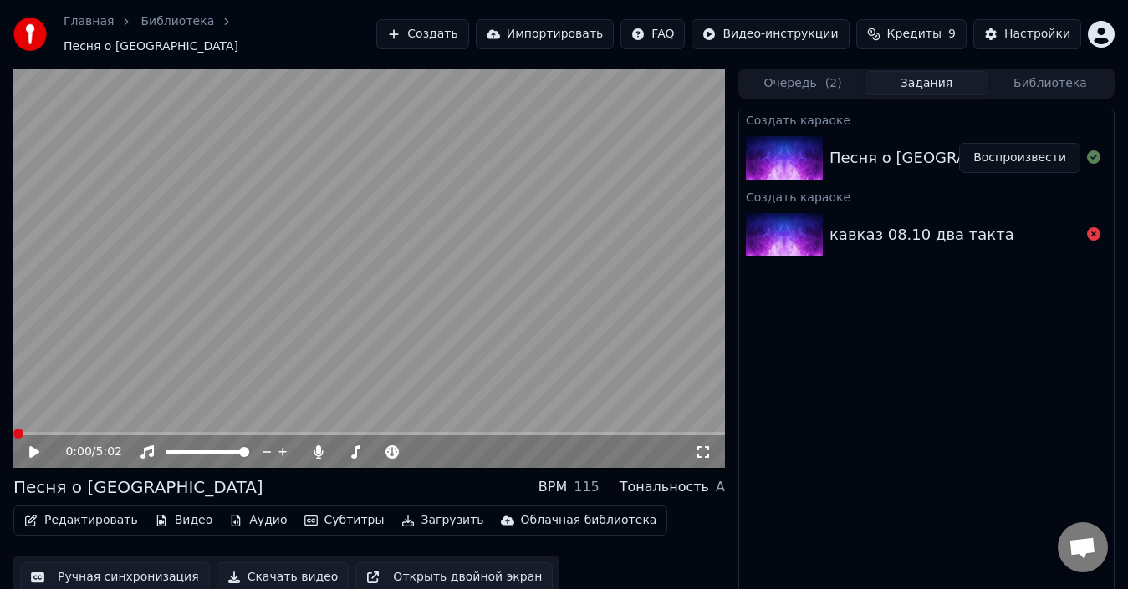
click at [13, 431] on span at bounding box center [18, 434] width 10 height 10
click at [77, 514] on button "Редактировать" at bounding box center [81, 520] width 127 height 23
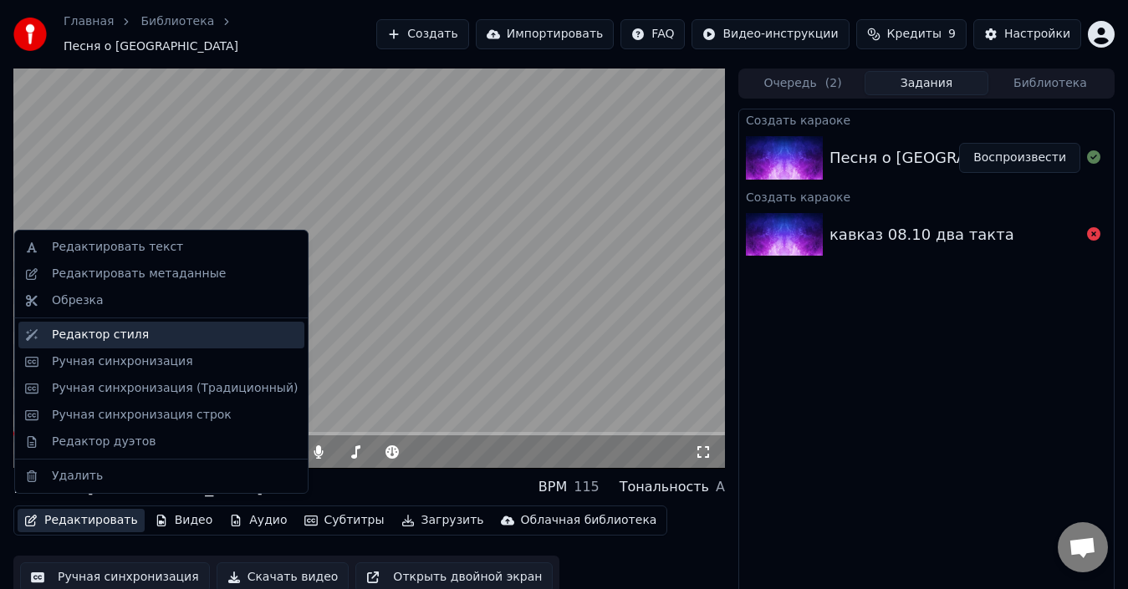
click at [135, 333] on div "Редактор стиля" at bounding box center [175, 335] width 246 height 17
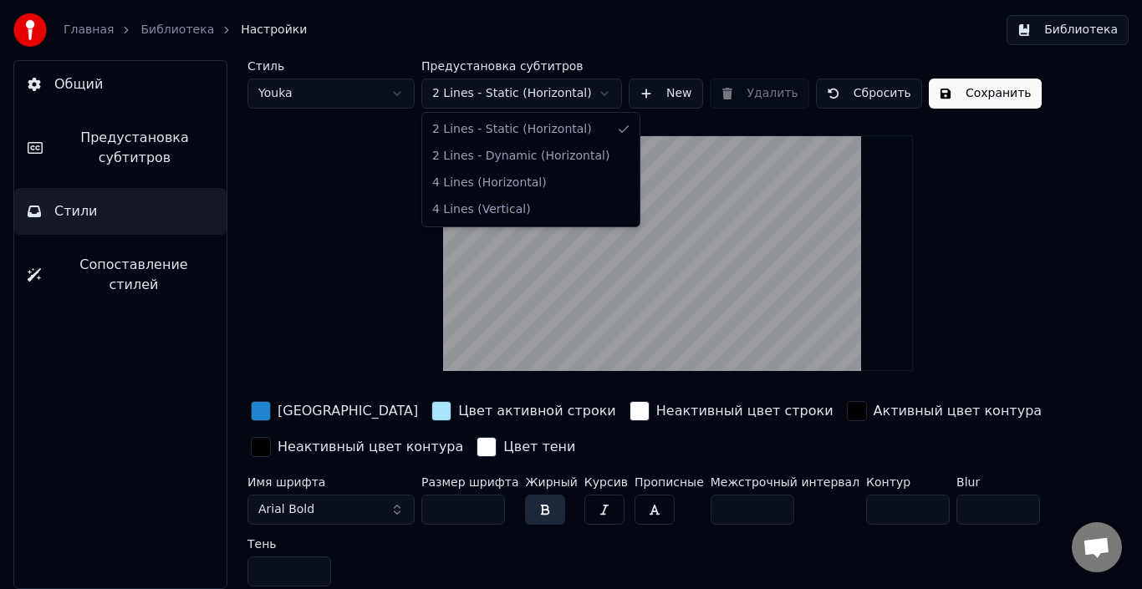
click at [515, 94] on html "Главная Библиотека Настройки Библиотека Общий Предустановка субтитров Стили Соп…" at bounding box center [571, 294] width 1142 height 589
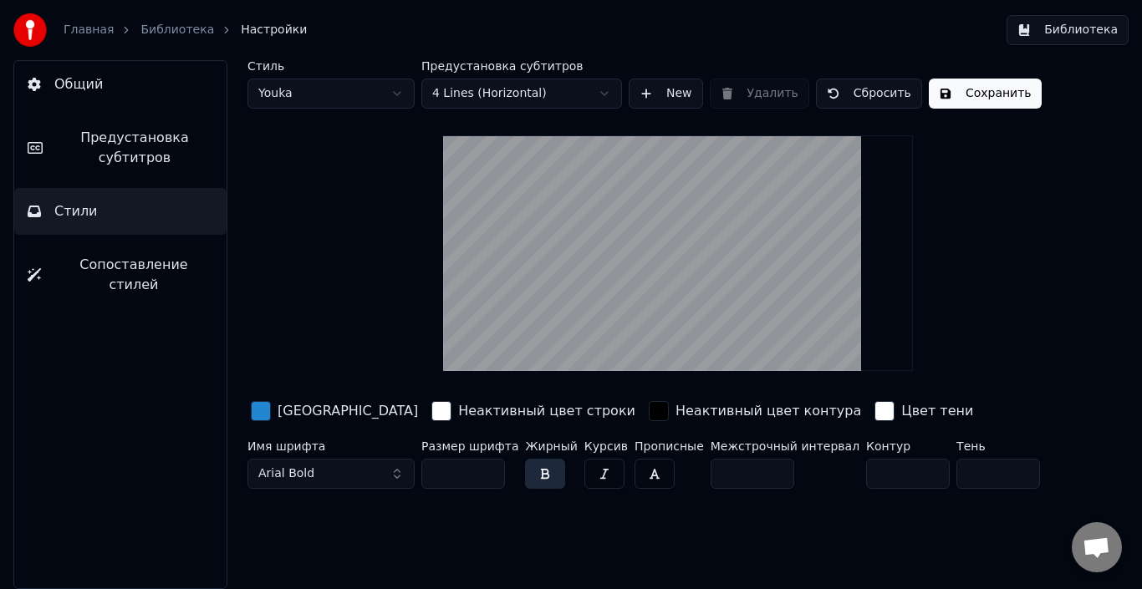
click at [949, 97] on button "Сохранить" at bounding box center [985, 94] width 113 height 30
click at [161, 28] on link "Библиотека" at bounding box center [177, 30] width 74 height 17
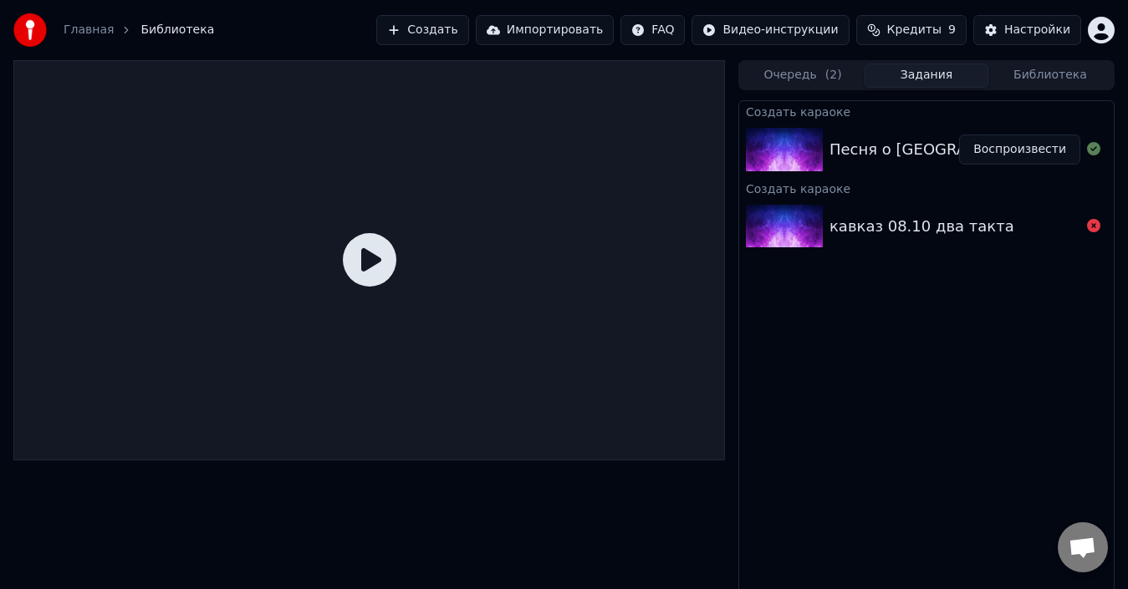
click at [1018, 141] on button "Воспроизвести" at bounding box center [1019, 150] width 121 height 30
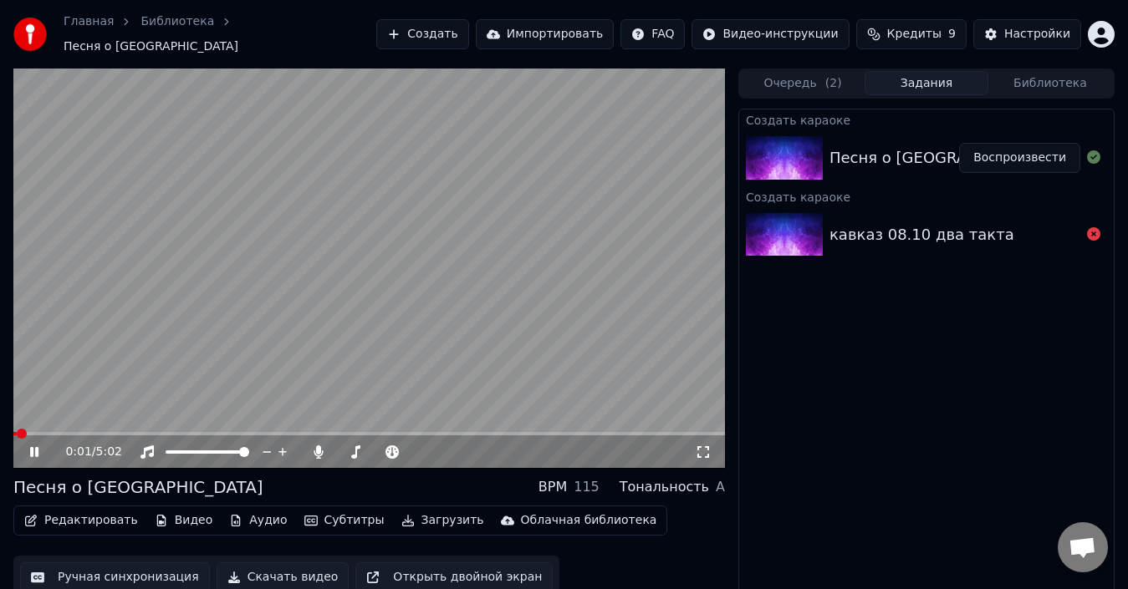
click at [708, 446] on icon at bounding box center [703, 452] width 12 height 12
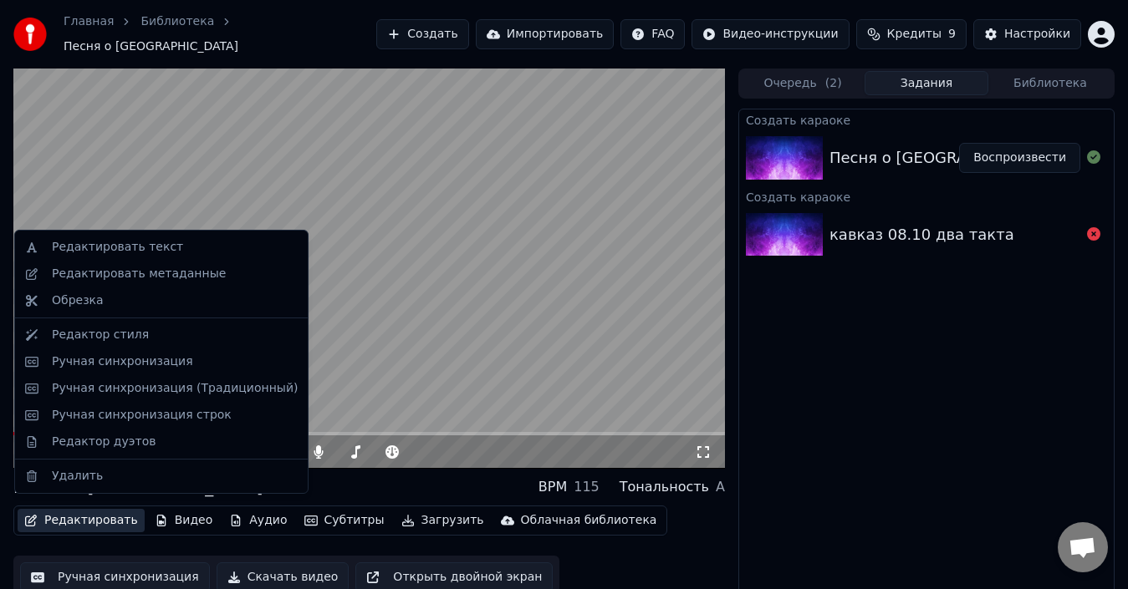
click at [72, 511] on button "Редактировать" at bounding box center [81, 520] width 127 height 23
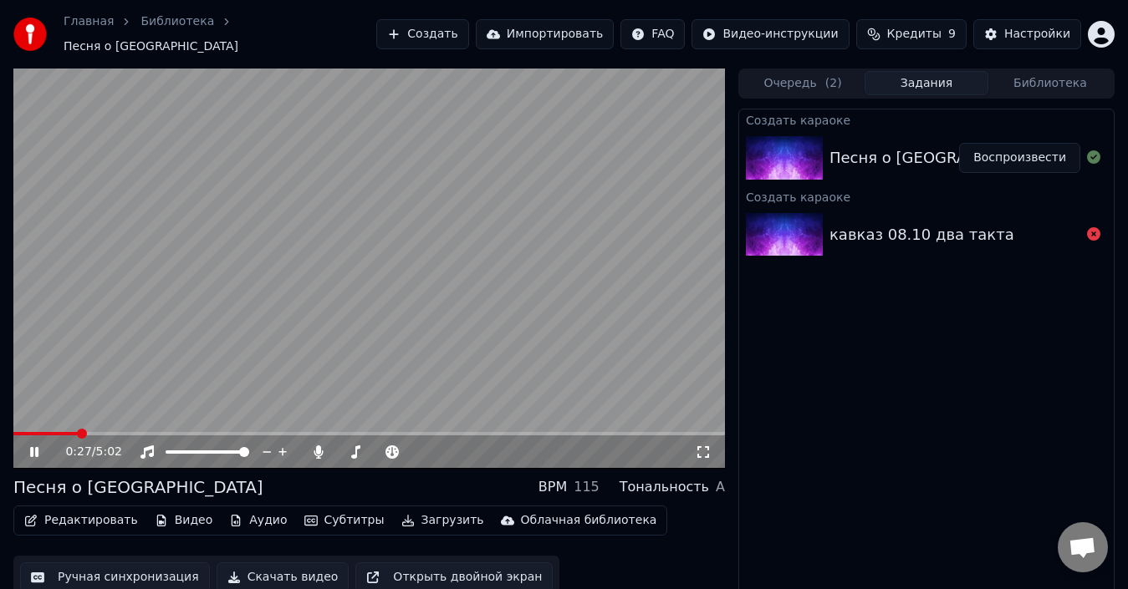
click at [558, 374] on video at bounding box center [368, 269] width 711 height 400
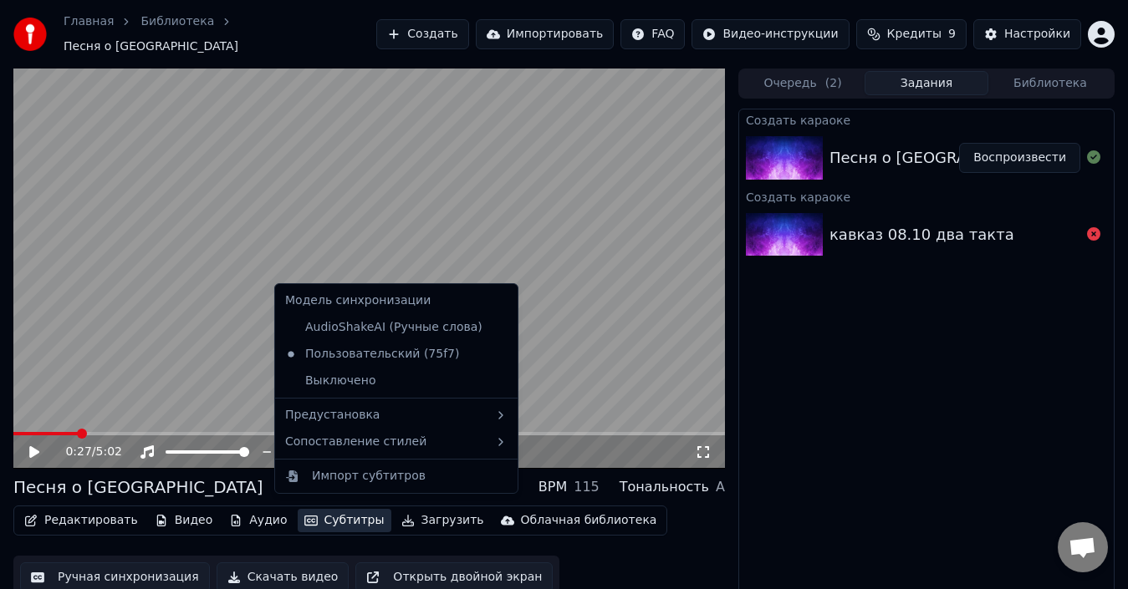
click at [313, 517] on button "Субтитры" at bounding box center [345, 520] width 94 height 23
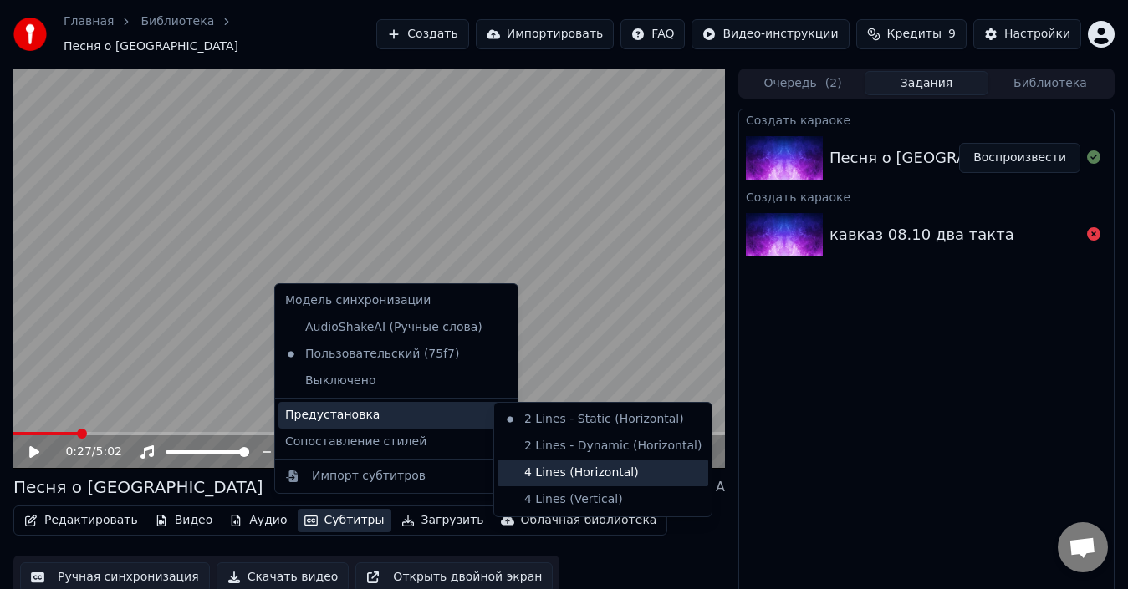
click at [552, 474] on div "4 Lines (Horizontal)" at bounding box center [602, 473] width 211 height 27
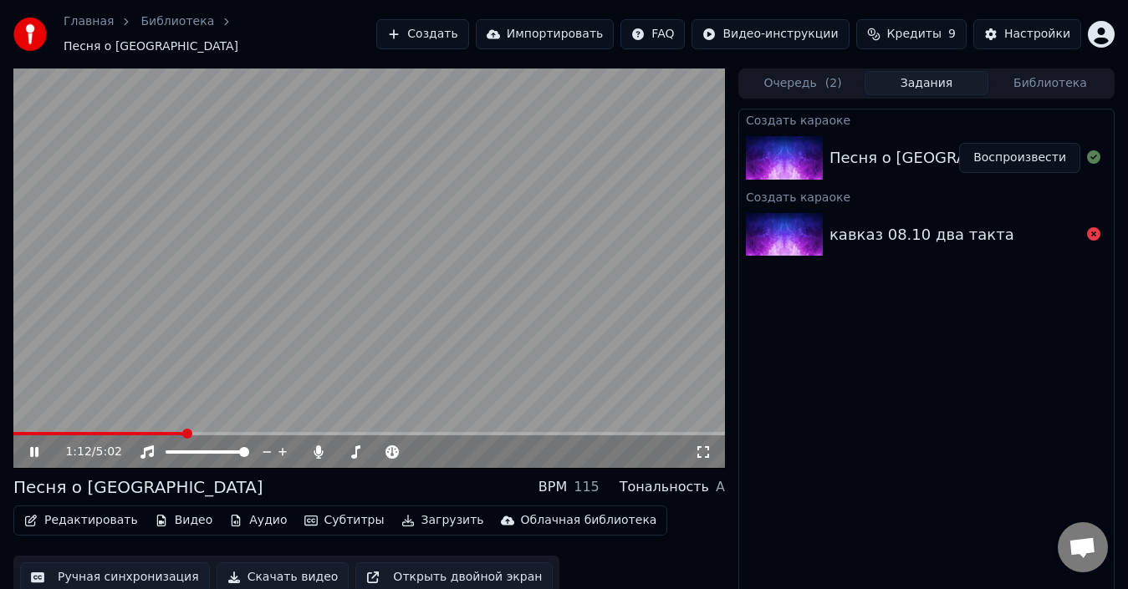
click at [343, 514] on button "Субтитры" at bounding box center [345, 520] width 94 height 23
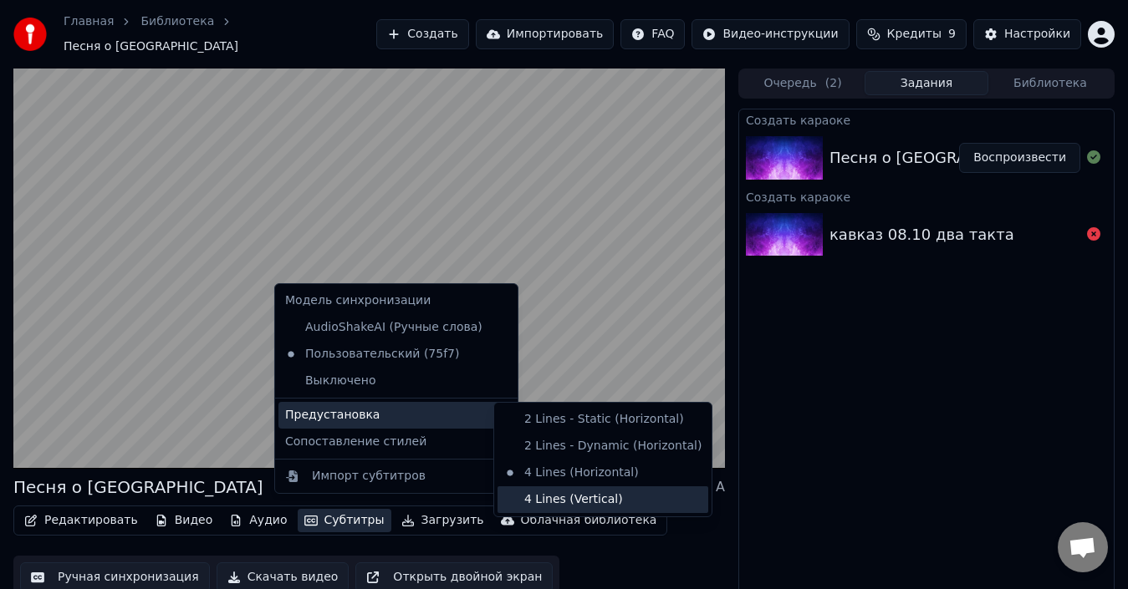
click at [558, 499] on div "4 Lines (Vertical)" at bounding box center [602, 499] width 211 height 27
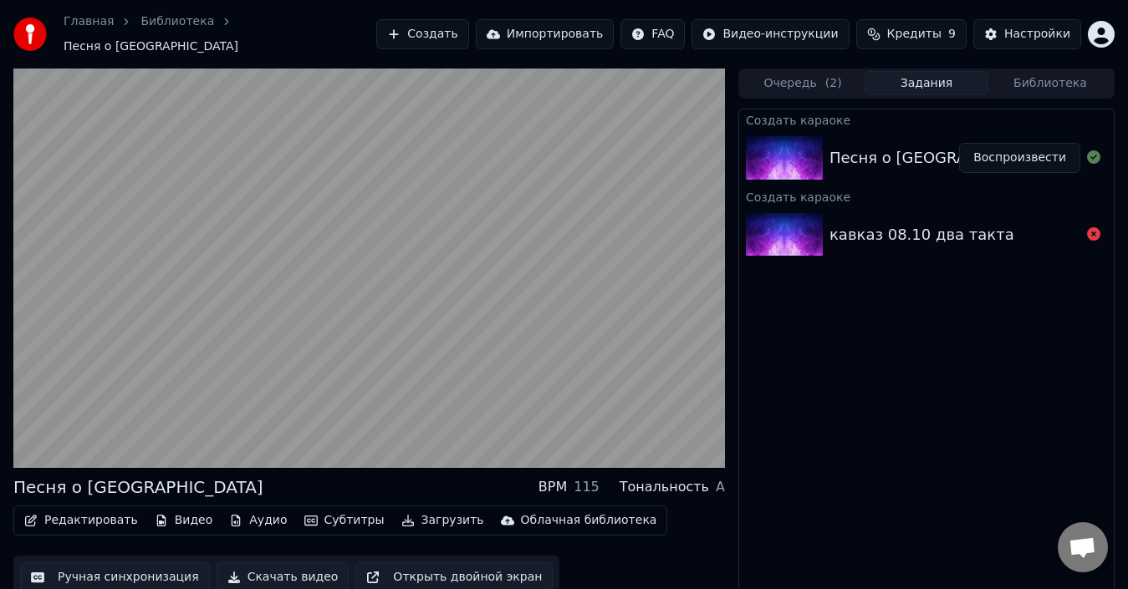
click at [342, 512] on button "Субтитры" at bounding box center [345, 520] width 94 height 23
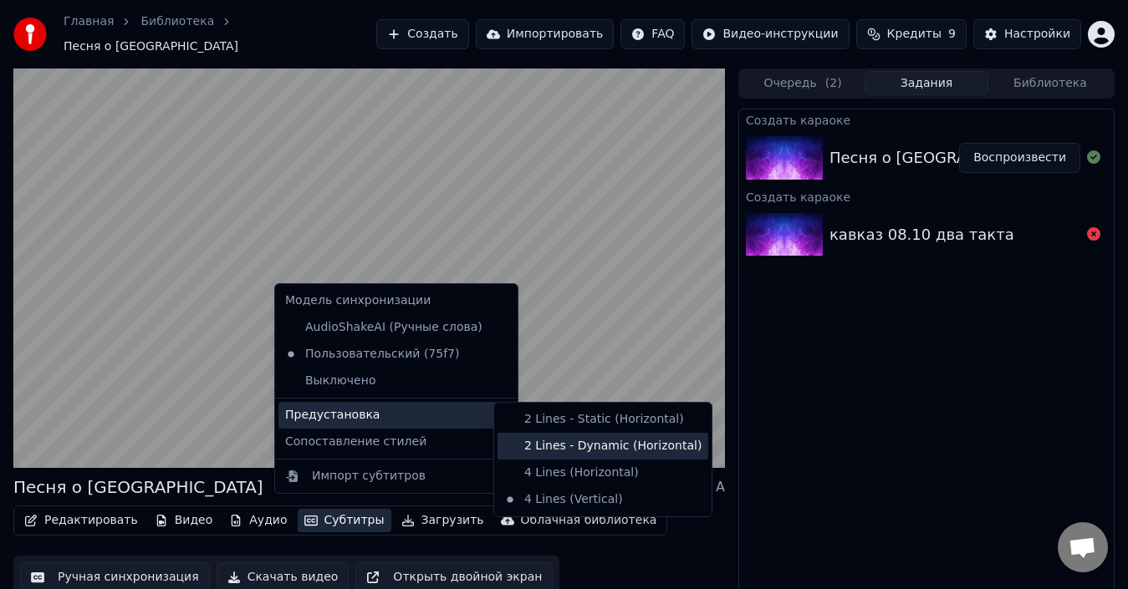
click at [563, 442] on div "2 Lines - Dynamic (Horizontal)" at bounding box center [602, 446] width 211 height 27
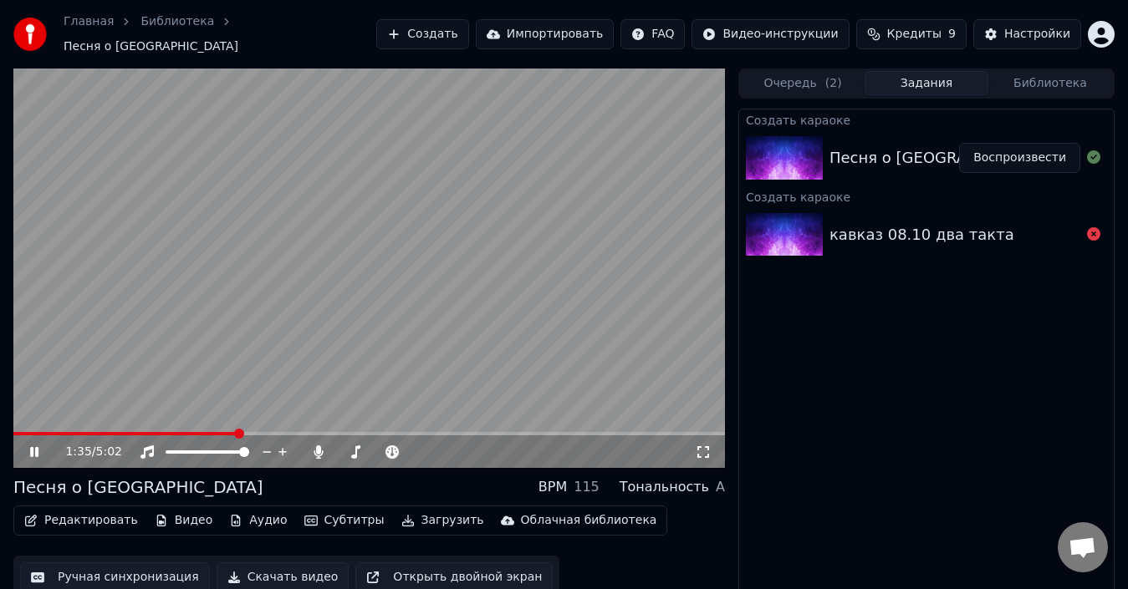
click at [338, 516] on button "Субтитры" at bounding box center [345, 520] width 94 height 23
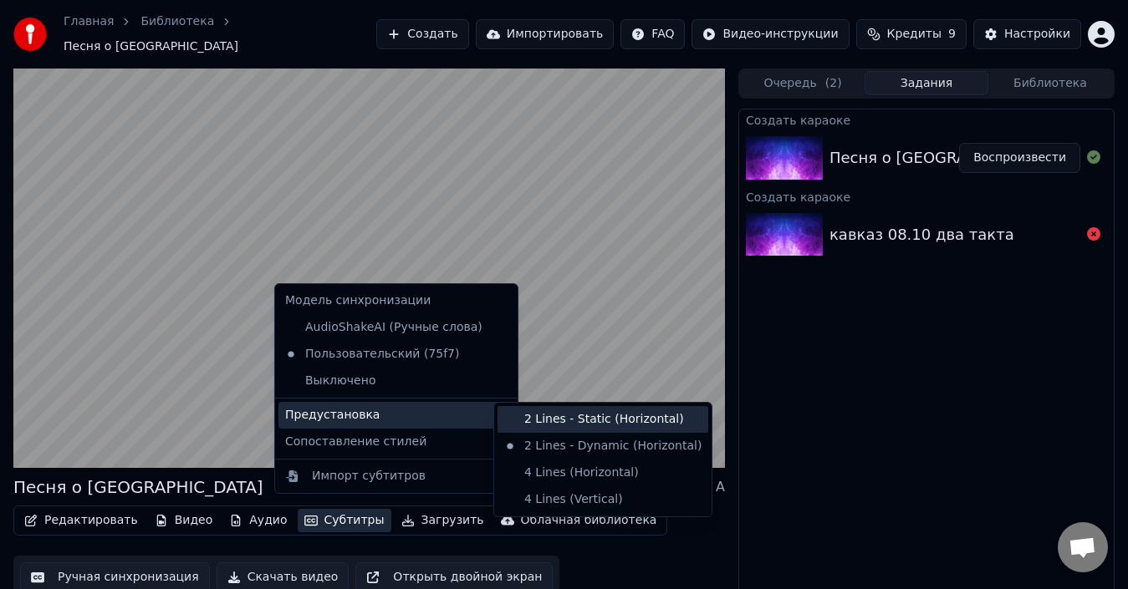
click at [545, 420] on div "2 Lines - Static (Horizontal)" at bounding box center [602, 419] width 211 height 27
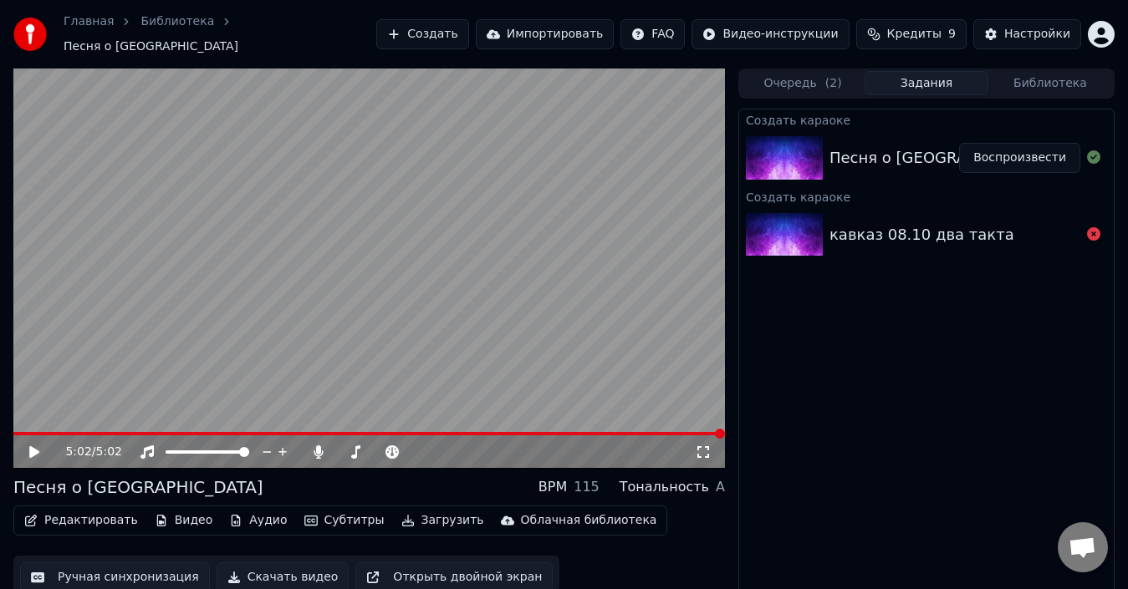
click at [875, 130] on div "Песня о Петербурге Воспроизвести" at bounding box center [926, 158] width 374 height 57
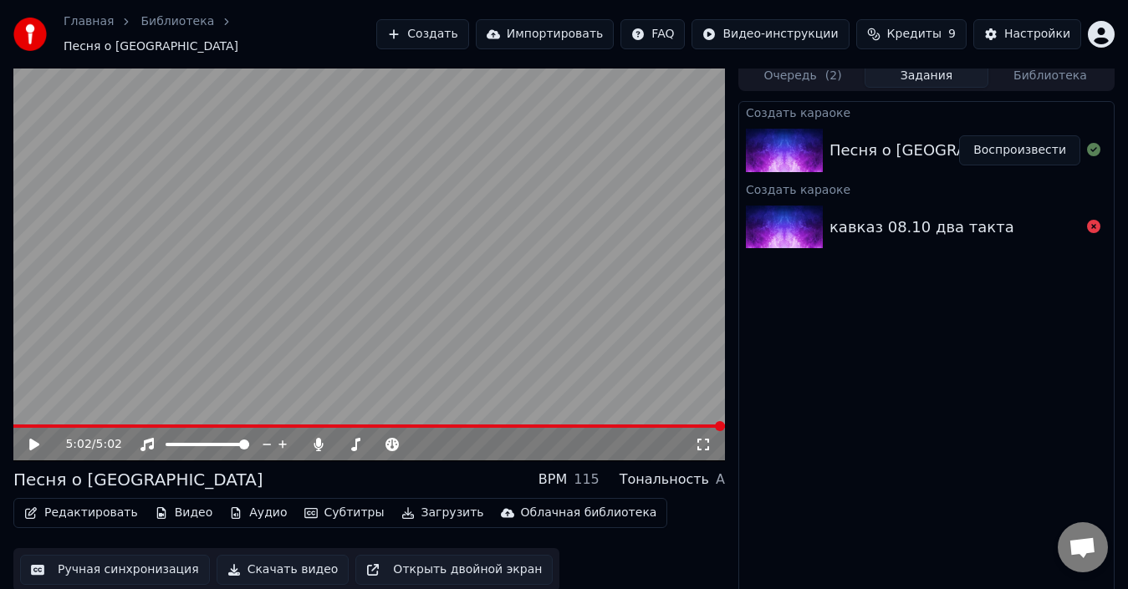
scroll to position [12, 0]
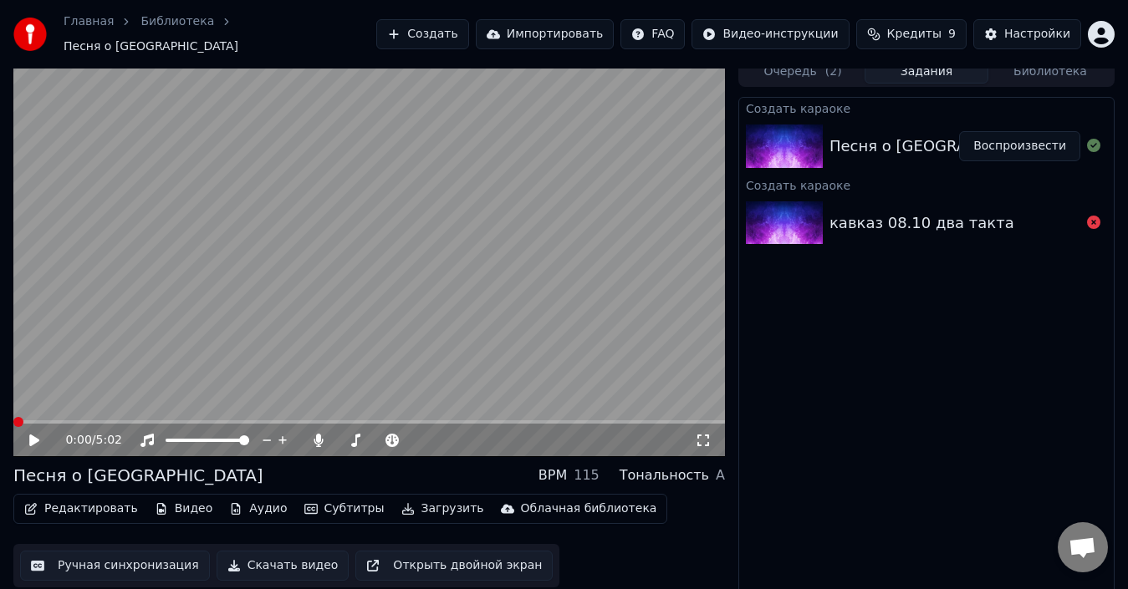
click at [13, 427] on span at bounding box center [18, 422] width 10 height 10
click at [34, 435] on icon at bounding box center [34, 441] width 10 height 12
click at [34, 434] on icon at bounding box center [46, 440] width 38 height 13
click at [61, 497] on button "Редактировать" at bounding box center [81, 508] width 127 height 23
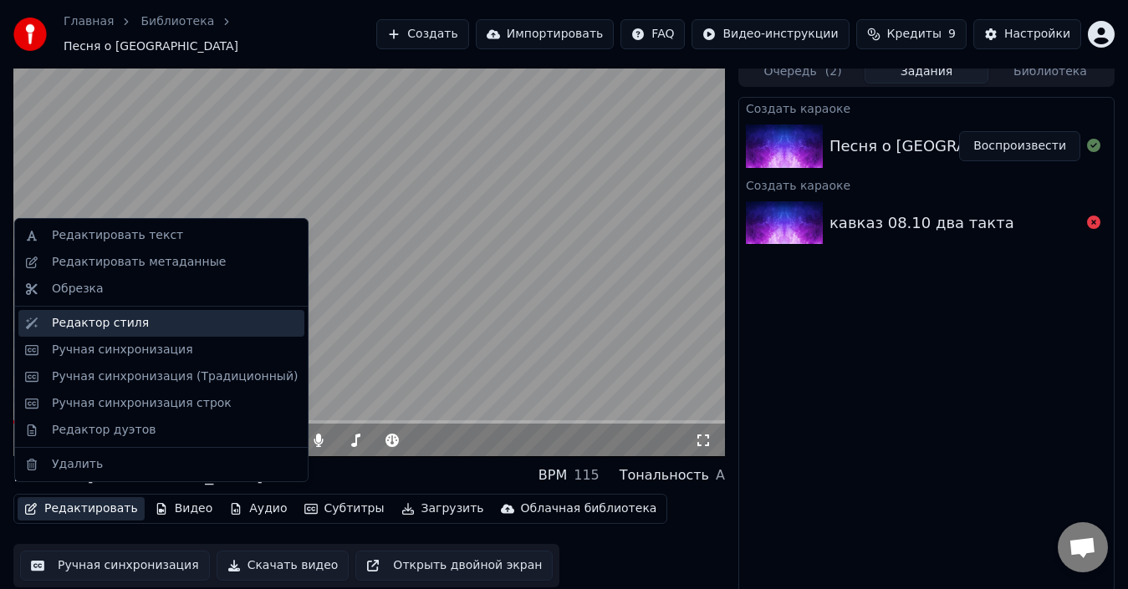
click at [154, 323] on div "Редактор стиля" at bounding box center [175, 323] width 246 height 17
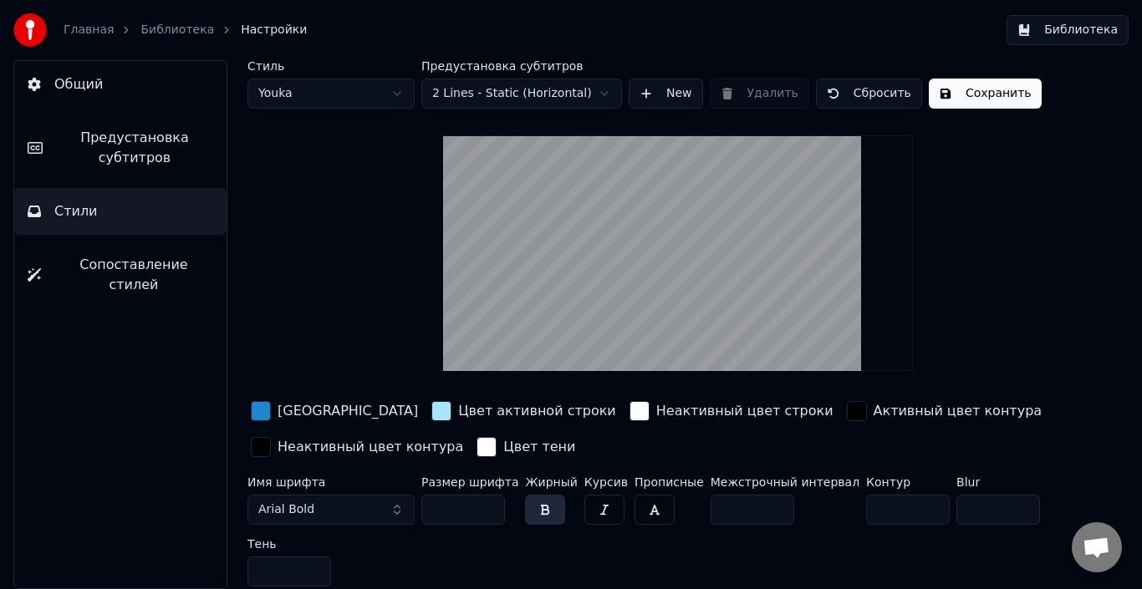
click at [489, 502] on input "**" at bounding box center [463, 510] width 84 height 30
click at [489, 502] on input "***" at bounding box center [463, 510] width 84 height 30
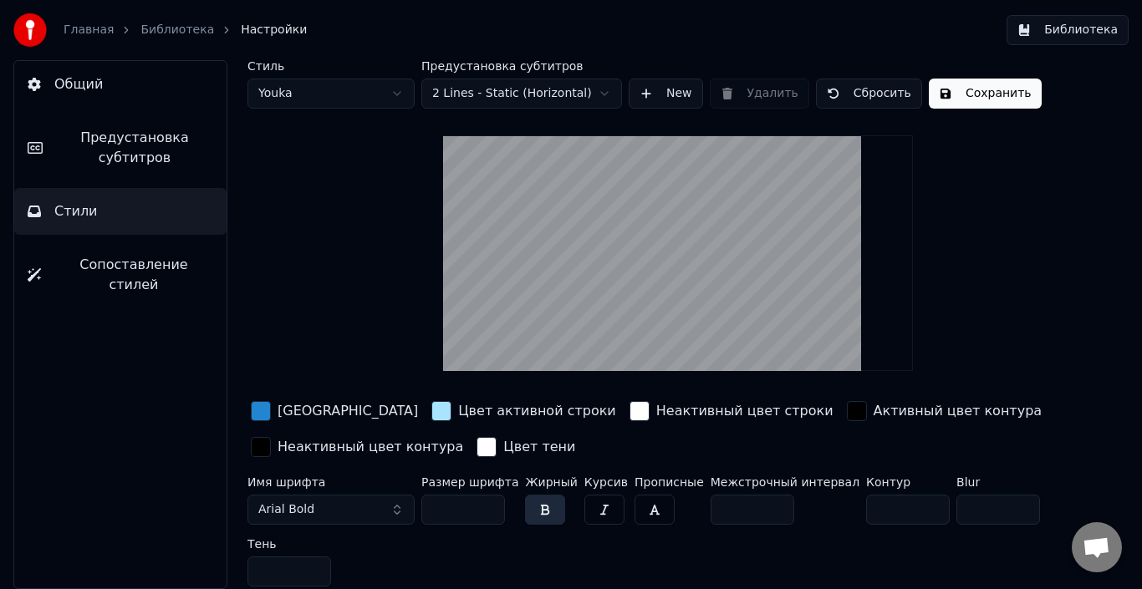
click at [489, 502] on input "***" at bounding box center [463, 510] width 84 height 30
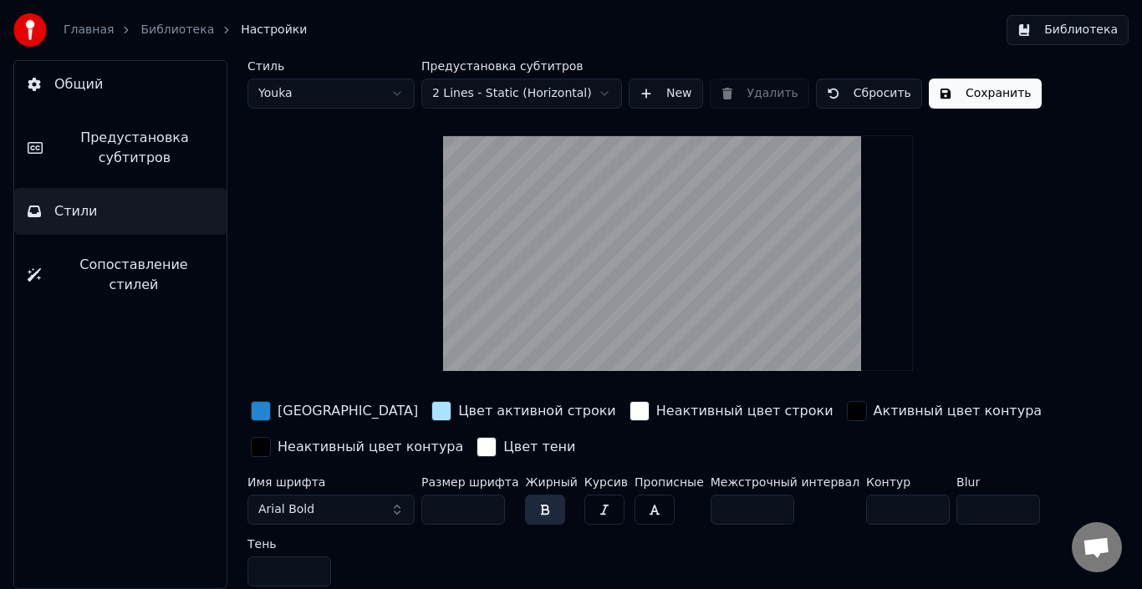
click at [489, 502] on input "***" at bounding box center [463, 510] width 84 height 30
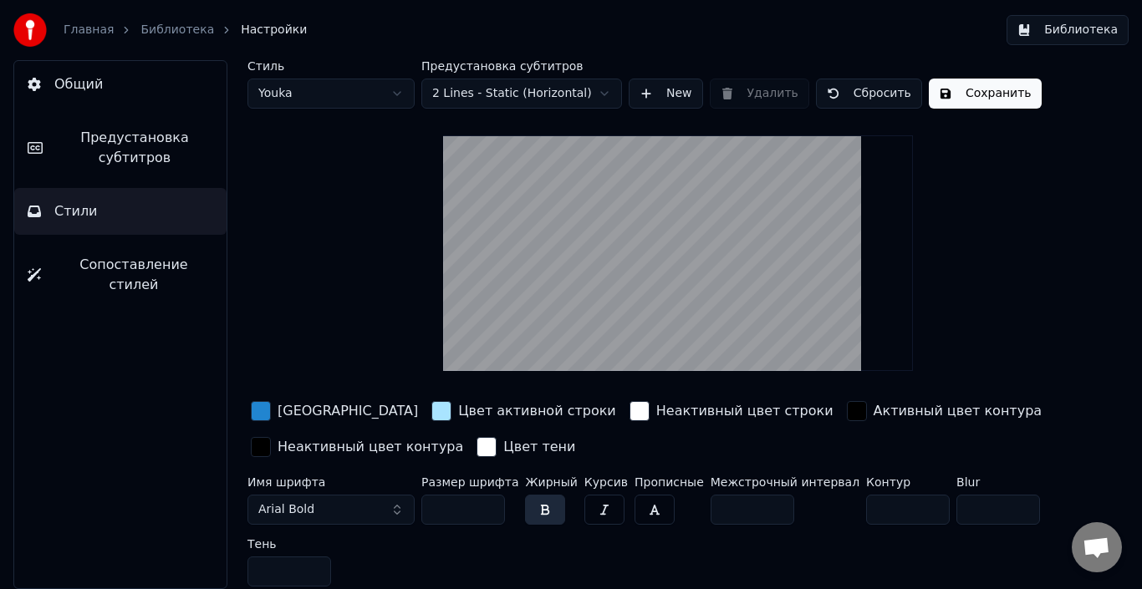
click at [489, 502] on input "***" at bounding box center [463, 510] width 84 height 30
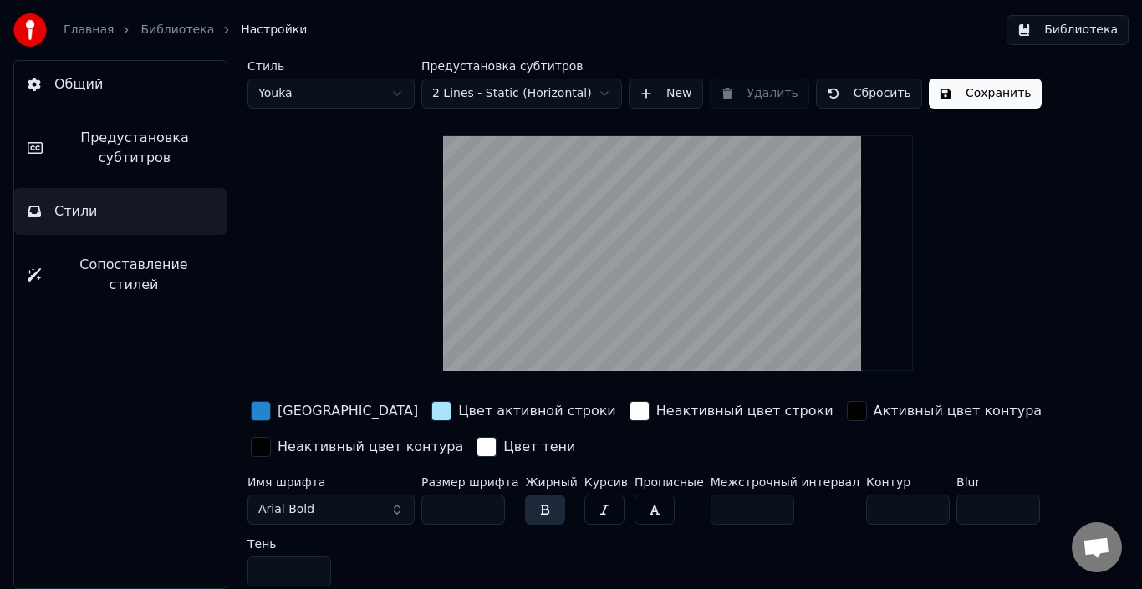
click at [489, 502] on input "***" at bounding box center [463, 510] width 84 height 30
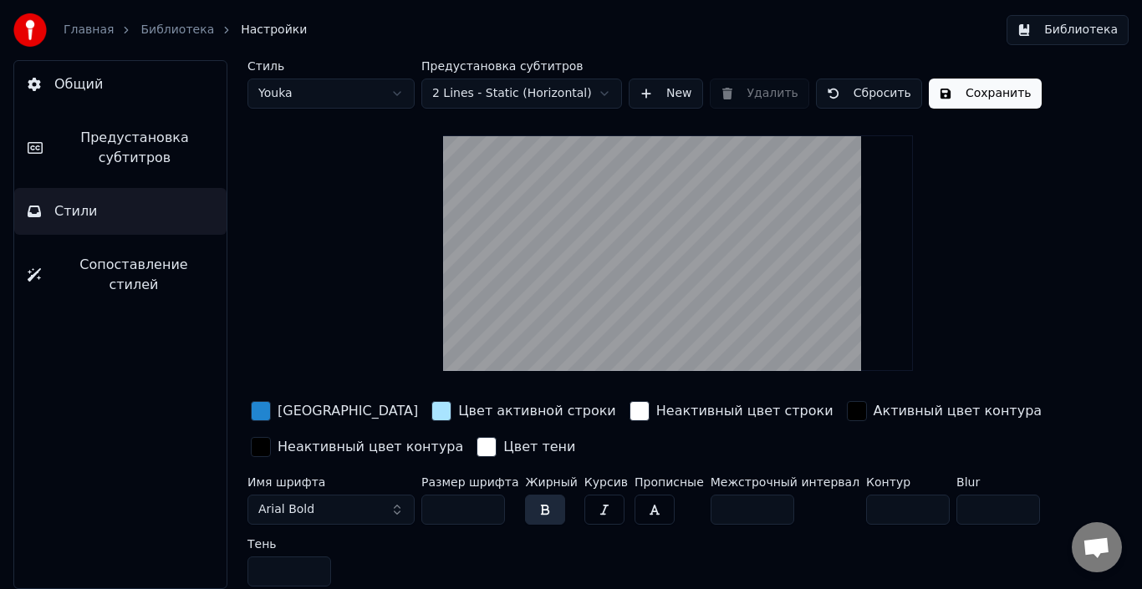
click at [489, 502] on input "***" at bounding box center [463, 510] width 84 height 30
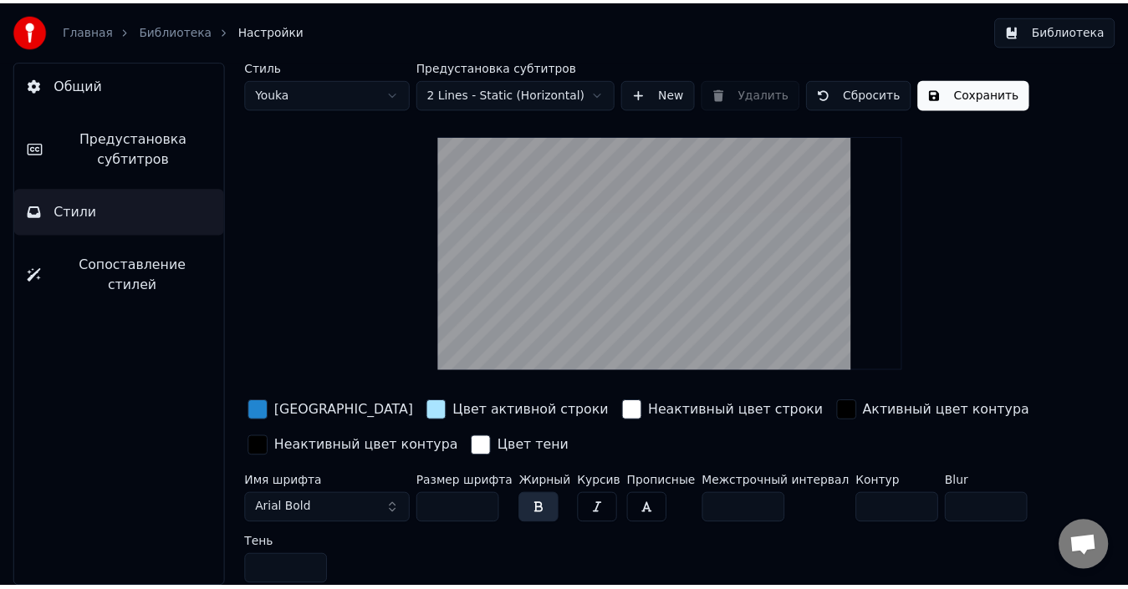
scroll to position [3, 0]
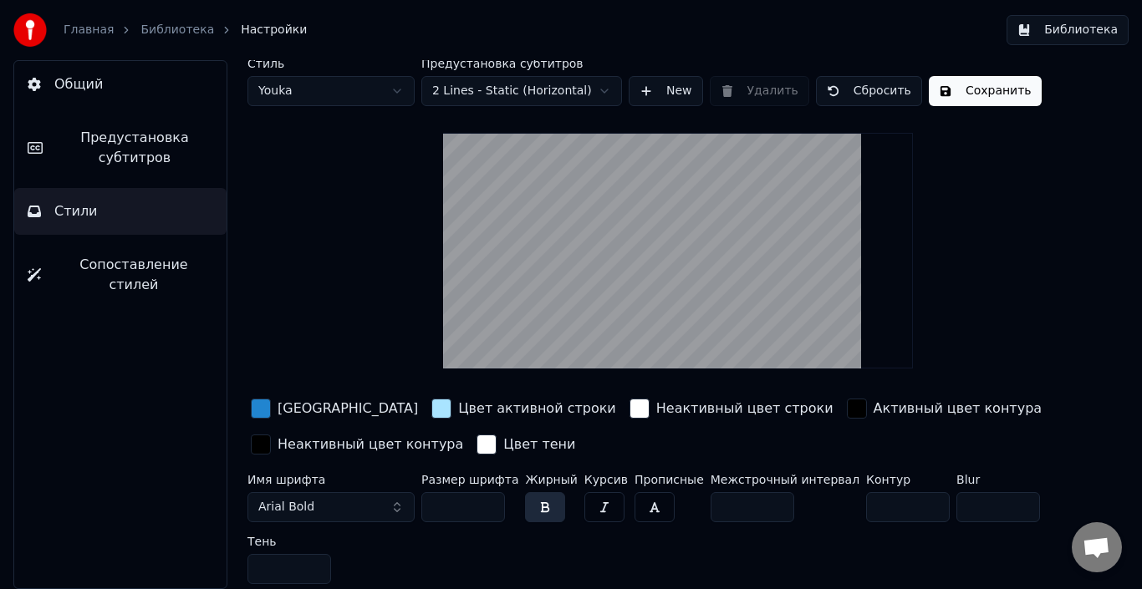
click at [489, 501] on input "***" at bounding box center [463, 507] width 84 height 30
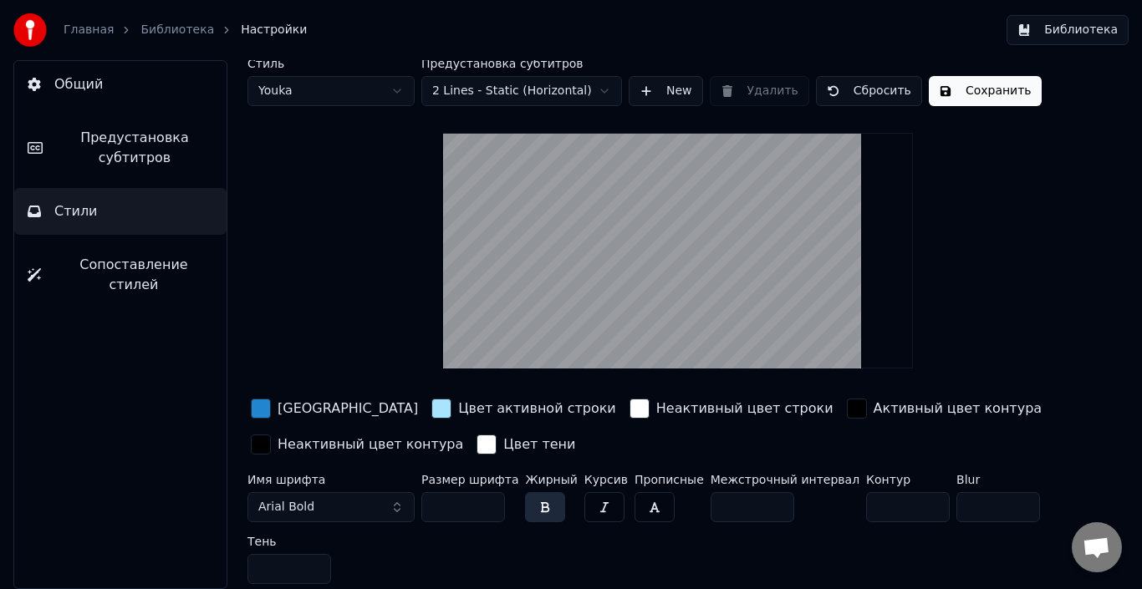
click at [489, 501] on input "***" at bounding box center [463, 507] width 84 height 30
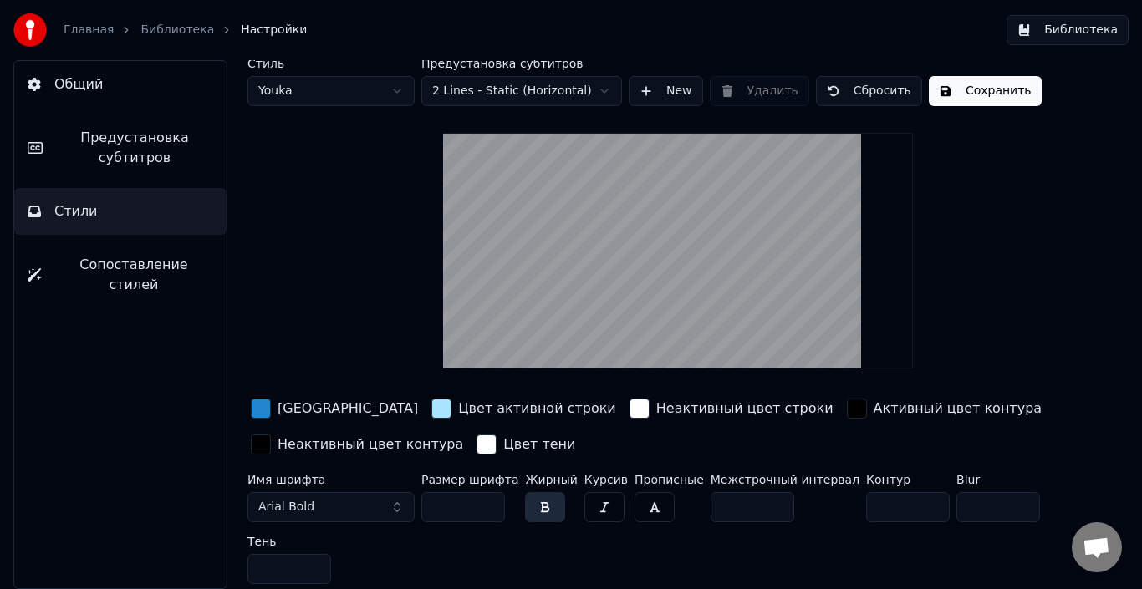
click at [489, 501] on input "***" at bounding box center [463, 507] width 84 height 30
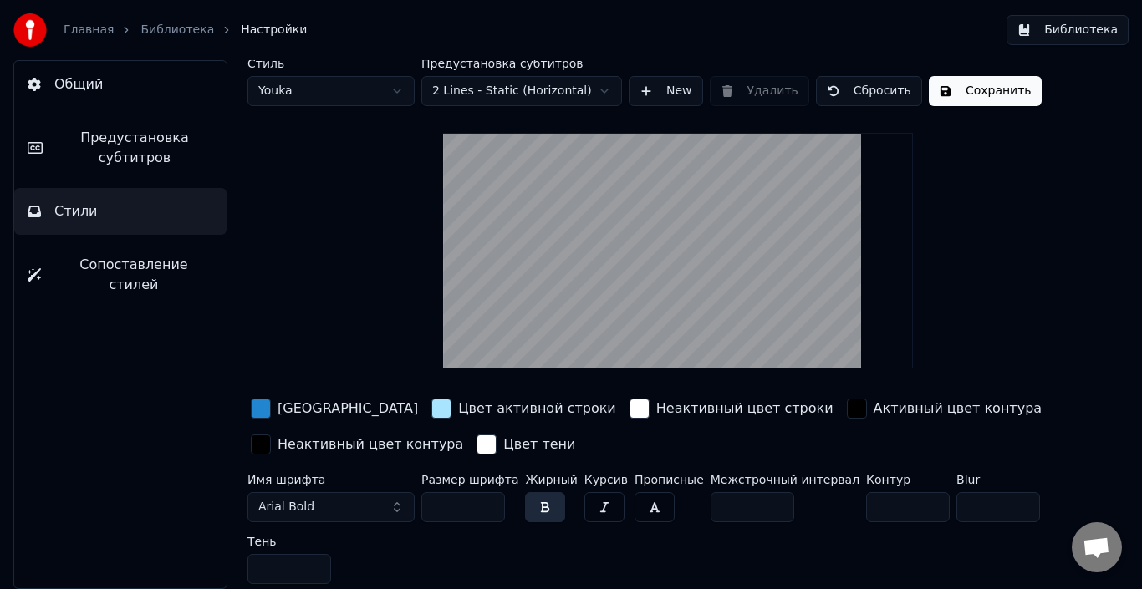
click at [489, 501] on input "***" at bounding box center [463, 507] width 84 height 30
type input "***"
click at [489, 501] on input "***" at bounding box center [463, 507] width 84 height 30
click at [970, 98] on button "Сохранить" at bounding box center [985, 91] width 113 height 30
click at [175, 34] on link "Библиотека" at bounding box center [177, 30] width 74 height 17
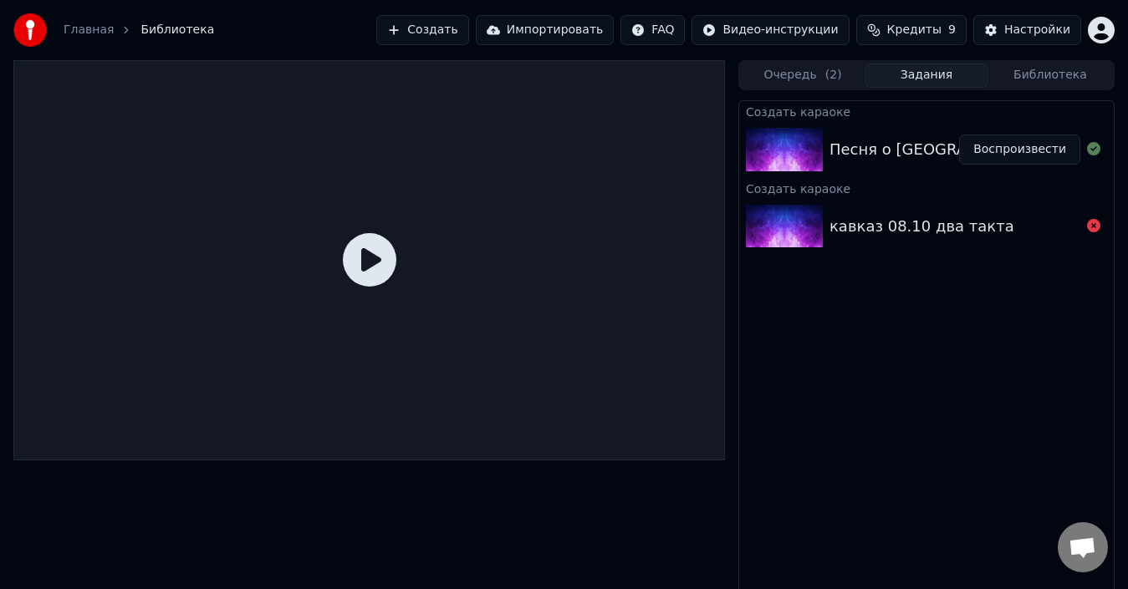
click at [1020, 144] on button "Воспроизвести" at bounding box center [1019, 150] width 121 height 30
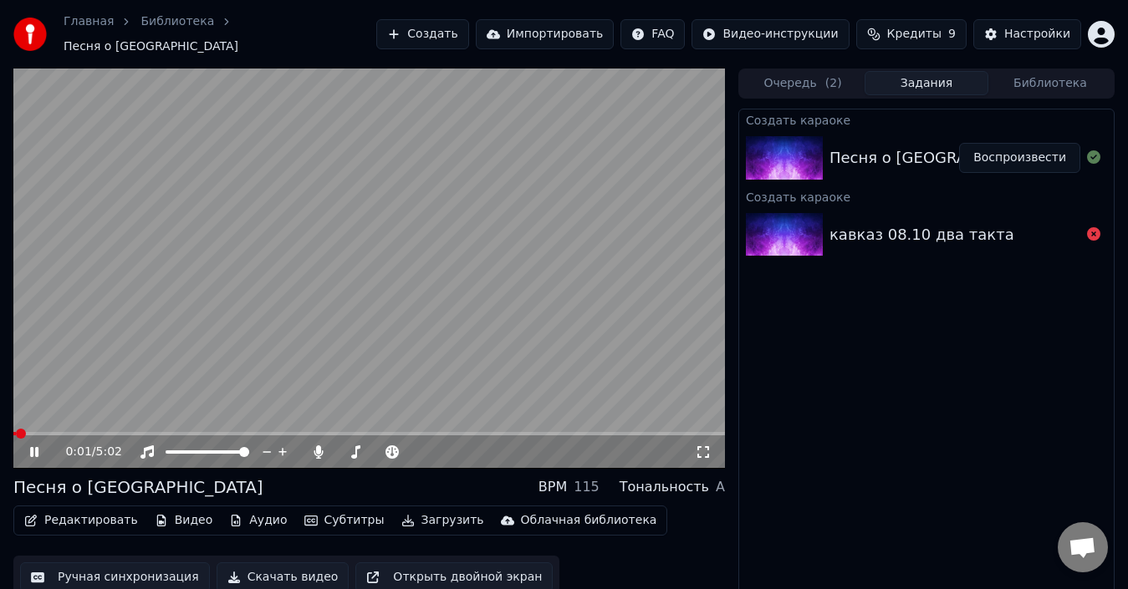
click at [710, 445] on icon at bounding box center [703, 451] width 17 height 13
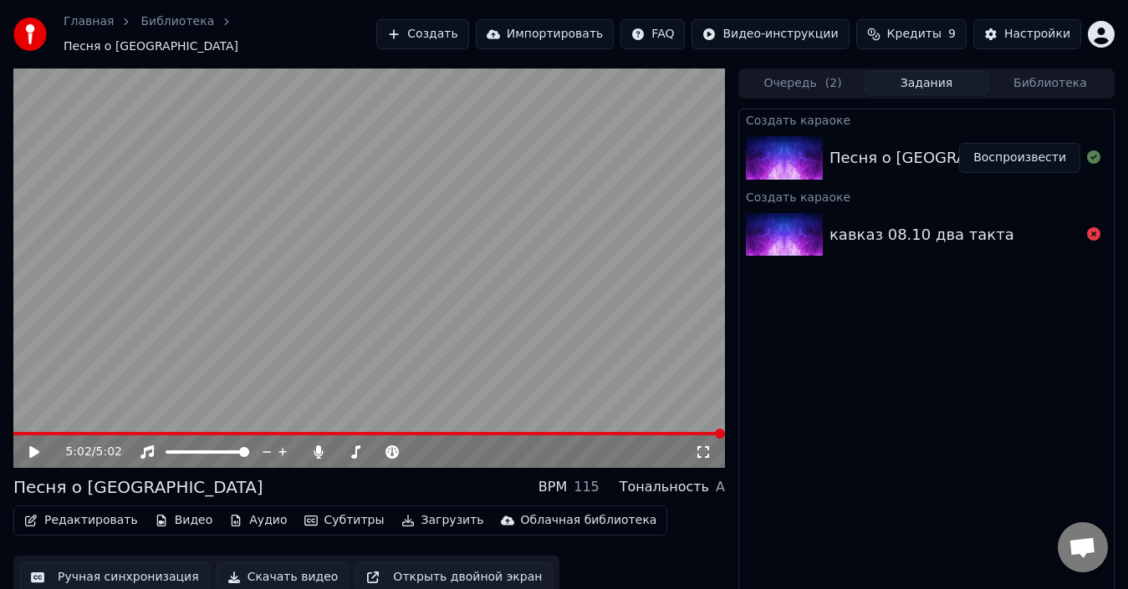
click at [61, 512] on button "Редактировать" at bounding box center [81, 520] width 127 height 23
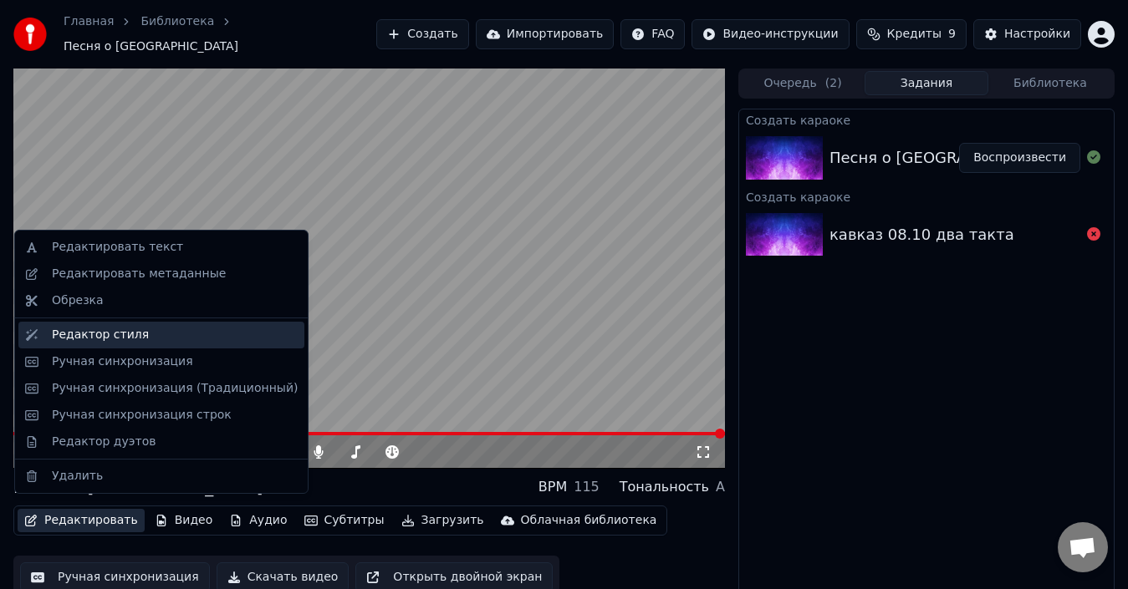
click at [155, 336] on div "Редактор стиля" at bounding box center [175, 335] width 246 height 17
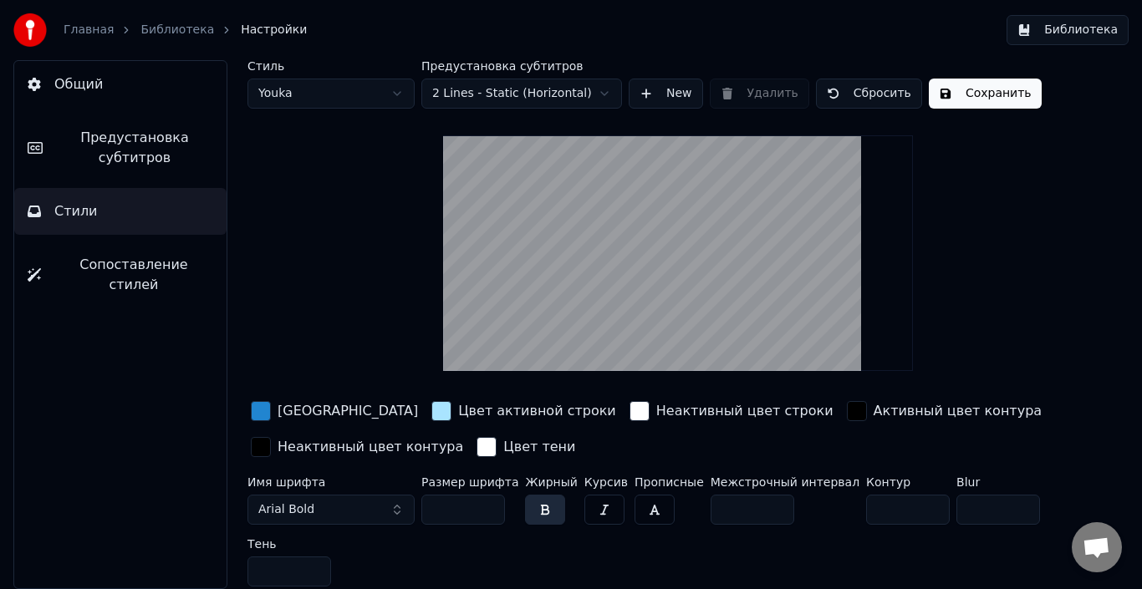
click at [489, 509] on input "***" at bounding box center [463, 510] width 84 height 30
click at [484, 509] on input "***" at bounding box center [463, 510] width 84 height 30
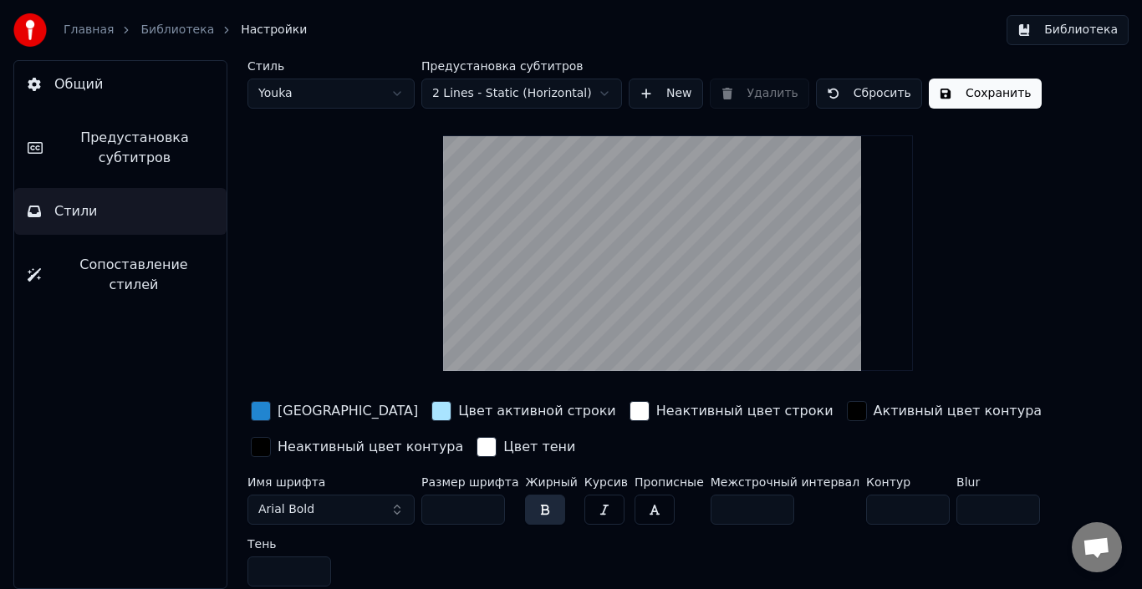
click at [484, 509] on input "***" at bounding box center [463, 510] width 84 height 30
drag, startPoint x: 456, startPoint y: 510, endPoint x: 440, endPoint y: 508, distance: 16.0
click at [440, 508] on input "***" at bounding box center [463, 510] width 84 height 30
type input "***"
click at [671, 93] on button "New" at bounding box center [666, 94] width 74 height 30
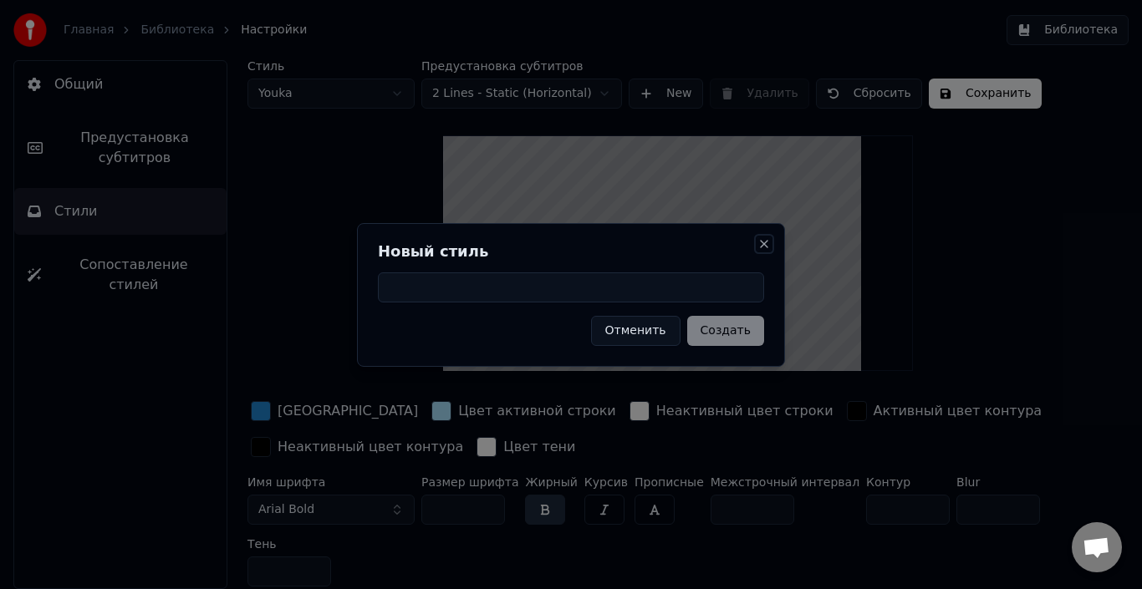
click at [770, 241] on button "Close" at bounding box center [763, 243] width 13 height 13
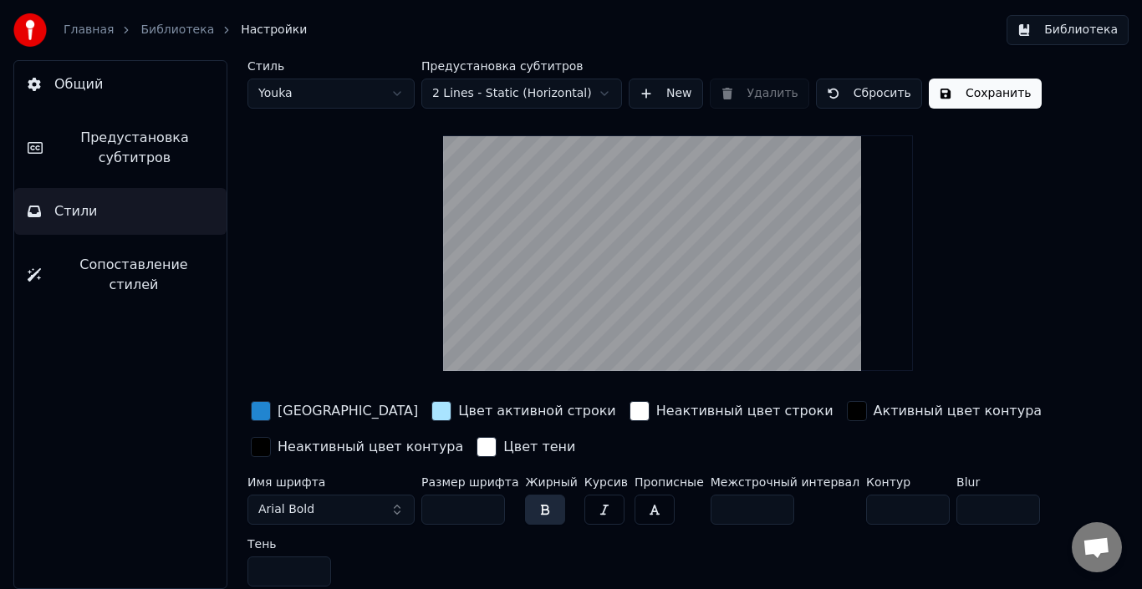
click at [521, 99] on html "Главная Библиотека Настройки Библиотека Общий Предустановка субтитров Стили Соп…" at bounding box center [571, 294] width 1142 height 589
click at [379, 299] on html "Главная Библиотека Настройки Библиотека Общий Предустановка субтитров Стили Соп…" at bounding box center [571, 294] width 1142 height 589
click at [751, 506] on input "*" at bounding box center [752, 510] width 84 height 30
click at [751, 505] on input "*" at bounding box center [752, 510] width 84 height 30
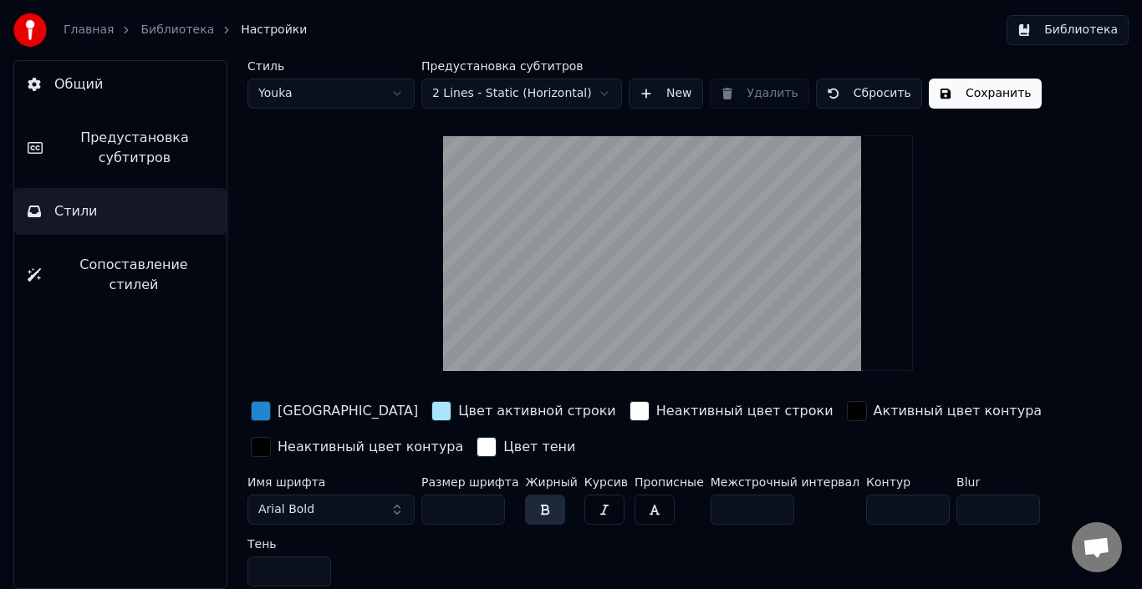
click at [751, 505] on input "*" at bounding box center [752, 510] width 84 height 30
drag, startPoint x: 721, startPoint y: 512, endPoint x: 688, endPoint y: 507, distance: 33.9
click at [710, 507] on input "*" at bounding box center [752, 510] width 84 height 30
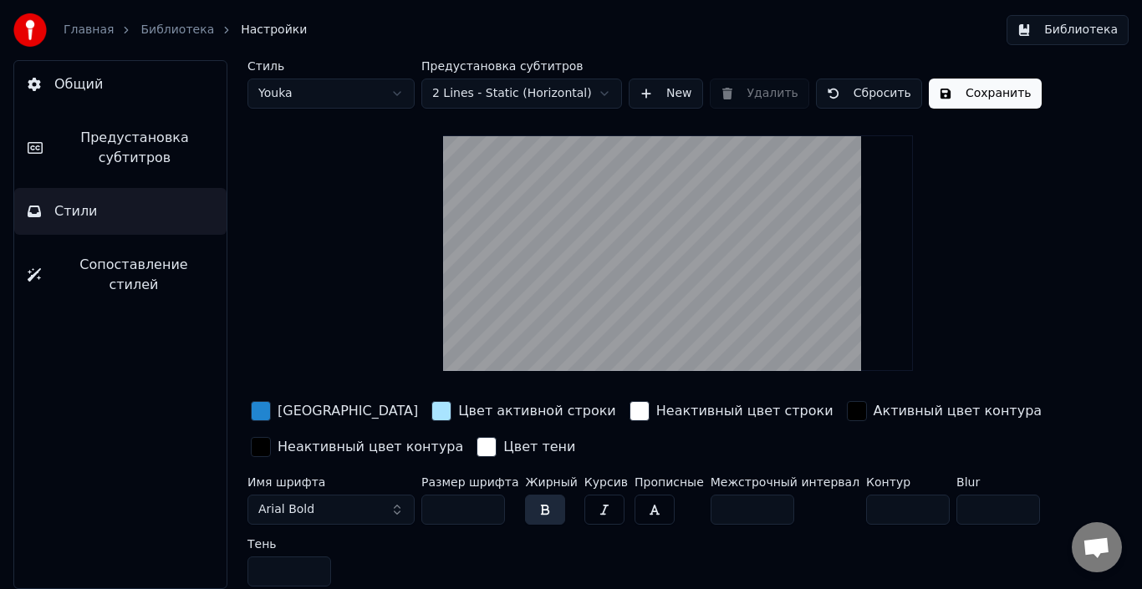
drag, startPoint x: 709, startPoint y: 508, endPoint x: 697, endPoint y: 508, distance: 11.7
click at [710, 508] on input "**" at bounding box center [752, 510] width 84 height 30
type input "*"
click at [981, 89] on button "Сохранить" at bounding box center [985, 94] width 113 height 30
click at [150, 171] on button "Предустановка субтитров" at bounding box center [120, 148] width 212 height 67
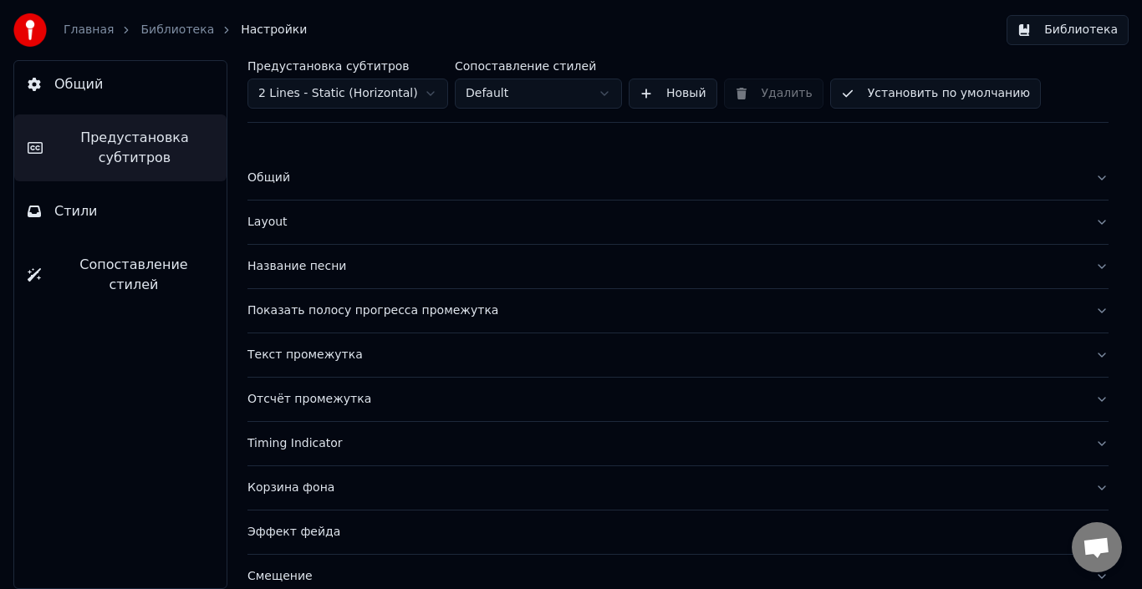
click at [162, 28] on link "Библиотека" at bounding box center [177, 30] width 74 height 17
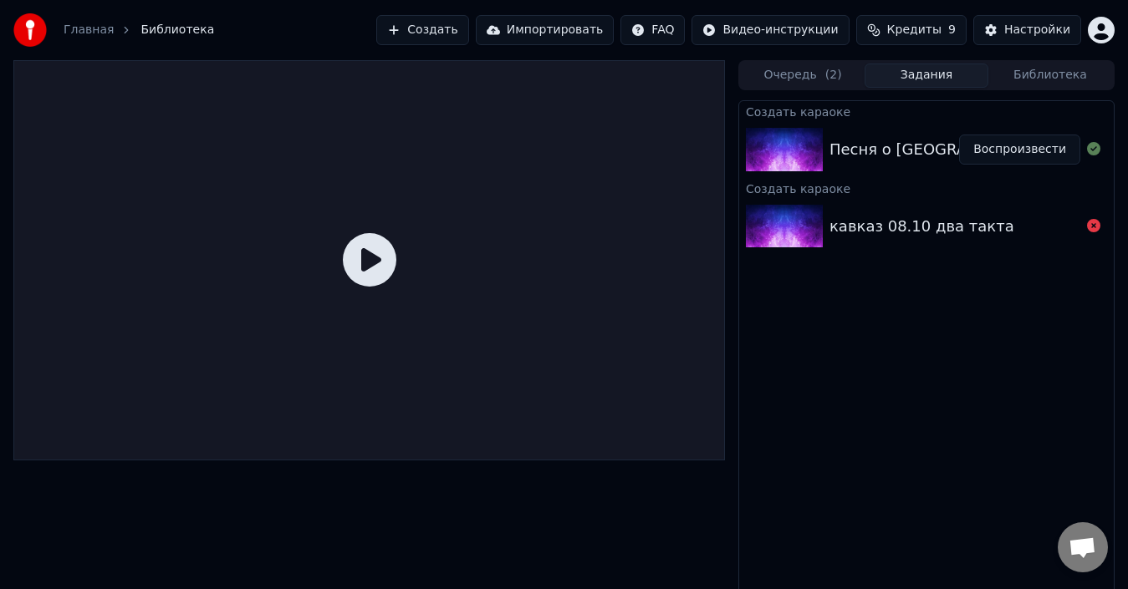
click at [1026, 145] on button "Воспроизвести" at bounding box center [1019, 150] width 121 height 30
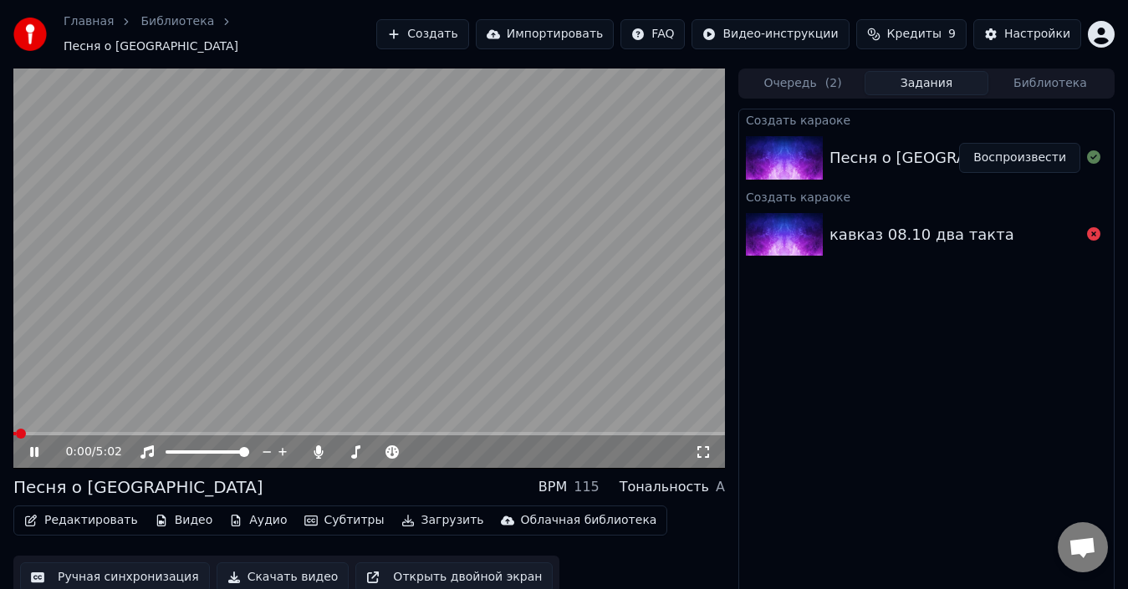
click at [705, 445] on icon at bounding box center [703, 451] width 17 height 13
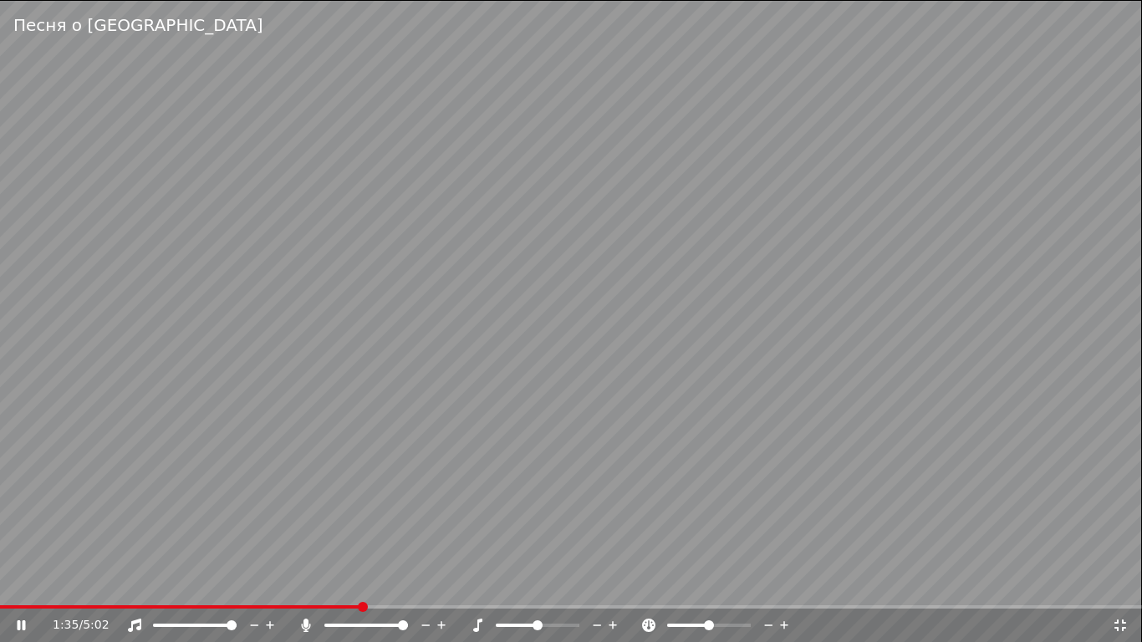
click at [1119, 588] on icon at bounding box center [1120, 625] width 17 height 13
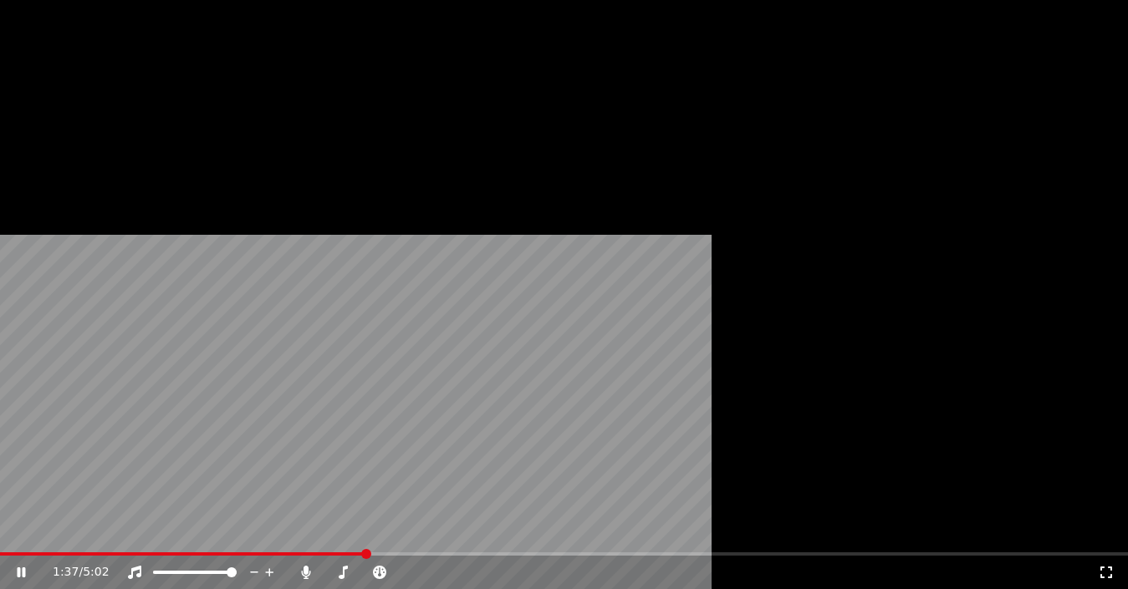
click at [333, 132] on button "Субтитры" at bounding box center [345, 120] width 94 height 23
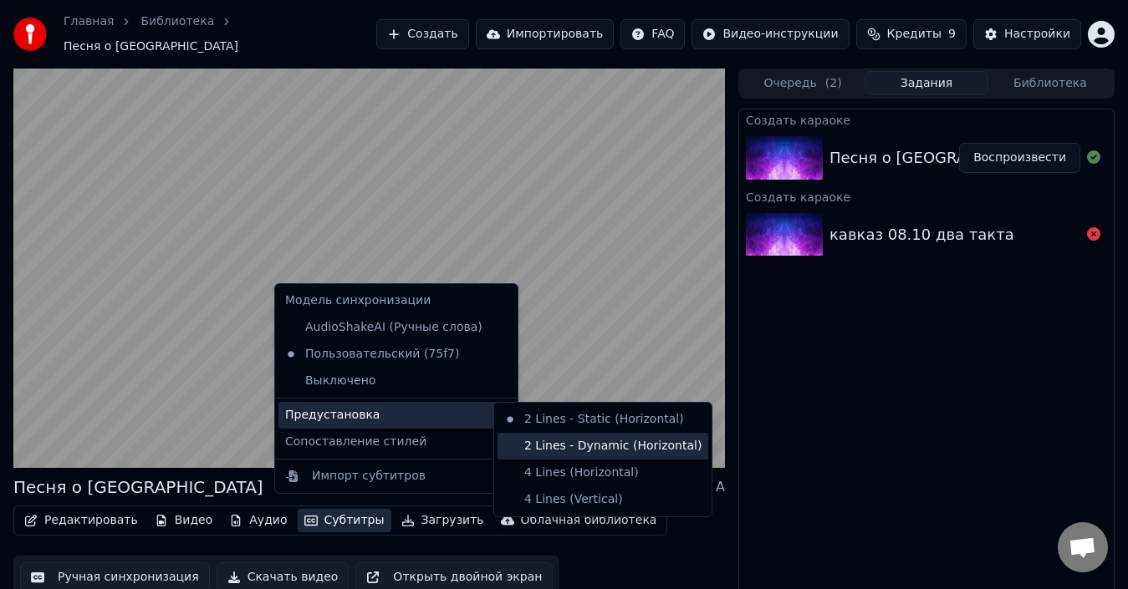
click at [547, 438] on div "2 Lines - Dynamic (Horizontal)" at bounding box center [602, 446] width 211 height 27
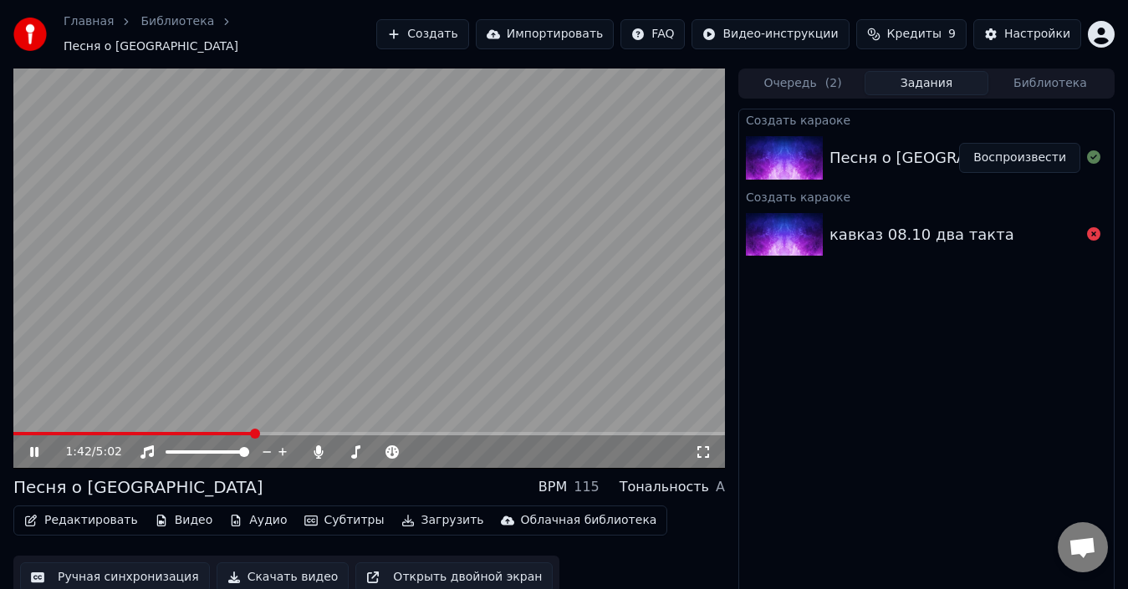
click at [346, 516] on button "Субтитры" at bounding box center [345, 520] width 94 height 23
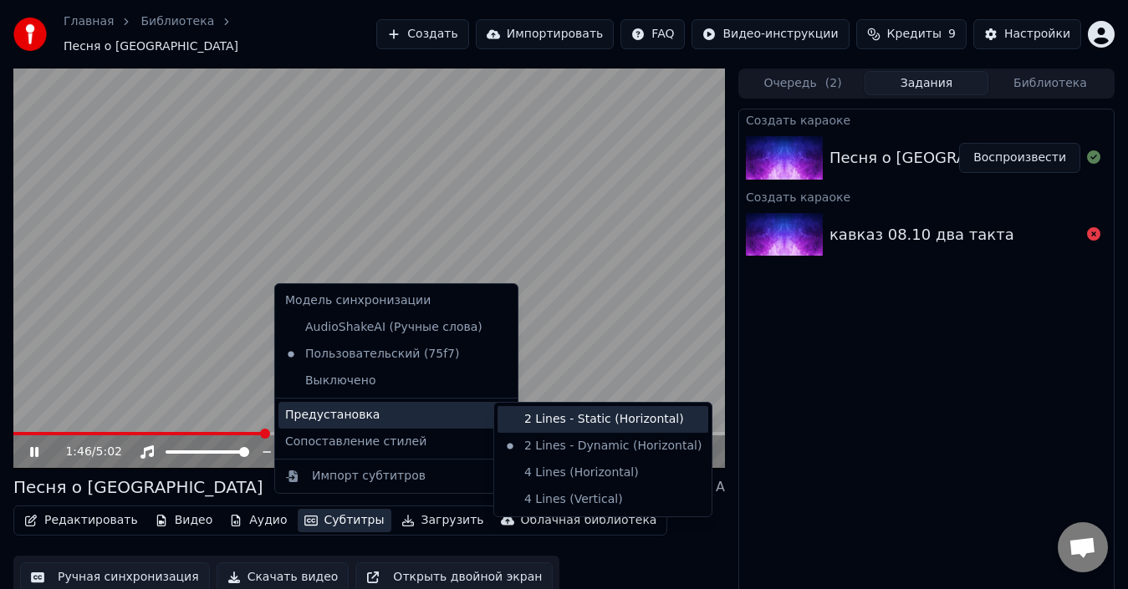
click at [545, 410] on div "2 Lines - Static (Horizontal)" at bounding box center [602, 419] width 211 height 27
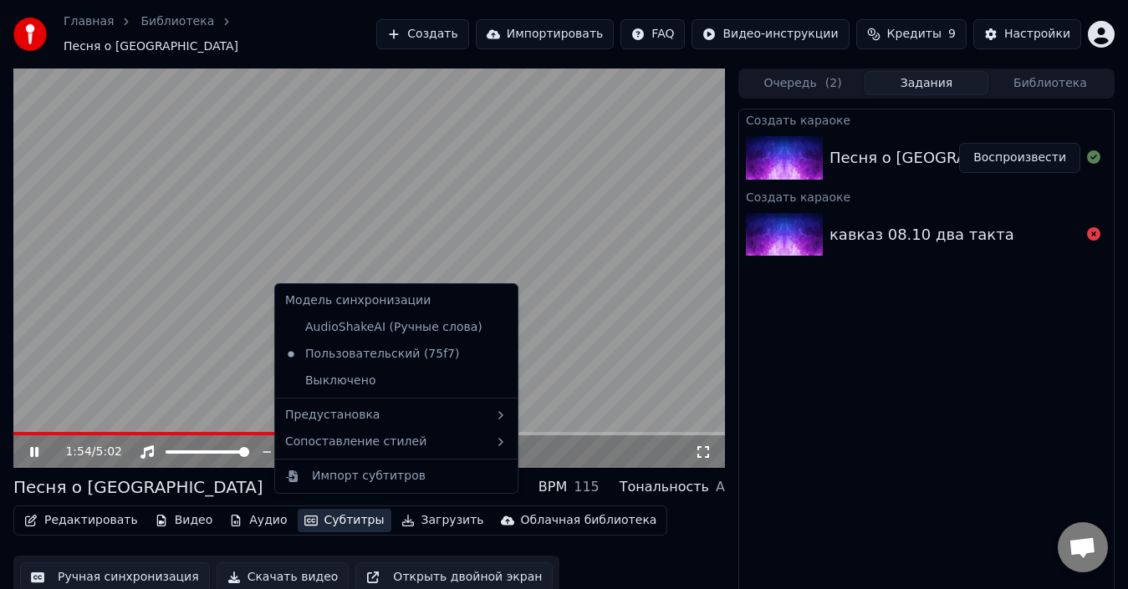
click at [344, 513] on button "Субтитры" at bounding box center [345, 520] width 94 height 23
click at [130, 290] on video at bounding box center [368, 269] width 711 height 400
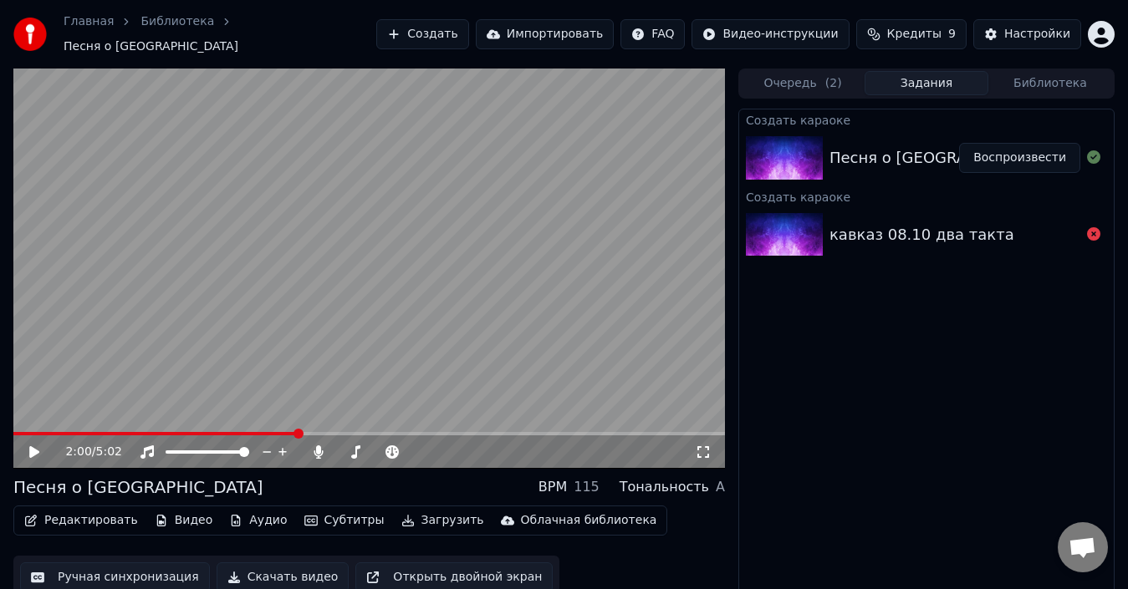
click at [354, 296] on video at bounding box center [368, 269] width 711 height 400
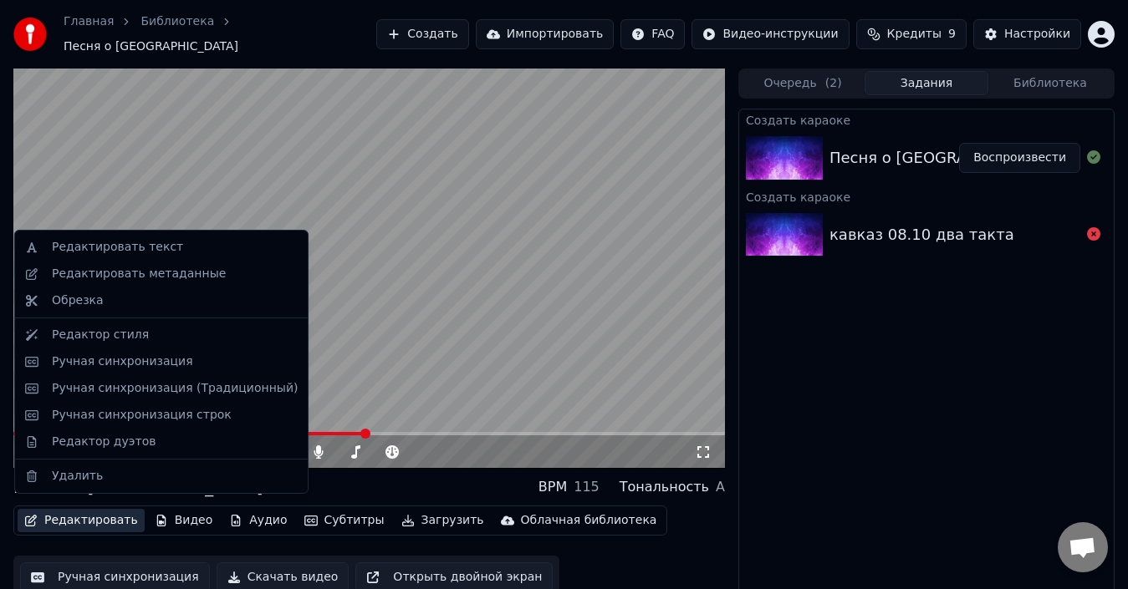
click at [90, 515] on button "Редактировать" at bounding box center [81, 520] width 127 height 23
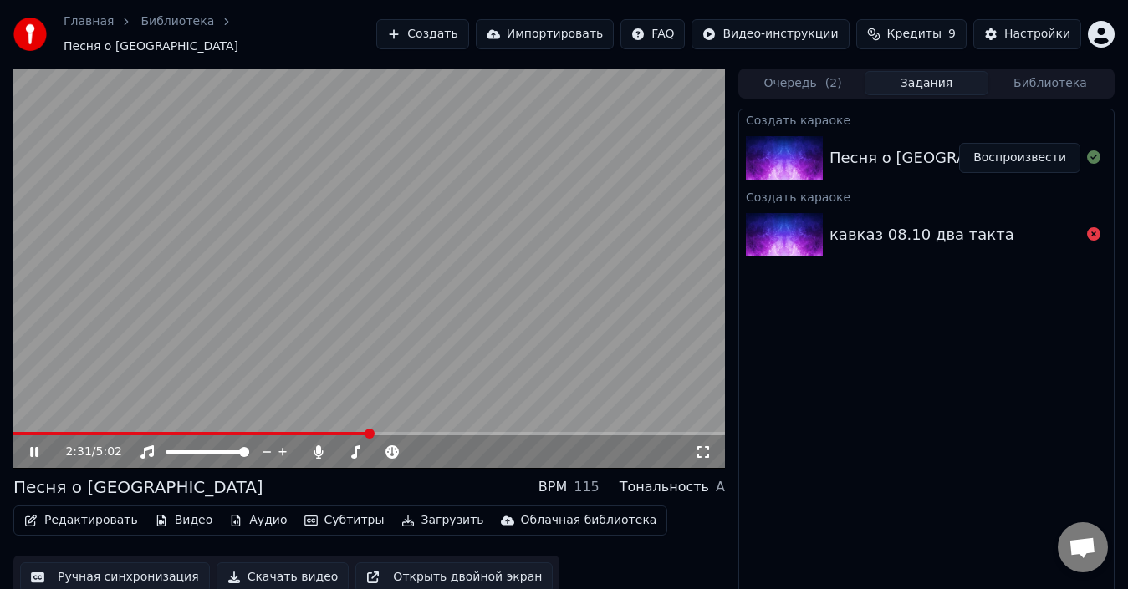
click at [430, 282] on video at bounding box center [368, 269] width 711 height 400
click at [63, 512] on button "Редактировать" at bounding box center [81, 520] width 127 height 23
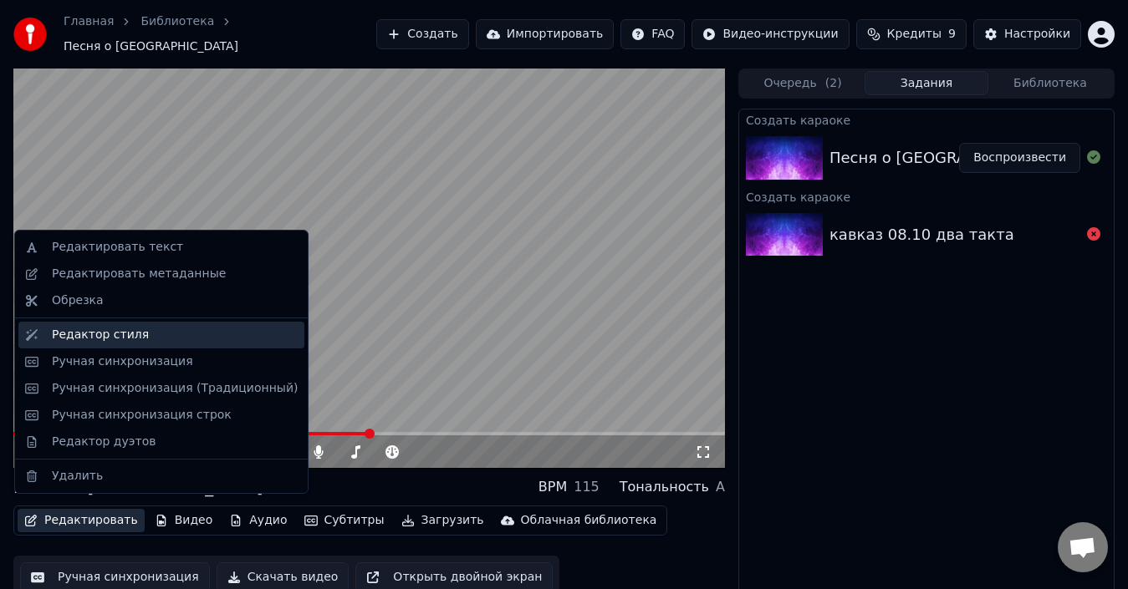
click at [154, 340] on div "Редактор стиля" at bounding box center [175, 335] width 246 height 17
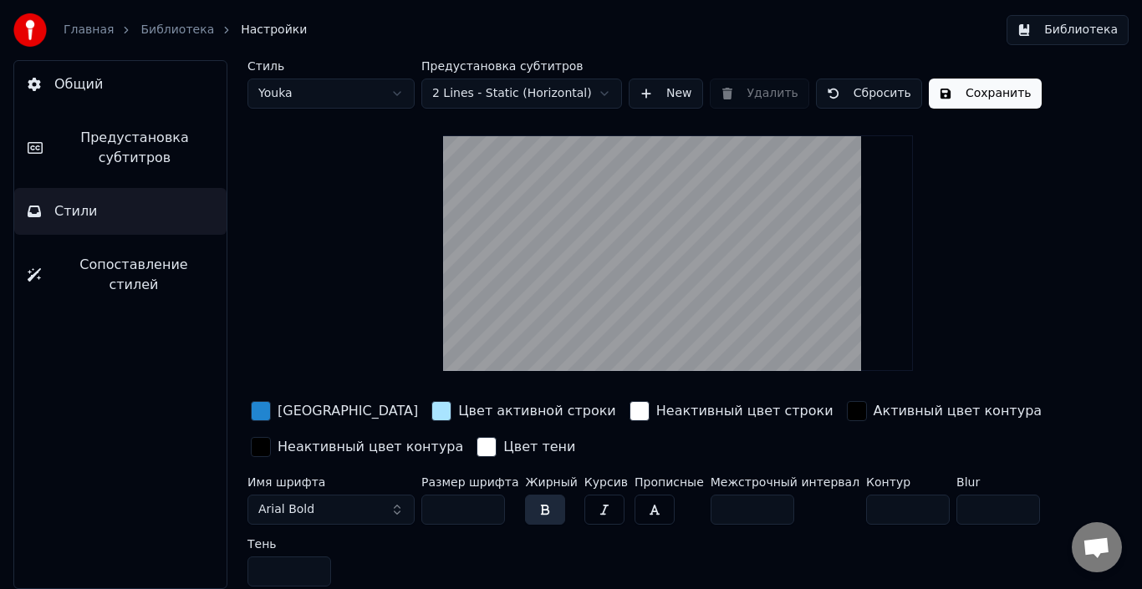
click at [489, 510] on input "***" at bounding box center [463, 510] width 84 height 30
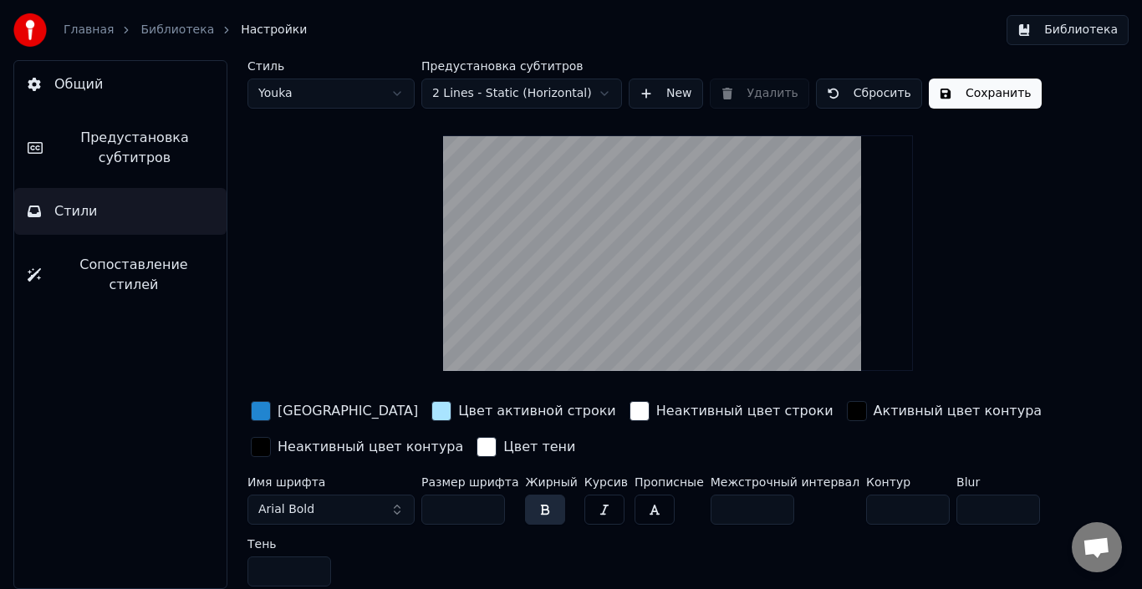
click at [489, 510] on input "***" at bounding box center [463, 510] width 84 height 30
type input "***"
click at [489, 510] on input "***" at bounding box center [463, 510] width 84 height 30
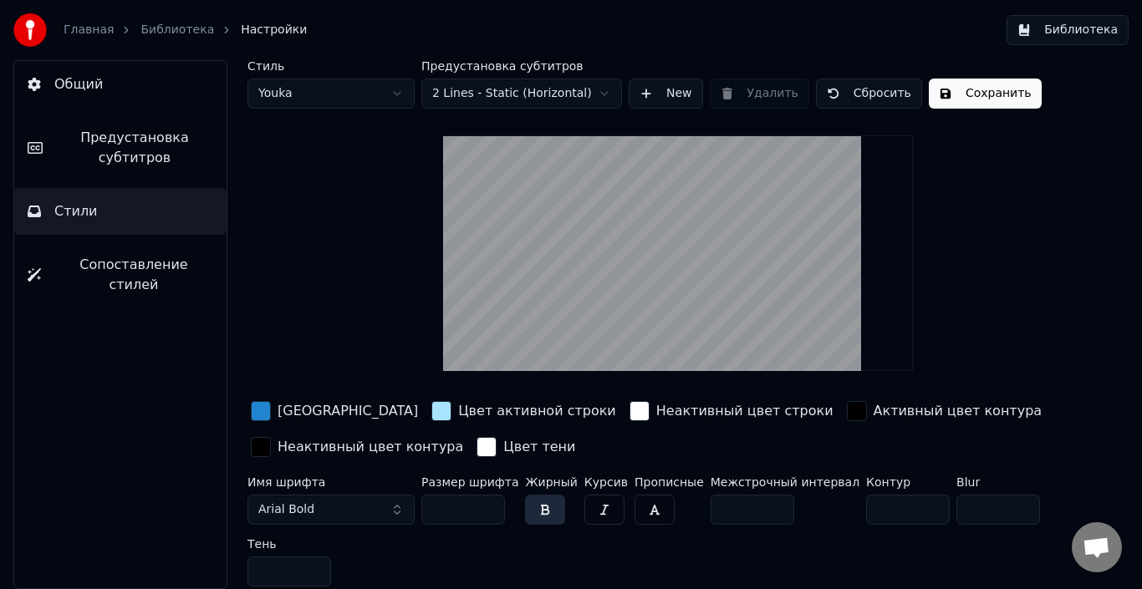
drag, startPoint x: 700, startPoint y: 507, endPoint x: 677, endPoint y: 507, distance: 23.4
click at [677, 507] on div "Имя шрифта Arial Bold Размер шрифта *** Жирный Курсив Прописные Межстрочный инт…" at bounding box center [646, 534] width 799 height 117
click at [754, 514] on input "*" at bounding box center [752, 510] width 84 height 30
click at [754, 512] on input "*" at bounding box center [752, 510] width 84 height 30
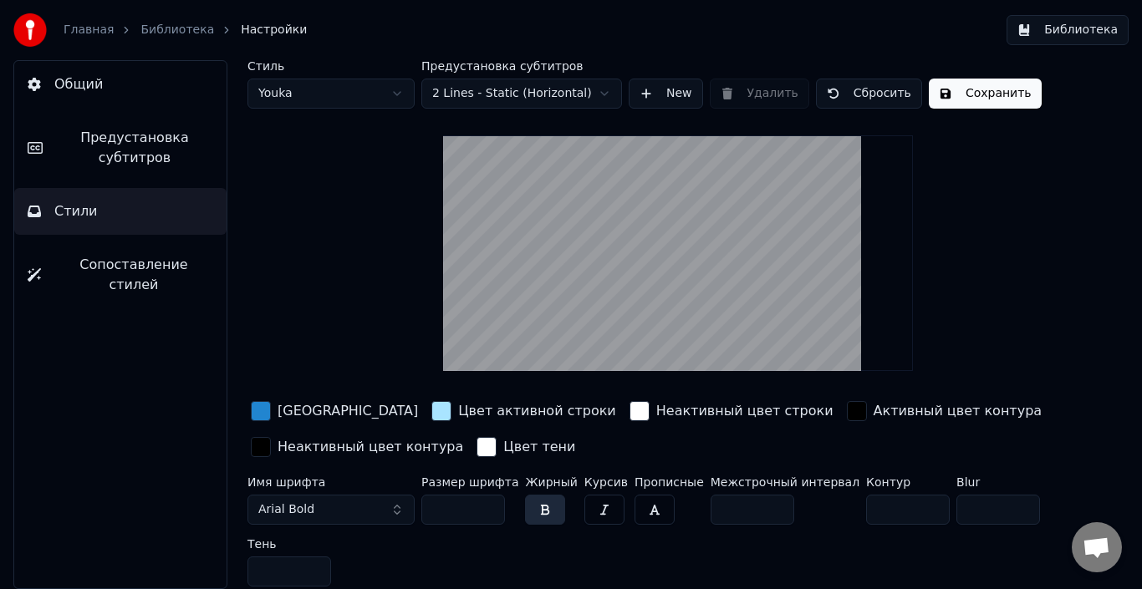
click at [754, 512] on input "*" at bounding box center [752, 510] width 84 height 30
type input "*"
click at [754, 511] on input "*" at bounding box center [752, 510] width 84 height 30
click at [485, 503] on input "***" at bounding box center [463, 510] width 84 height 30
click at [486, 501] on input "***" at bounding box center [463, 510] width 84 height 30
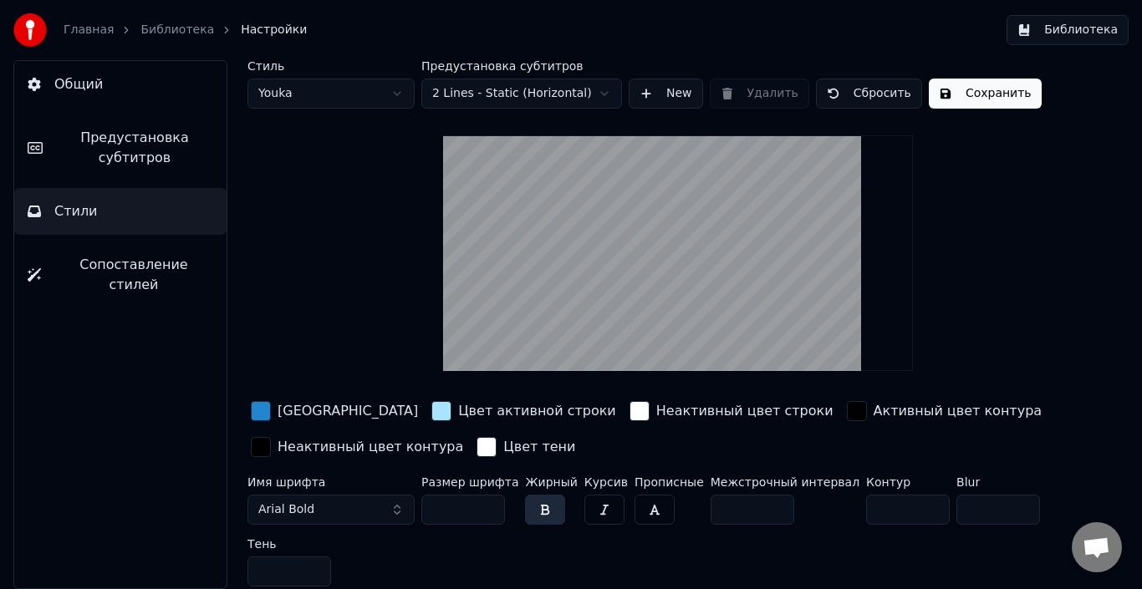
click at [486, 500] on input "***" at bounding box center [463, 510] width 84 height 30
click at [486, 498] on input "***" at bounding box center [463, 510] width 84 height 30
click at [488, 498] on input "***" at bounding box center [463, 510] width 84 height 30
click at [489, 503] on input "***" at bounding box center [463, 510] width 84 height 30
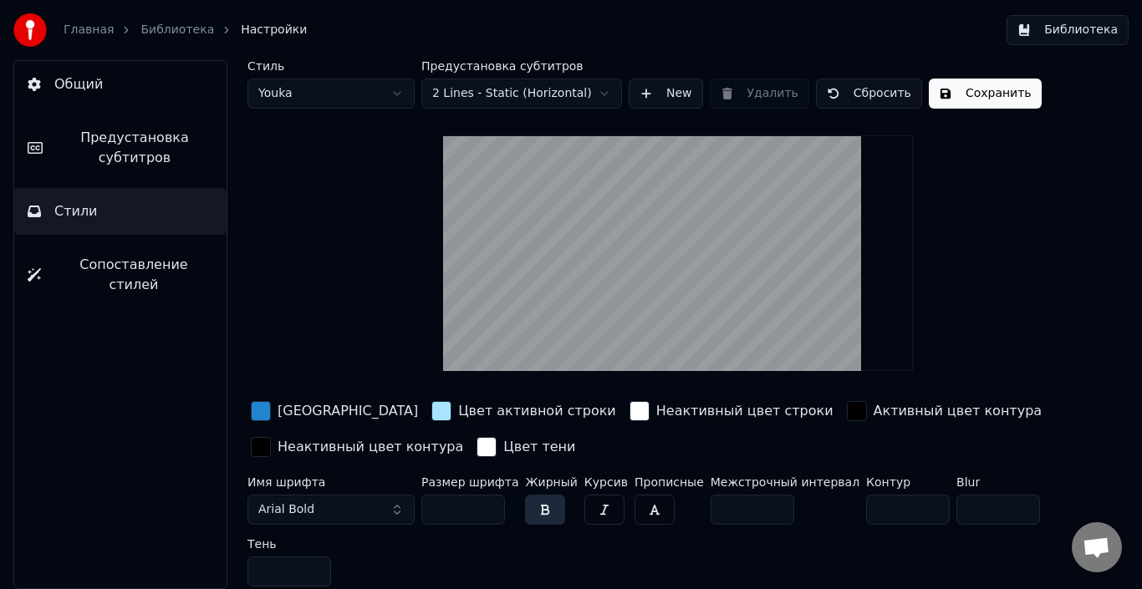
click at [489, 503] on input "***" at bounding box center [463, 510] width 84 height 30
click at [486, 509] on input "***" at bounding box center [463, 510] width 84 height 30
type input "***"
click at [486, 508] on input "***" at bounding box center [463, 510] width 84 height 30
click at [950, 84] on button "Сохранить" at bounding box center [985, 94] width 113 height 30
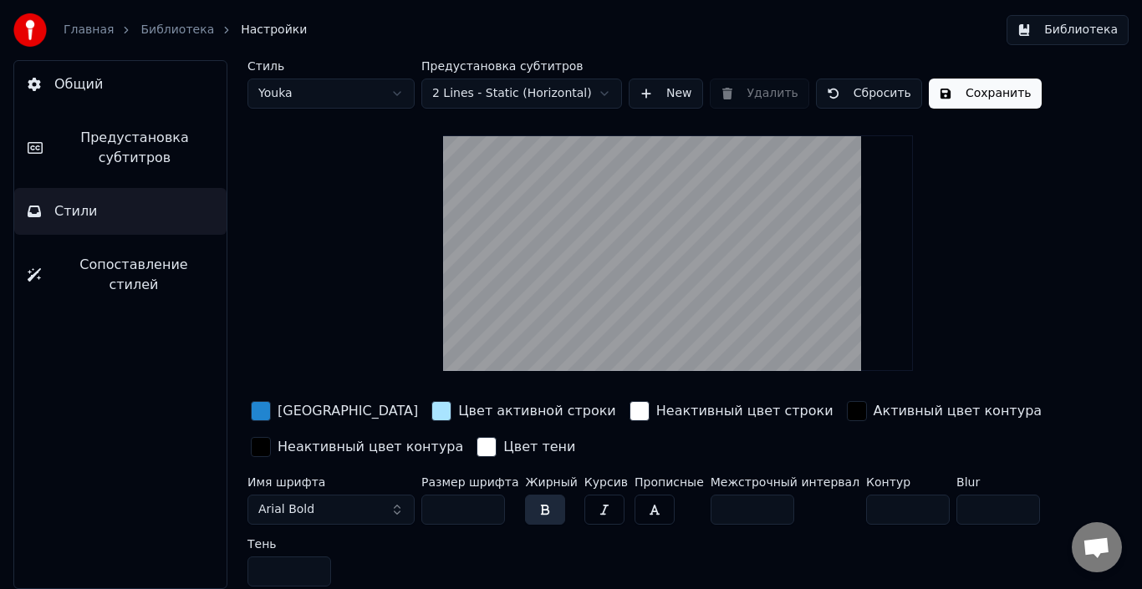
click at [165, 35] on link "Библиотека" at bounding box center [177, 30] width 74 height 17
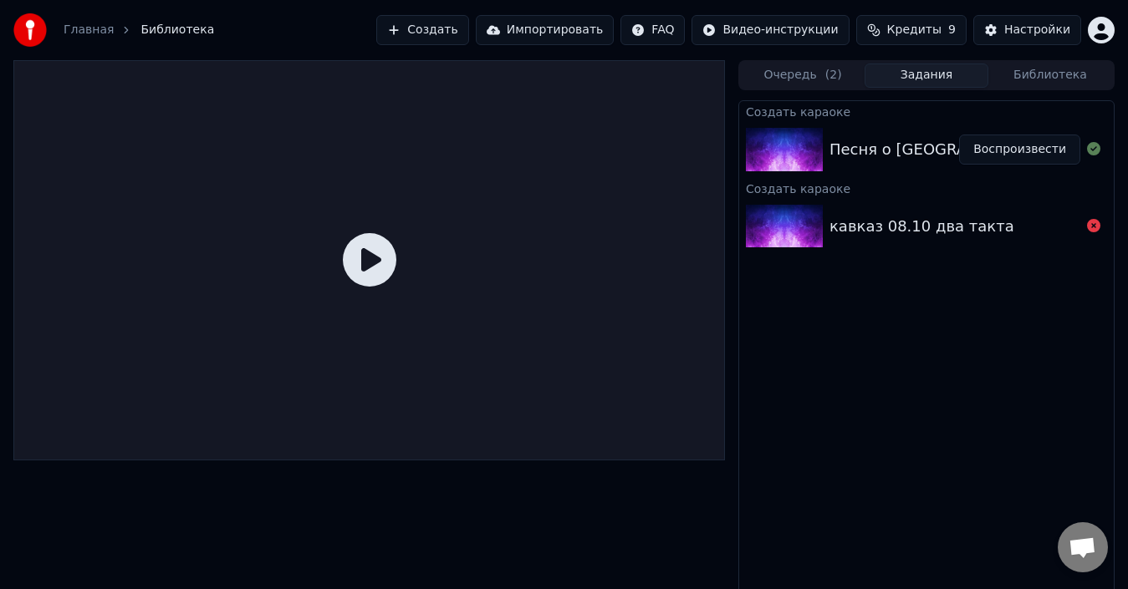
click at [1037, 154] on button "Воспроизвести" at bounding box center [1019, 150] width 121 height 30
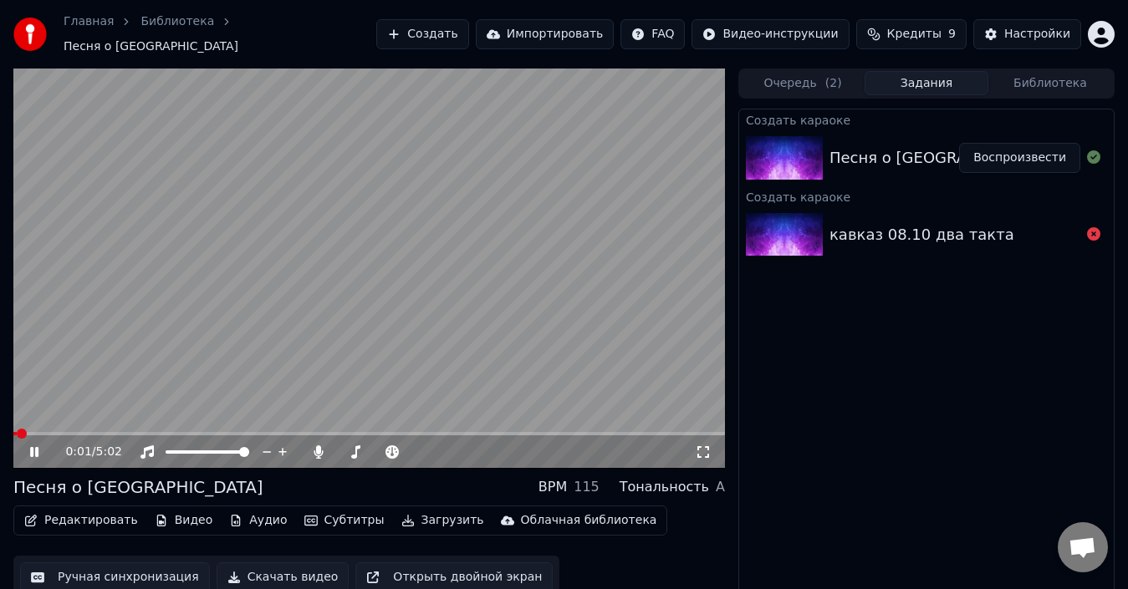
click at [81, 420] on video at bounding box center [368, 269] width 711 height 400
click at [84, 432] on span at bounding box center [368, 433] width 711 height 3
click at [31, 446] on icon at bounding box center [34, 452] width 10 height 12
click at [337, 512] on button "Субтитры" at bounding box center [345, 520] width 94 height 23
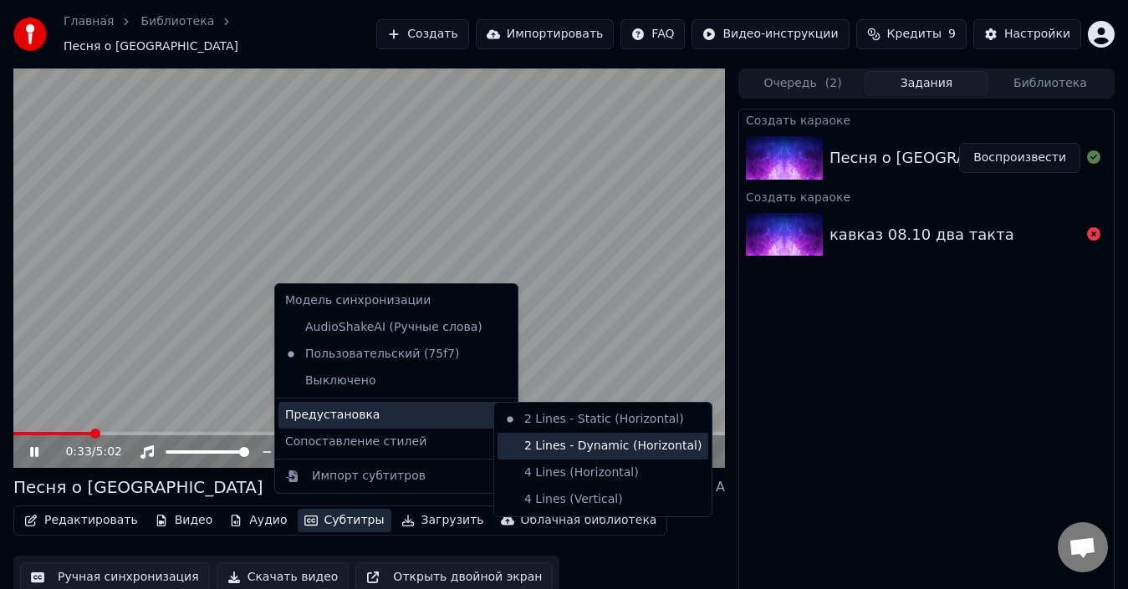
click at [554, 443] on div "2 Lines - Dynamic (Horizontal)" at bounding box center [602, 446] width 211 height 27
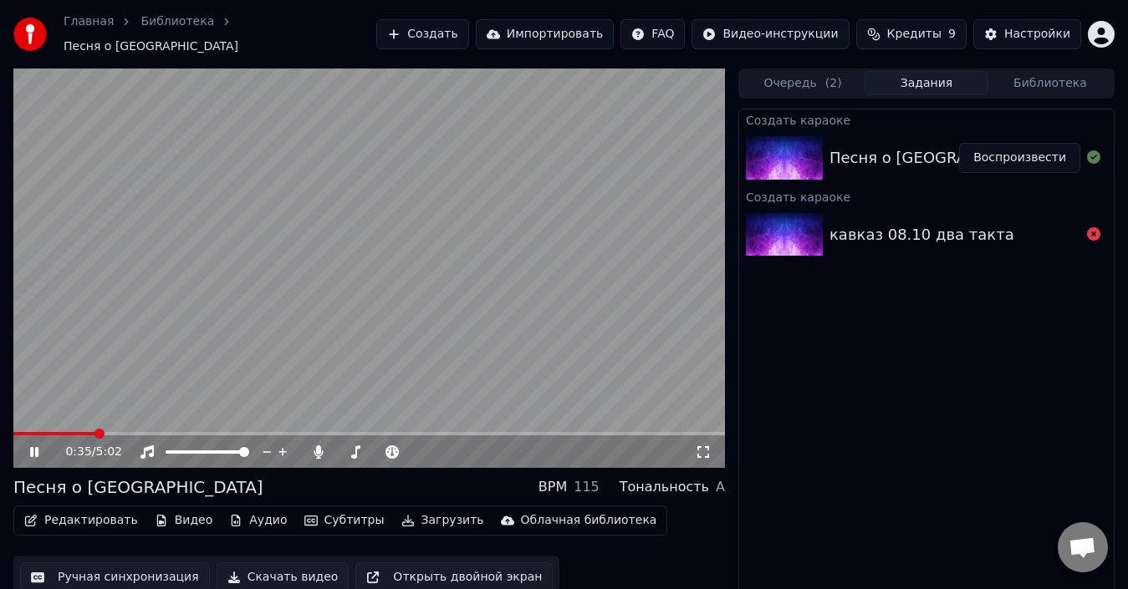
click at [331, 509] on button "Субтитры" at bounding box center [345, 520] width 94 height 23
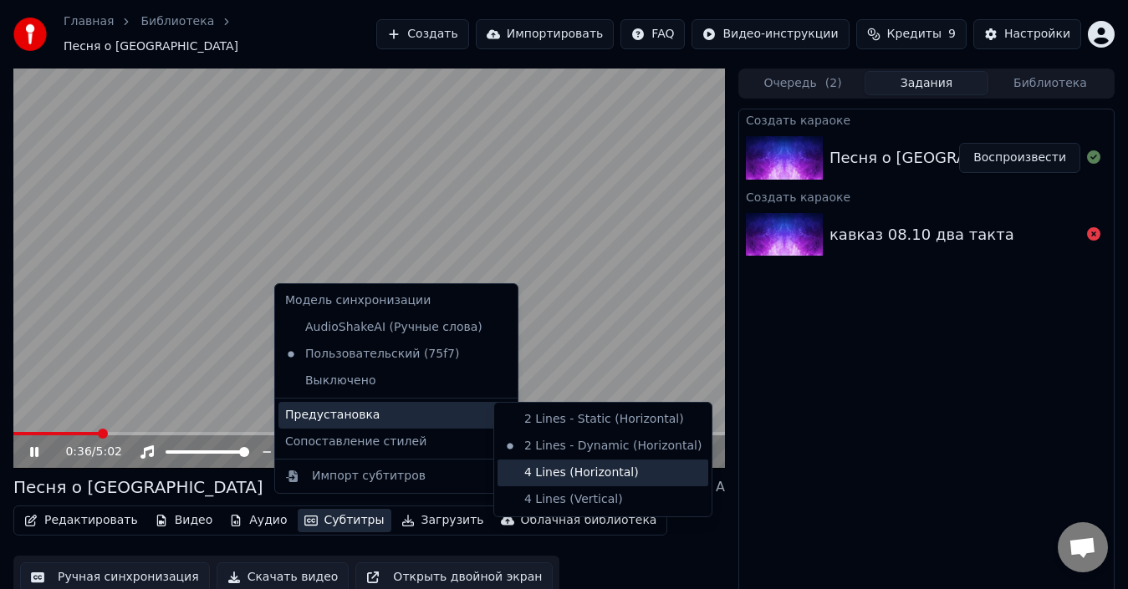
click at [550, 476] on div "4 Lines (Horizontal)" at bounding box center [602, 473] width 211 height 27
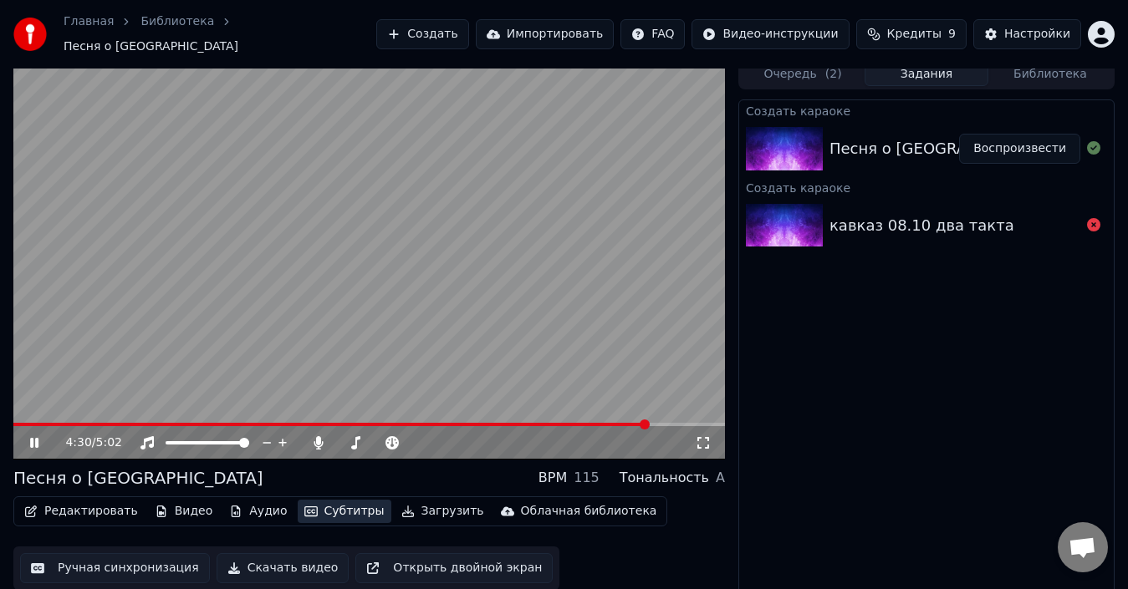
scroll to position [12, 0]
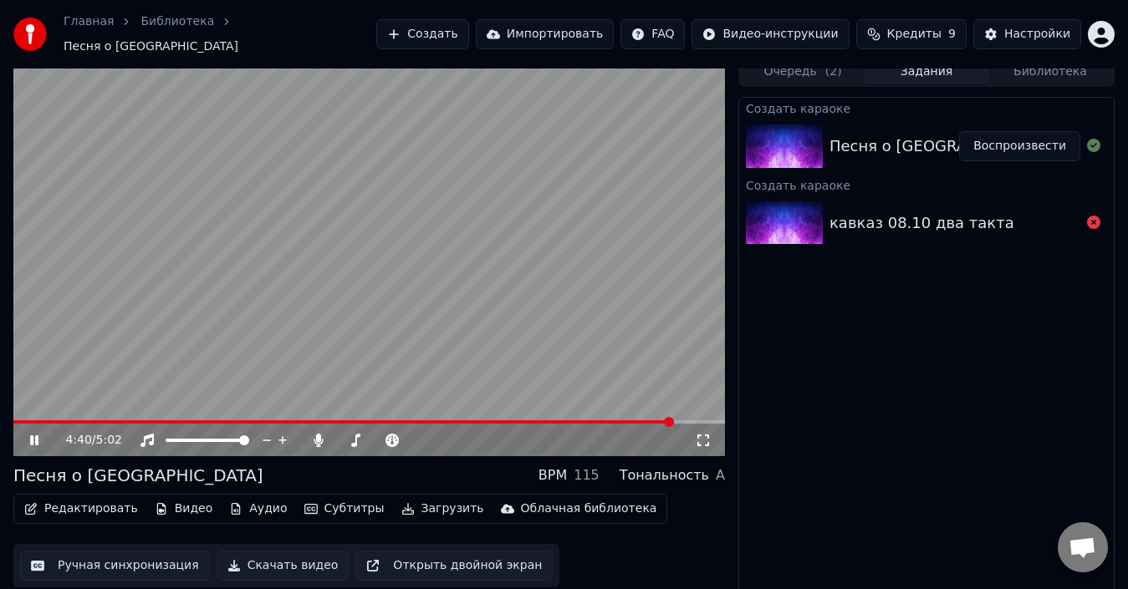
click at [38, 435] on icon at bounding box center [34, 440] width 8 height 10
click at [265, 555] on button "Скачать видео" at bounding box center [282, 566] width 133 height 30
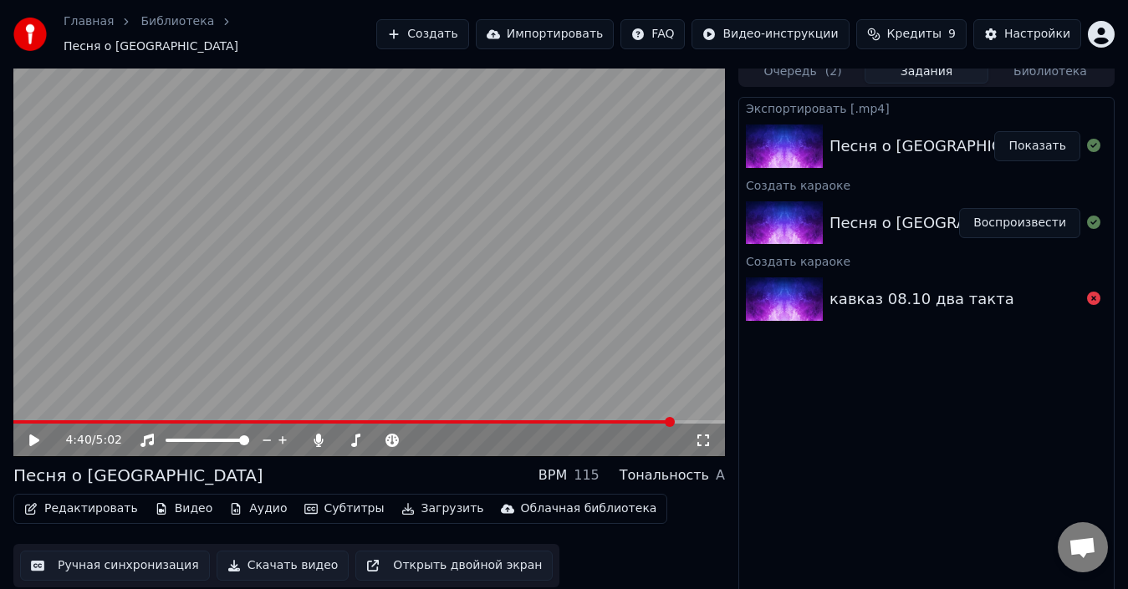
click at [1056, 140] on button "Показать" at bounding box center [1037, 146] width 86 height 30
click at [240, 270] on video at bounding box center [368, 257] width 711 height 400
click at [34, 434] on icon at bounding box center [46, 440] width 38 height 13
click at [82, 502] on button "Редактировать" at bounding box center [81, 508] width 127 height 23
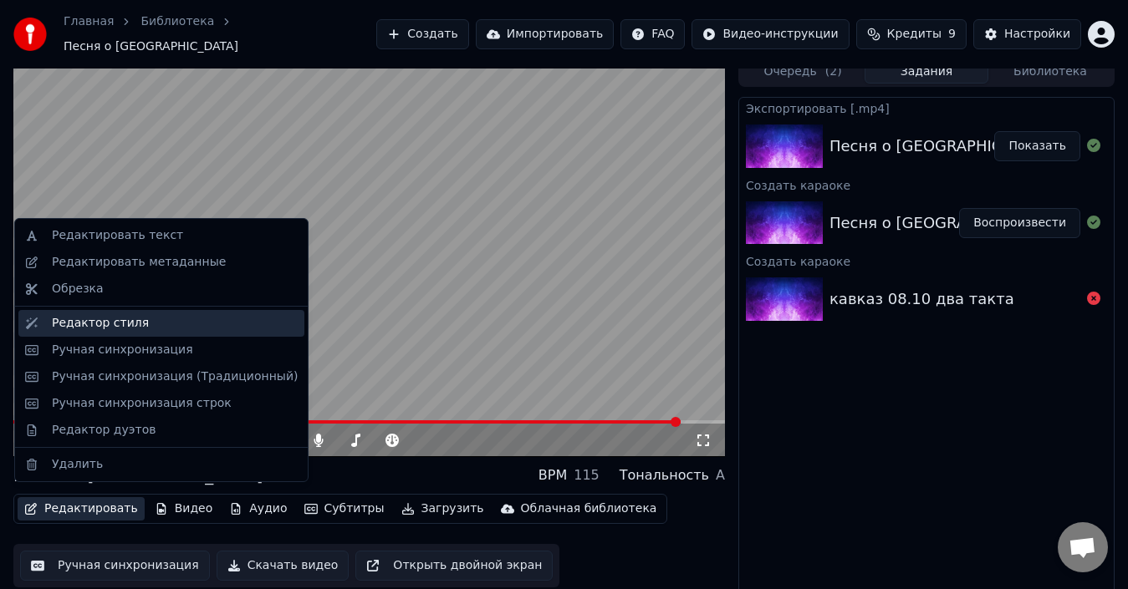
click at [153, 324] on div "Редактор стиля" at bounding box center [175, 323] width 246 height 17
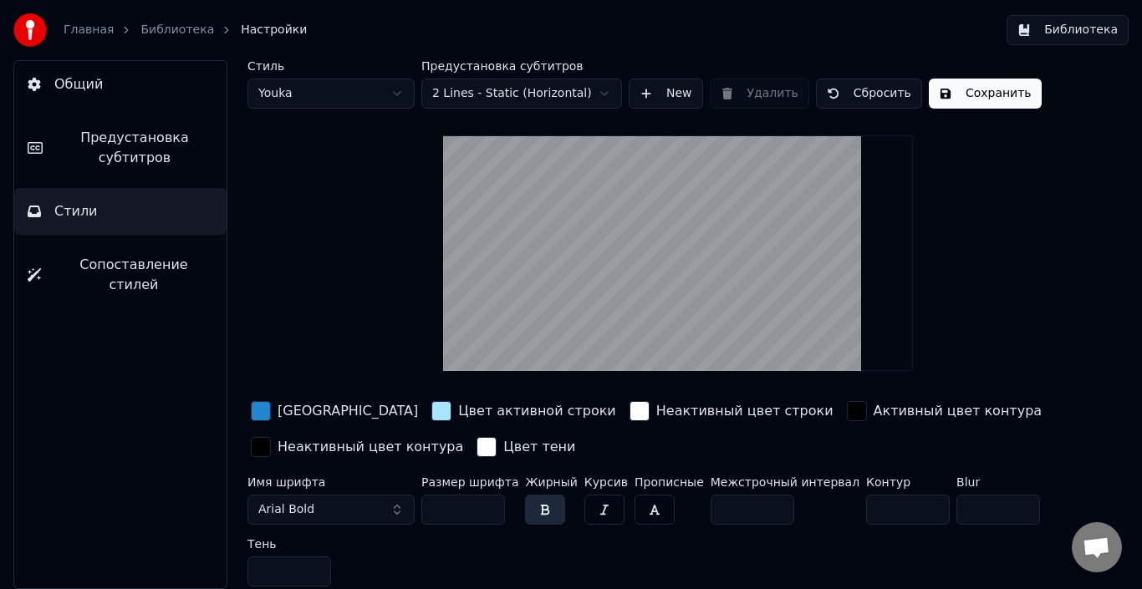
click at [142, 162] on span "Предустановка субтитров" at bounding box center [134, 148] width 157 height 40
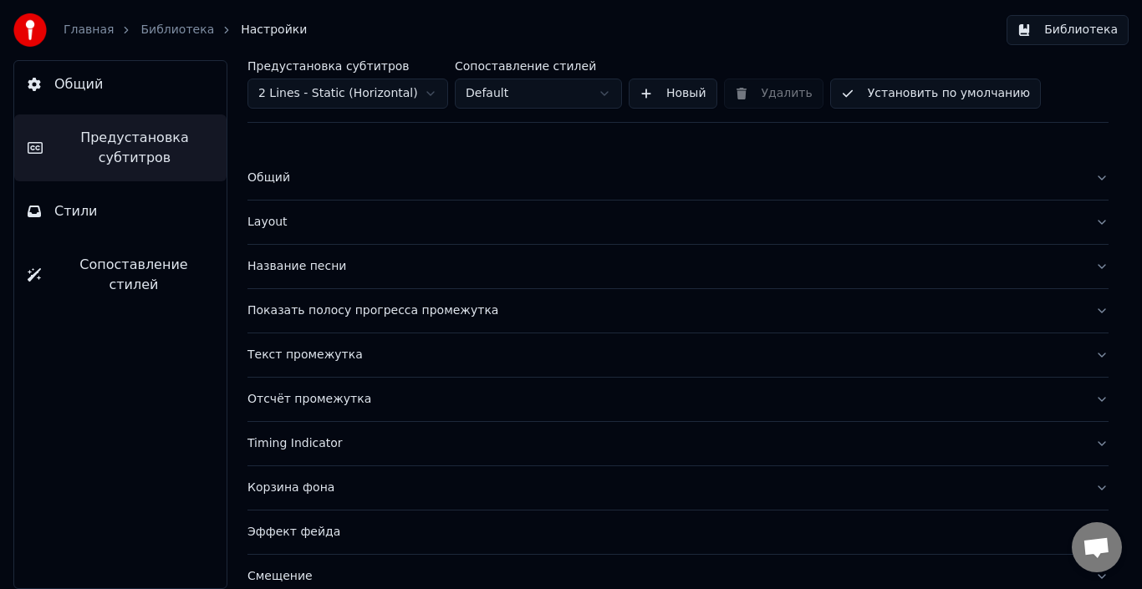
click at [311, 268] on div "Название песни" at bounding box center [664, 266] width 834 height 17
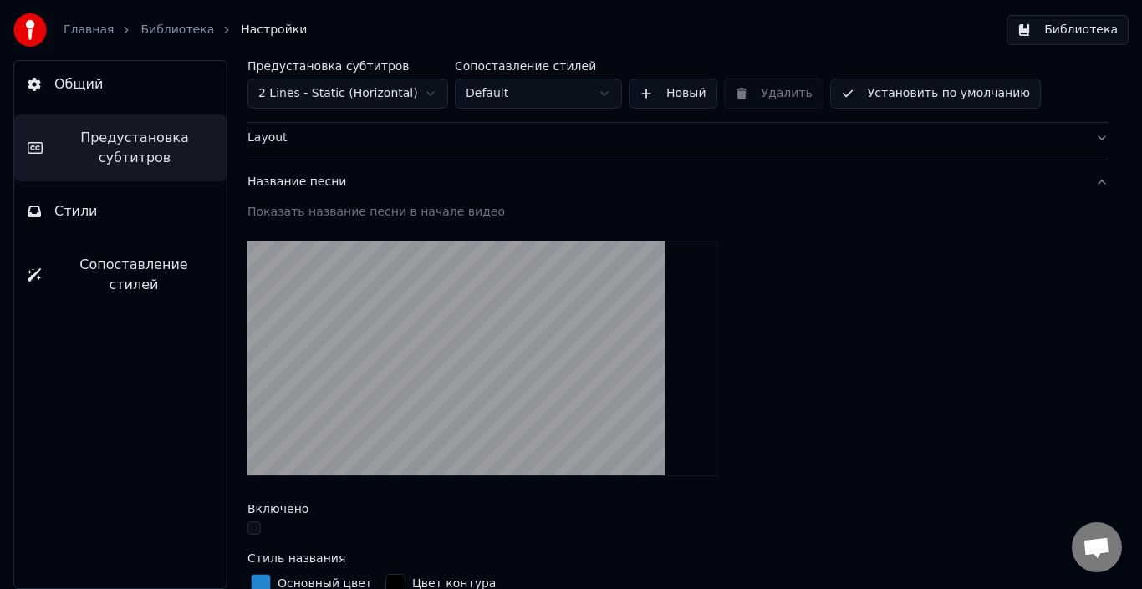
scroll to position [167, 0]
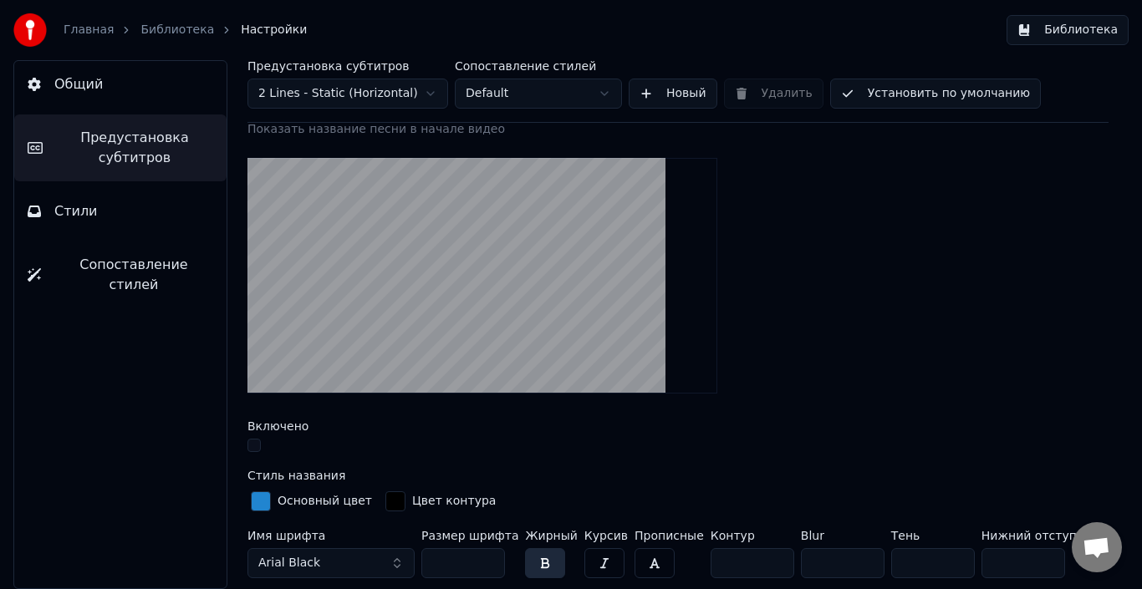
click at [252, 446] on button "button" at bounding box center [253, 445] width 13 height 13
click at [254, 448] on button "button" at bounding box center [253, 445] width 13 height 13
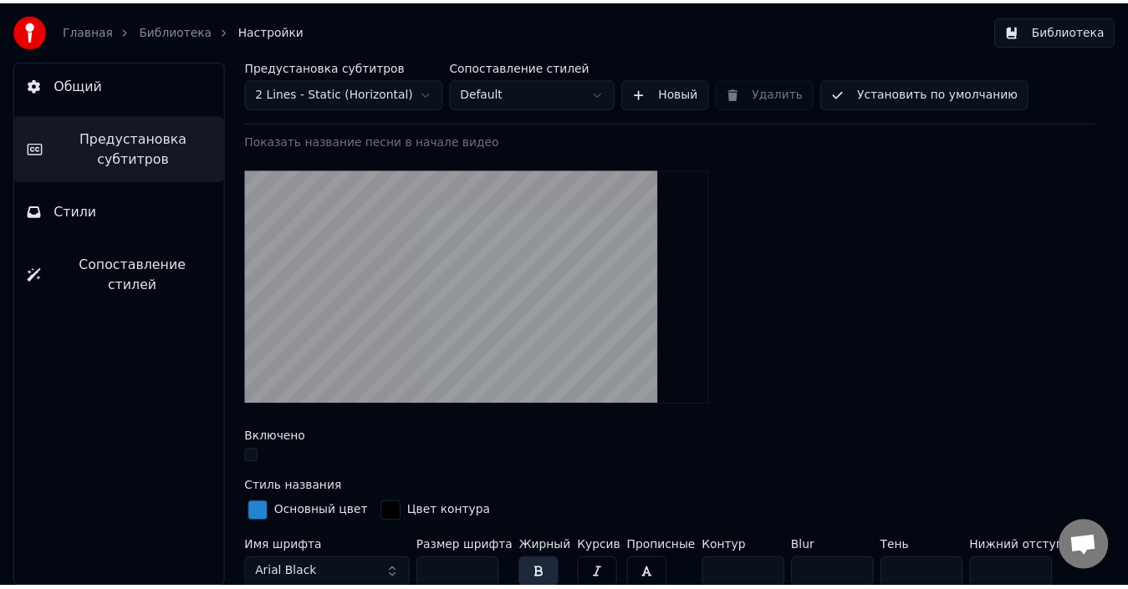
scroll to position [0, 0]
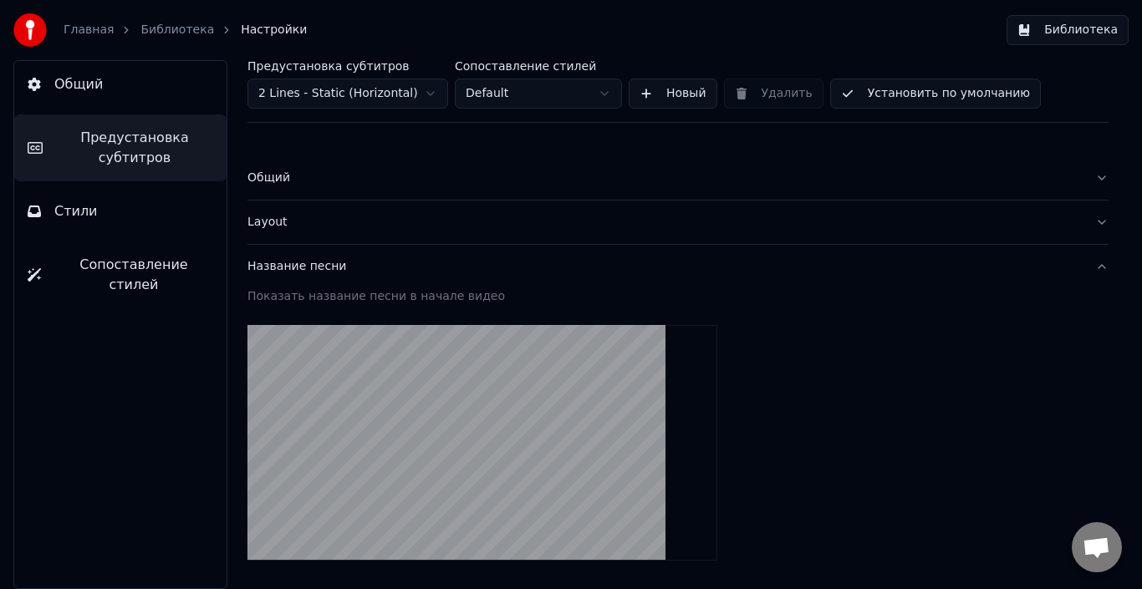
click at [1090, 178] on button "Общий" at bounding box center [677, 177] width 861 height 43
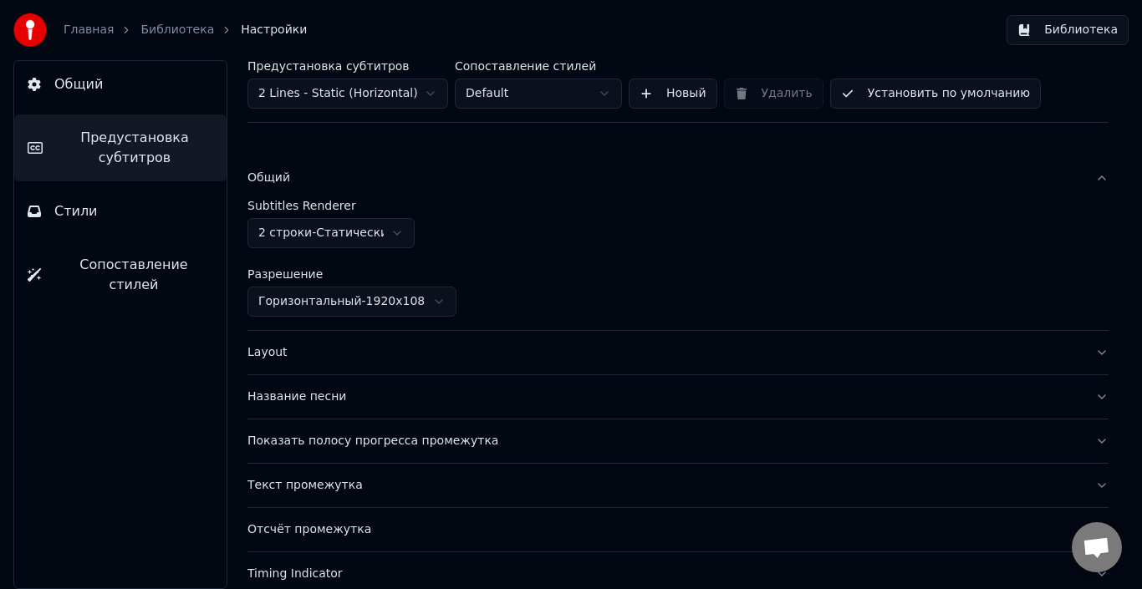
click at [1090, 178] on button "Общий" at bounding box center [677, 177] width 861 height 43
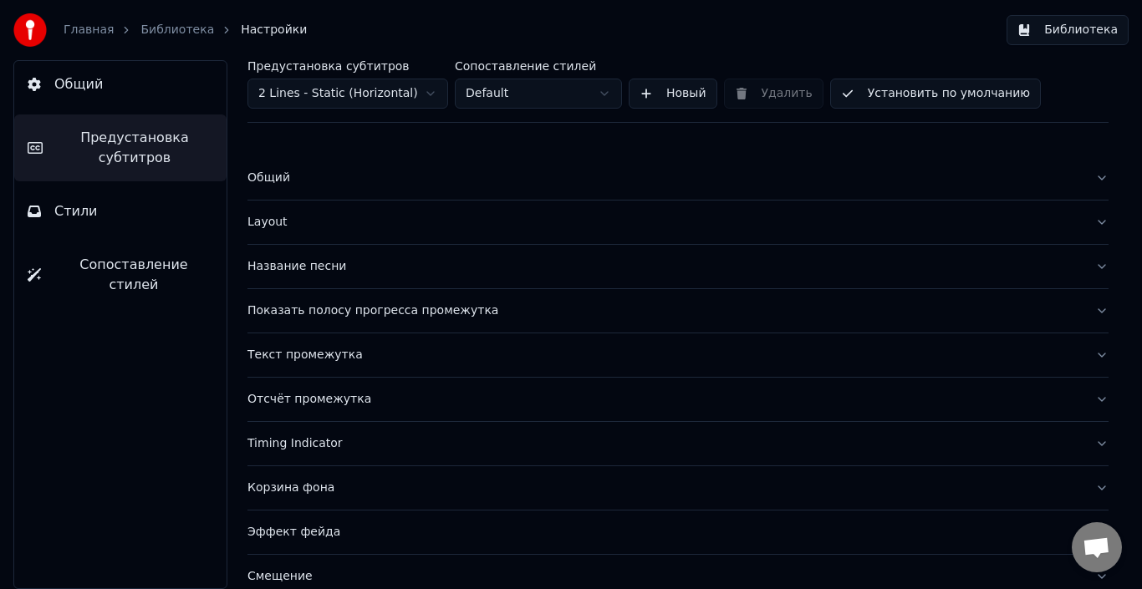
click at [79, 87] on span "Общий" at bounding box center [78, 84] width 48 height 20
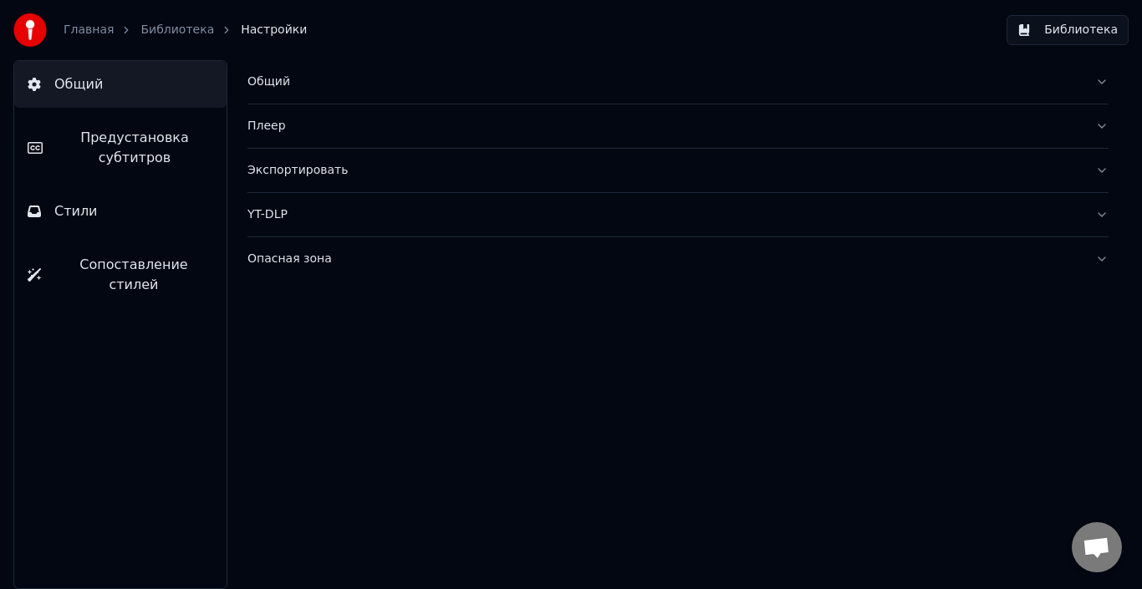
click at [291, 167] on div "Экспортировать" at bounding box center [664, 170] width 834 height 17
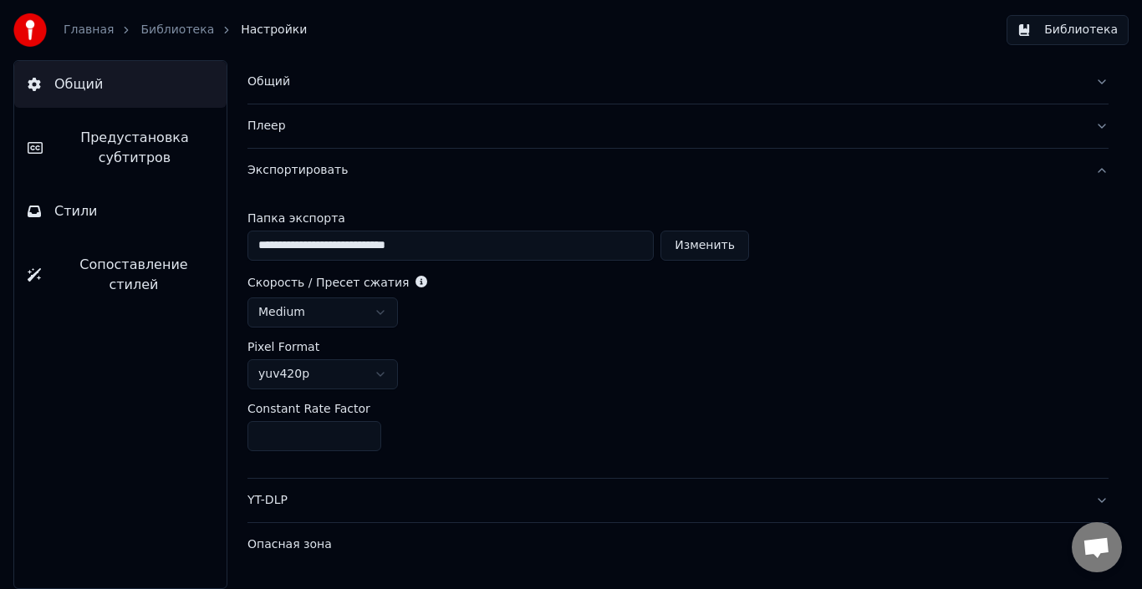
click at [77, 32] on link "Главная" at bounding box center [89, 30] width 50 height 17
